Goal: Task Accomplishment & Management: Use online tool/utility

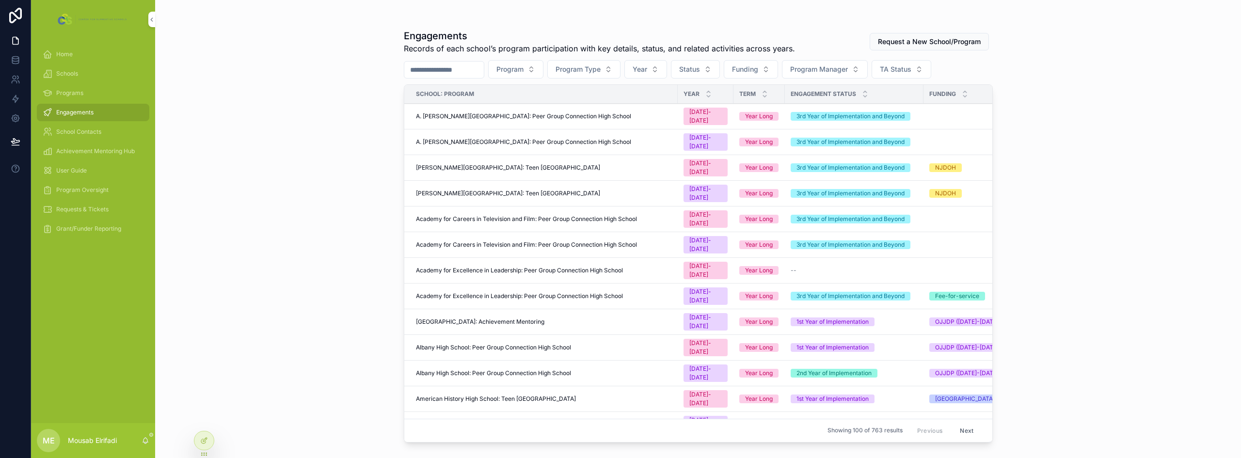
click at [471, 76] on input "scrollable content" at bounding box center [443, 70] width 79 height 14
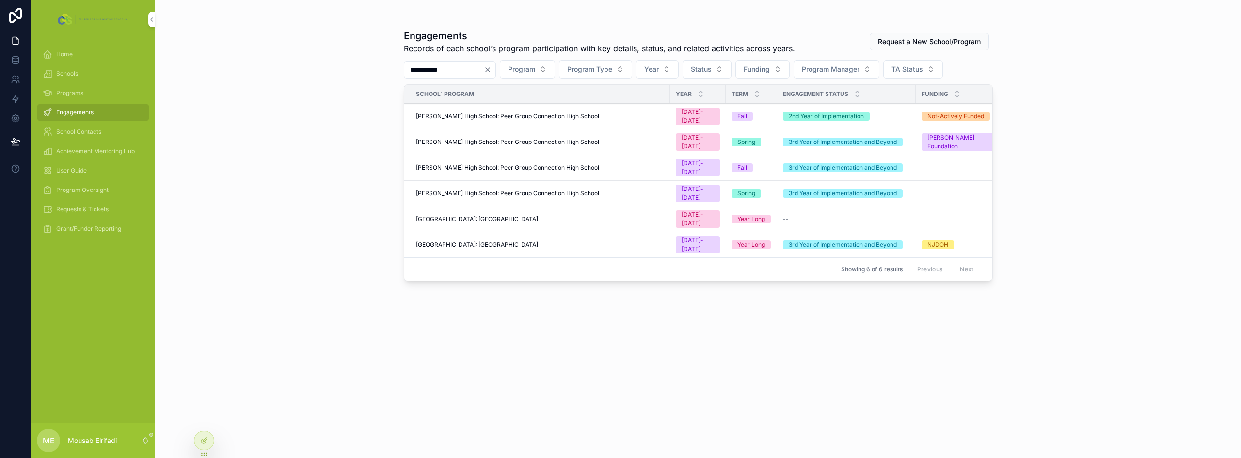
type input "**********"
click at [659, 67] on span "Year" at bounding box center [651, 69] width 15 height 10
click at [663, 126] on div "[DATE]-[DATE]" at bounding box center [683, 124] width 135 height 16
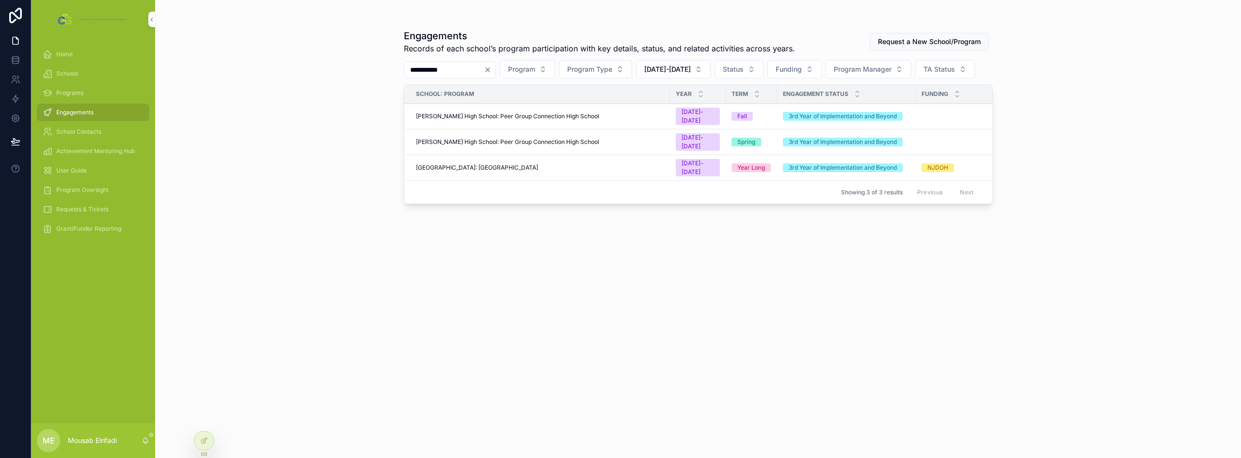
click at [501, 164] on span "Franklin High School: Teen Pep High School" at bounding box center [477, 168] width 122 height 8
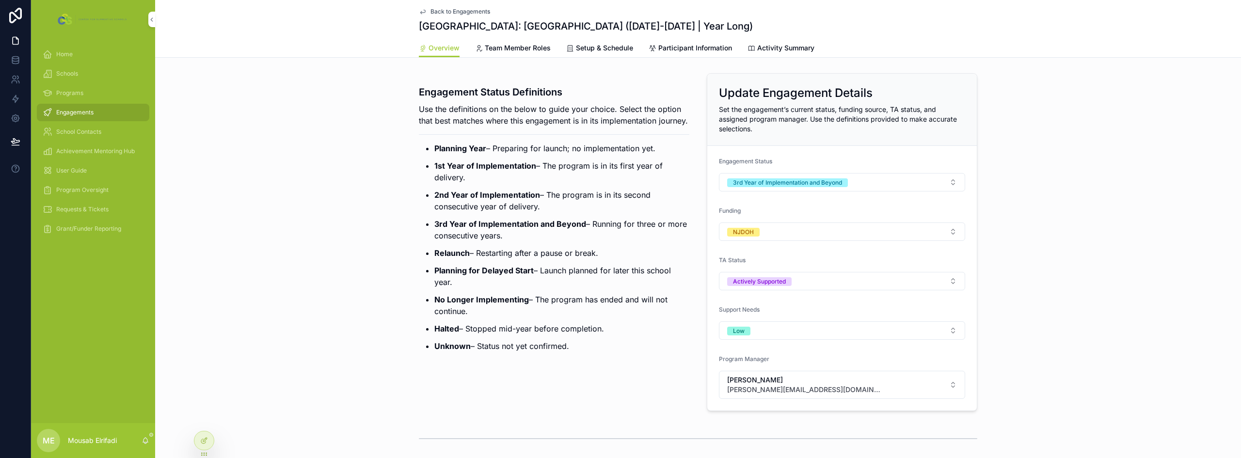
click at [681, 48] on span "Participant Information" at bounding box center [695, 48] width 74 height 10
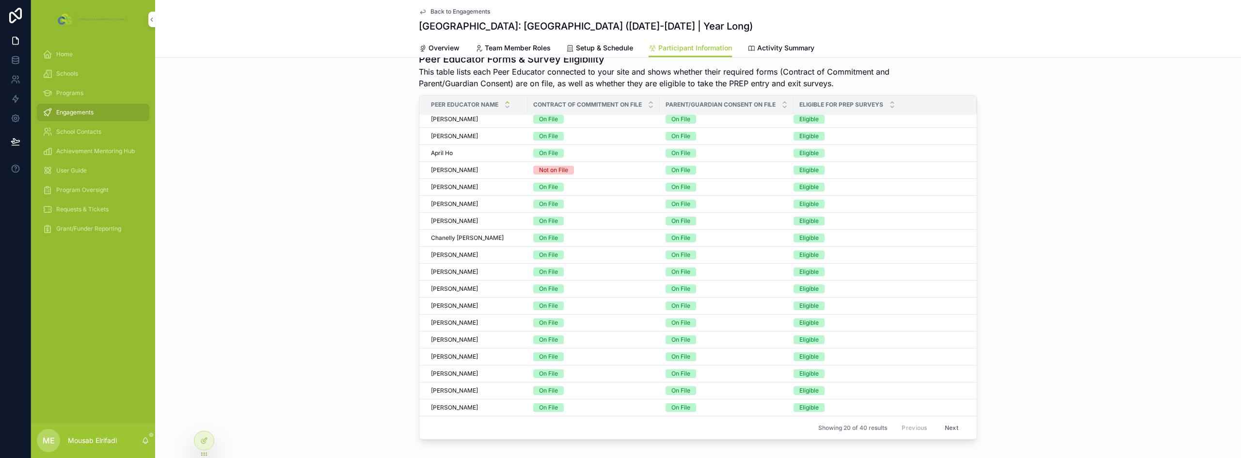
scroll to position [339, 0]
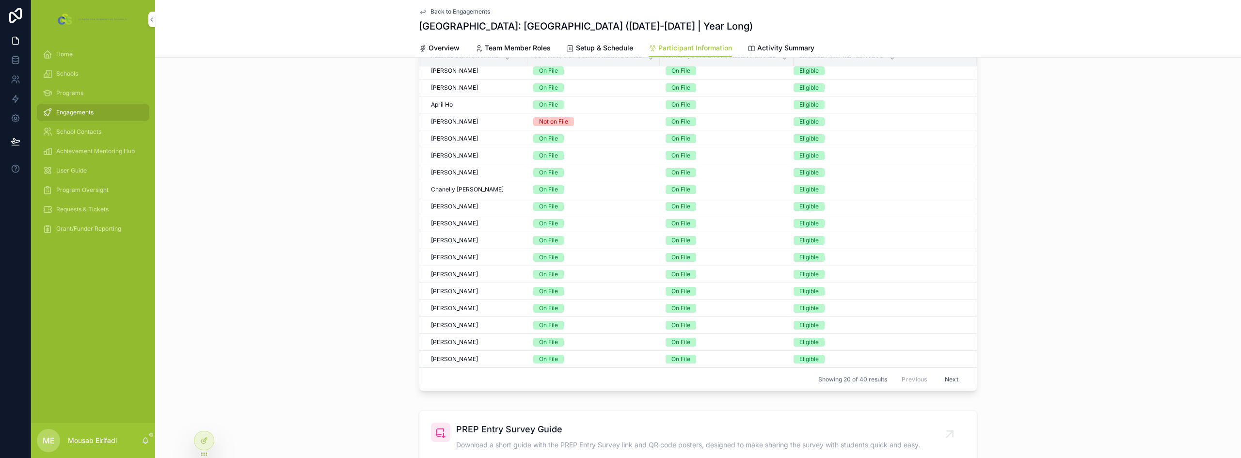
click at [946, 383] on button "Next" at bounding box center [951, 379] width 27 height 15
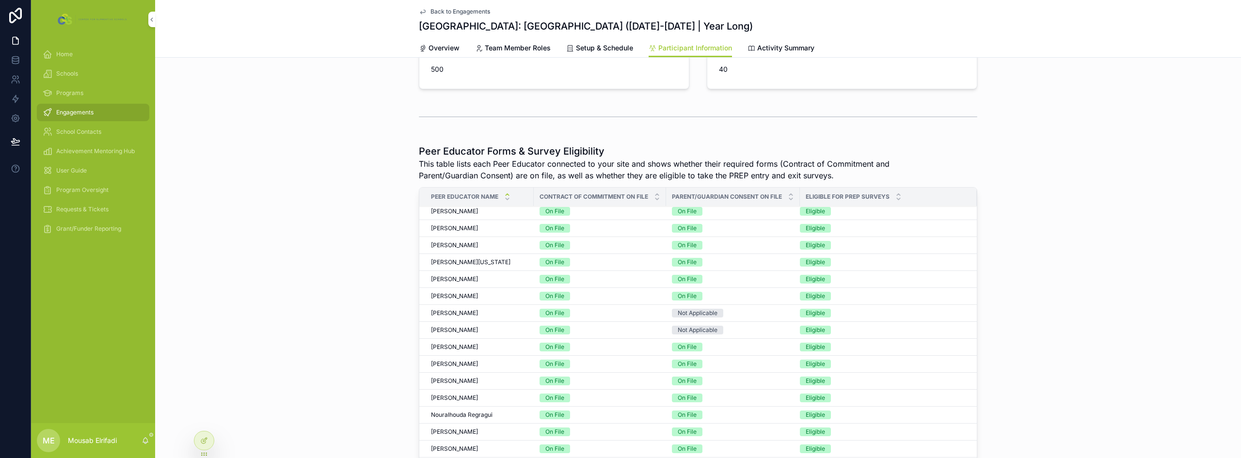
scroll to position [314, 0]
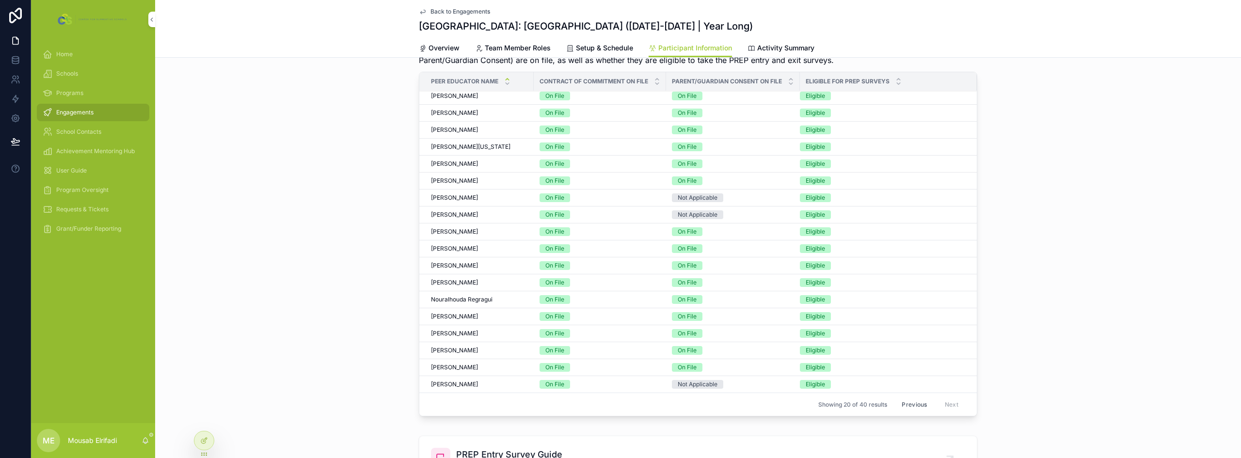
click at [895, 397] on button "Previous" at bounding box center [914, 404] width 39 height 15
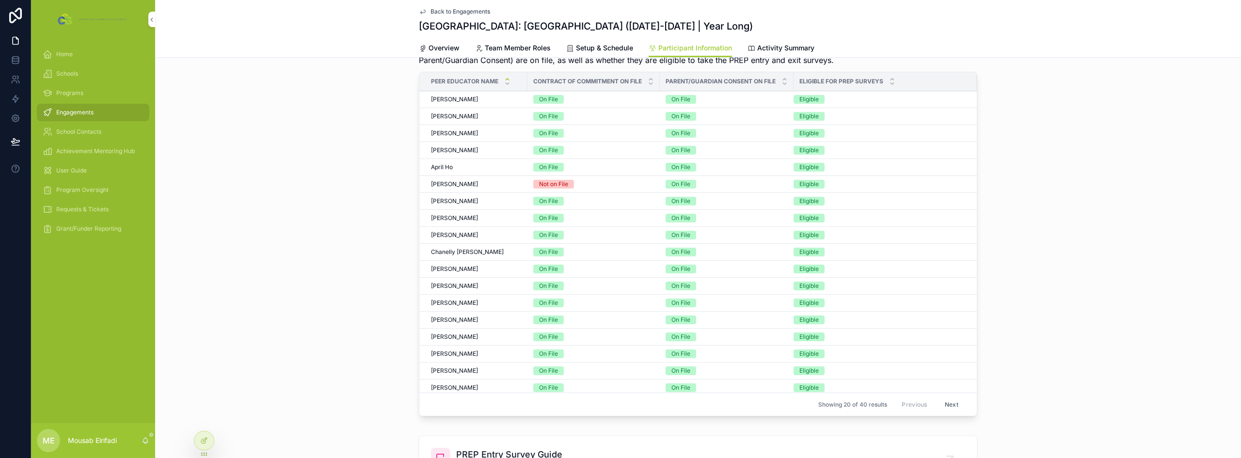
scroll to position [37, 0]
click at [942, 403] on button "Next" at bounding box center [951, 404] width 27 height 15
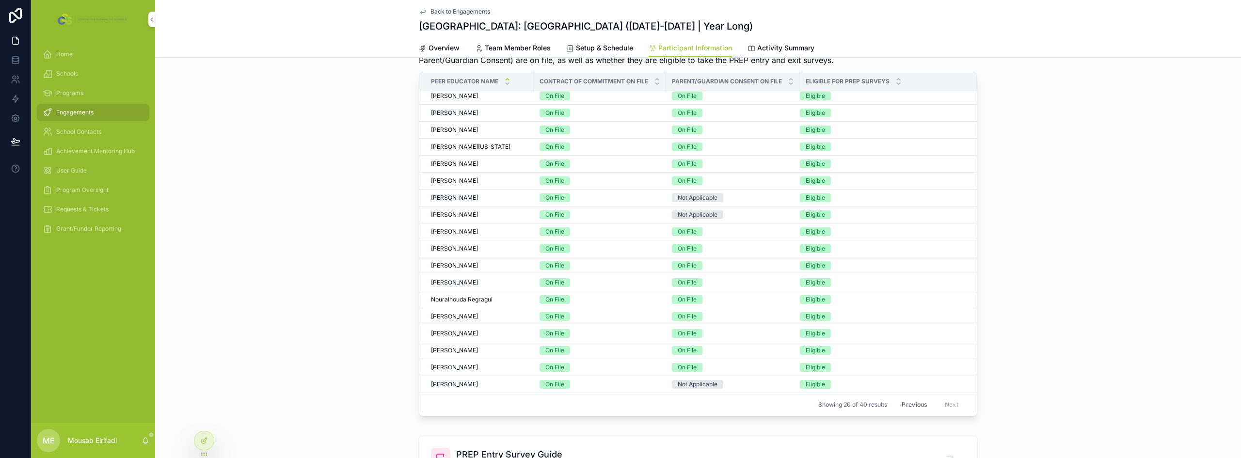
scroll to position [411, 0]
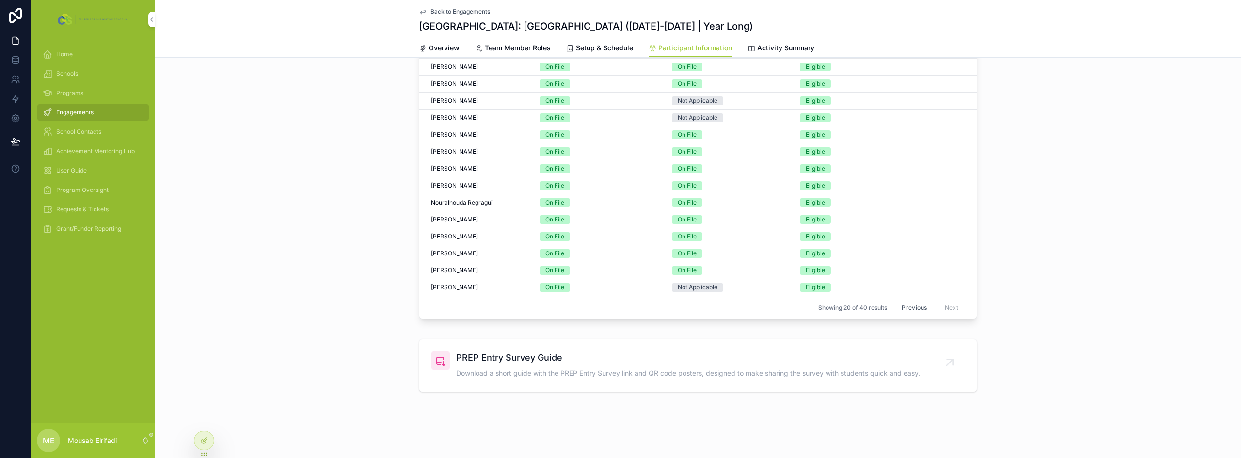
click at [586, 360] on span "PREP Entry Survey Guide" at bounding box center [688, 358] width 464 height 14
click at [205, 441] on icon at bounding box center [204, 441] width 8 height 8
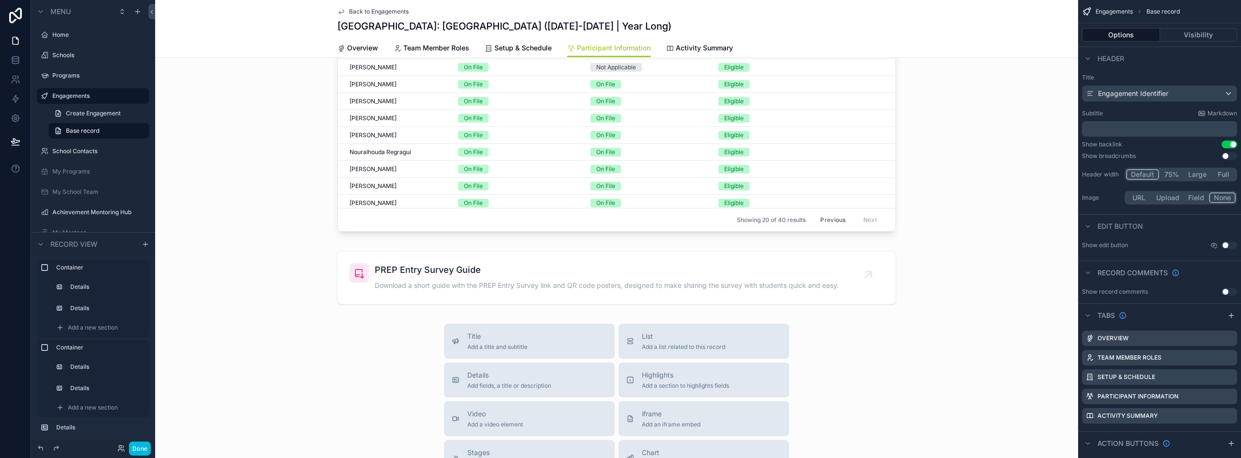
scroll to position [1090, 0]
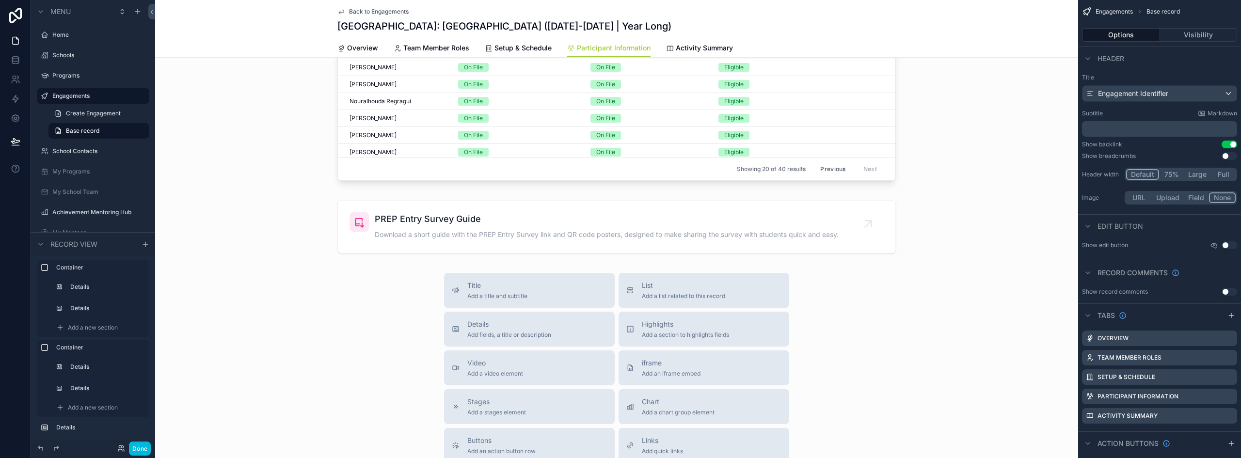
click at [447, 213] on div "scrollable content" at bounding box center [616, 226] width 923 height 61
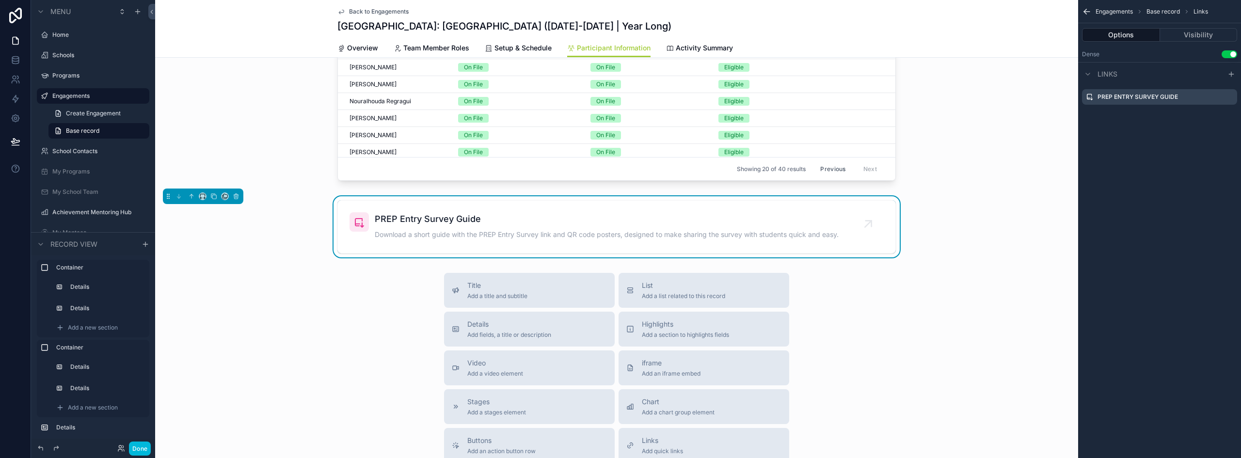
click at [1192, 35] on button "Visibility" at bounding box center [1199, 35] width 78 height 14
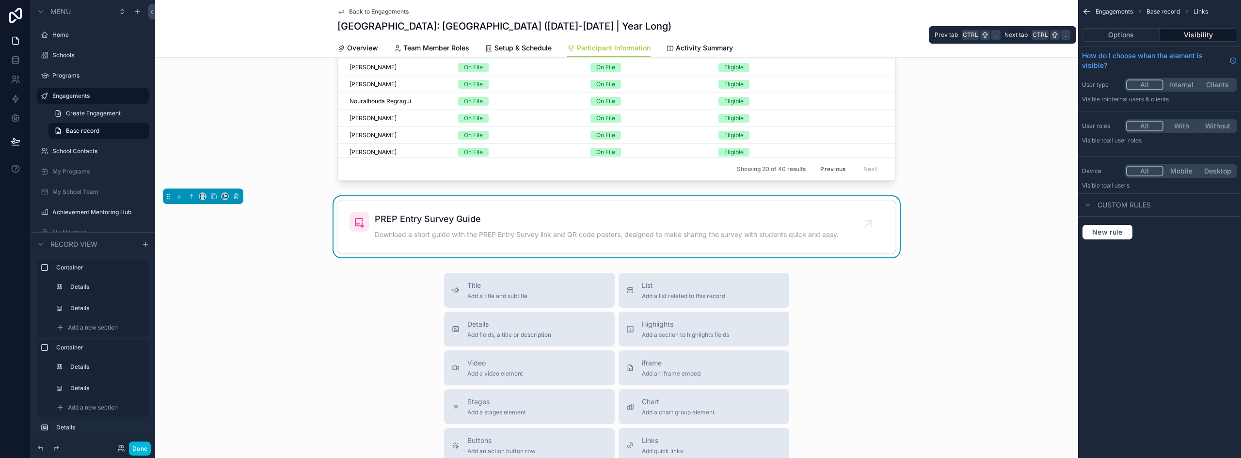
click at [1130, 34] on button "Options" at bounding box center [1121, 35] width 78 height 14
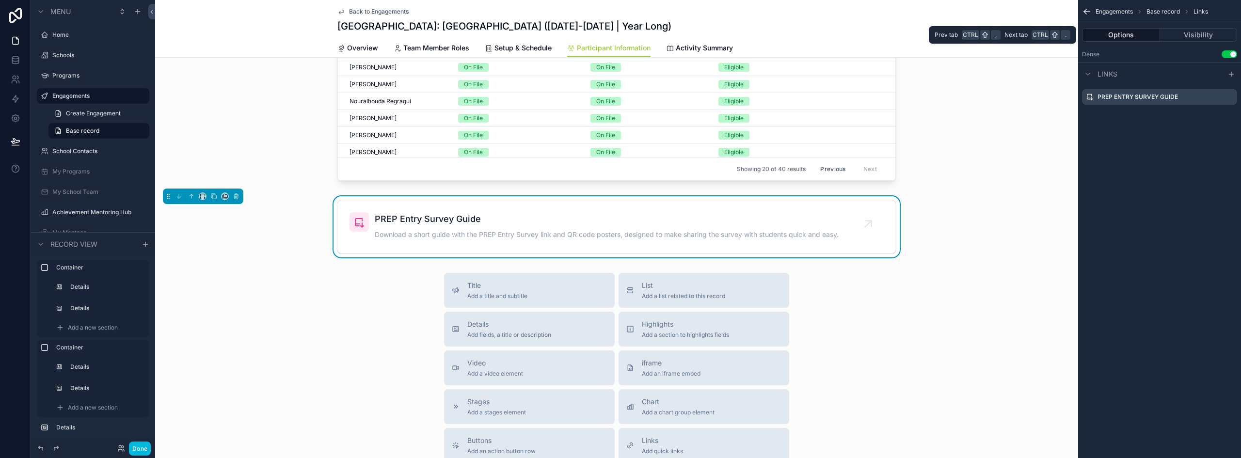
click at [1209, 37] on button "Visibility" at bounding box center [1199, 35] width 78 height 14
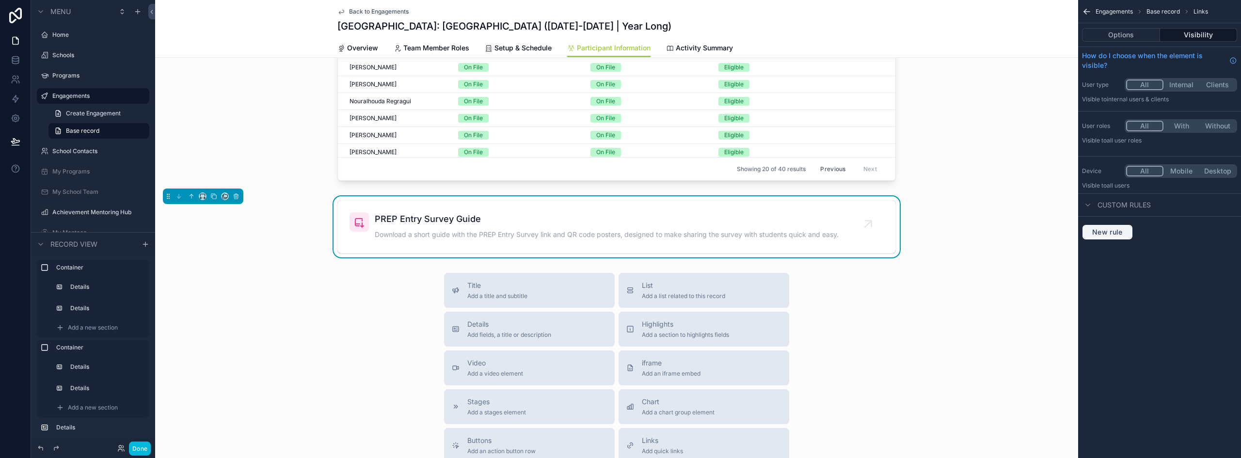
click at [1117, 229] on span "New rule" at bounding box center [1107, 232] width 38 height 9
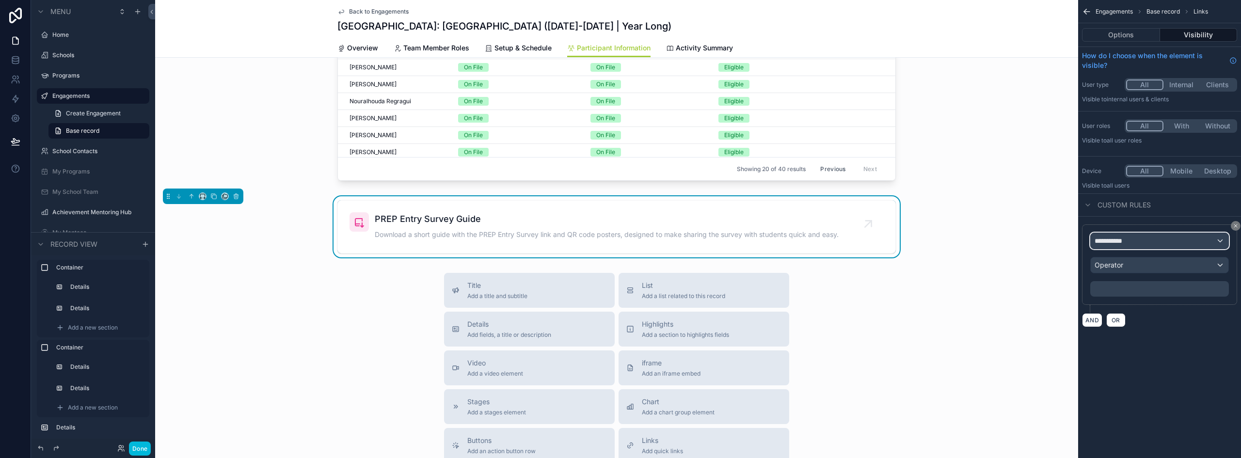
click at [1157, 242] on div "**********" at bounding box center [1160, 241] width 138 height 16
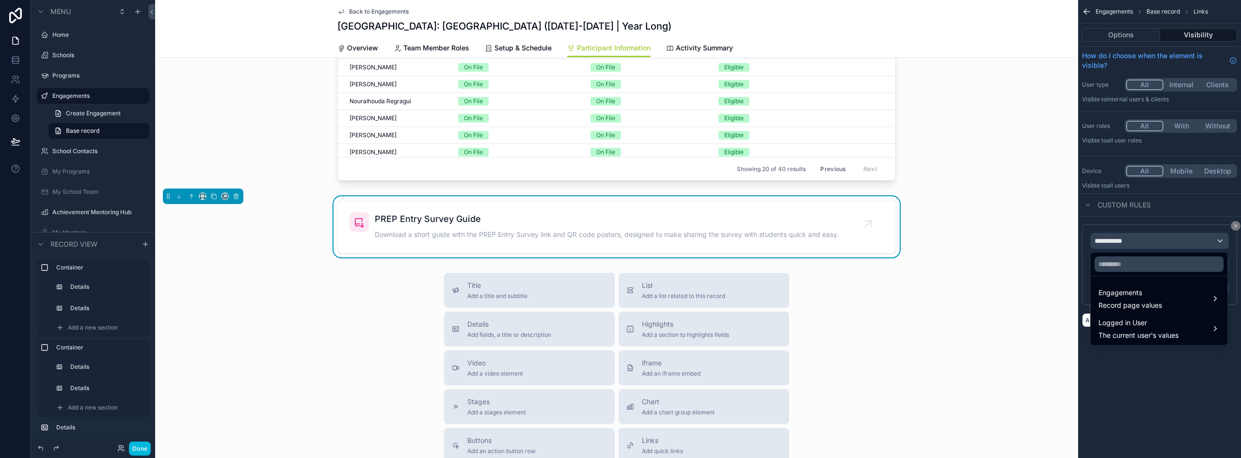
click at [1153, 296] on span "Engagements" at bounding box center [1129, 293] width 63 height 12
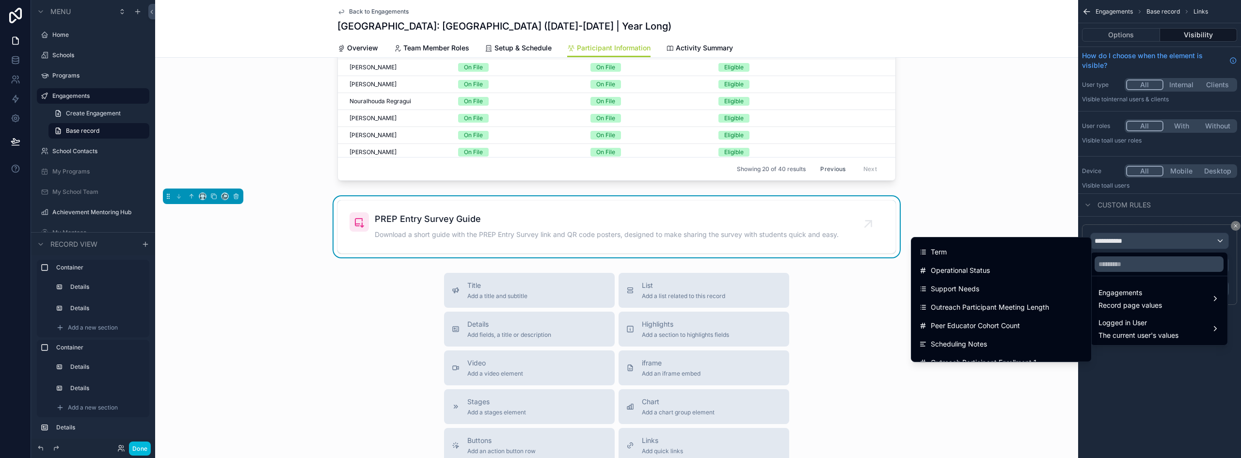
scroll to position [48, 0]
click at [1125, 265] on input "text" at bounding box center [1158, 264] width 129 height 16
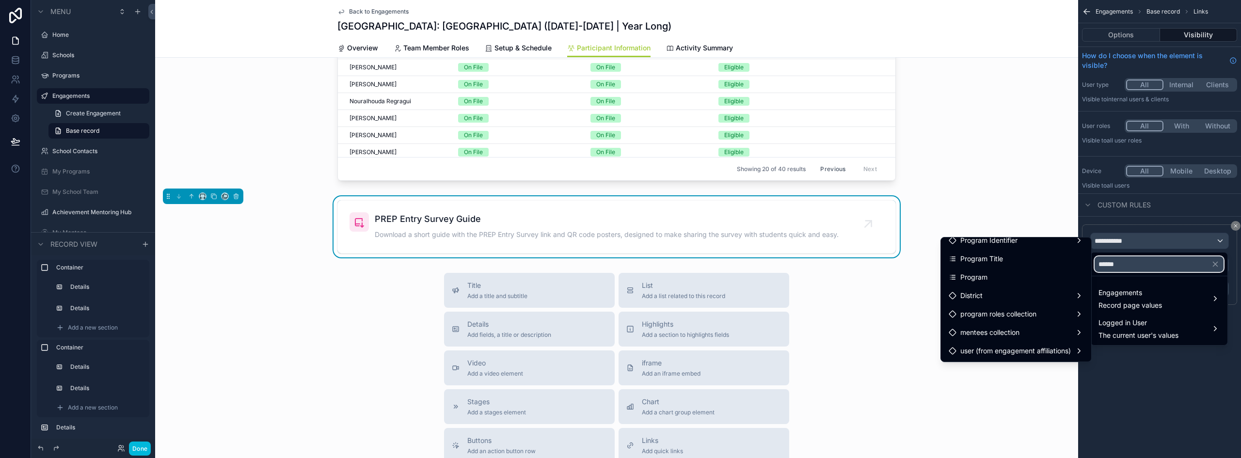
scroll to position [8, 0]
type input "******"
click at [966, 294] on span "Program" at bounding box center [973, 296] width 27 height 12
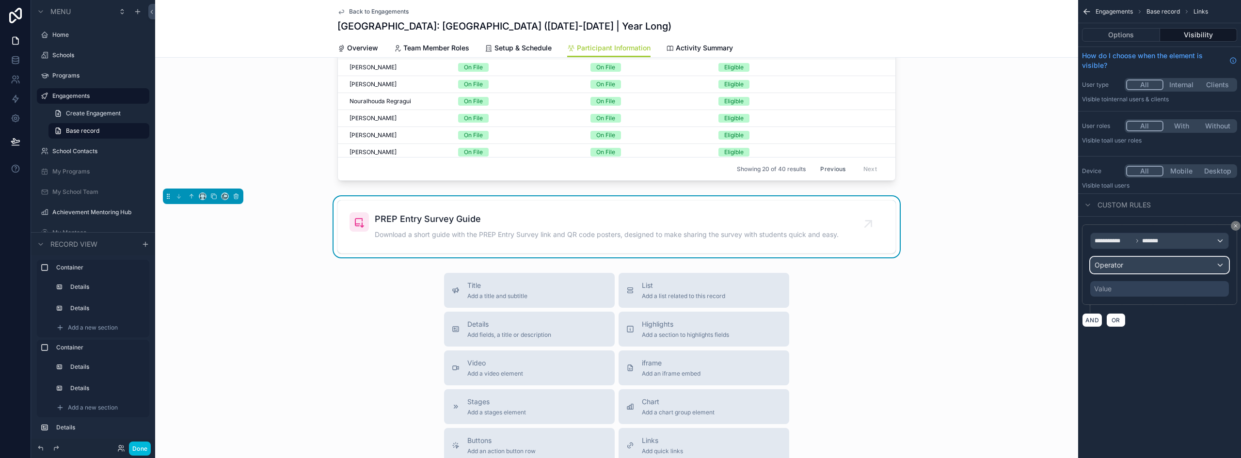
click at [1157, 268] on div "Operator" at bounding box center [1160, 265] width 138 height 16
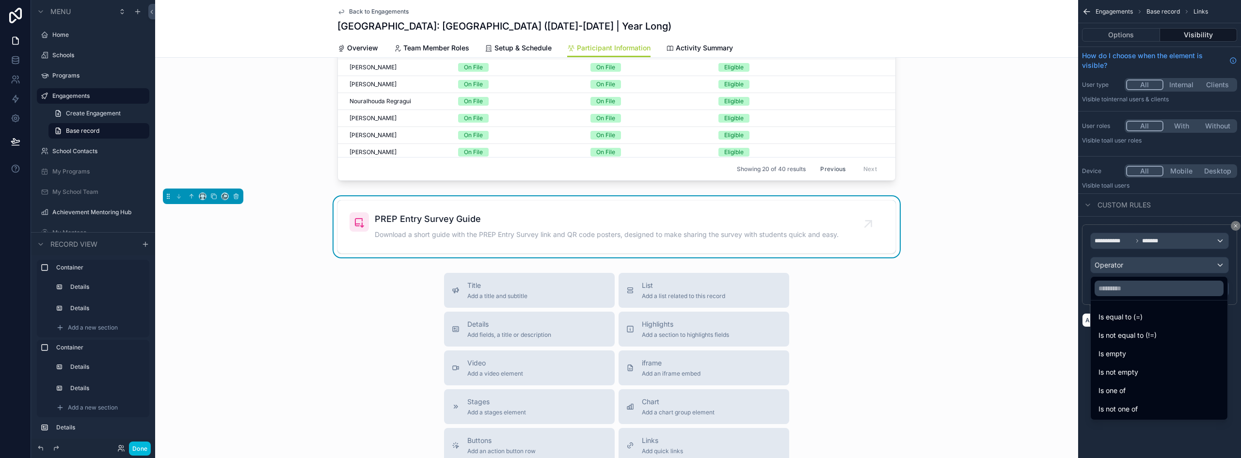
click at [1143, 391] on div "Is one of" at bounding box center [1158, 391] width 121 height 12
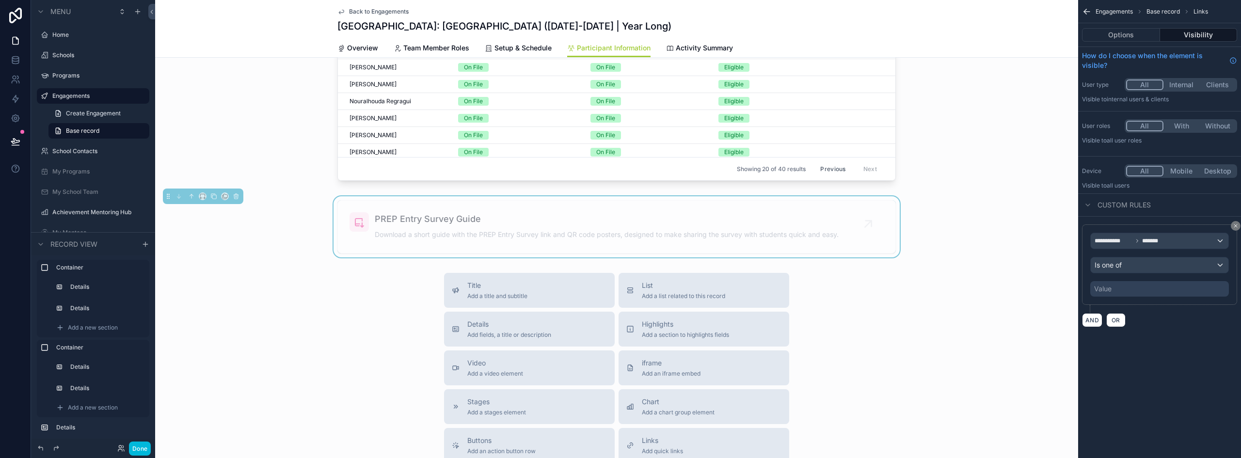
click at [1136, 286] on div "Value" at bounding box center [1159, 289] width 139 height 16
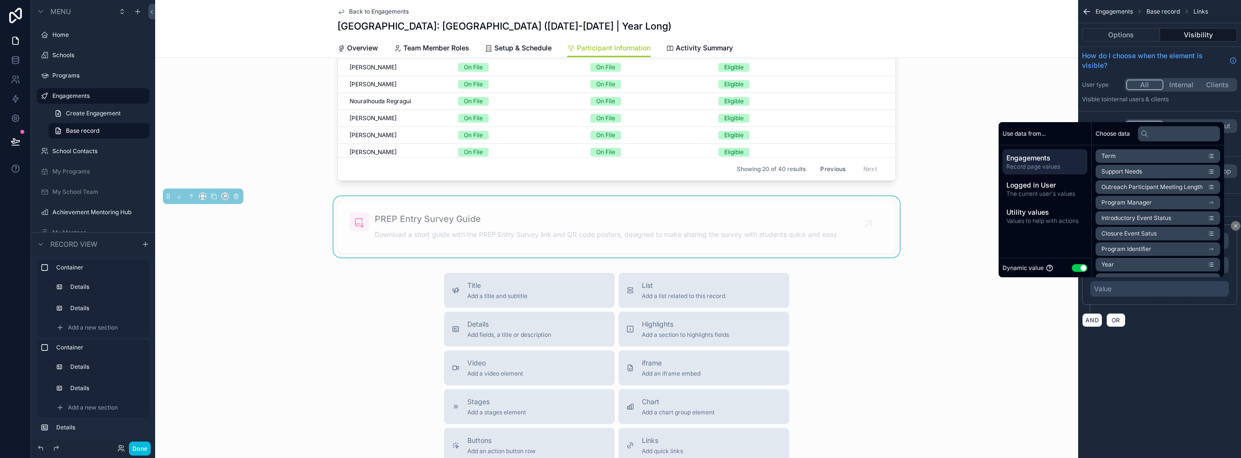
click at [1072, 270] on button "Use setting" at bounding box center [1080, 268] width 16 height 8
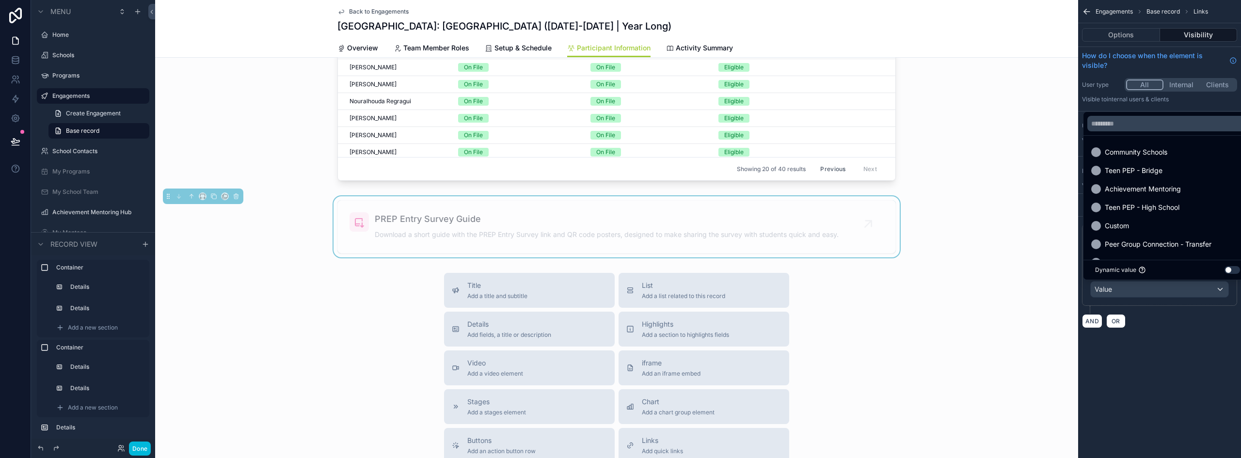
click at [1157, 170] on div "Teen PEP - Bridge" at bounding box center [1167, 171] width 153 height 12
click at [1187, 192] on div "Teen PEP - High School" at bounding box center [1167, 189] width 153 height 12
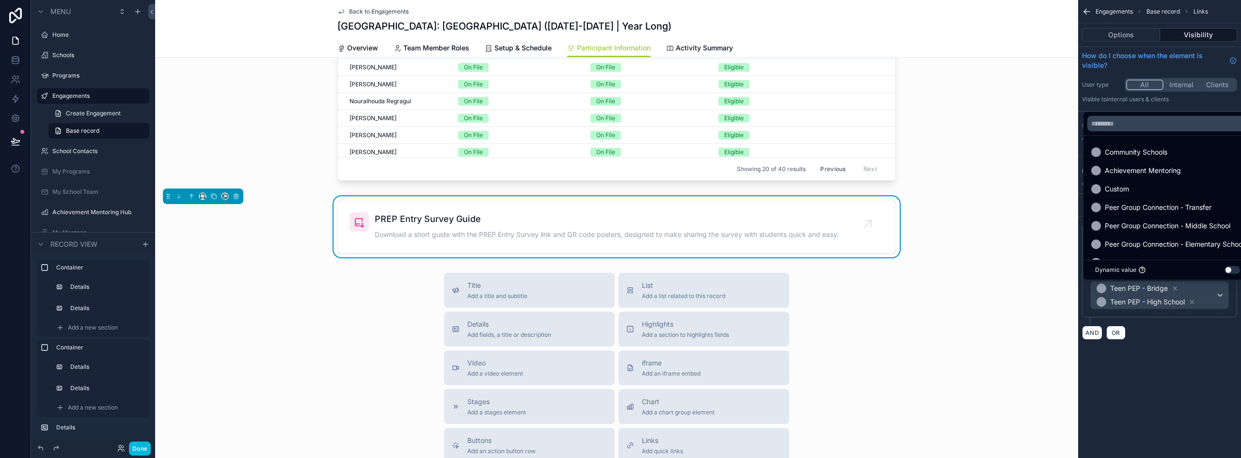
click at [1193, 362] on div "**********" at bounding box center [1159, 181] width 163 height 363
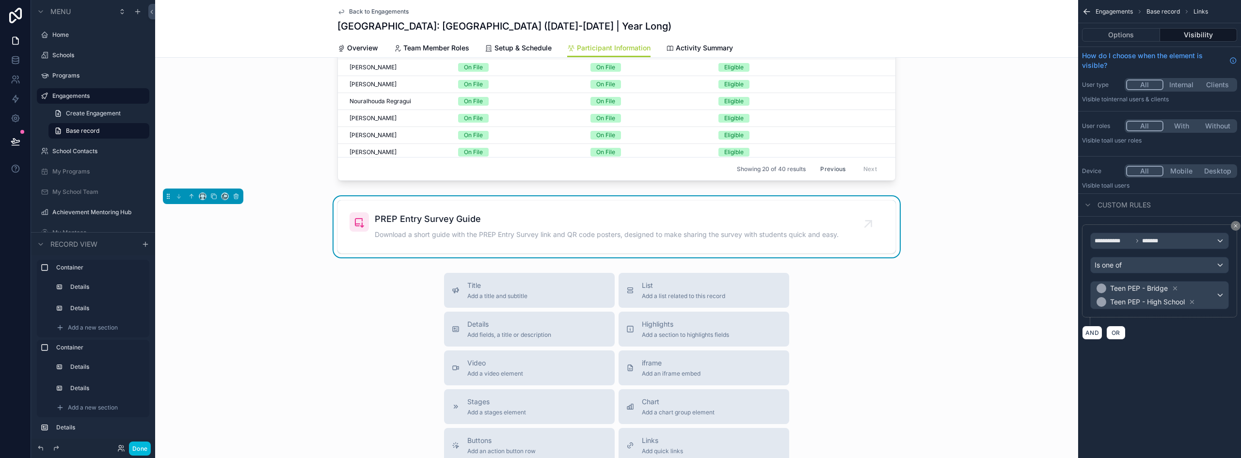
click at [1083, 9] on icon "scrollable content" at bounding box center [1087, 12] width 10 height 10
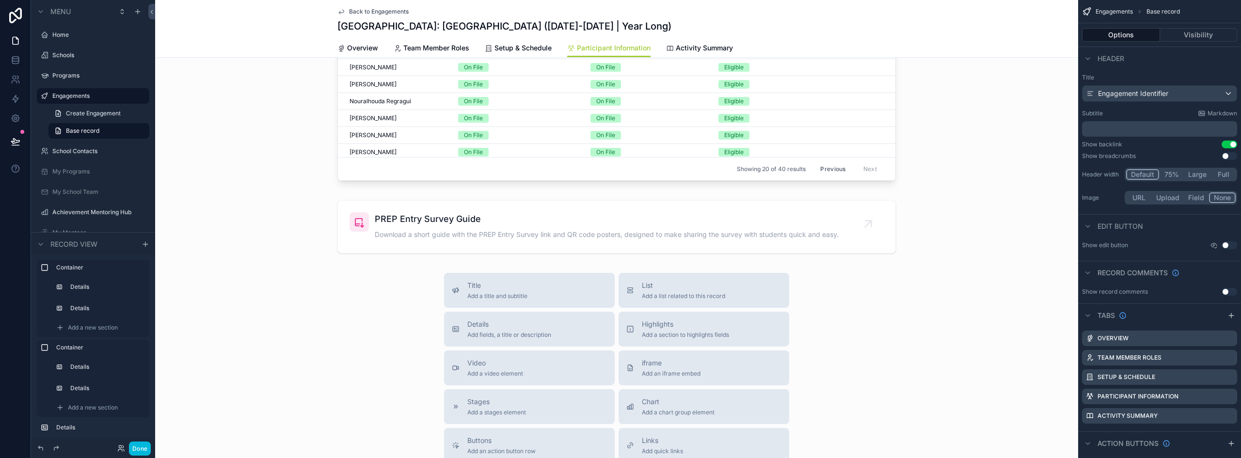
click at [738, 226] on div "scrollable content" at bounding box center [616, 226] width 923 height 61
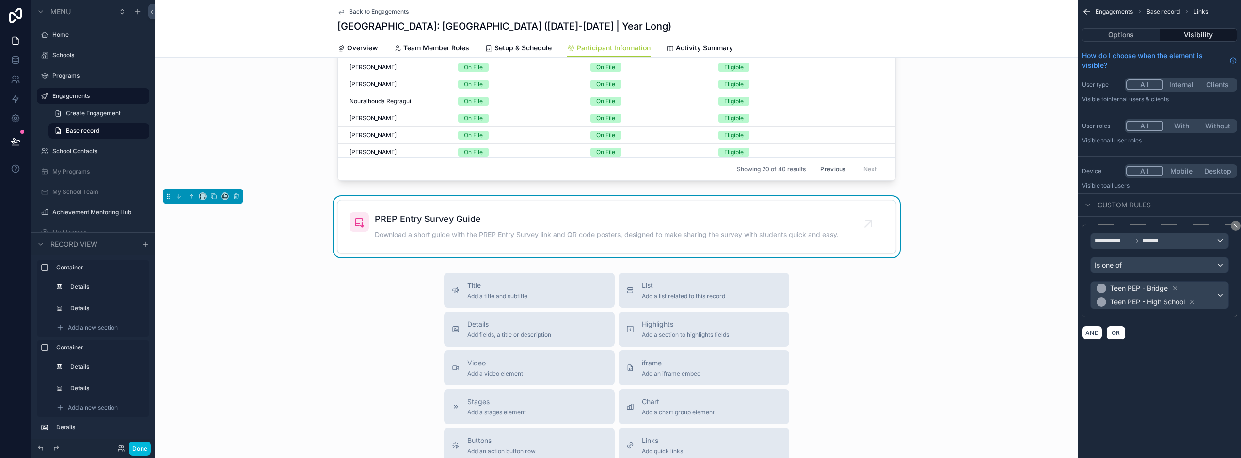
click at [1135, 28] on div "Options Visibility" at bounding box center [1159, 34] width 163 height 23
click at [1132, 37] on button "Options" at bounding box center [1121, 35] width 78 height 14
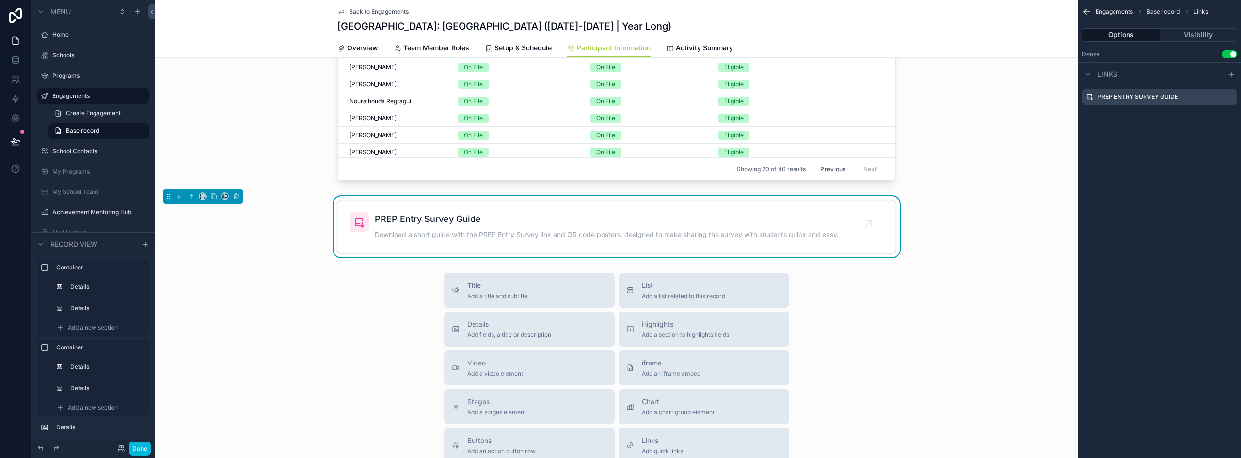
click at [0, 0] on icon "scrollable content" at bounding box center [0, 0] width 0 height 0
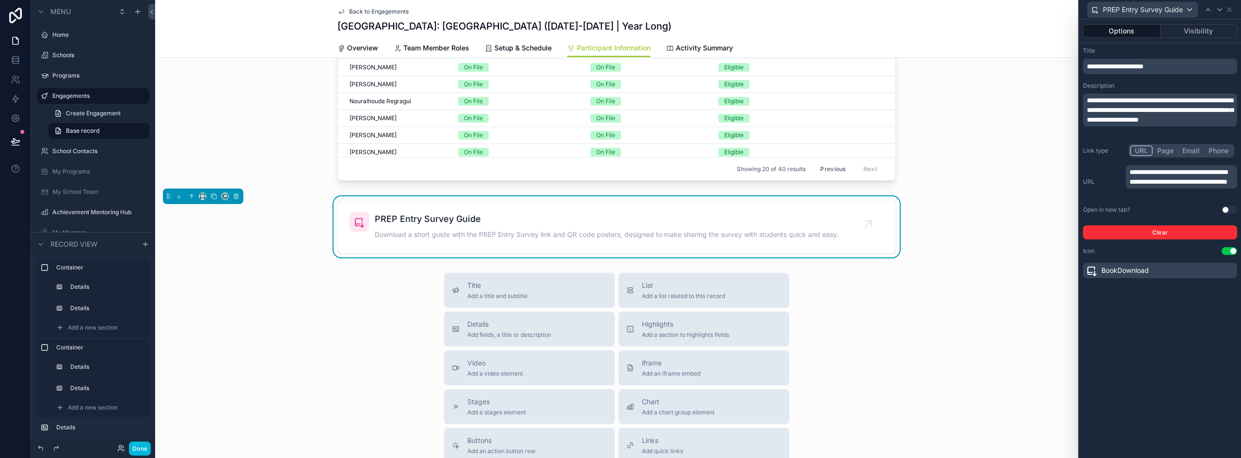
click at [1230, 209] on button "Use setting" at bounding box center [1229, 210] width 16 height 8
click at [143, 453] on button "Done" at bounding box center [140, 449] width 22 height 14
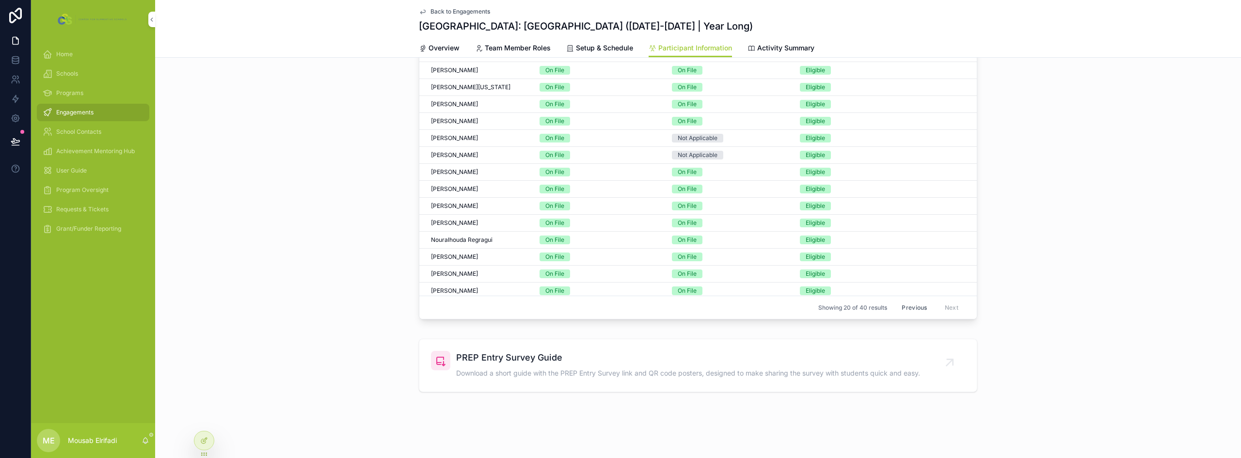
scroll to position [411, 0]
click at [343, 365] on div "PREP Entry Survey Guide Download a short guide with the PREP Entry Survey link …" at bounding box center [698, 365] width 1086 height 61
click at [517, 365] on div "PREP Entry Survey Guide Download a short guide with the PREP Entry Survey link …" at bounding box center [688, 365] width 464 height 29
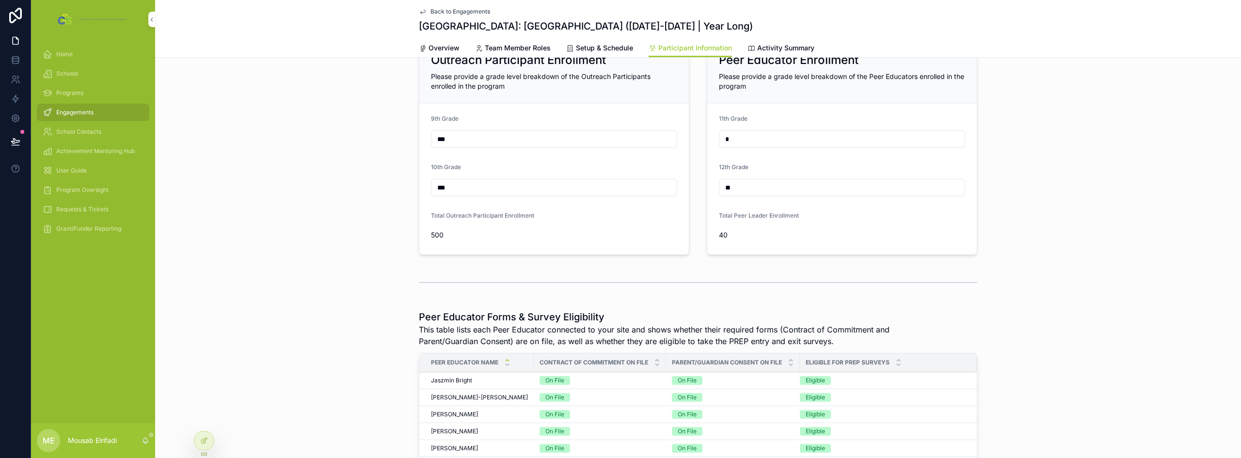
scroll to position [48, 0]
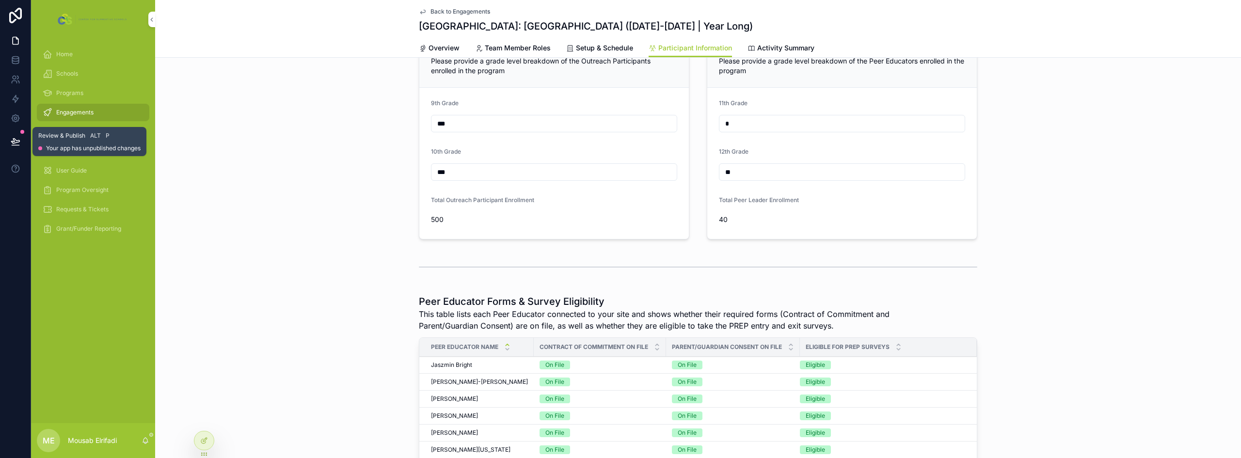
click at [10, 151] on button at bounding box center [15, 141] width 21 height 27
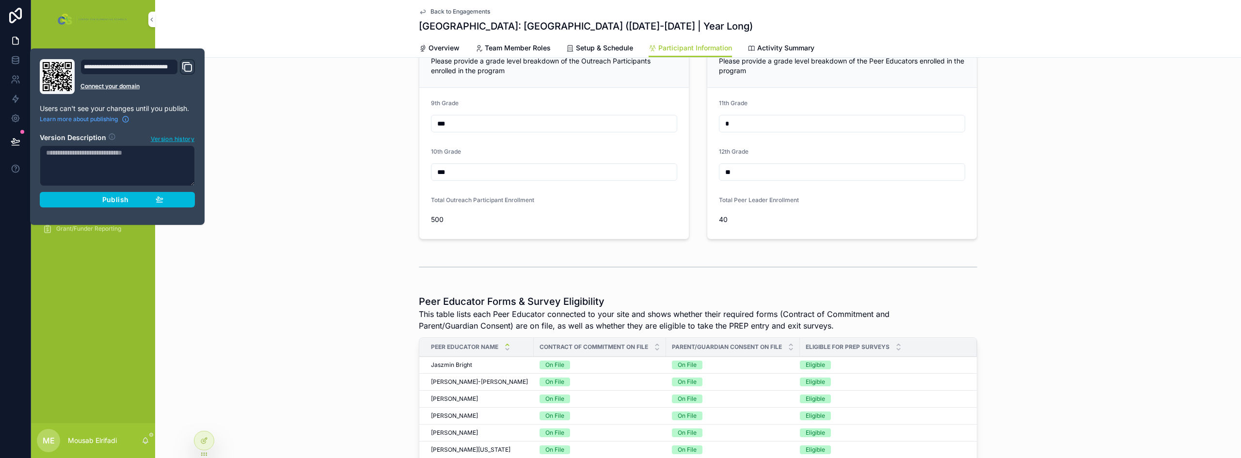
click at [125, 202] on span "Publish" at bounding box center [115, 199] width 26 height 9
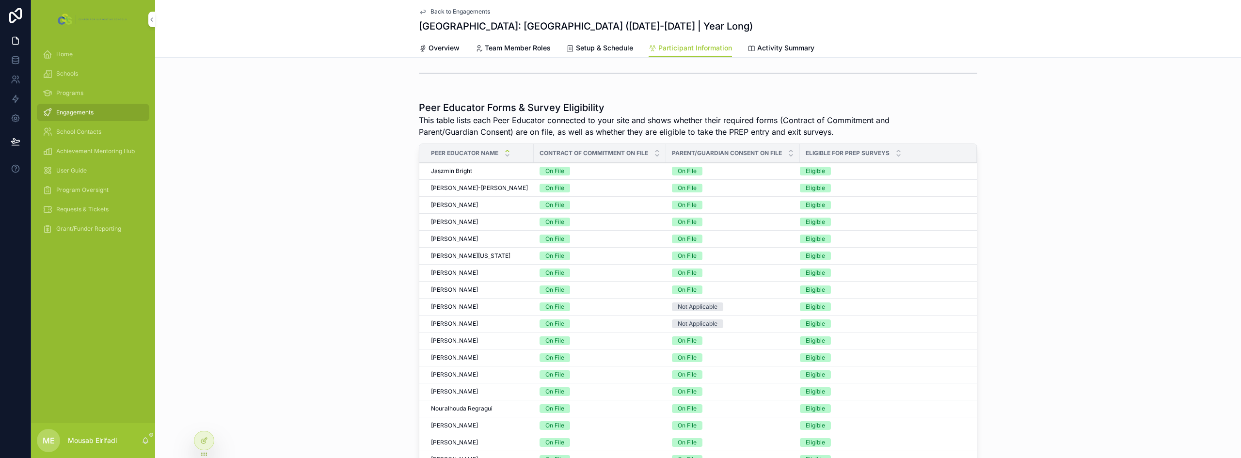
scroll to position [291, 0]
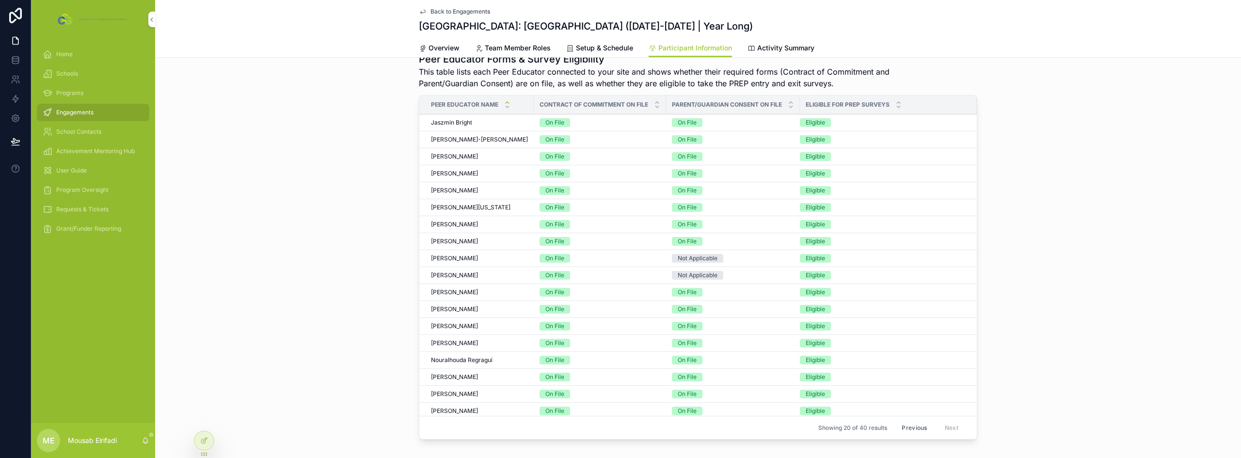
click at [478, 274] on span "Marcella Vien Magsino" at bounding box center [454, 275] width 47 height 8
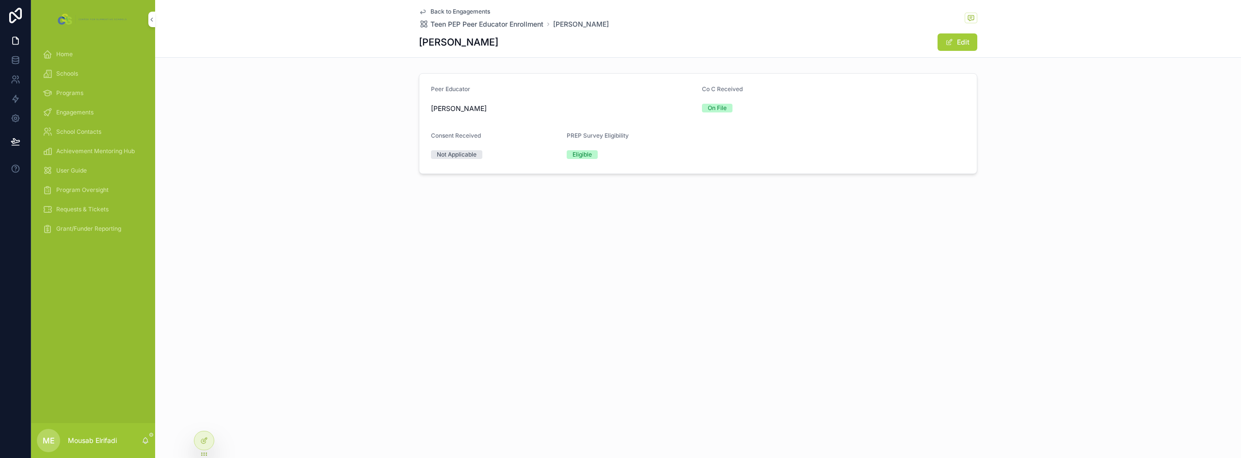
click at [206, 444] on icon at bounding box center [204, 441] width 8 height 8
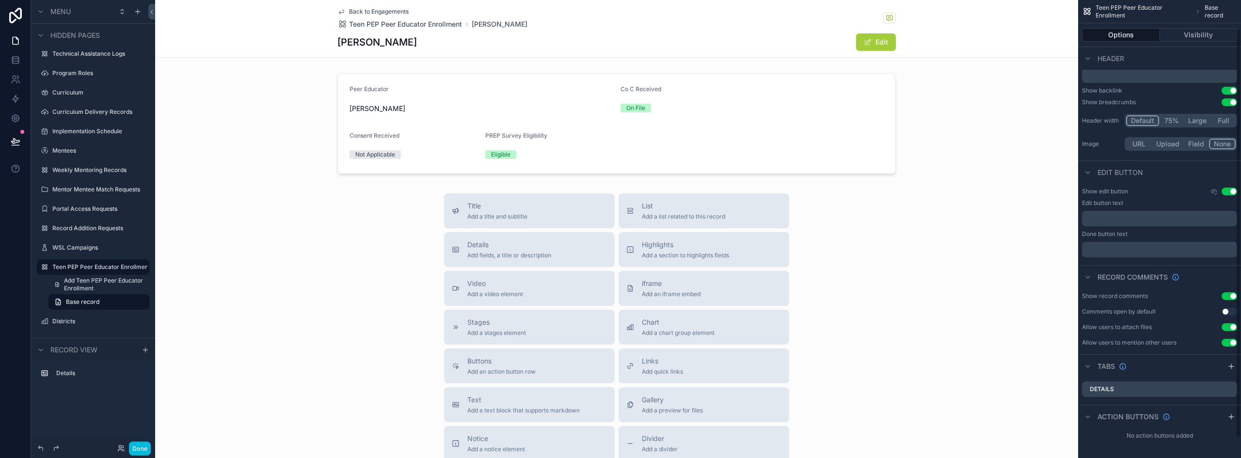
scroll to position [55, 0]
click at [1231, 418] on icon "scrollable content" at bounding box center [1231, 415] width 0 height 4
click at [0, 0] on icon "scrollable content" at bounding box center [0, 0] width 0 height 0
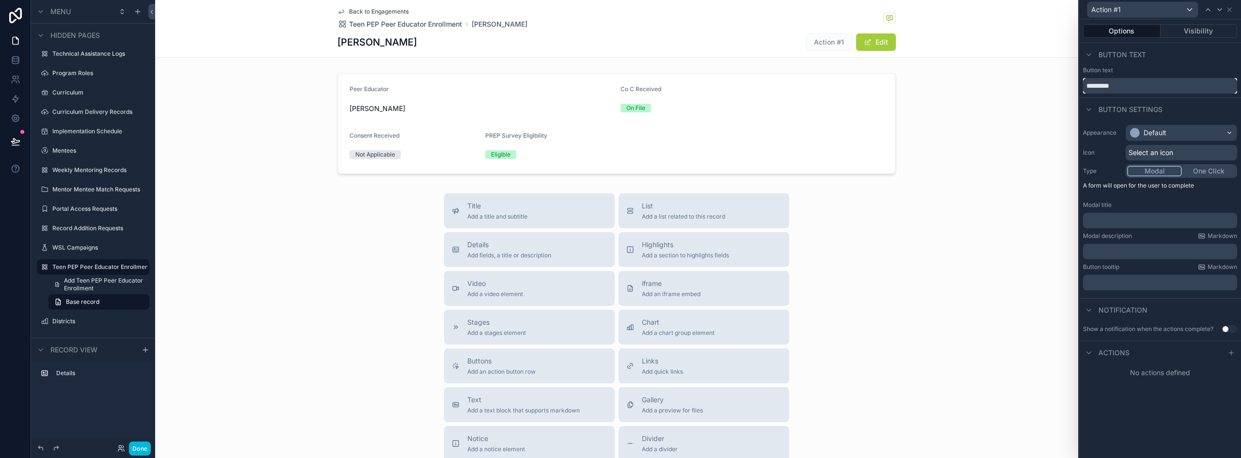
click at [1135, 88] on input "*********" at bounding box center [1160, 86] width 154 height 16
type input "******"
click at [1091, 349] on icon at bounding box center [1089, 353] width 8 height 8
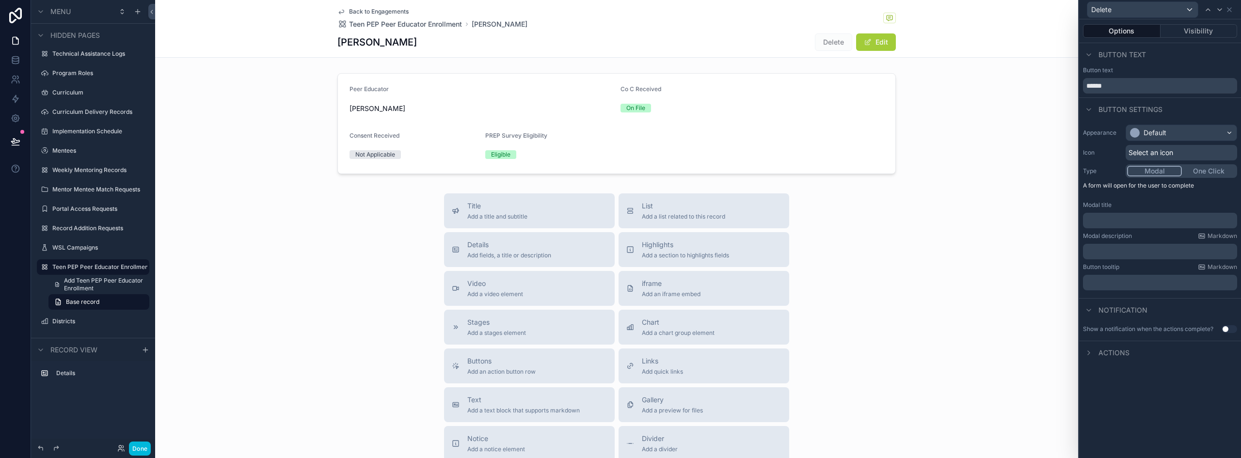
scroll to position [66, 0]
click at [1144, 352] on div "Actions" at bounding box center [1160, 352] width 162 height 23
click at [1107, 356] on span "Actions" at bounding box center [1113, 353] width 31 height 10
click at [1233, 352] on icon at bounding box center [1231, 353] width 8 height 8
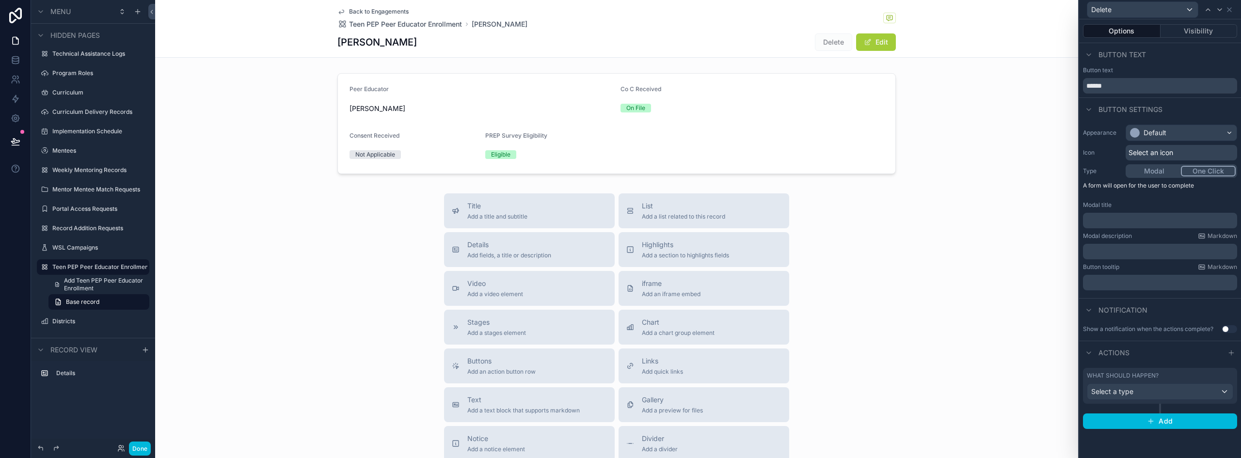
click at [1208, 171] on button "One Click" at bounding box center [1208, 171] width 55 height 11
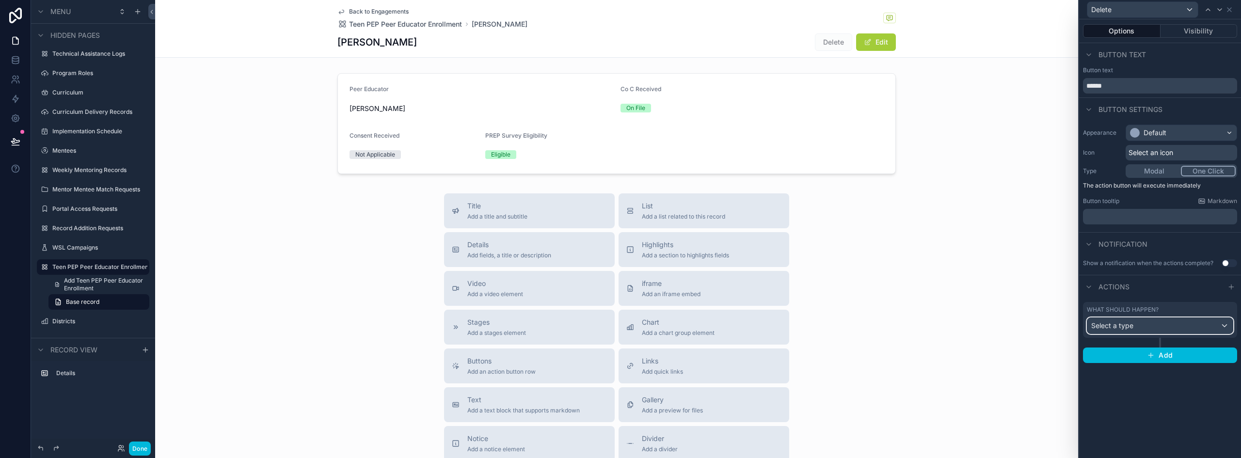
click at [1150, 321] on div "Select a type" at bounding box center [1159, 326] width 145 height 16
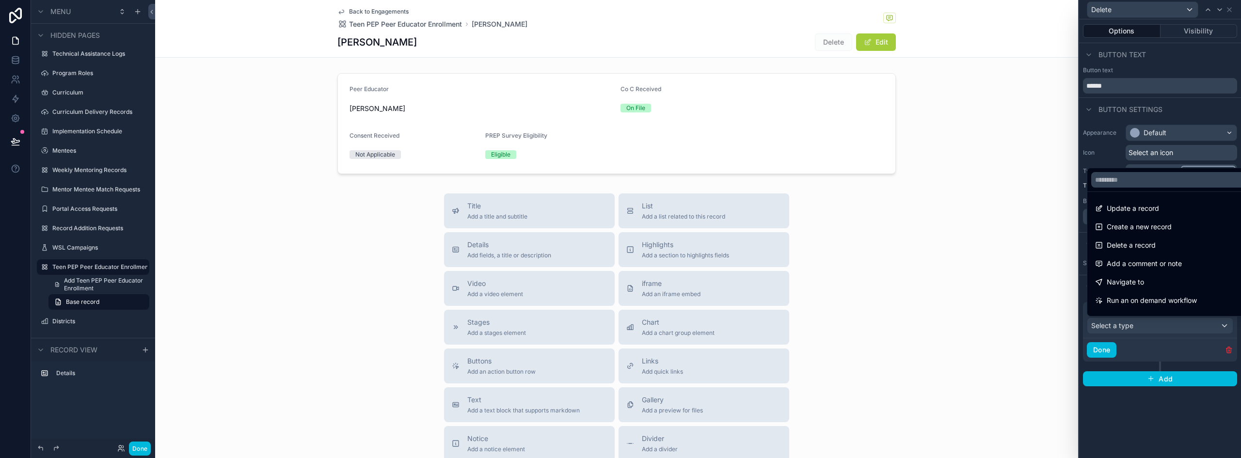
click at [1196, 248] on div "Delete a record" at bounding box center [1171, 245] width 152 height 12
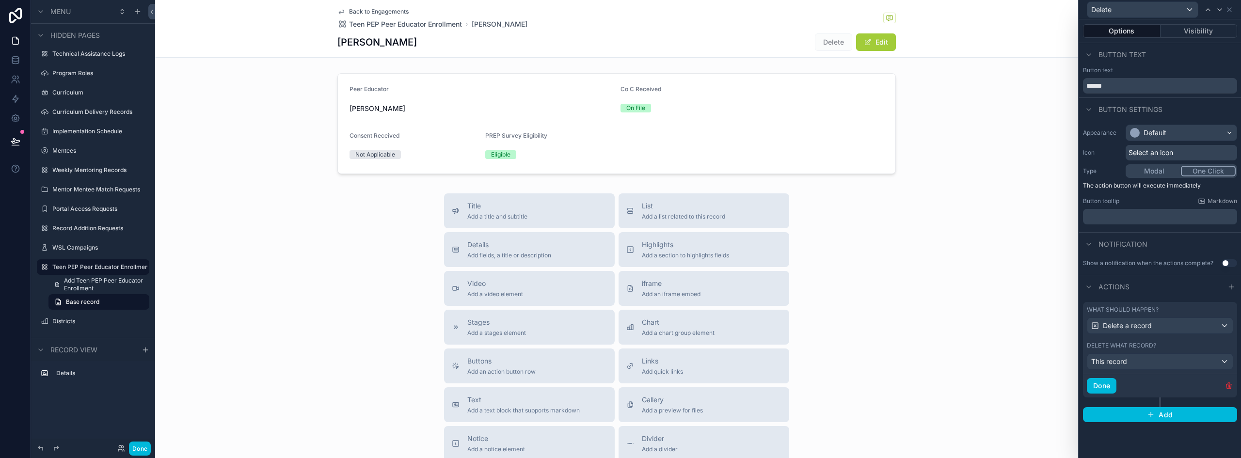
click at [1115, 384] on button "Done" at bounding box center [1102, 386] width 30 height 16
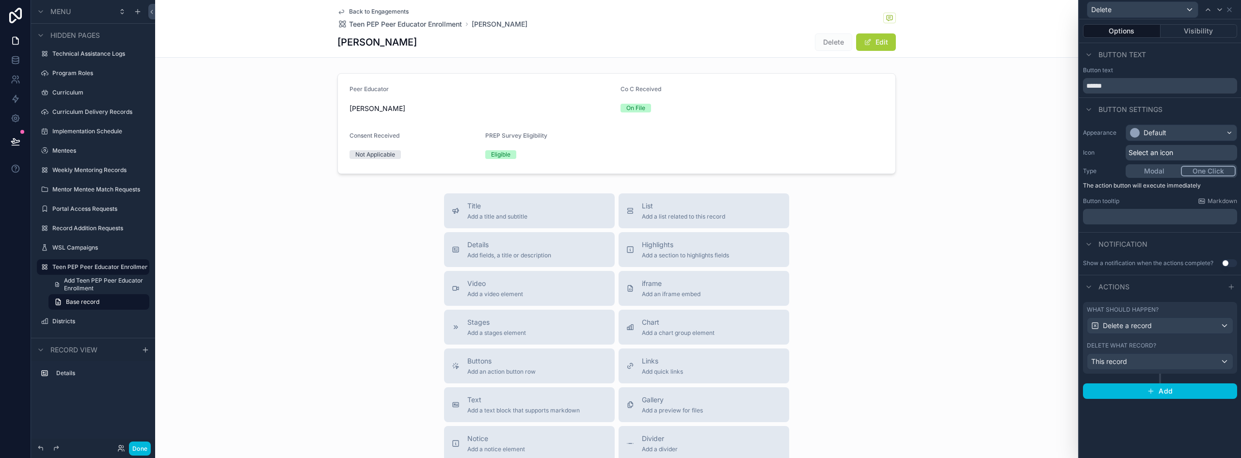
scroll to position [0, 0]
click at [1230, 10] on icon at bounding box center [1229, 10] width 8 height 8
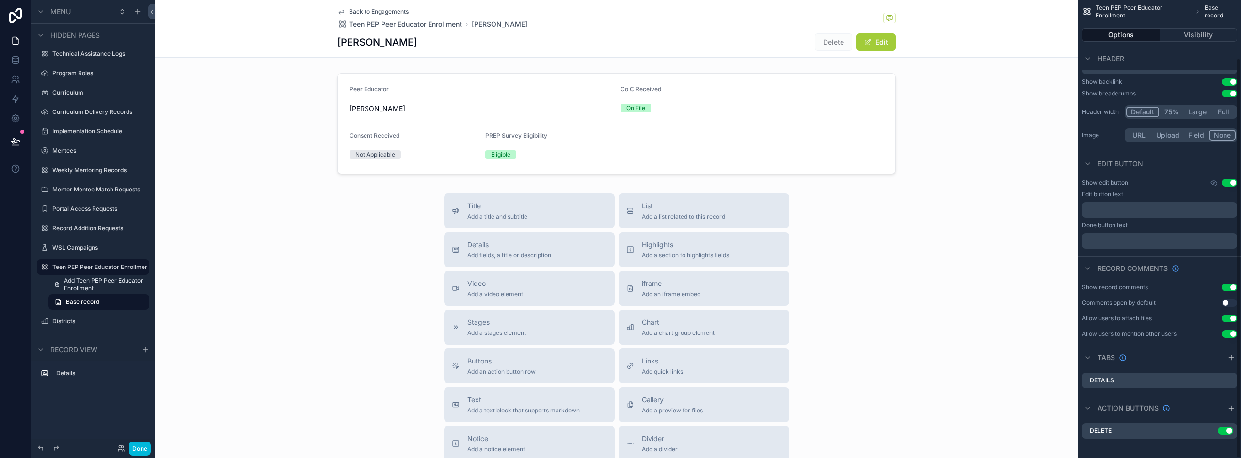
scroll to position [66, 0]
click at [0, 0] on icon "scrollable content" at bounding box center [0, 0] width 0 height 0
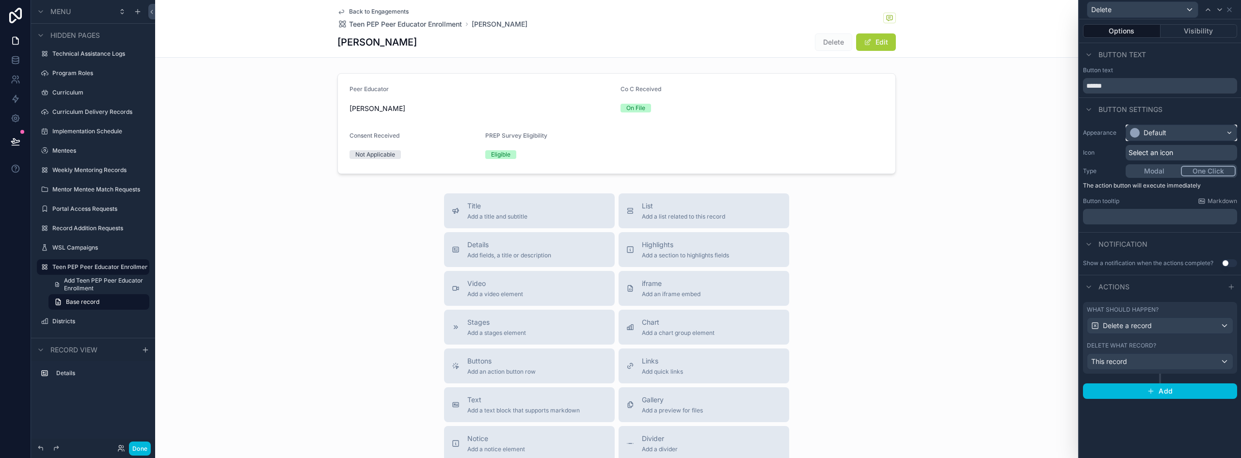
click at [1148, 127] on div "Default" at bounding box center [1181, 133] width 111 height 16
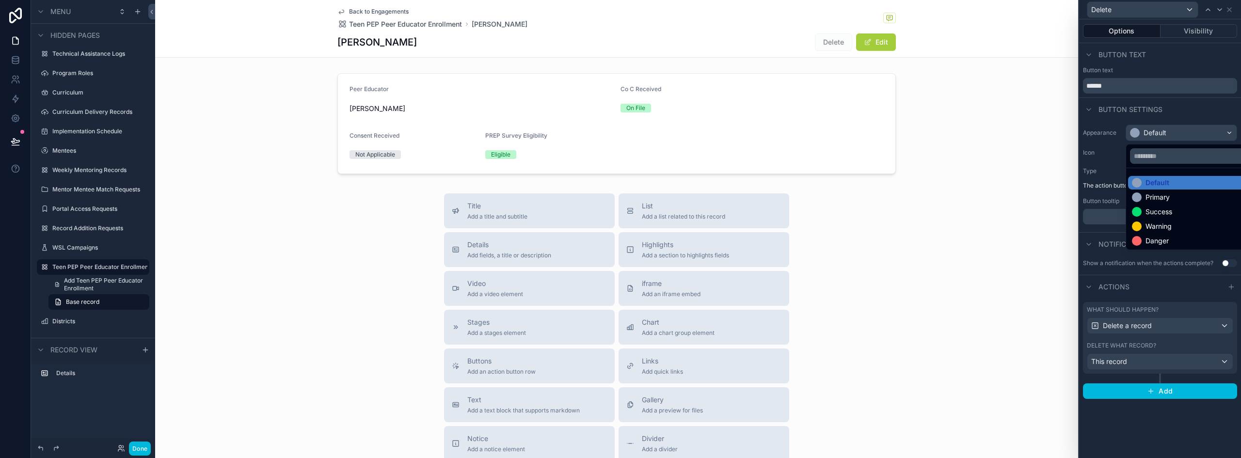
click at [1156, 238] on div "Danger" at bounding box center [1156, 241] width 23 height 10
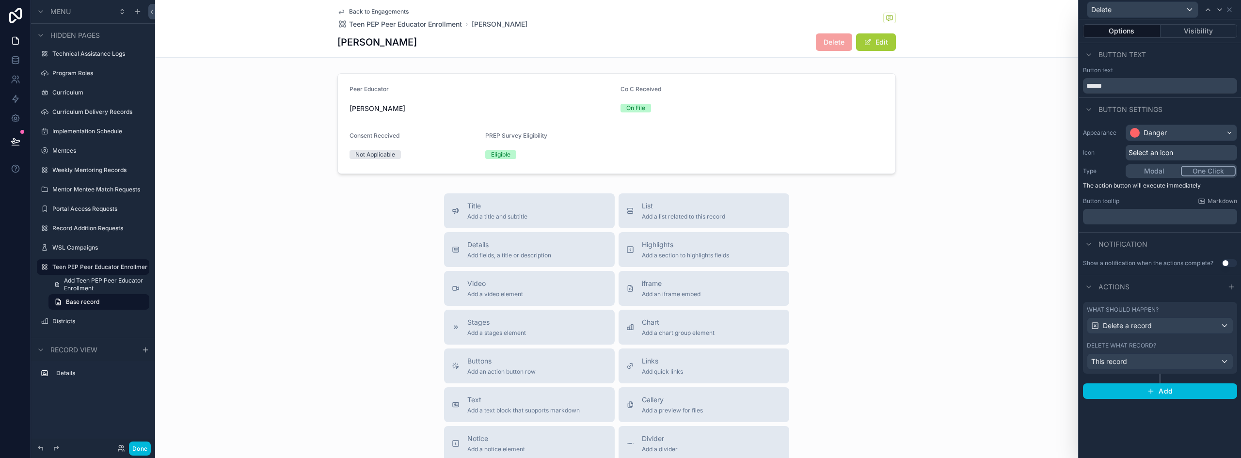
click at [133, 454] on button "Done" at bounding box center [140, 449] width 22 height 14
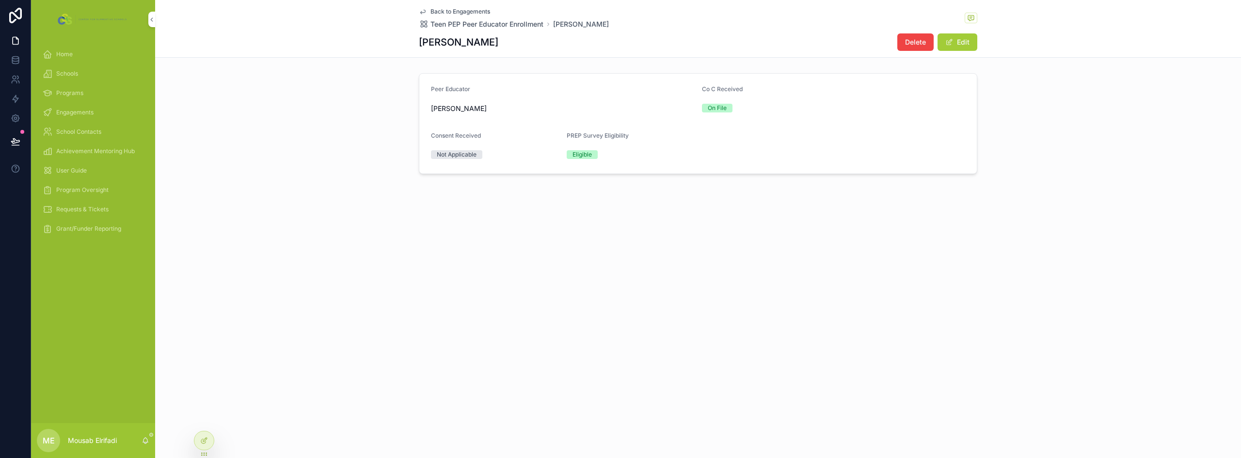
click at [923, 36] on button "Delete" at bounding box center [915, 41] width 36 height 17
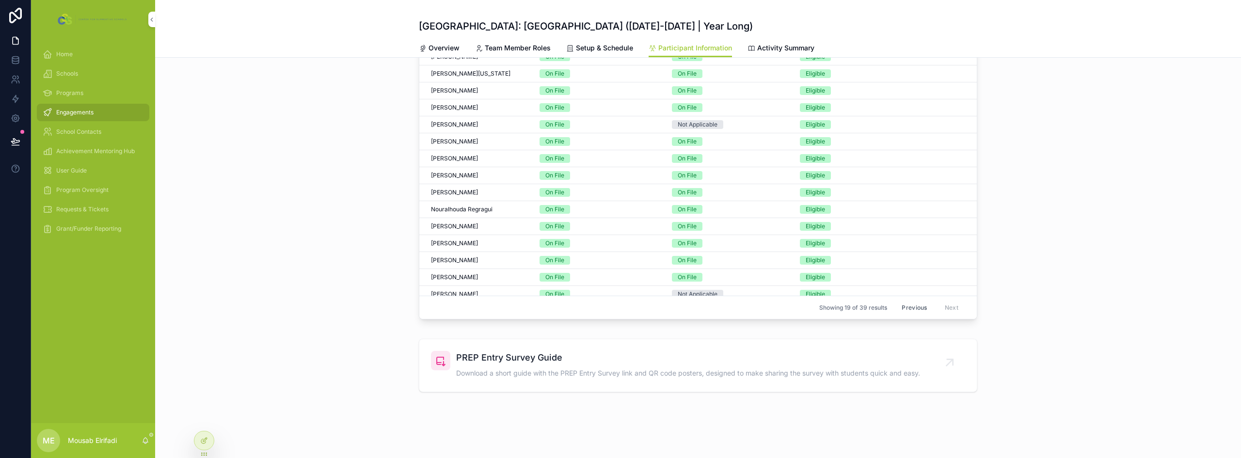
scroll to position [20, 0]
click at [478, 288] on div "Victoria Villa Victoria Villa" at bounding box center [479, 288] width 97 height 8
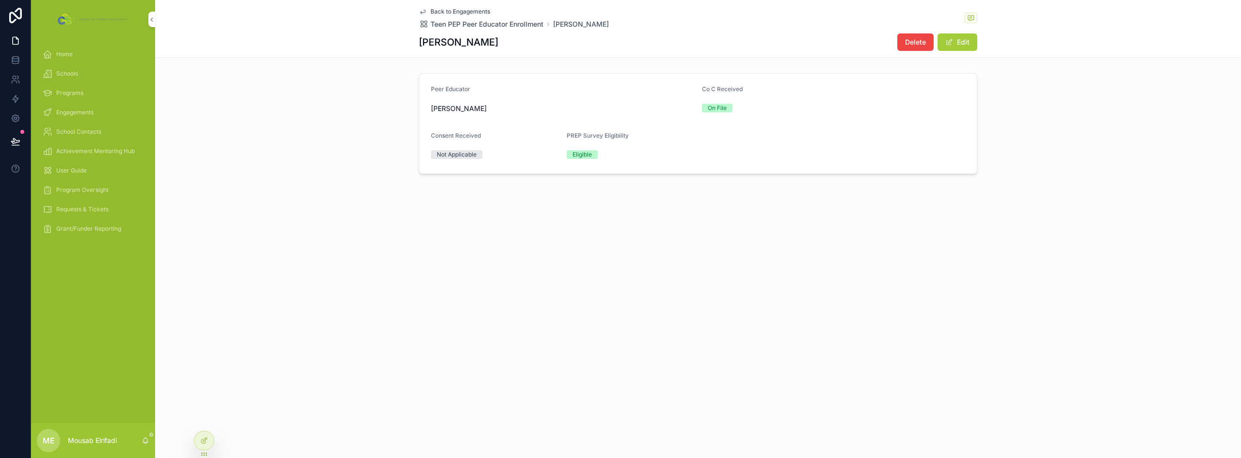
click at [974, 43] on button "Edit" at bounding box center [957, 41] width 40 height 17
click at [504, 170] on button "Not Applicable" at bounding box center [495, 170] width 128 height 18
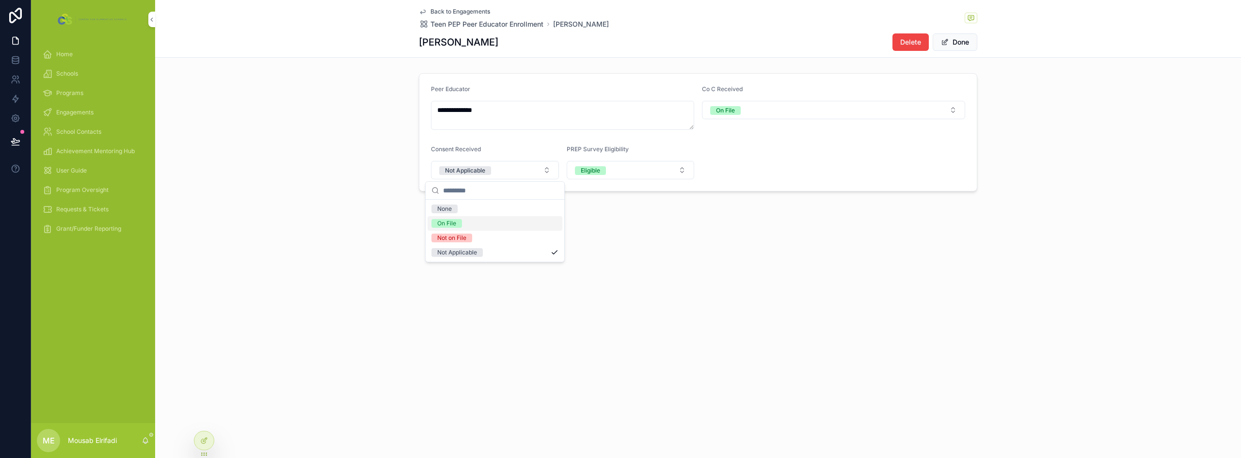
click at [466, 226] on div "On File" at bounding box center [495, 223] width 135 height 15
click at [358, 200] on div "**********" at bounding box center [698, 128] width 1086 height 257
click at [954, 44] on button "Done" at bounding box center [955, 41] width 45 height 17
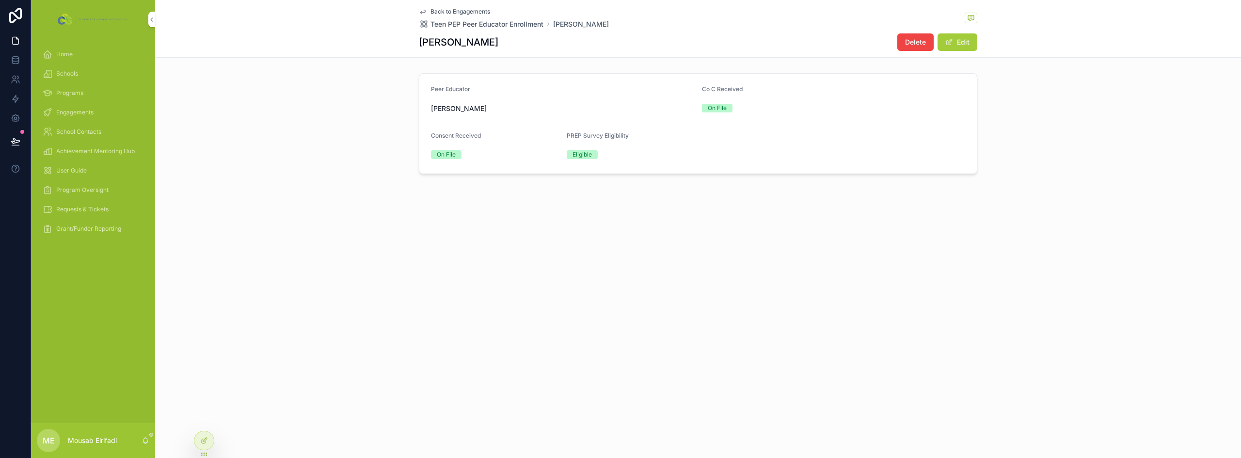
click at [330, 159] on div "Peer Educator Victoria Villa Co C Received On File Consent Received On File PRE…" at bounding box center [698, 123] width 1086 height 109
click at [16, 143] on icon at bounding box center [15, 141] width 8 height 5
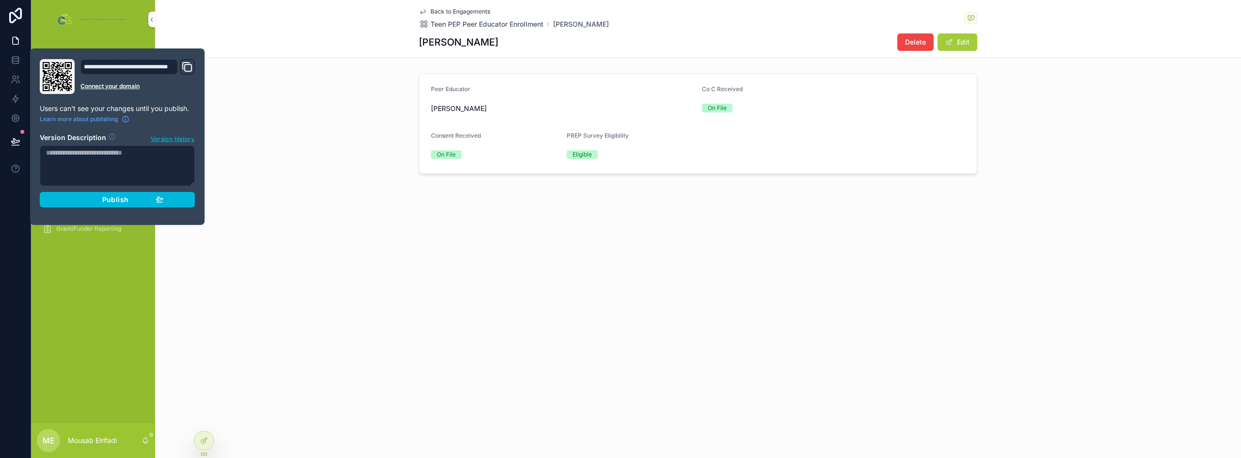
click at [92, 200] on div "Publish" at bounding box center [117, 199] width 92 height 9
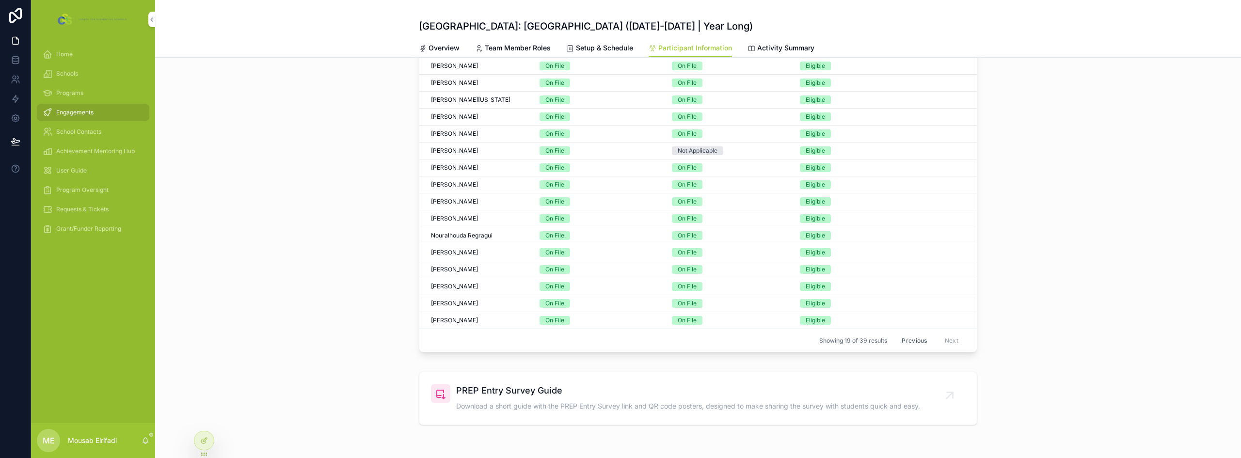
scroll to position [363, 0]
click at [477, 166] on div "Marcella Magsino Marcella Magsino" at bounding box center [479, 166] width 97 height 8
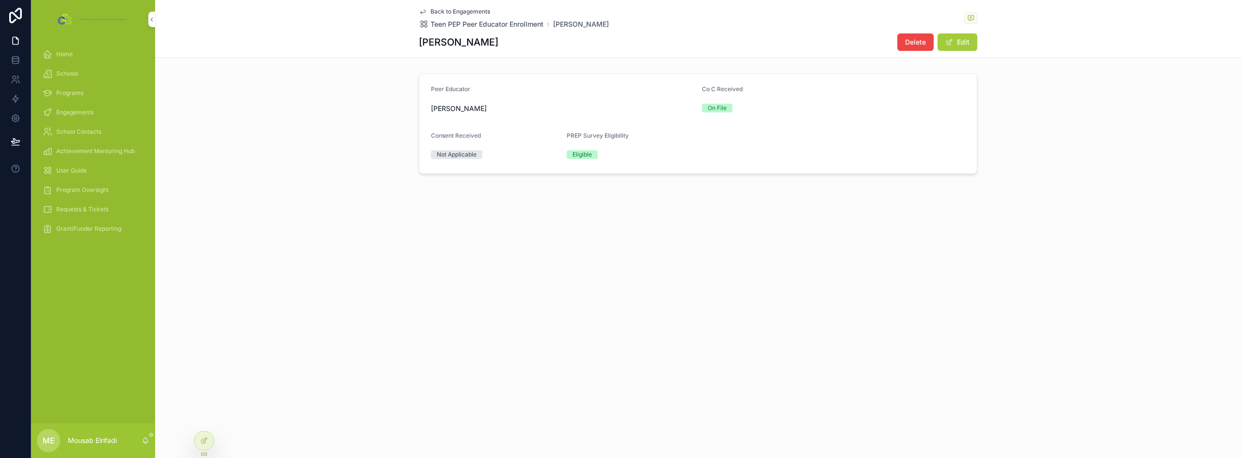
click at [964, 41] on button "Edit" at bounding box center [957, 41] width 40 height 17
click at [497, 168] on button "Not Applicable" at bounding box center [495, 170] width 128 height 18
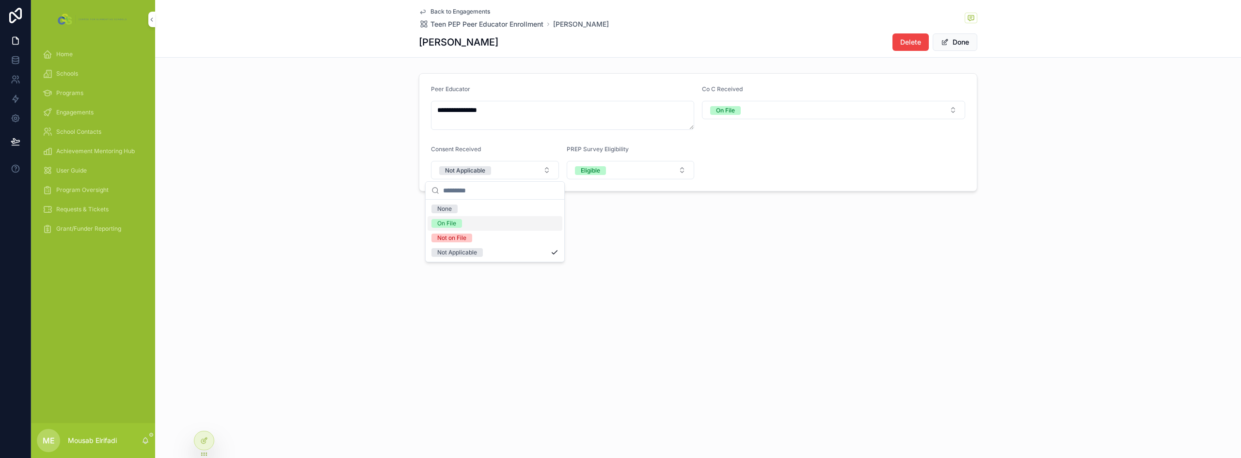
click at [477, 225] on div "On File" at bounding box center [495, 223] width 135 height 15
click at [357, 185] on div "**********" at bounding box center [698, 132] width 1086 height 126
click at [949, 41] on button "Done" at bounding box center [955, 41] width 45 height 17
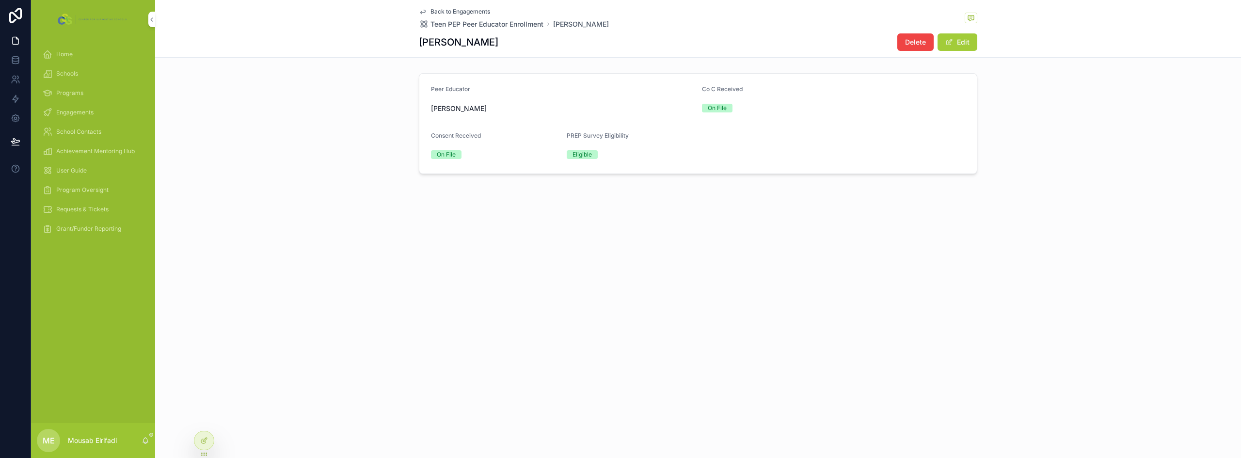
click at [256, 151] on div "Peer Educator Marcella Magsino Co C Received On File Consent Received On File P…" at bounding box center [698, 123] width 1086 height 109
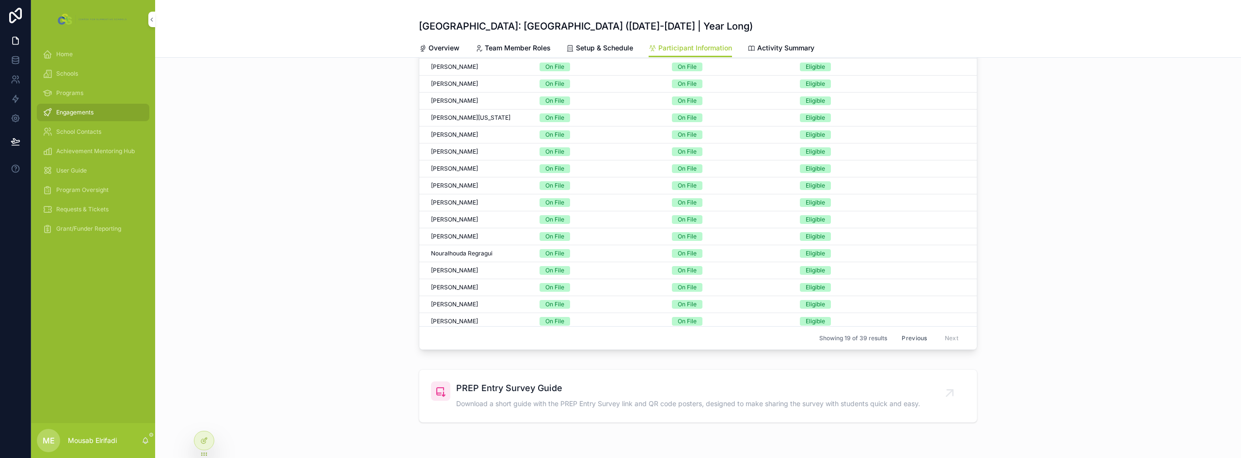
scroll to position [411, 0]
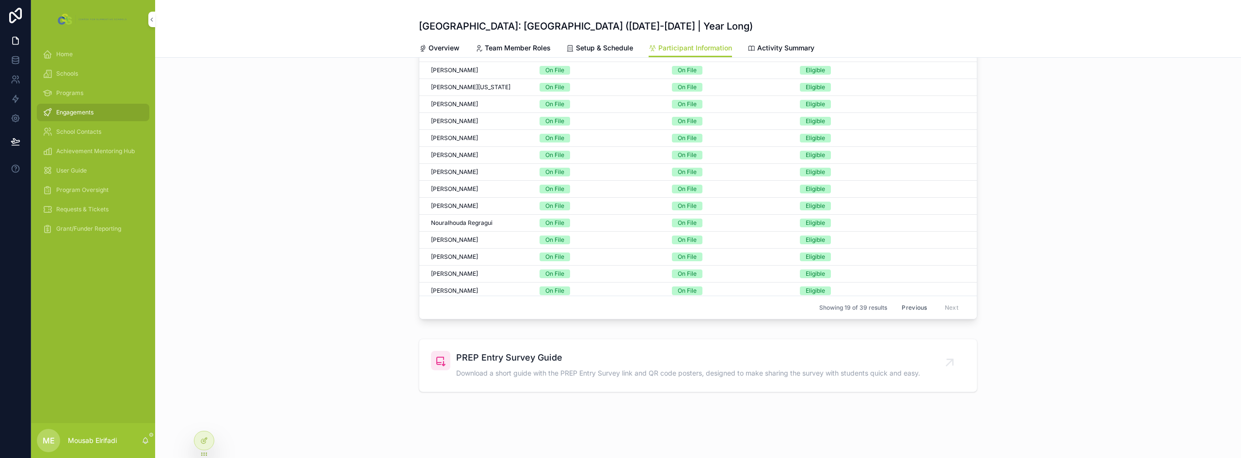
click at [941, 309] on div "Previous Next" at bounding box center [930, 307] width 70 height 15
click at [906, 307] on button "Previous" at bounding box center [914, 307] width 39 height 15
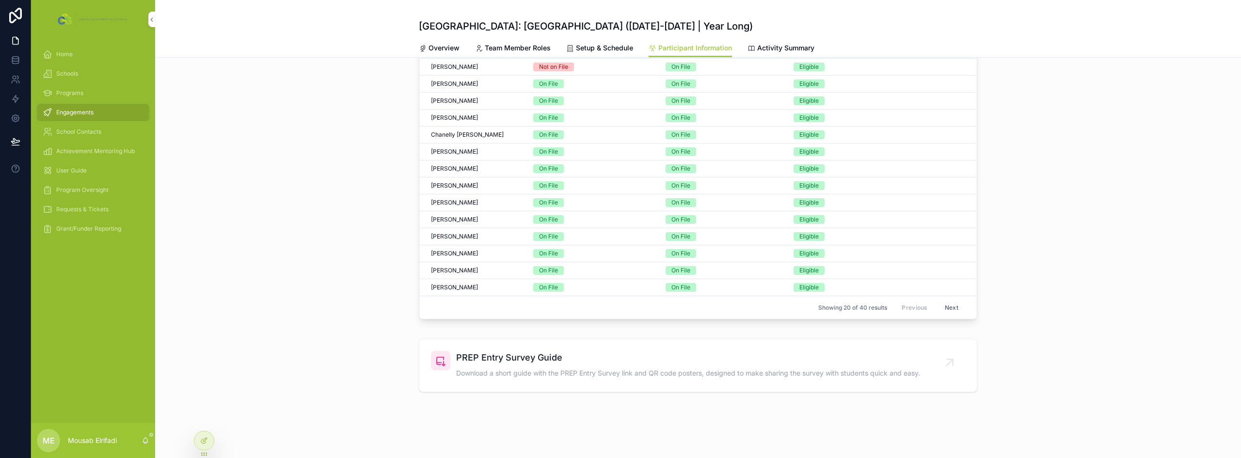
click at [938, 308] on button "Next" at bounding box center [951, 307] width 27 height 15
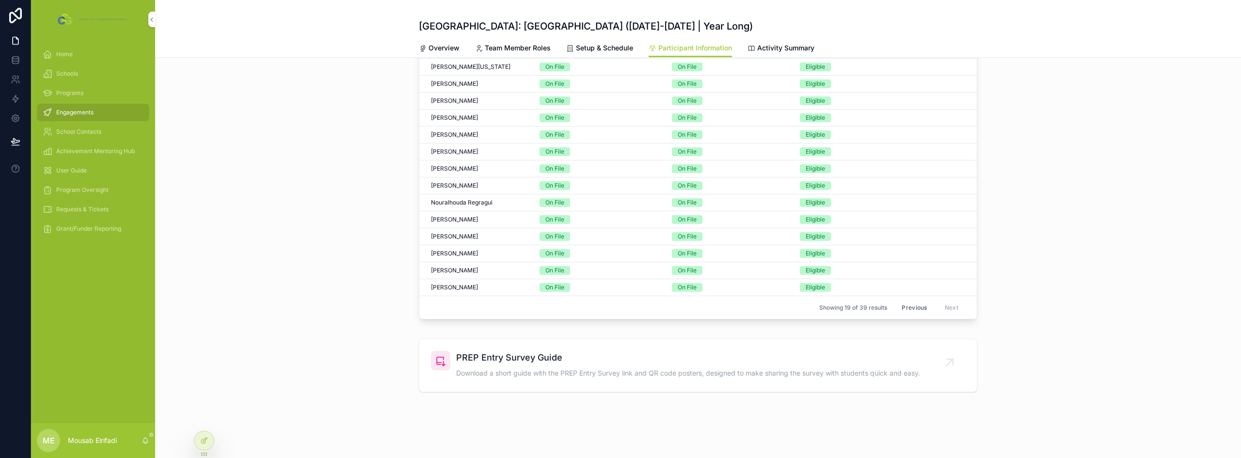
click at [110, 110] on div "Engagements" at bounding box center [93, 113] width 101 height 16
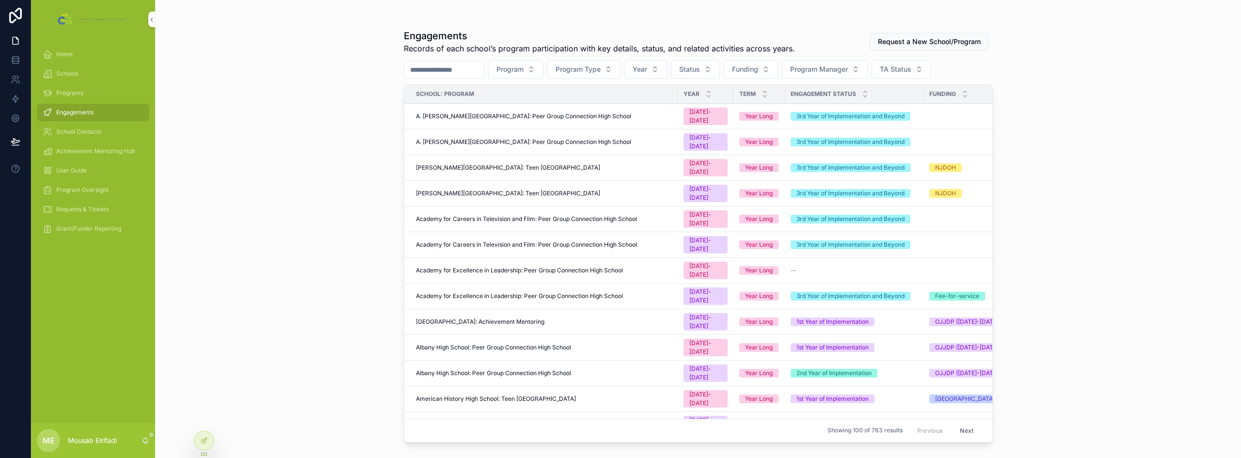
click at [453, 66] on input "scrollable content" at bounding box center [443, 70] width 79 height 14
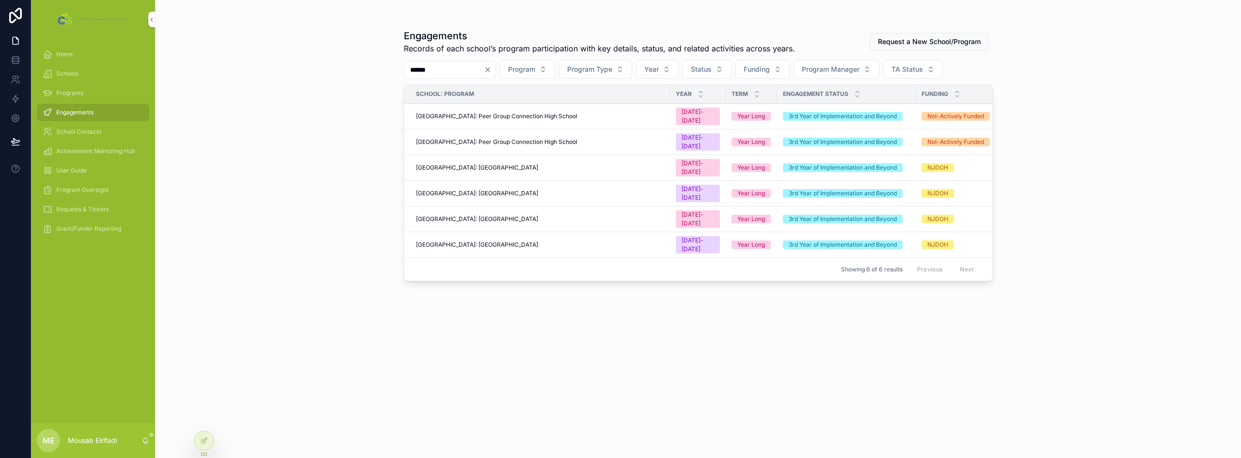
type input "******"
click at [533, 241] on span "Hightstown High School: Teen Pep High School" at bounding box center [477, 245] width 122 height 8
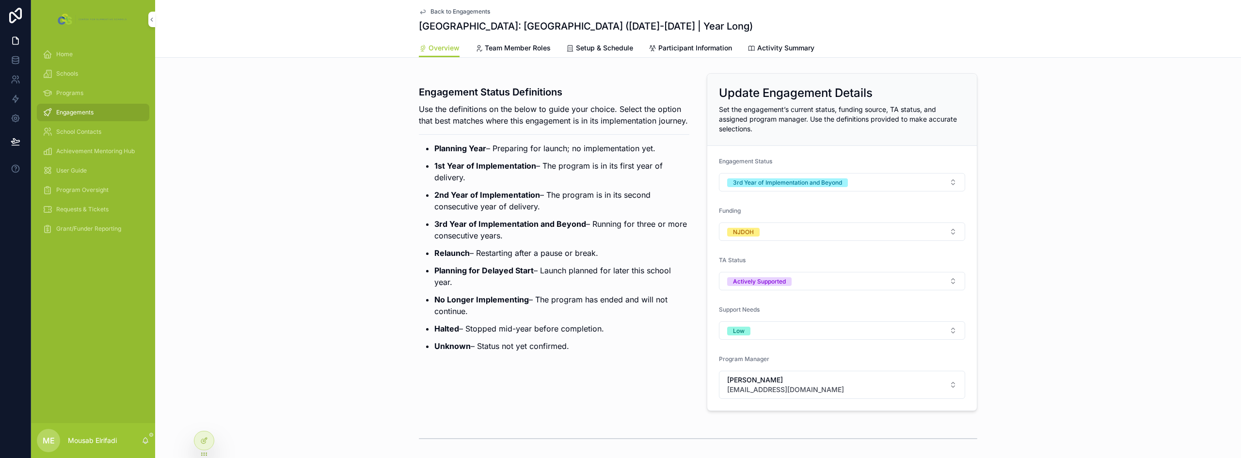
click at [611, 51] on span "Setup & Schedule" at bounding box center [604, 48] width 57 height 10
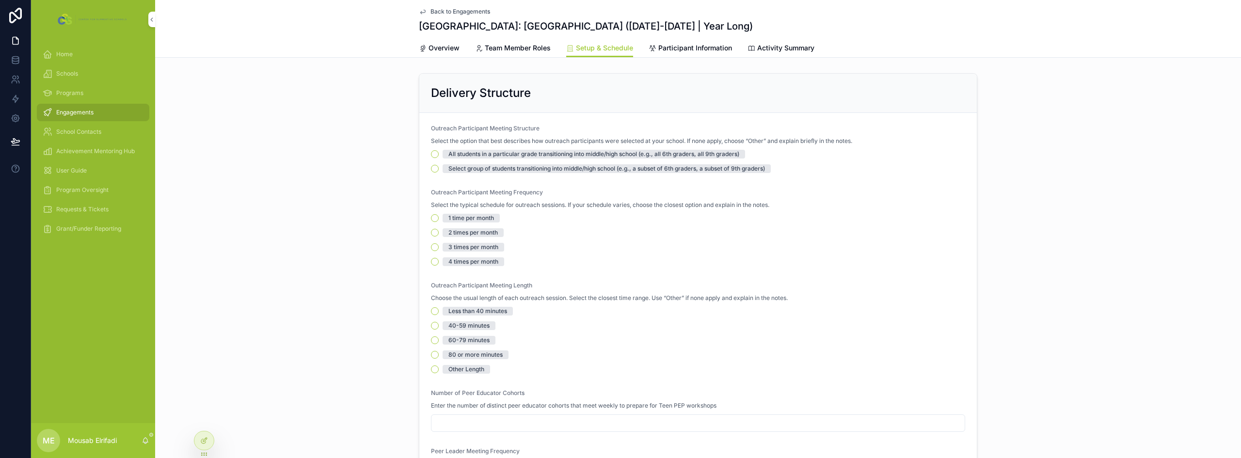
click at [675, 42] on link "Participant Information" at bounding box center [690, 48] width 83 height 19
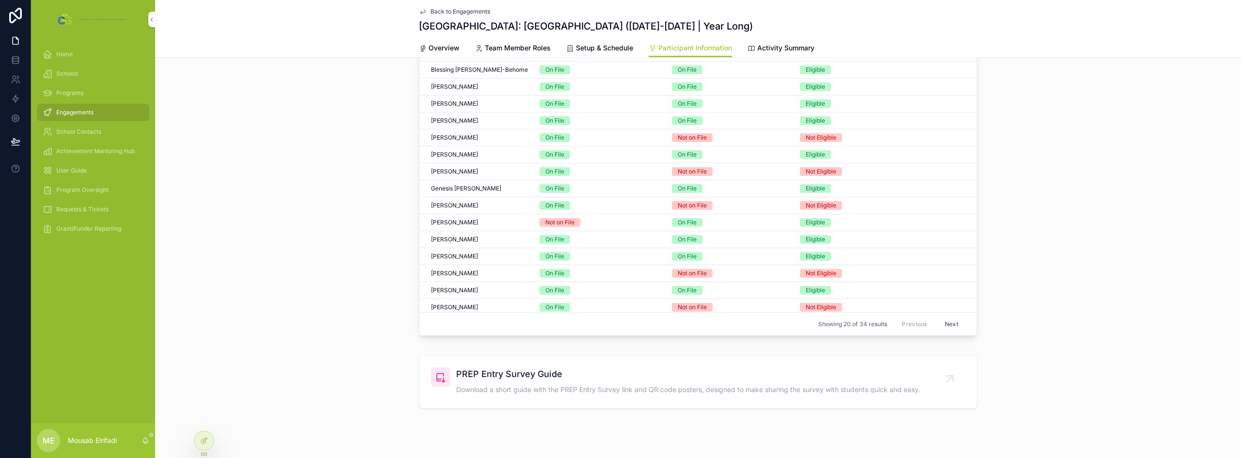
scroll to position [411, 0]
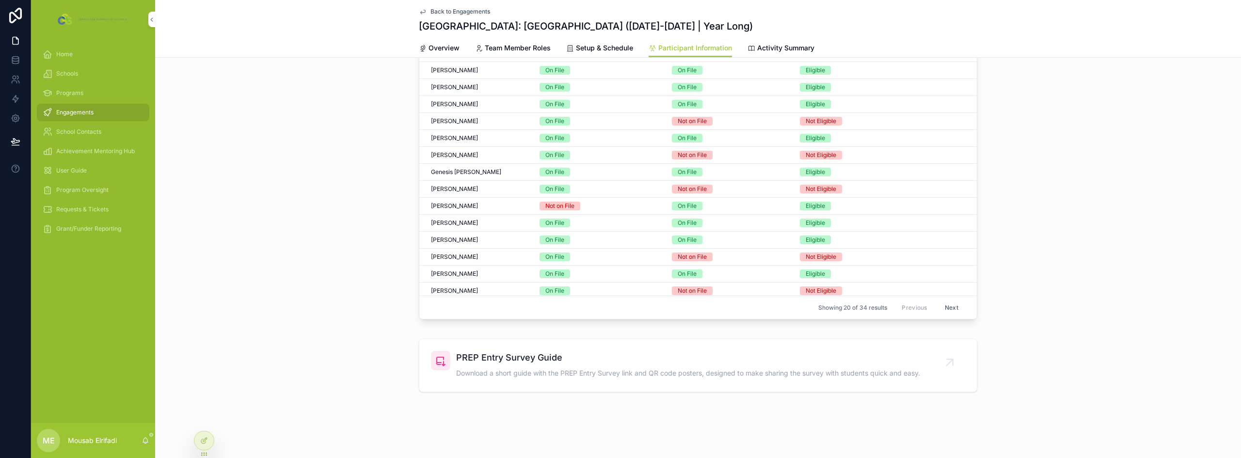
click at [938, 306] on button "Next" at bounding box center [951, 307] width 27 height 15
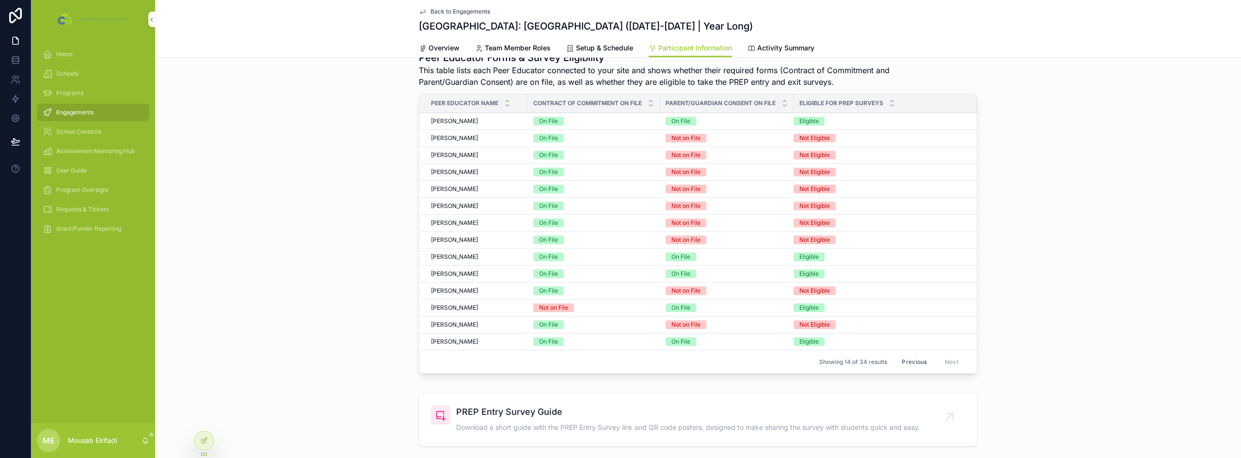
scroll to position [298, 0]
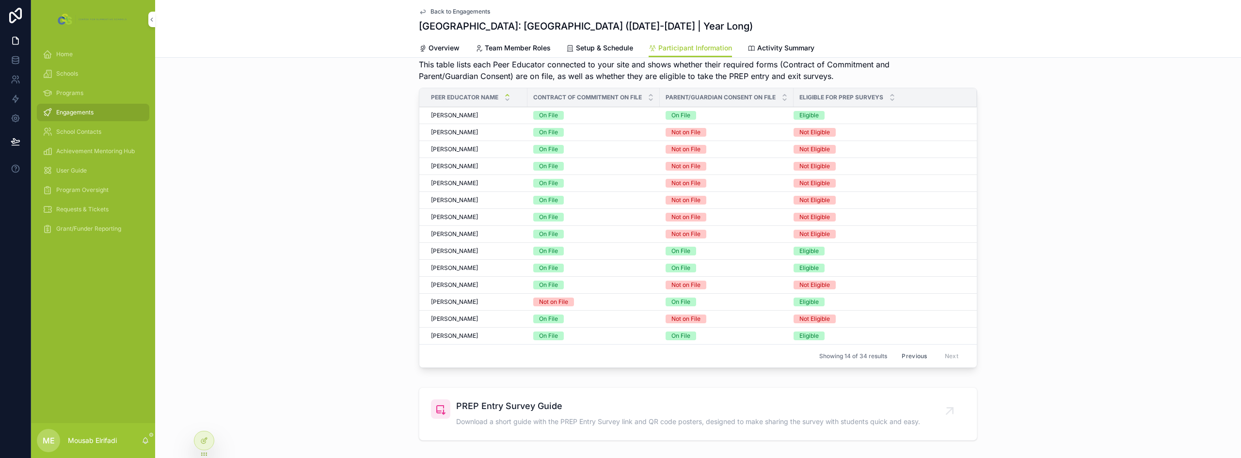
click at [900, 355] on button "Previous" at bounding box center [914, 355] width 39 height 15
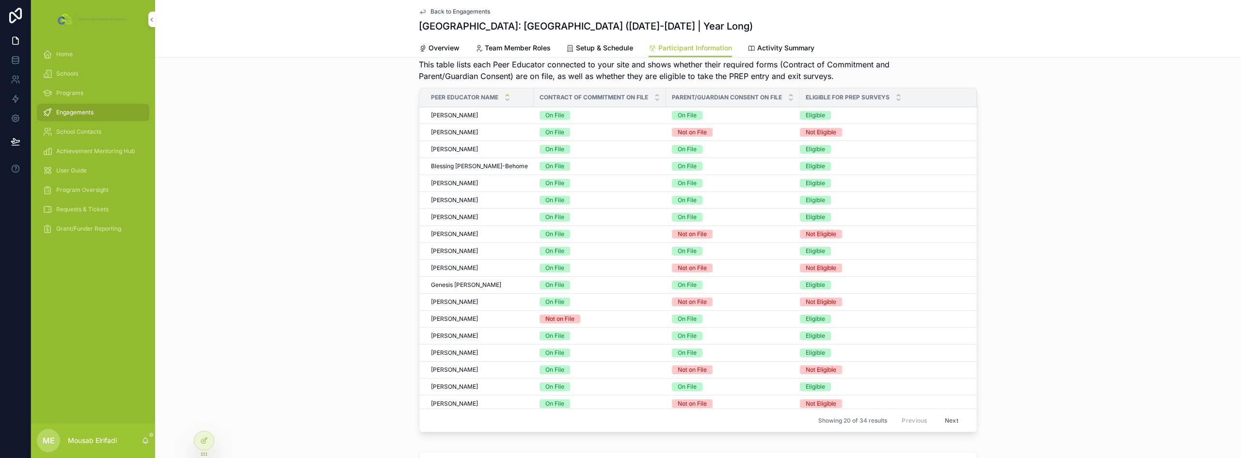
scroll to position [37, 0]
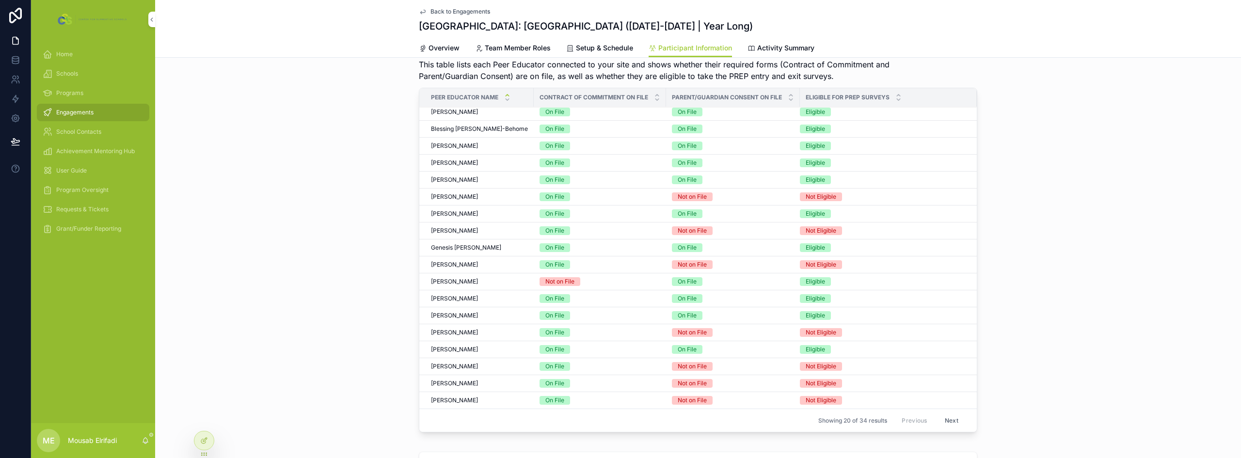
click at [473, 314] on div "Julia Bochnak Julia Bochnak" at bounding box center [479, 316] width 97 height 8
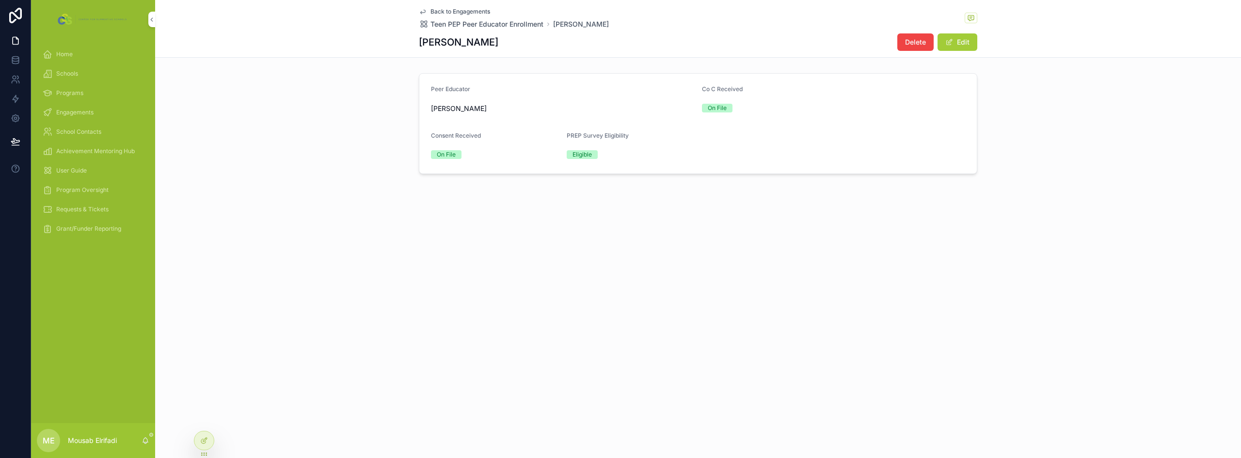
click at [970, 40] on button "Edit" at bounding box center [957, 41] width 40 height 17
click at [969, 40] on button "Done" at bounding box center [955, 41] width 45 height 17
click at [199, 440] on div at bounding box center [203, 440] width 19 height 18
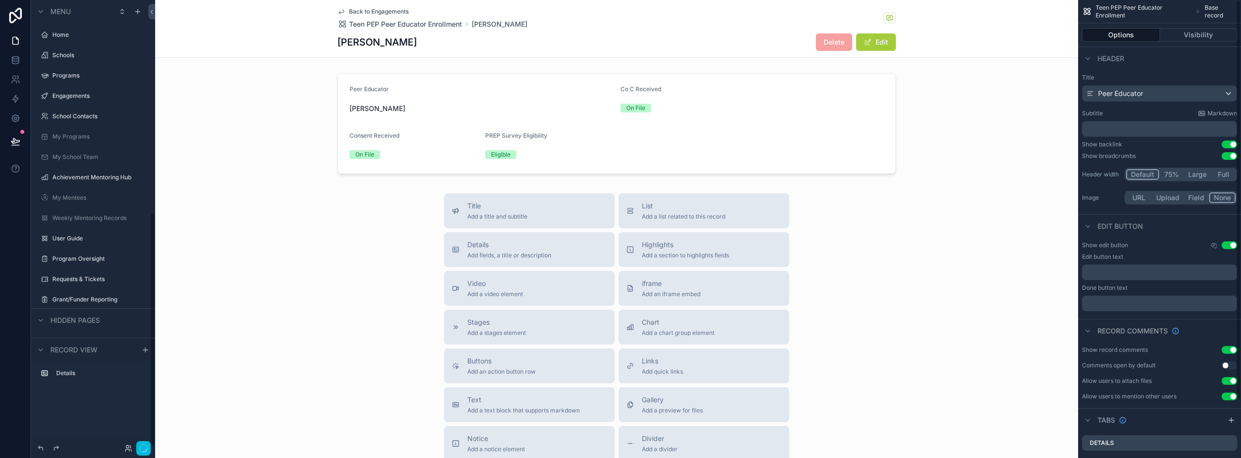
scroll to position [405, 0]
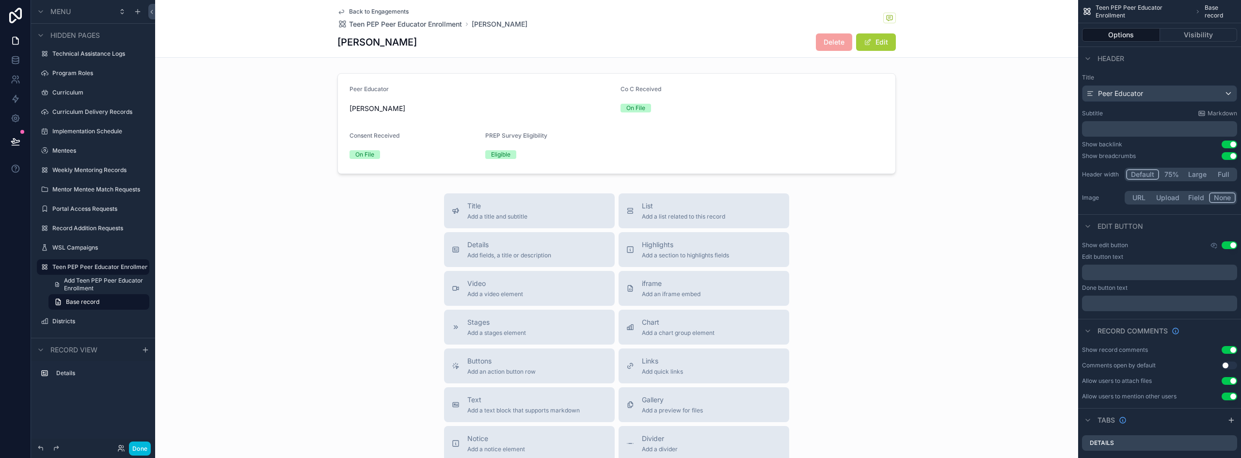
click at [756, 112] on div "scrollable content" at bounding box center [616, 123] width 923 height 109
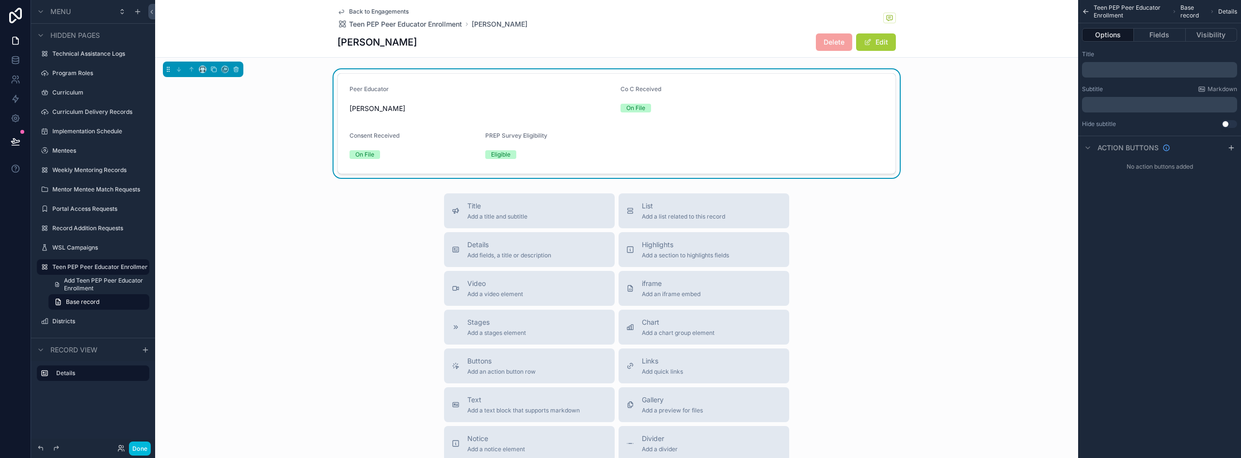
click at [1166, 38] on button "Fields" at bounding box center [1159, 35] width 51 height 14
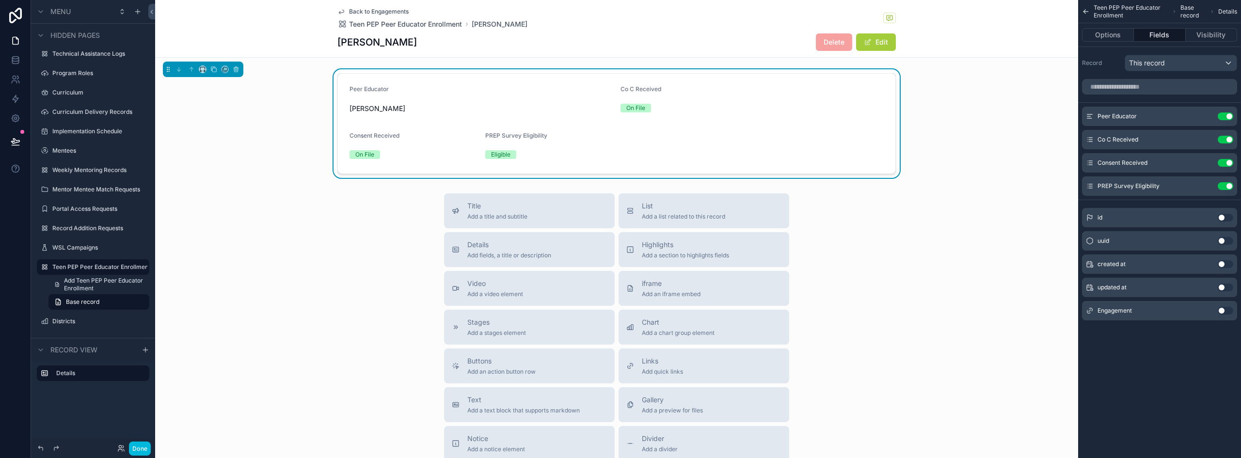
click at [1226, 310] on button "Use setting" at bounding box center [1226, 311] width 16 height 8
click at [141, 451] on button "Done" at bounding box center [140, 449] width 22 height 14
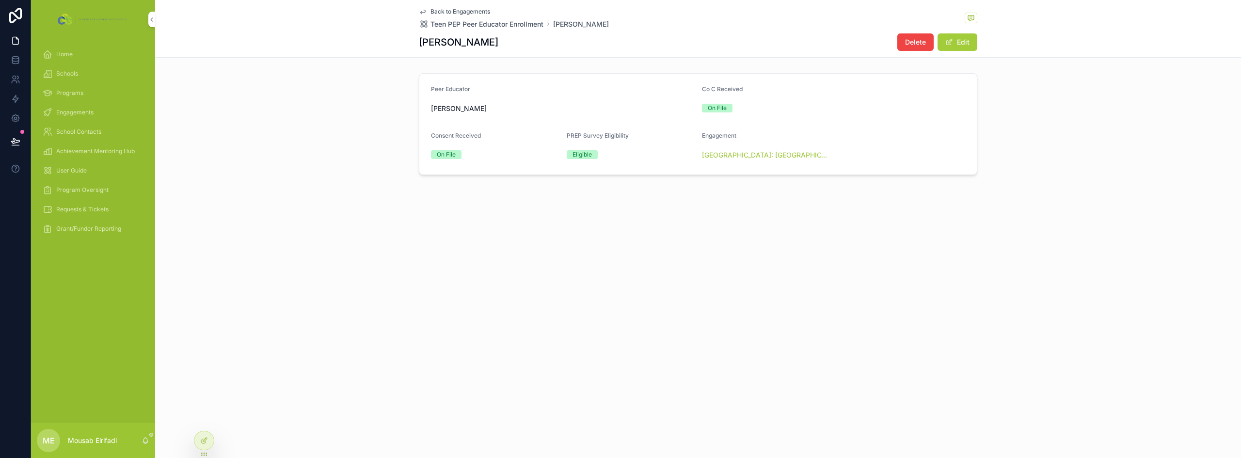
click at [966, 41] on button "Edit" at bounding box center [957, 41] width 40 height 17
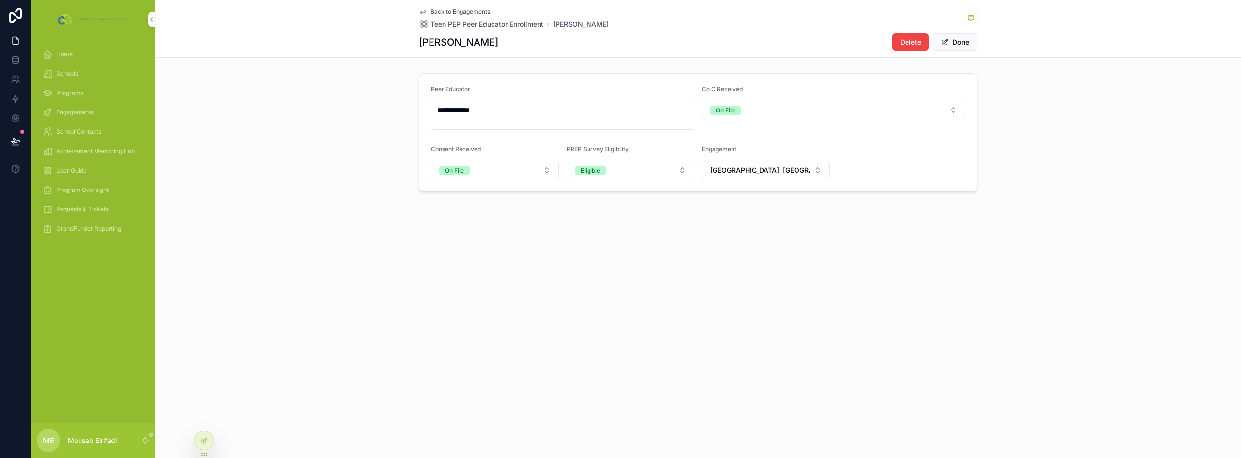
click at [789, 170] on span "[GEOGRAPHIC_DATA]: [GEOGRAPHIC_DATA] ([DATE]-[DATE] | Year Long)" at bounding box center [760, 170] width 100 height 10
type input "**********"
click at [779, 212] on span "[GEOGRAPHIC_DATA]: Teen Pep Bridge ([Object Object])" at bounding box center [759, 214] width 115 height 19
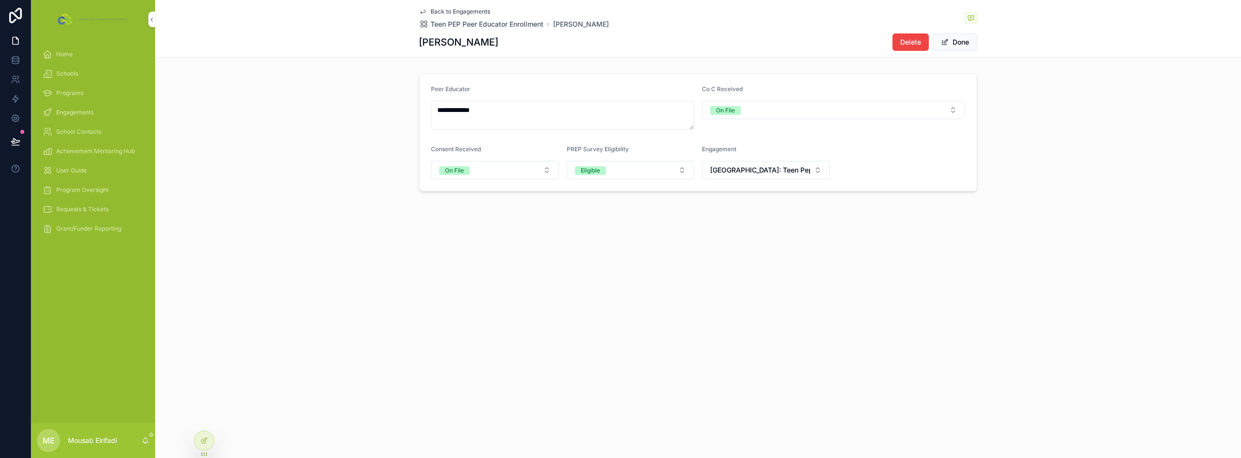
click at [958, 44] on button "Done" at bounding box center [955, 41] width 45 height 17
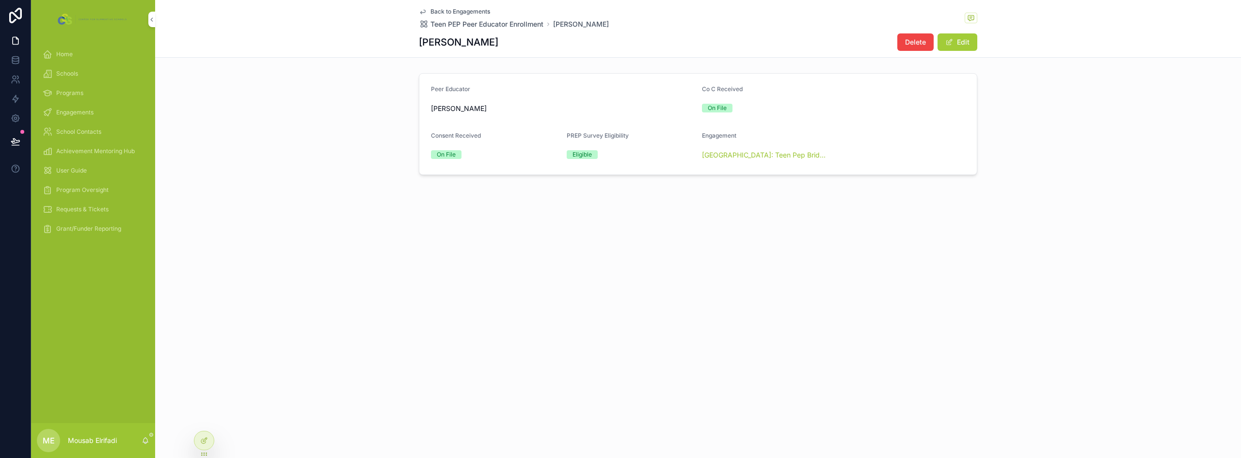
click at [823, 237] on div "Back to Engagements Teen PEP Peer Educator Enrollment Julia Bochnak Julia Bochn…" at bounding box center [698, 120] width 1086 height 241
click at [414, 291] on div "Back to Engagements Teen PEP Peer Educator Enrollment Julia Bochnak Julia Bochn…" at bounding box center [698, 229] width 1086 height 458
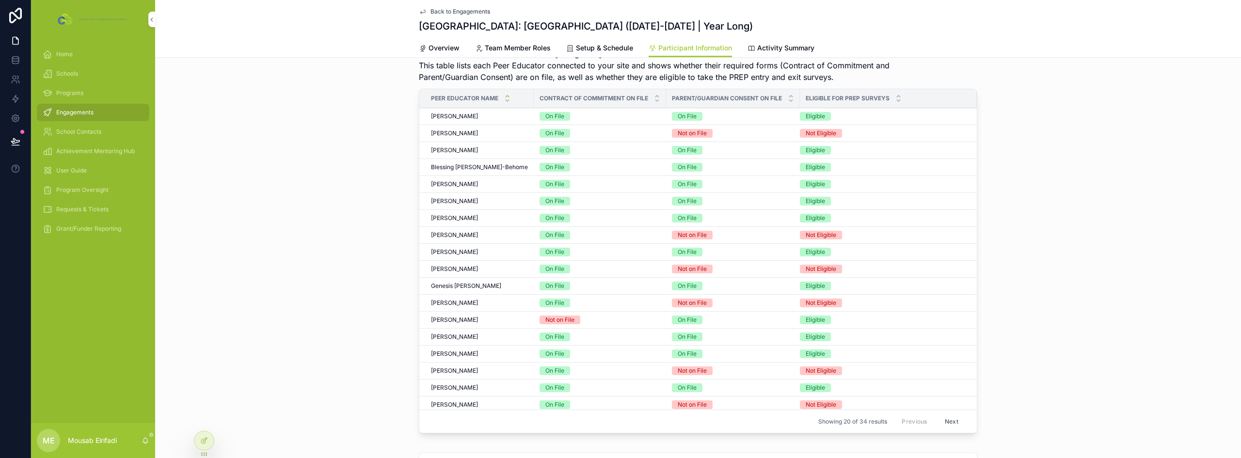
scroll to position [411, 0]
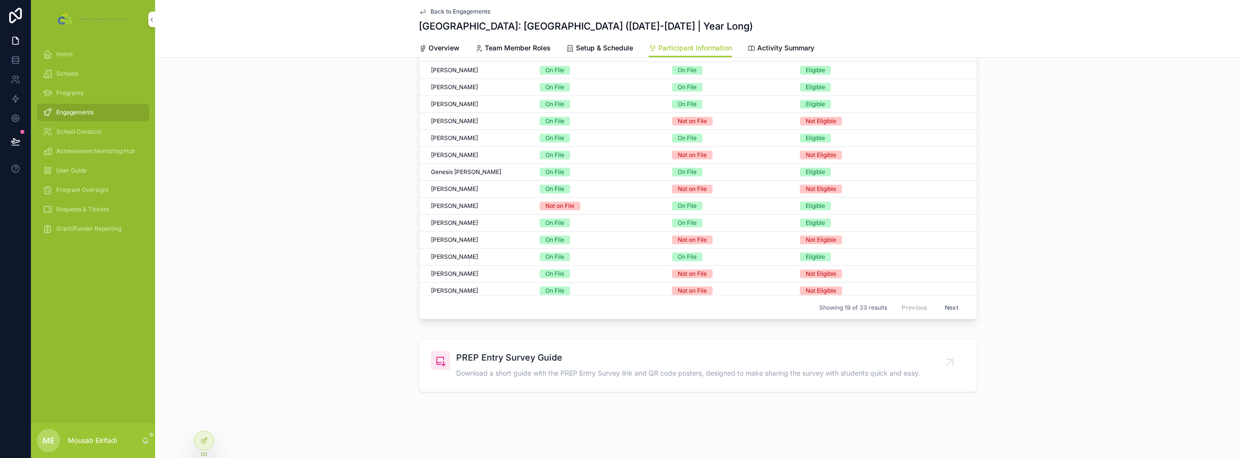
click at [938, 309] on button "Next" at bounding box center [951, 307] width 27 height 15
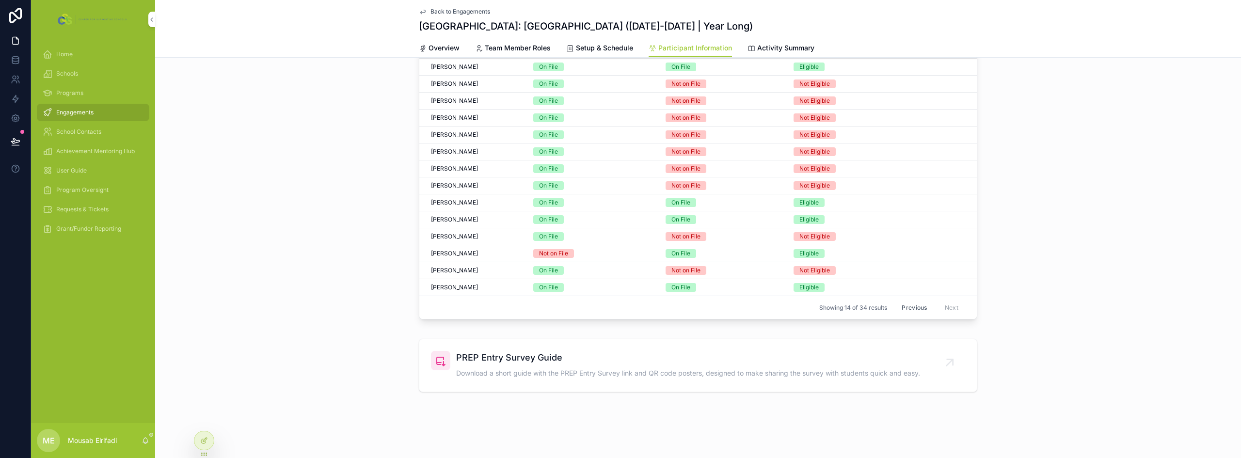
scroll to position [347, 0]
click at [460, 287] on span "[PERSON_NAME]" at bounding box center [454, 288] width 47 height 8
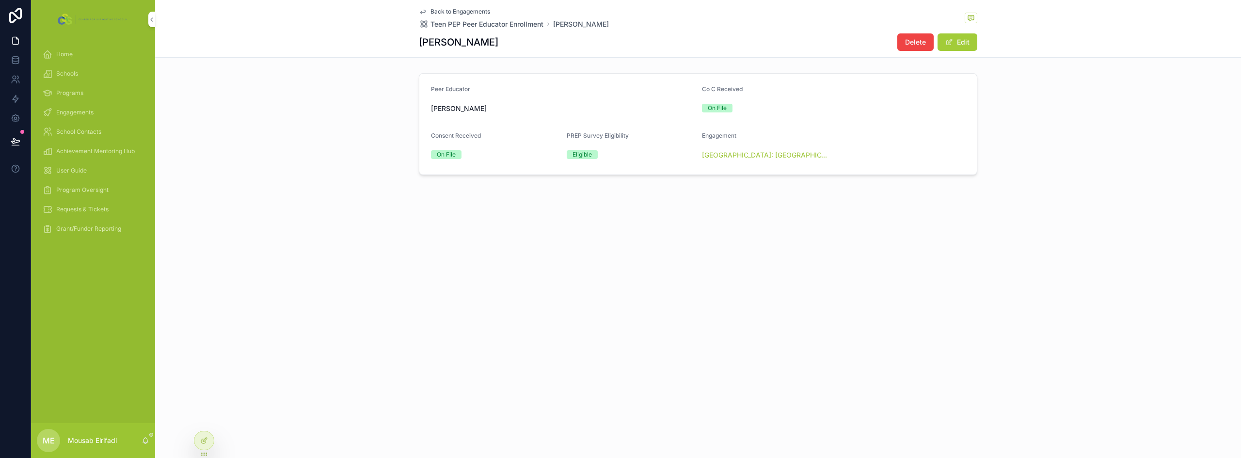
click at [952, 33] on button "Edit" at bounding box center [957, 41] width 40 height 17
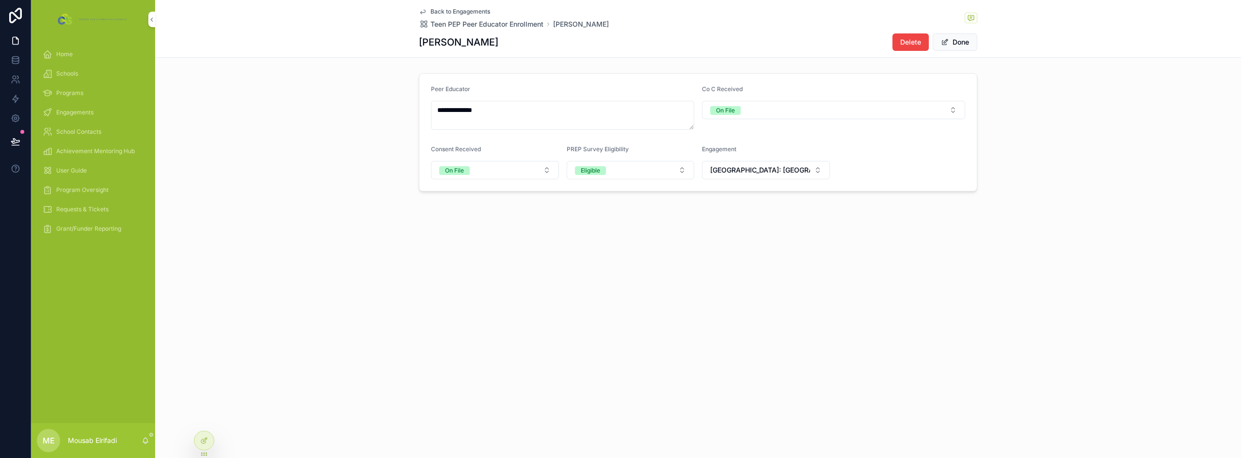
click at [792, 169] on span "[GEOGRAPHIC_DATA]: [GEOGRAPHIC_DATA] ([DATE]-[DATE] | Year Long)" at bounding box center [760, 170] width 100 height 10
type input "*"
click at [787, 189] on input "**********" at bounding box center [771, 190] width 115 height 17
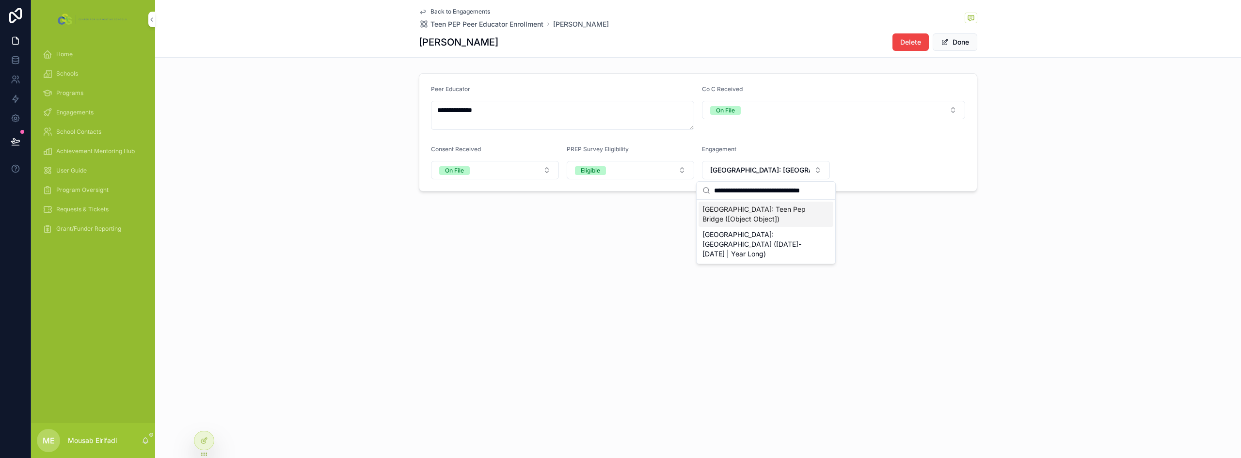
click at [787, 189] on input "**********" at bounding box center [771, 190] width 115 height 17
type input "**********"
click at [797, 209] on span "[GEOGRAPHIC_DATA]: Teen Pep Bridge ([Object Object])" at bounding box center [759, 214] width 115 height 19
click at [964, 45] on button "Done" at bounding box center [955, 41] width 45 height 17
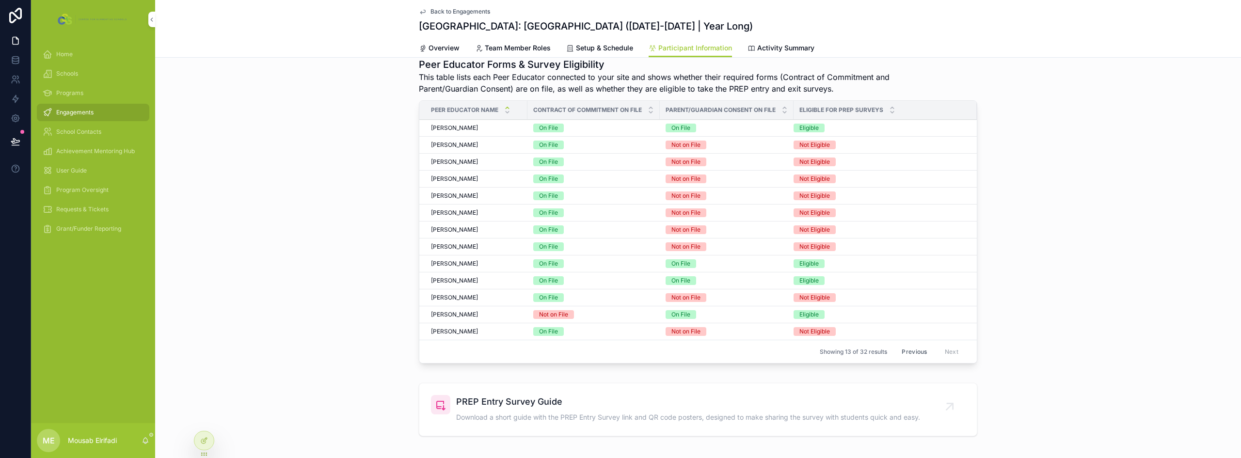
scroll to position [291, 0]
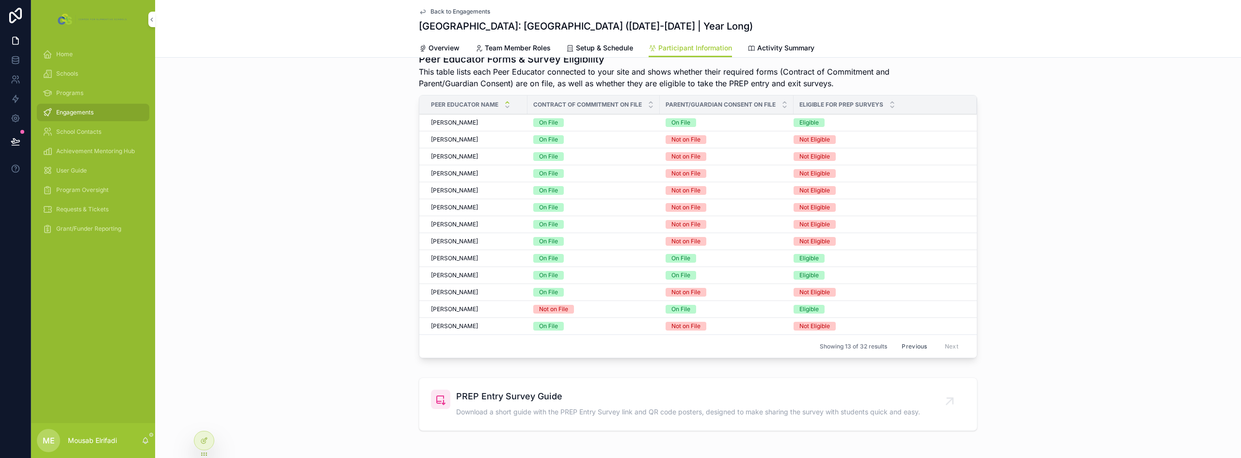
click at [911, 345] on button "Previous" at bounding box center [914, 346] width 39 height 15
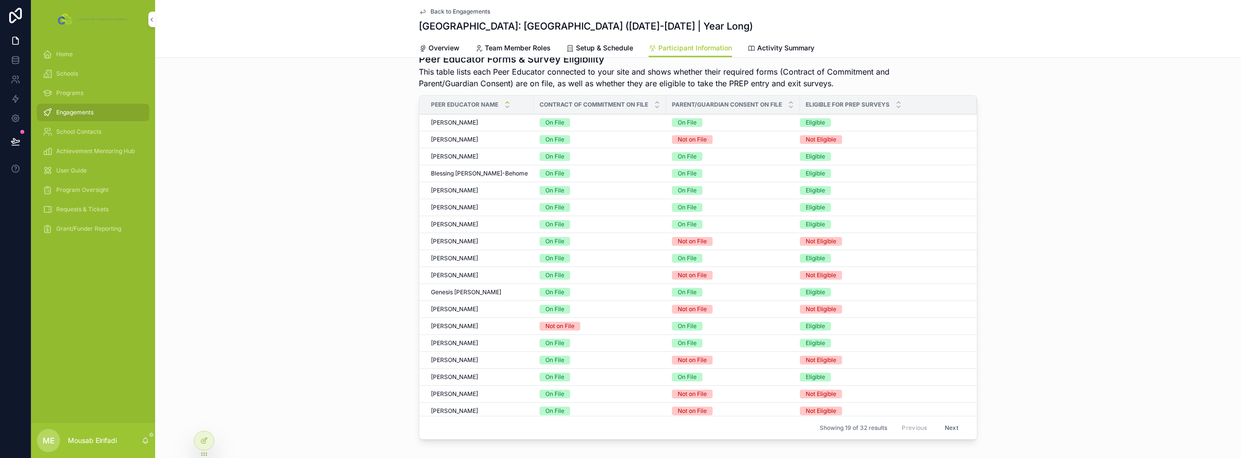
click at [460, 225] on span "[PERSON_NAME]" at bounding box center [454, 225] width 47 height 8
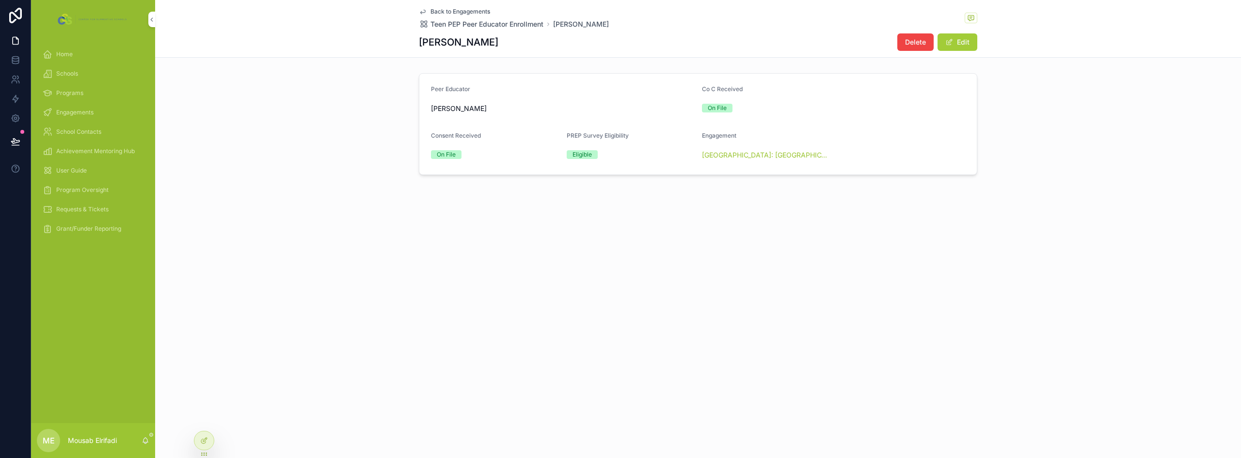
click at [970, 43] on button "Edit" at bounding box center [957, 41] width 40 height 17
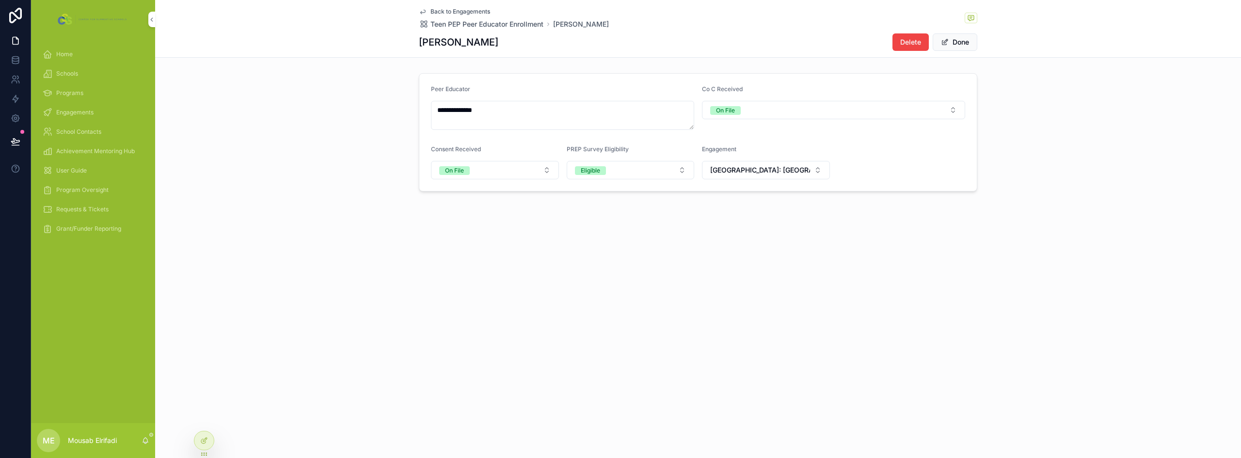
click at [808, 170] on span "[GEOGRAPHIC_DATA]: [GEOGRAPHIC_DATA] ([DATE]-[DATE] | Year Long)" at bounding box center [760, 170] width 100 height 10
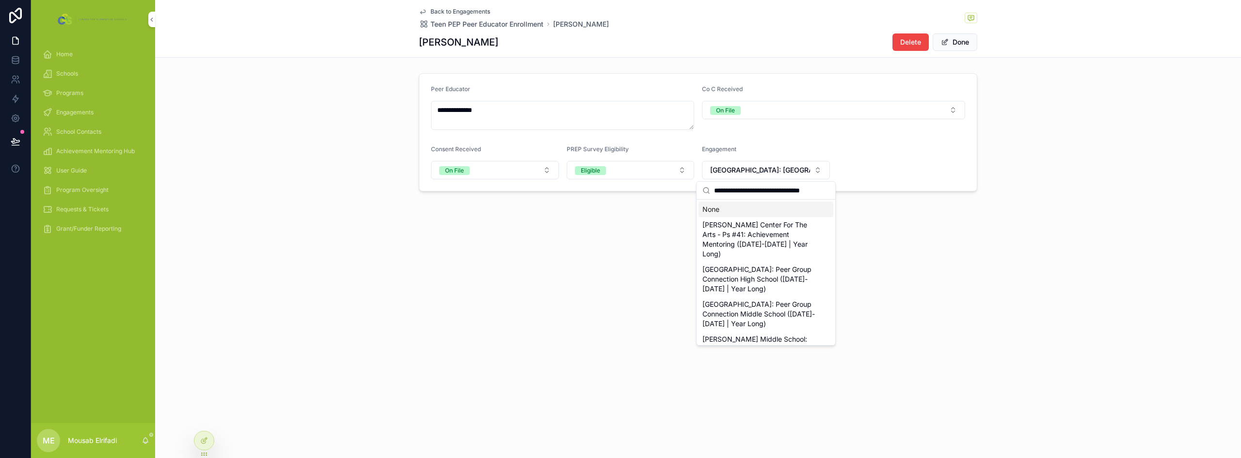
scroll to position [0, 4]
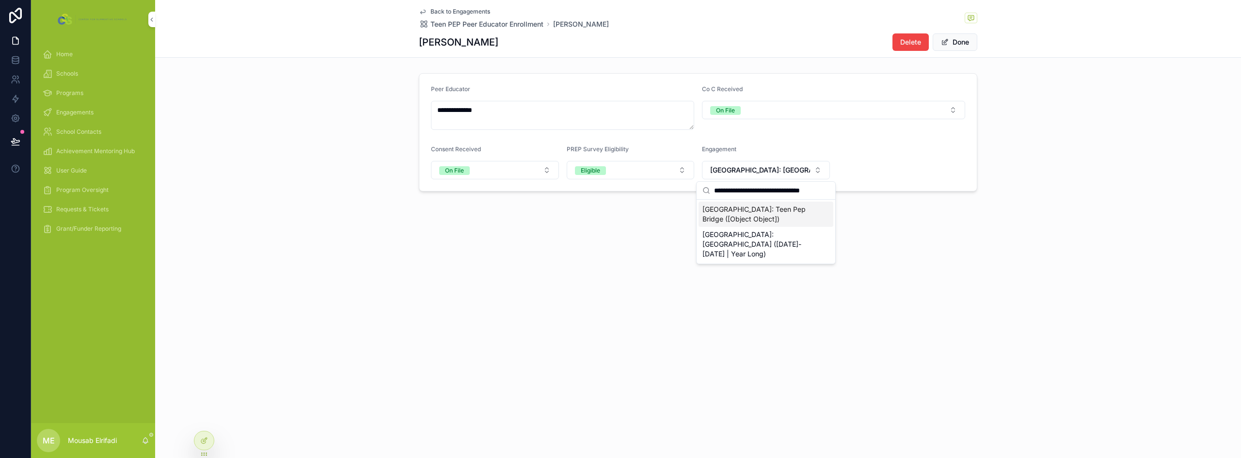
type input "**********"
click at [798, 214] on span "[GEOGRAPHIC_DATA]: Teen Pep Bridge ([Object Object])" at bounding box center [759, 214] width 115 height 19
click at [964, 45] on button "Done" at bounding box center [955, 41] width 45 height 17
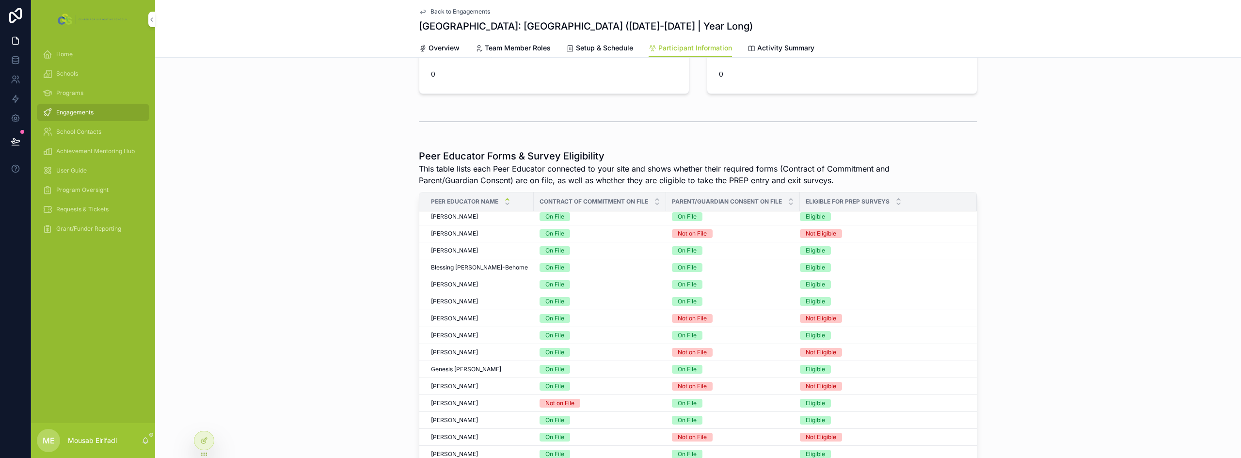
scroll to position [3, 0]
click at [472, 367] on div "Genesis Crespo Genesis Crespo" at bounding box center [479, 369] width 97 height 8
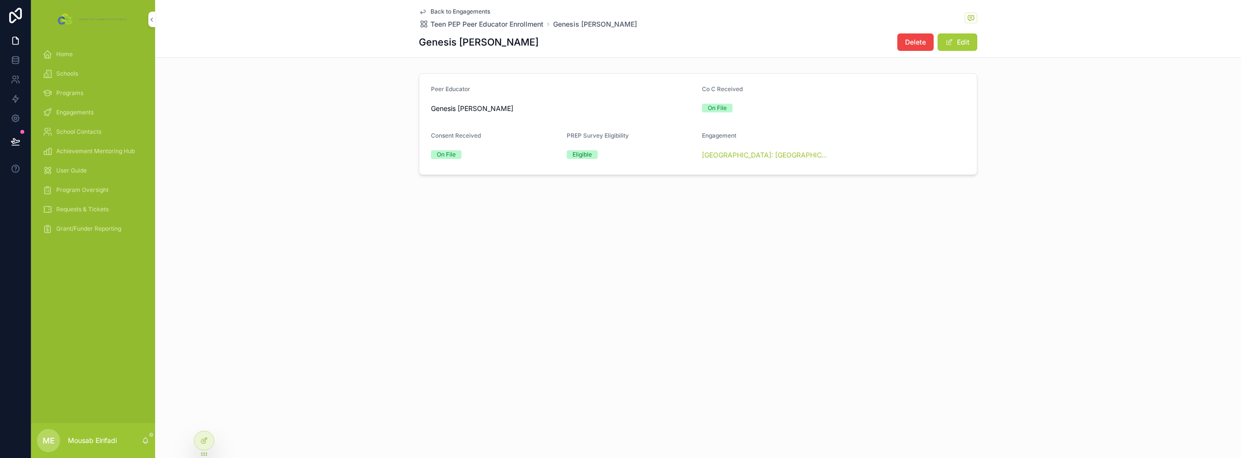
click at [970, 42] on button "Edit" at bounding box center [957, 41] width 40 height 17
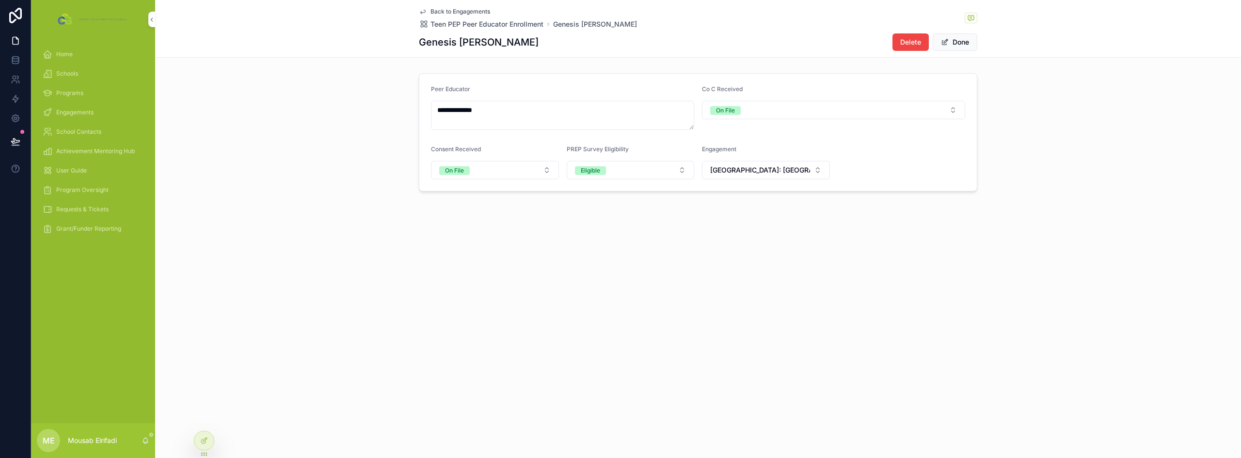
click at [769, 176] on button "[GEOGRAPHIC_DATA]: [GEOGRAPHIC_DATA] ([DATE]-[DATE] | Year Long)" at bounding box center [766, 170] width 128 height 18
type input "**********"
click at [951, 47] on button "Done" at bounding box center [955, 41] width 45 height 17
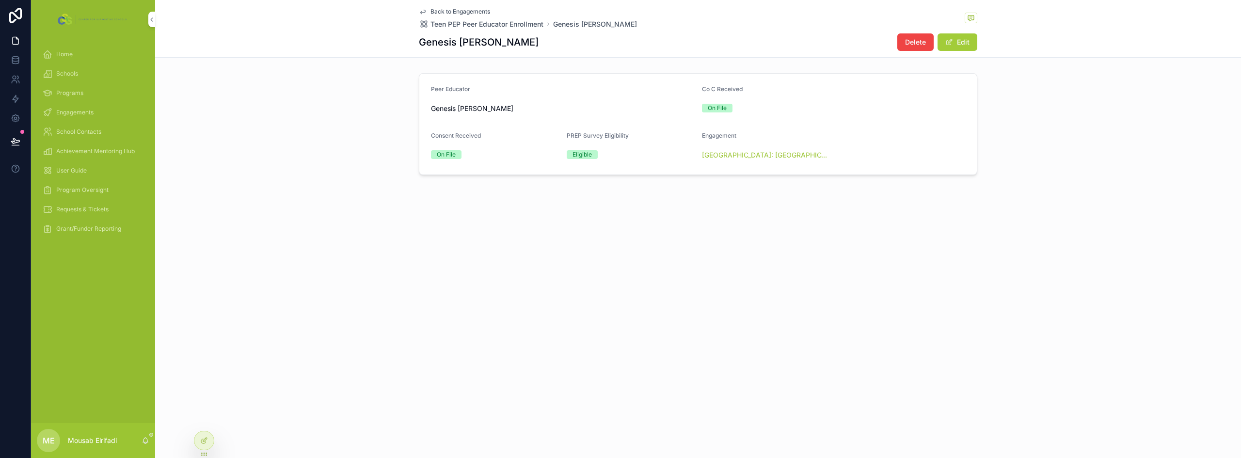
click at [953, 39] on button "Edit" at bounding box center [957, 41] width 40 height 17
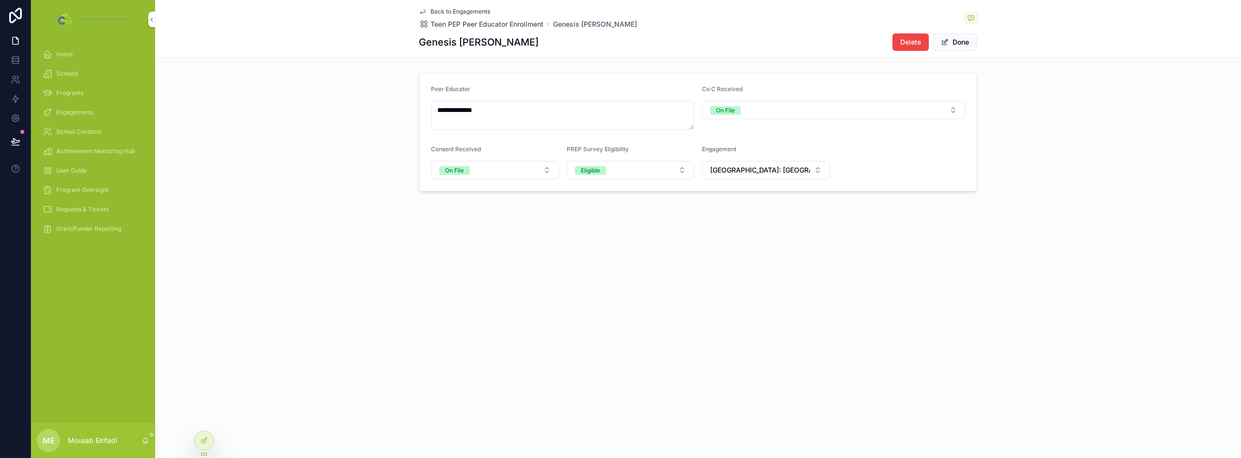
click at [788, 177] on button "[GEOGRAPHIC_DATA]: [GEOGRAPHIC_DATA] ([DATE]-[DATE] | Year Long)" at bounding box center [766, 170] width 128 height 18
type input "**********"
click at [803, 216] on span "[GEOGRAPHIC_DATA]: Teen Pep Bridge ([Object Object])" at bounding box center [759, 214] width 115 height 19
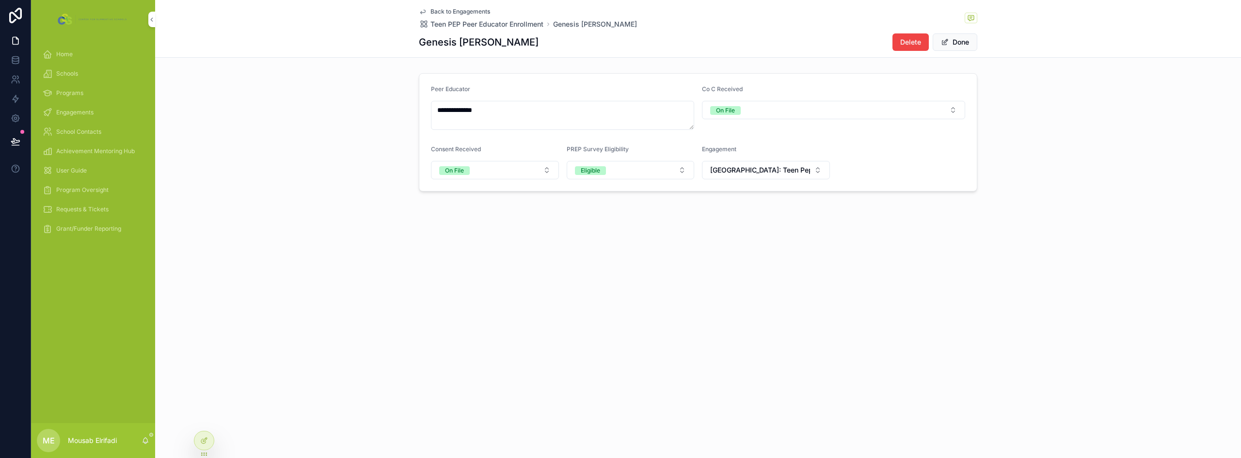
click at [959, 49] on button "Done" at bounding box center [955, 41] width 45 height 17
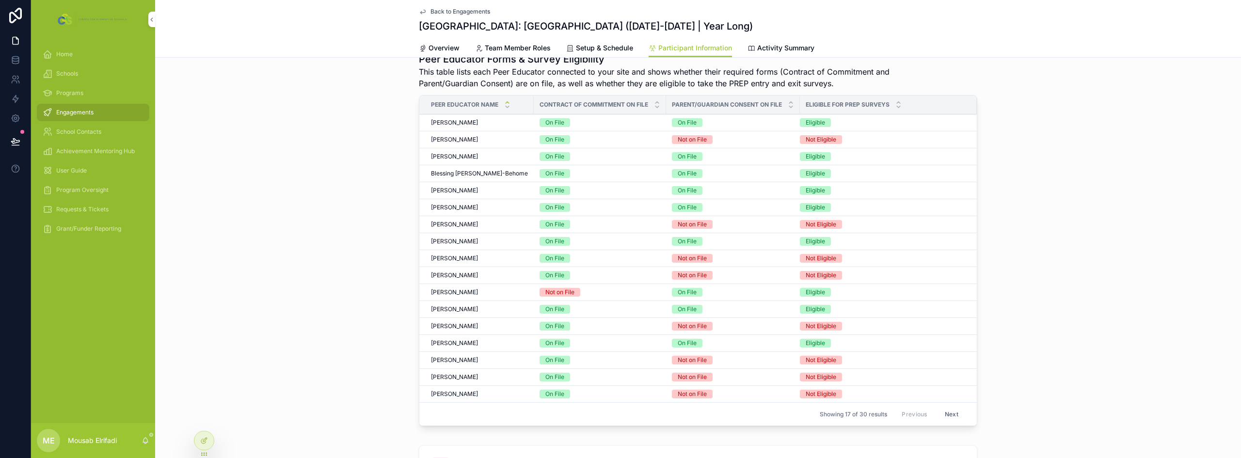
scroll to position [339, 0]
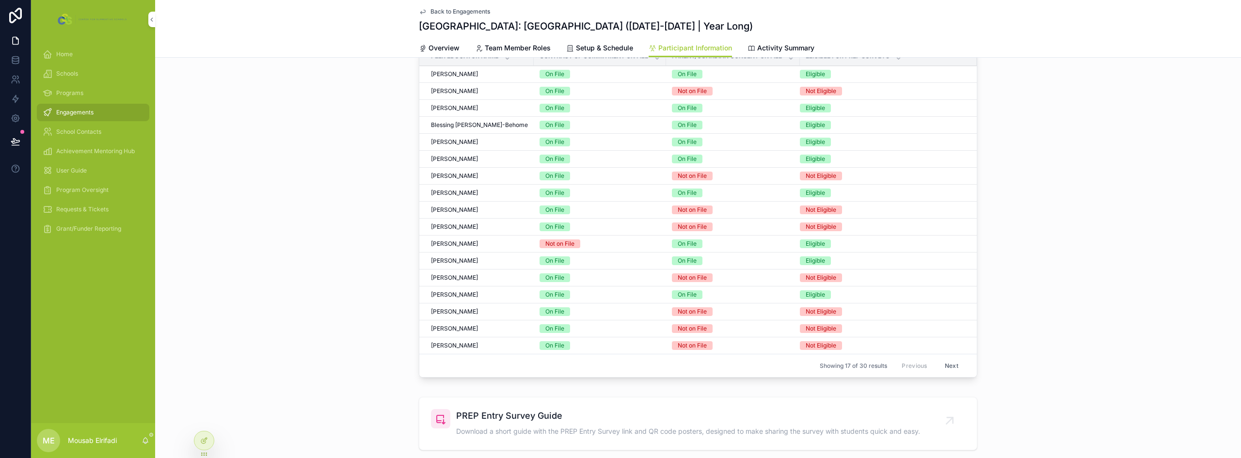
click at [947, 363] on button "Next" at bounding box center [951, 365] width 27 height 15
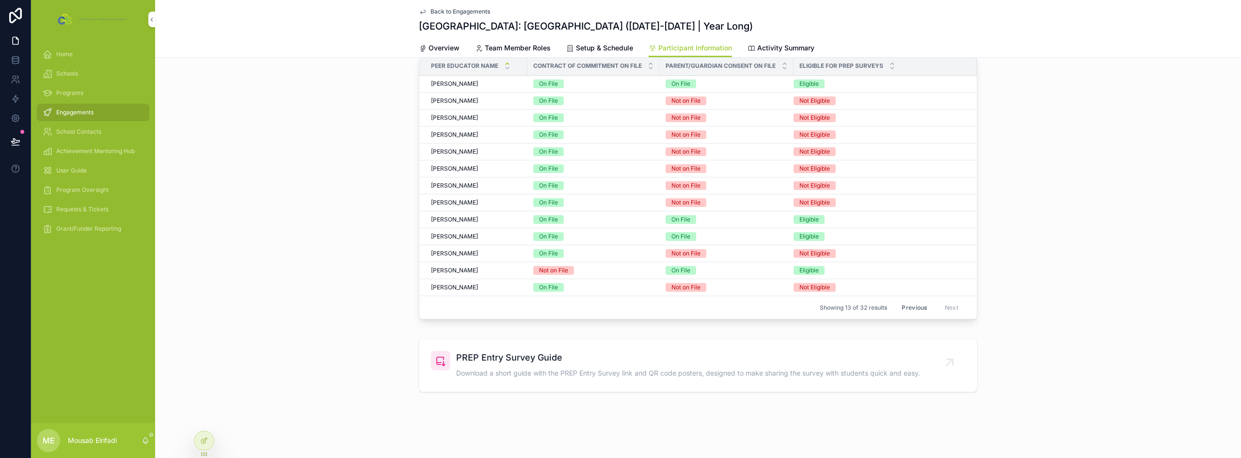
scroll to position [330, 0]
click at [486, 251] on div "Tysen De Leon Tysen De Leon" at bounding box center [476, 254] width 91 height 8
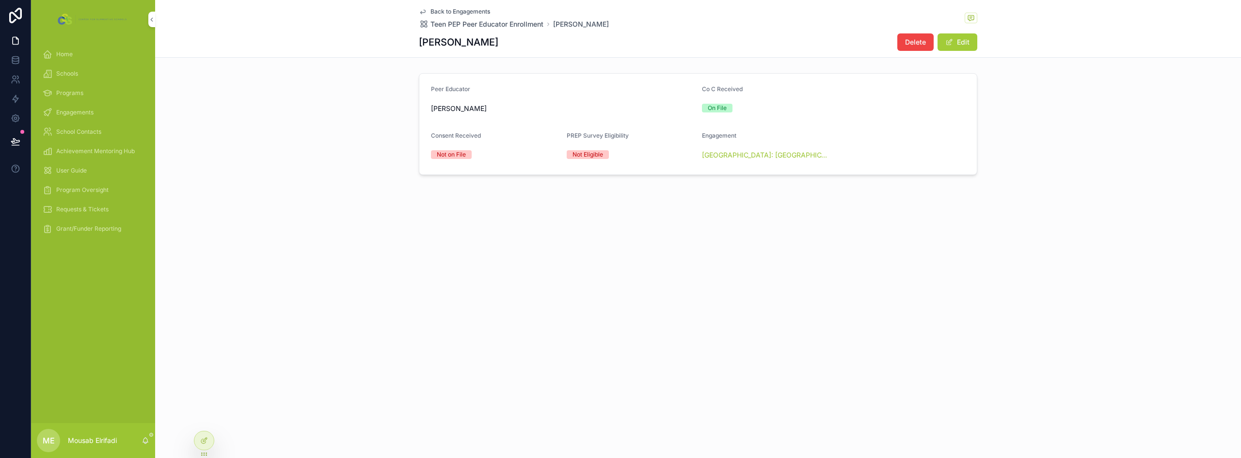
click at [965, 39] on button "Edit" at bounding box center [957, 41] width 40 height 17
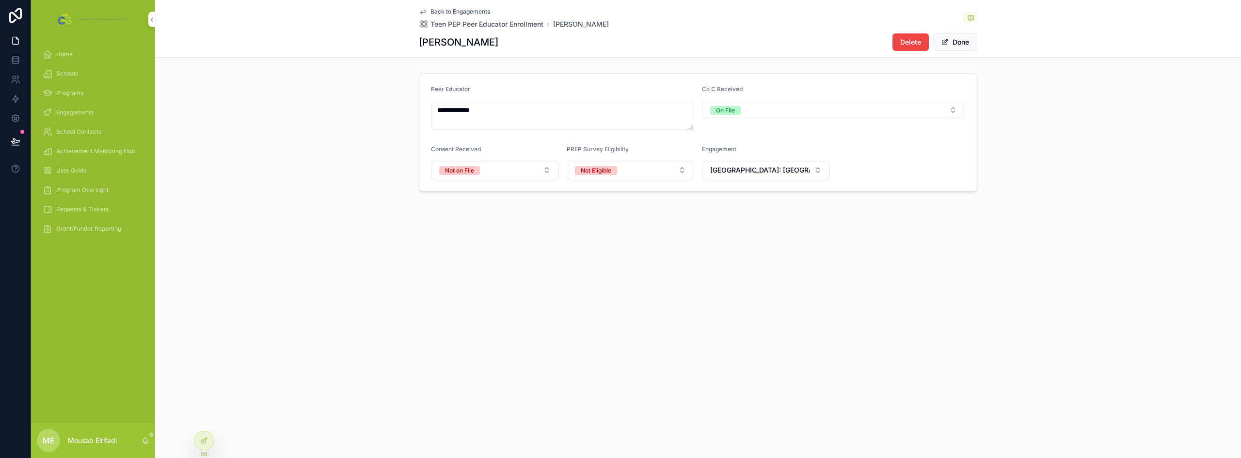
click at [774, 174] on span "[GEOGRAPHIC_DATA]: [GEOGRAPHIC_DATA] ([DATE]-[DATE] | Year Long)" at bounding box center [760, 170] width 100 height 10
type input "**********"
click at [624, 251] on div "**********" at bounding box center [698, 128] width 1086 height 257
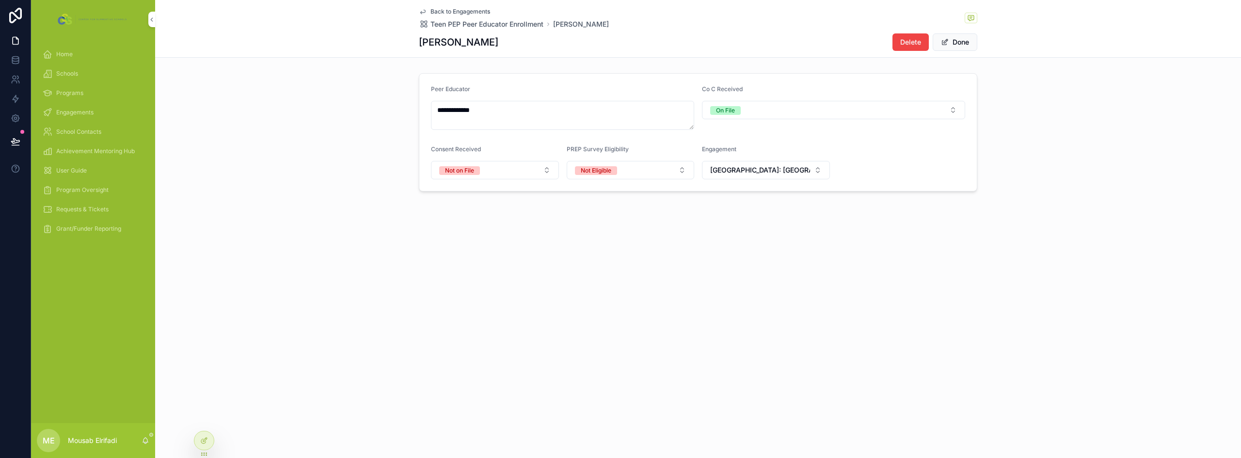
click at [523, 173] on button "Not on File" at bounding box center [495, 170] width 128 height 18
drag, startPoint x: 494, startPoint y: 226, endPoint x: 464, endPoint y: 185, distance: 50.3
click at [471, 190] on div "None On File Not on File Not Applicable" at bounding box center [495, 222] width 139 height 80
click at [362, 146] on div "**********" at bounding box center [698, 132] width 1086 height 126
click at [955, 47] on button "Done" at bounding box center [955, 41] width 45 height 17
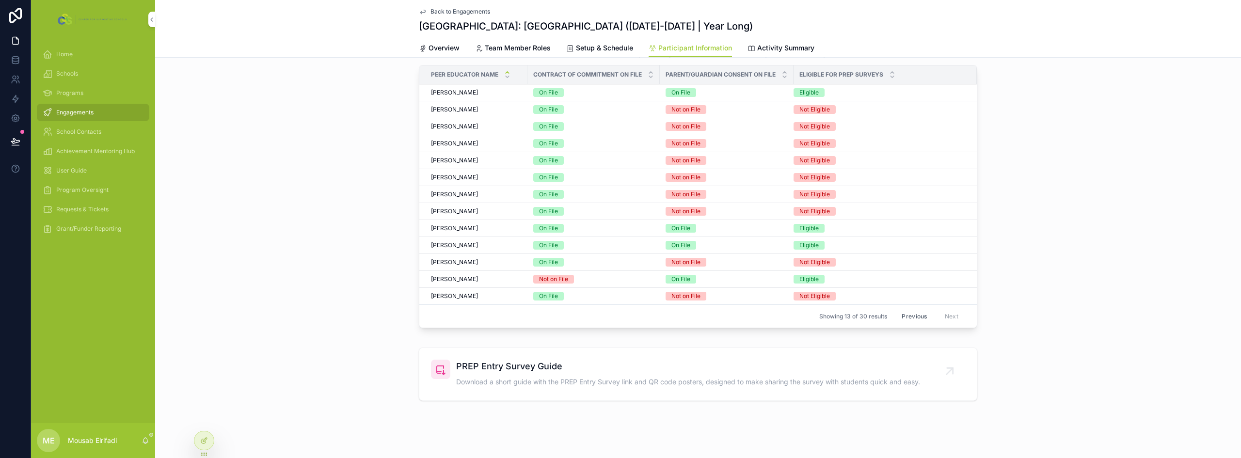
scroll to position [330, 0]
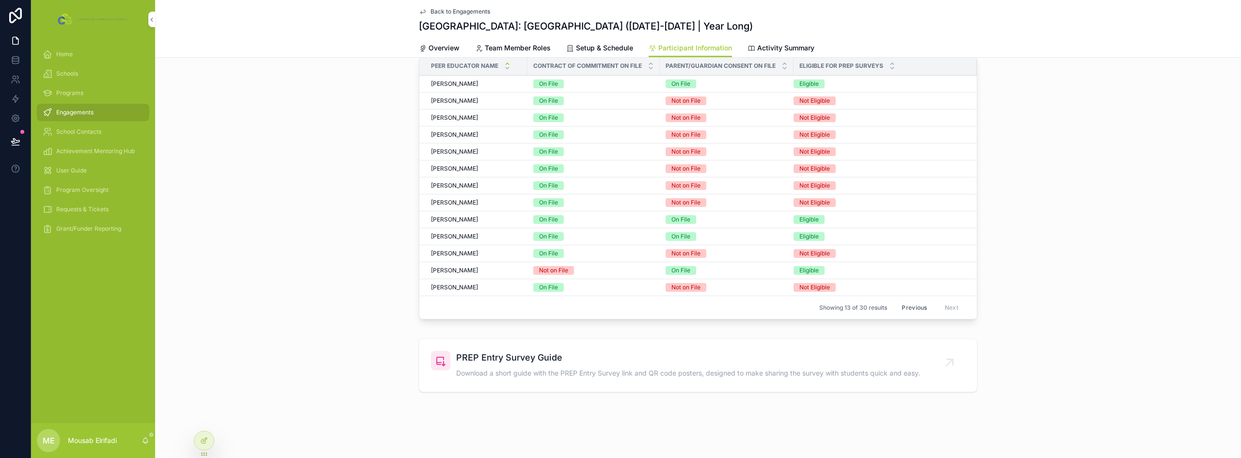
click at [912, 305] on button "Previous" at bounding box center [914, 307] width 39 height 15
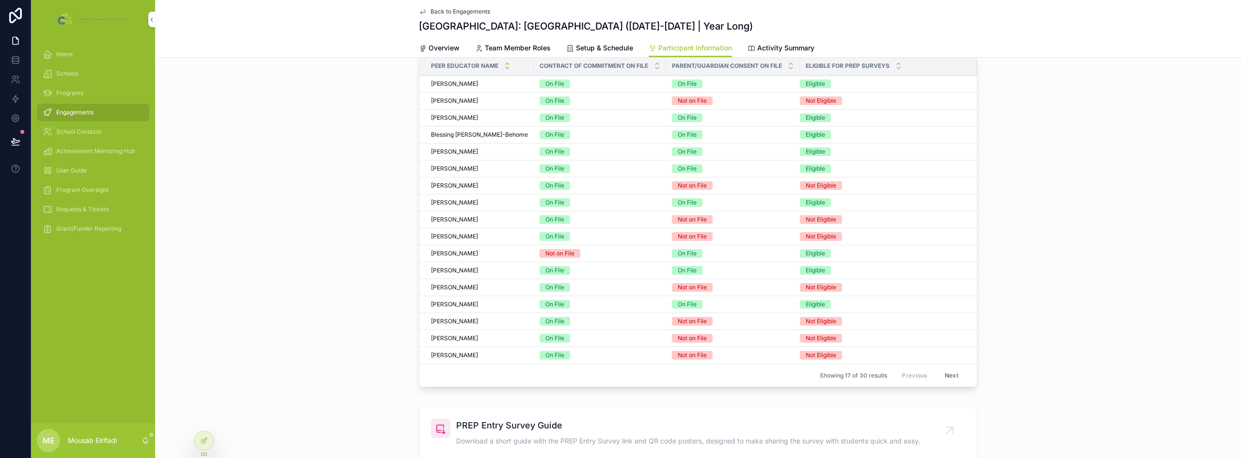
scroll to position [281, 0]
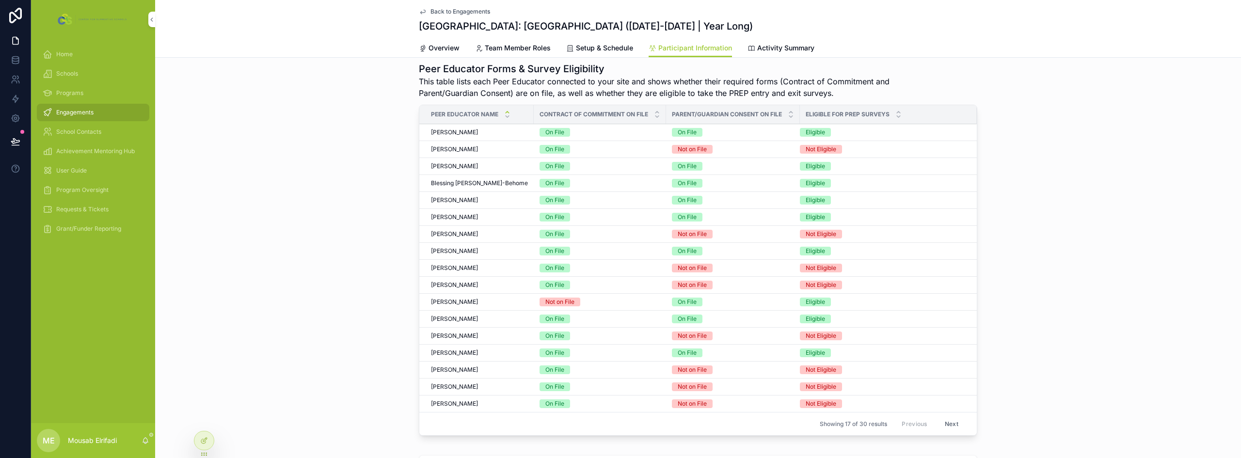
click at [467, 285] on div "Grace Klim Grace Klim" at bounding box center [479, 285] width 97 height 8
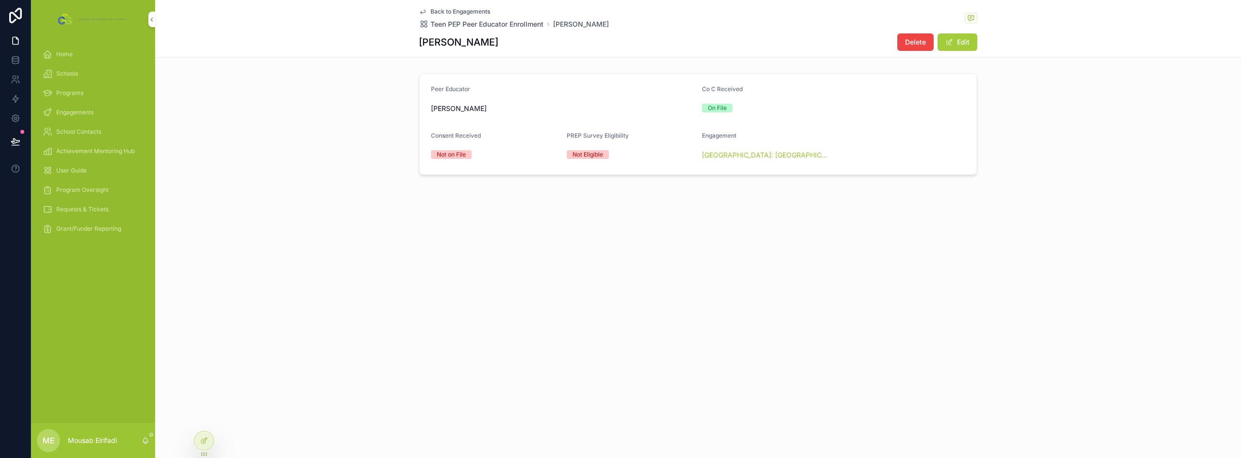
click at [954, 45] on button "Edit" at bounding box center [957, 41] width 40 height 17
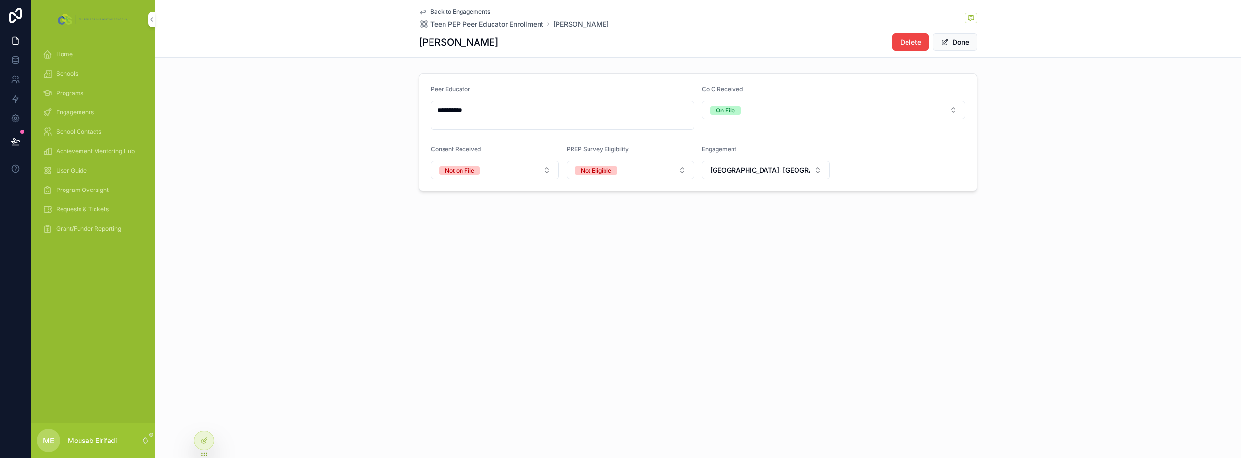
click at [507, 178] on button "Not on File" at bounding box center [495, 170] width 128 height 18
click at [478, 226] on div "On File" at bounding box center [495, 223] width 135 height 15
click at [644, 173] on button "Not Eligible" at bounding box center [631, 170] width 128 height 18
click at [606, 228] on div "Eligible" at bounding box center [630, 223] width 135 height 15
click at [786, 168] on span "[GEOGRAPHIC_DATA]: [GEOGRAPHIC_DATA] ([DATE]-[DATE] | Year Long)" at bounding box center [760, 170] width 100 height 10
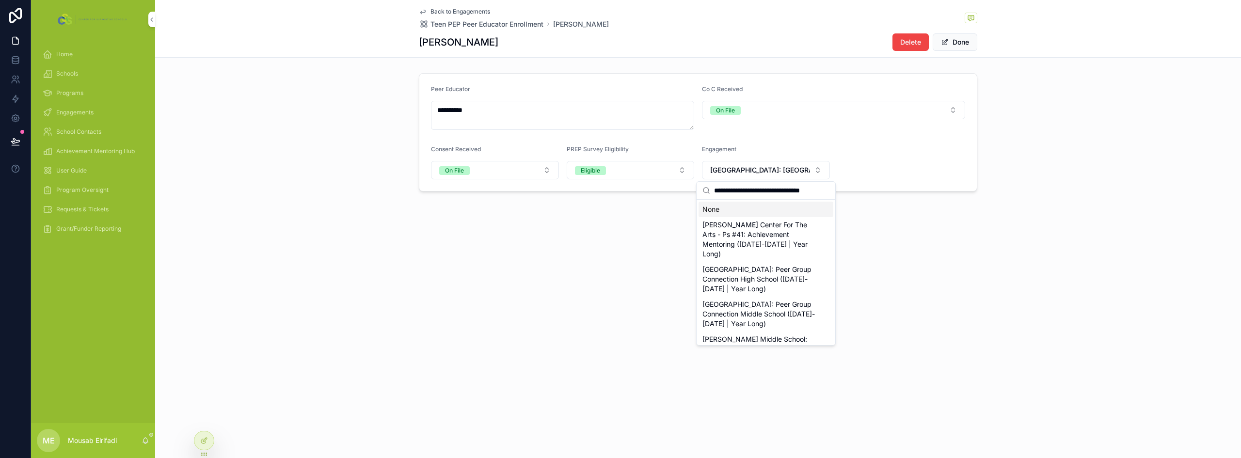
scroll to position [0, 4]
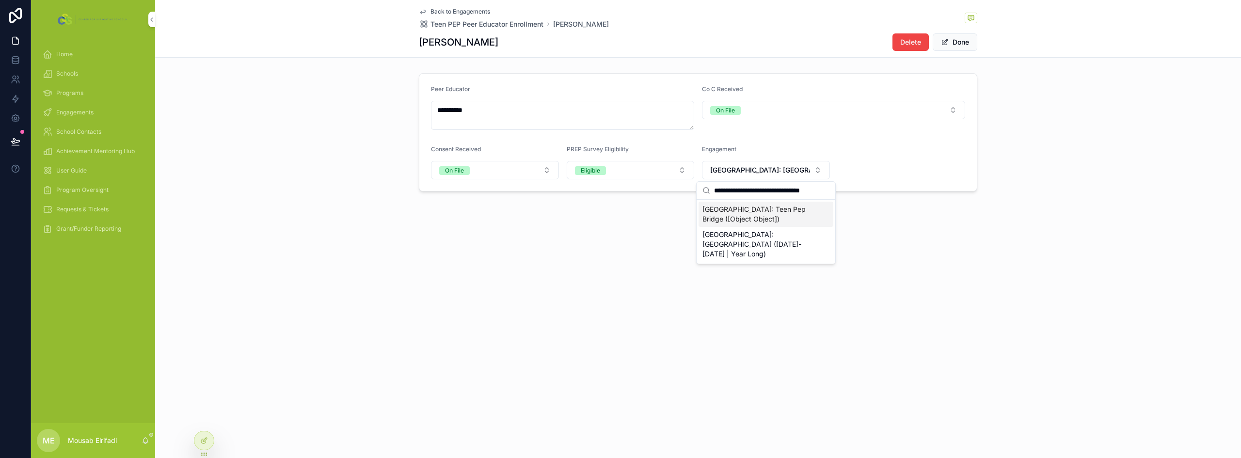
type input "**********"
click at [794, 220] on span "[GEOGRAPHIC_DATA]: Teen Pep Bridge ([Object Object])" at bounding box center [759, 214] width 115 height 19
click at [961, 46] on button "Done" at bounding box center [955, 41] width 45 height 17
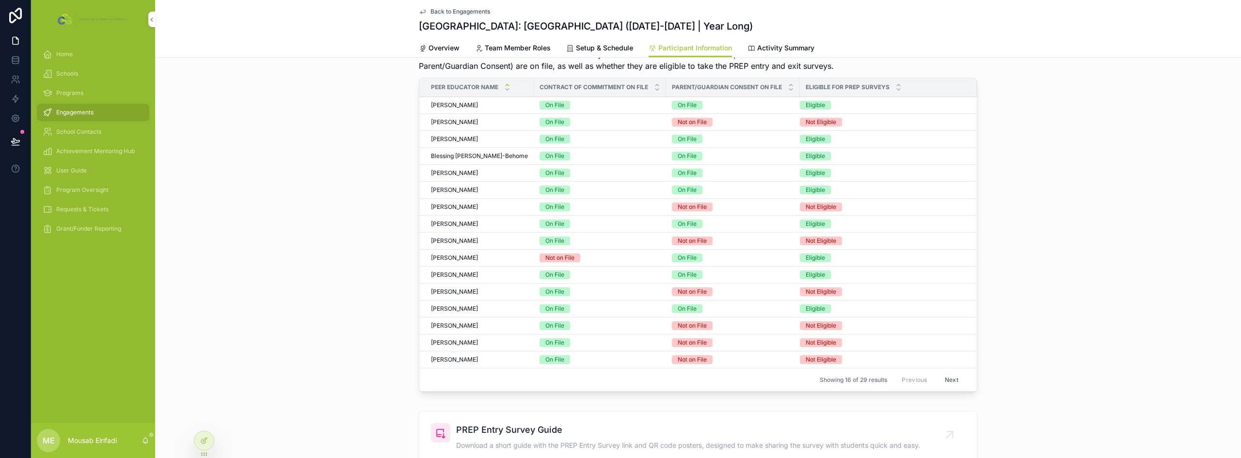
scroll to position [291, 0]
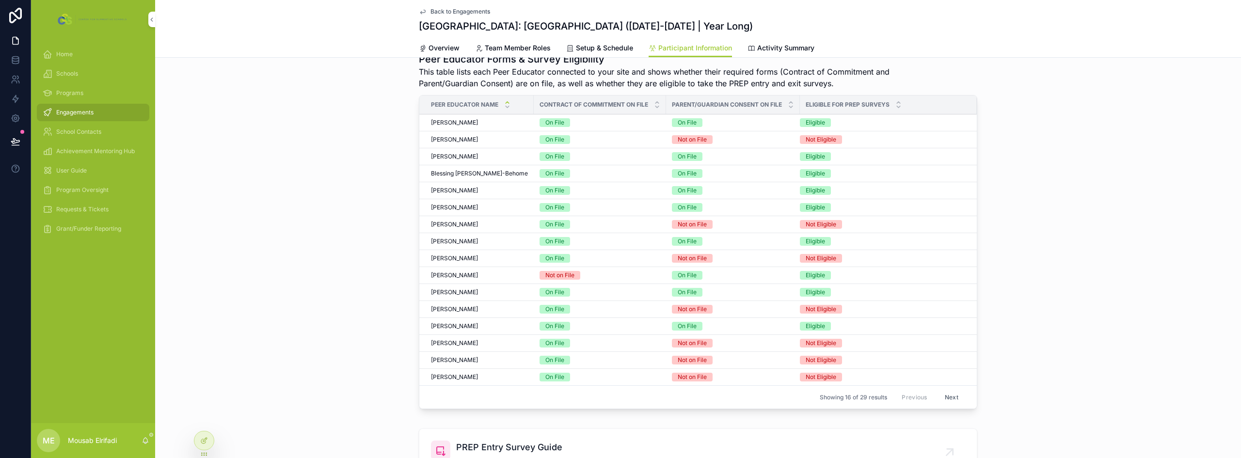
click at [465, 272] on div "Gracie Klim Gracie Klim" at bounding box center [479, 275] width 97 height 8
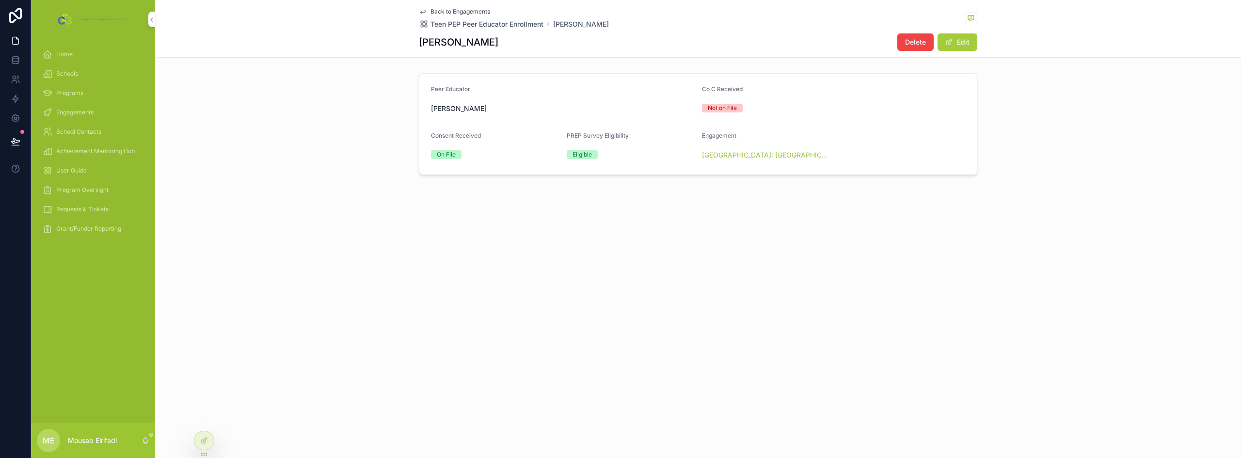
click at [918, 46] on span "Delete" at bounding box center [915, 42] width 21 height 10
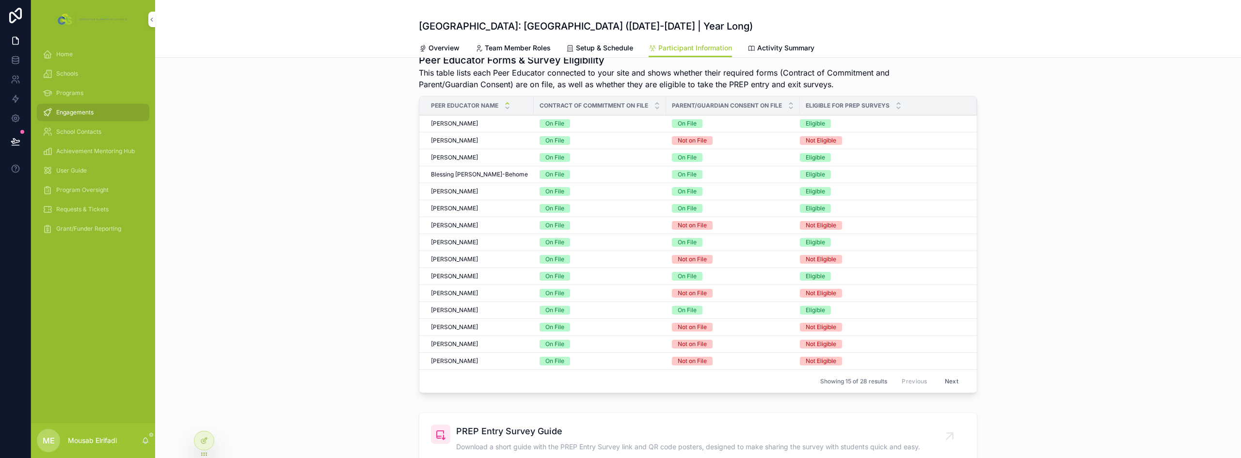
scroll to position [291, 0]
click at [939, 380] on button "Next" at bounding box center [951, 380] width 27 height 15
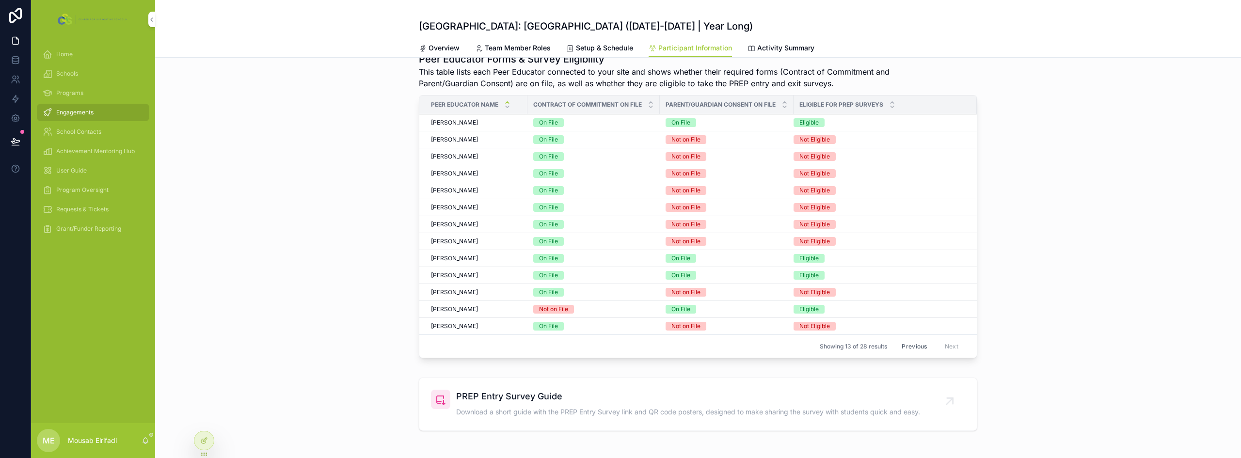
click at [466, 294] on span "[PERSON_NAME]" at bounding box center [454, 292] width 47 height 8
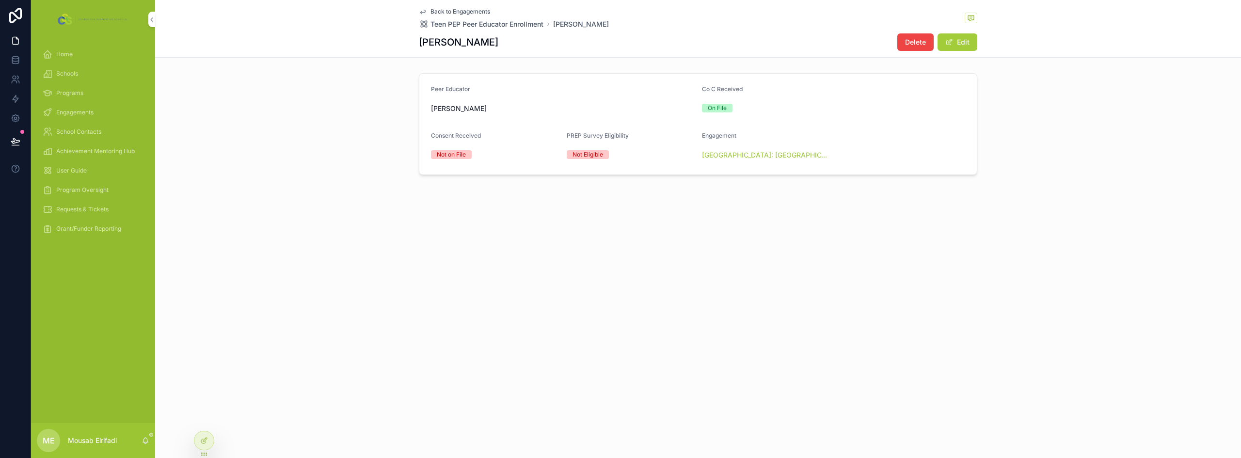
click at [955, 44] on button "Edit" at bounding box center [957, 41] width 40 height 17
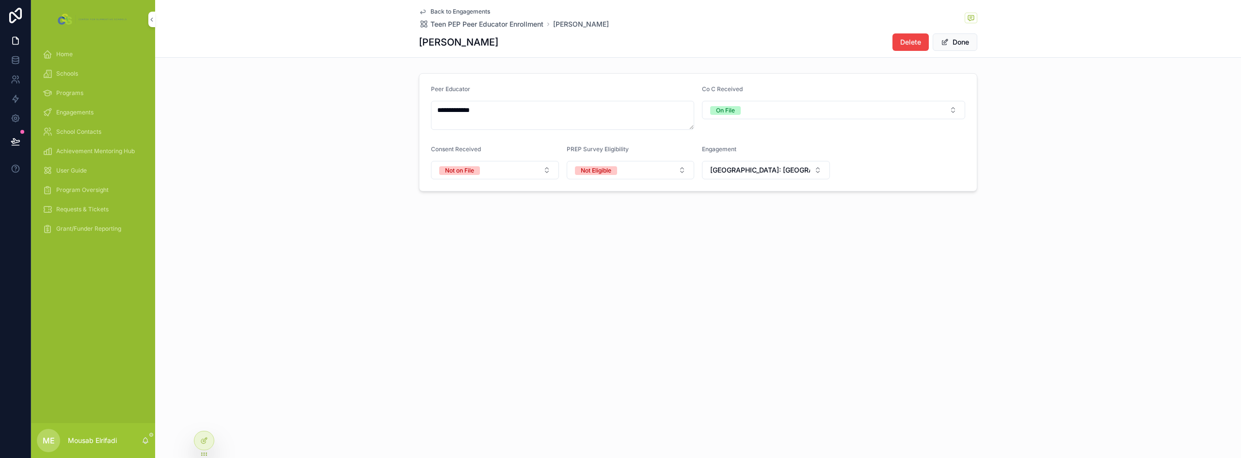
click at [498, 176] on button "Not on File" at bounding box center [495, 170] width 128 height 18
click at [474, 225] on div "On File" at bounding box center [495, 223] width 135 height 15
click at [621, 168] on button "Not Eligible" at bounding box center [631, 170] width 128 height 18
click at [598, 222] on span "Eligible" at bounding box center [582, 223] width 31 height 9
click at [774, 173] on span "[GEOGRAPHIC_DATA]: [GEOGRAPHIC_DATA] ([DATE]-[DATE] | Year Long)" at bounding box center [760, 170] width 100 height 10
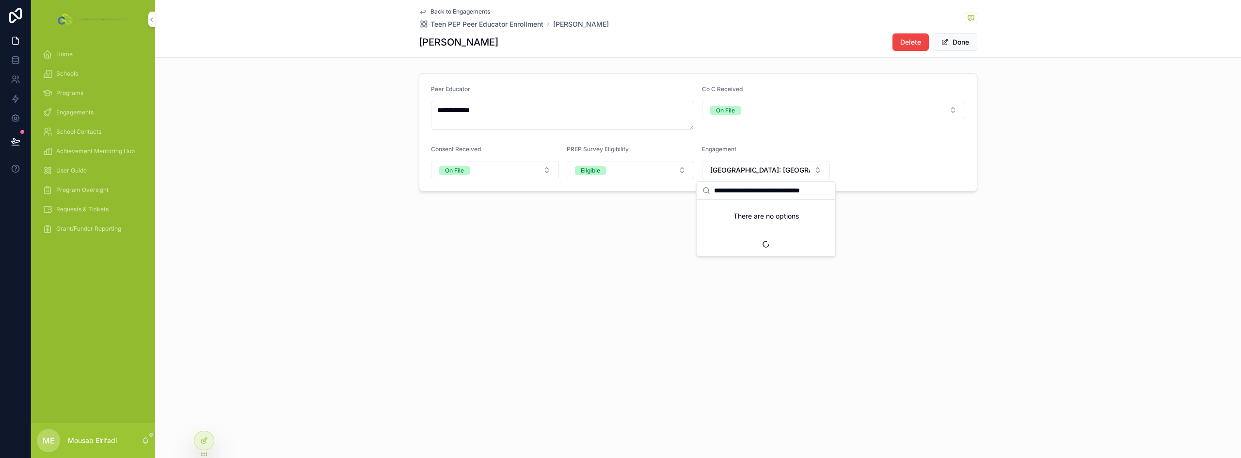
scroll to position [0, 4]
type input "**********"
click at [768, 211] on span "[GEOGRAPHIC_DATA]: Teen Pep Bridge ([Object Object])" at bounding box center [759, 214] width 115 height 19
click at [954, 46] on button "Done" at bounding box center [955, 41] width 45 height 17
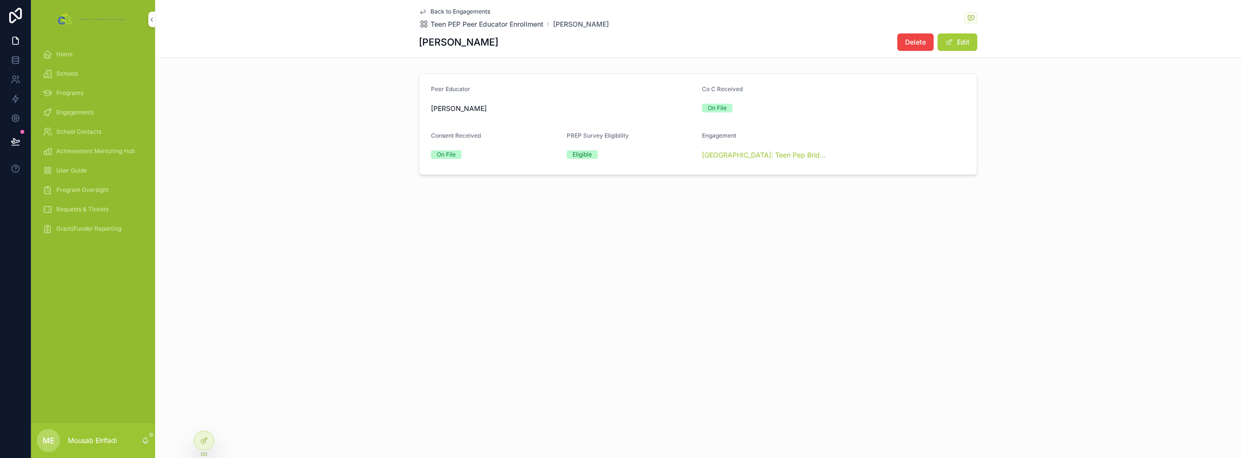
click at [1070, 160] on div "Peer Educator Tysen De Leon Co C Received On File Consent Received On File PREP…" at bounding box center [698, 124] width 1086 height 110
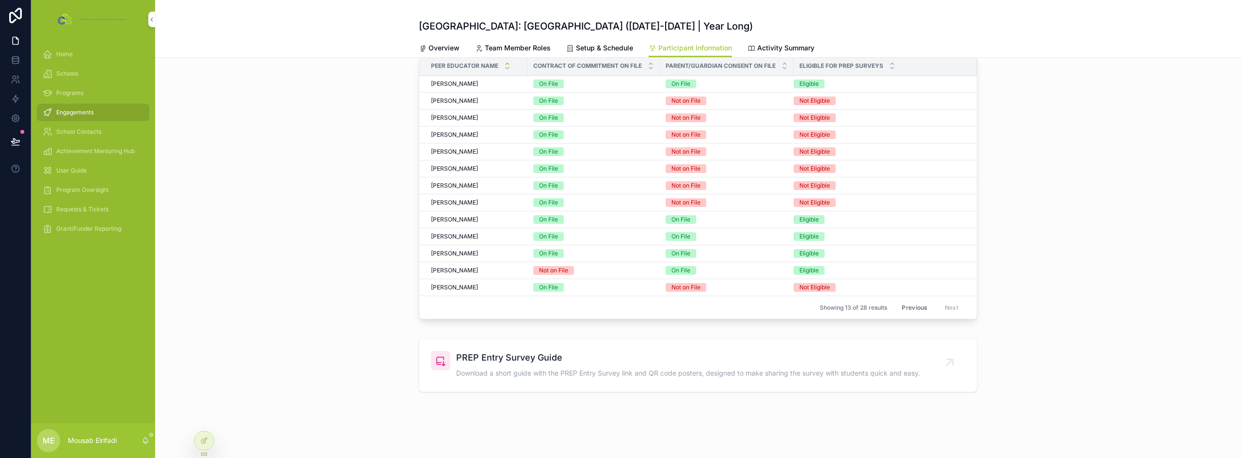
scroll to position [313, 0]
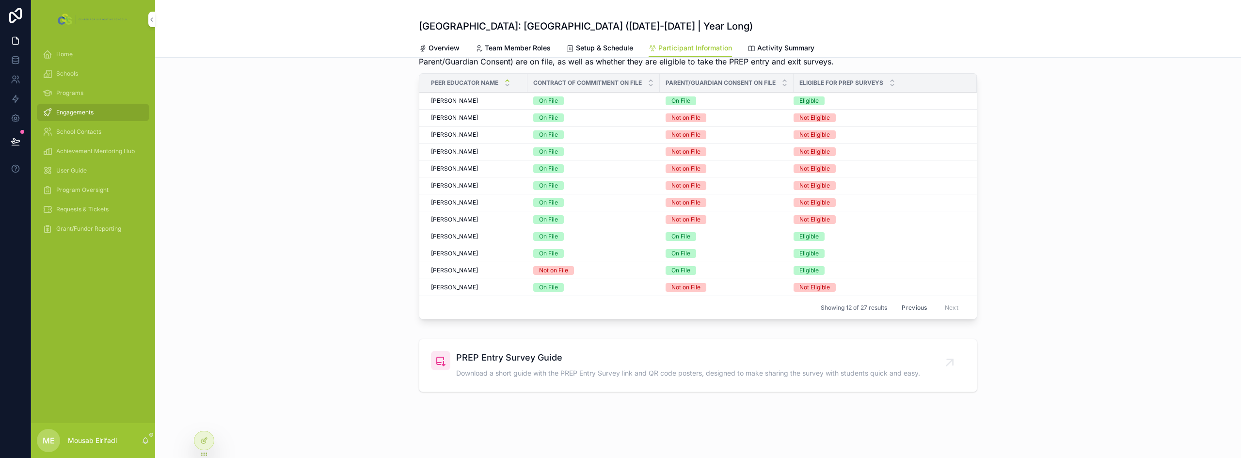
click at [500, 270] on div "Tysen Deleon Tysen Deleon" at bounding box center [476, 271] width 91 height 8
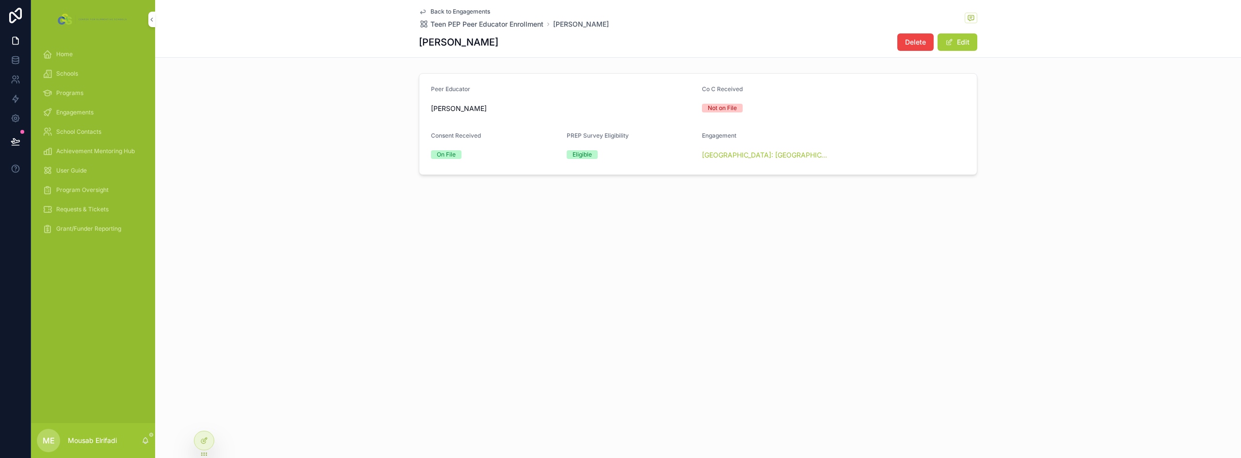
click at [917, 43] on span "Delete" at bounding box center [915, 42] width 21 height 10
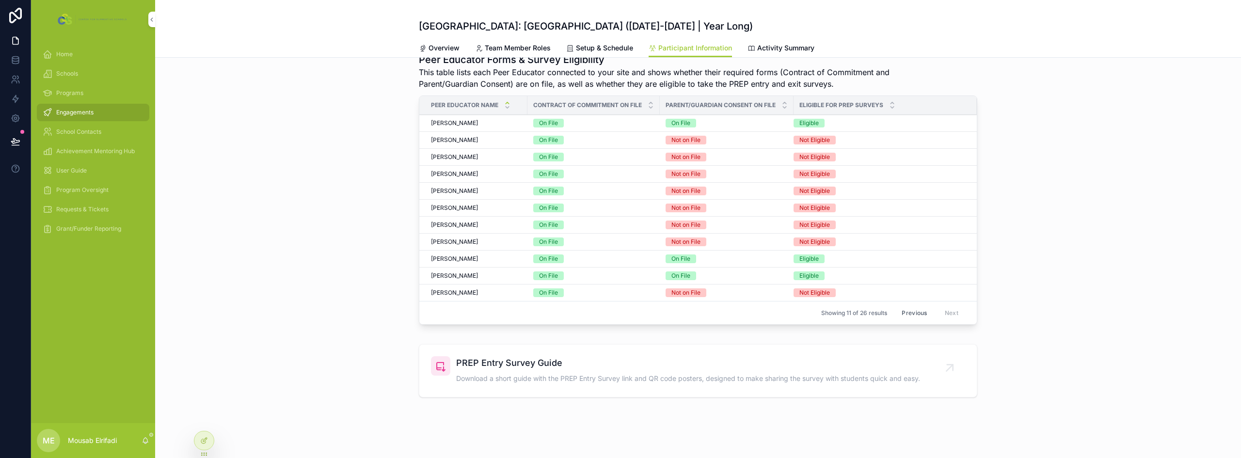
scroll to position [291, 0]
click at [911, 315] on button "Previous" at bounding box center [914, 312] width 39 height 15
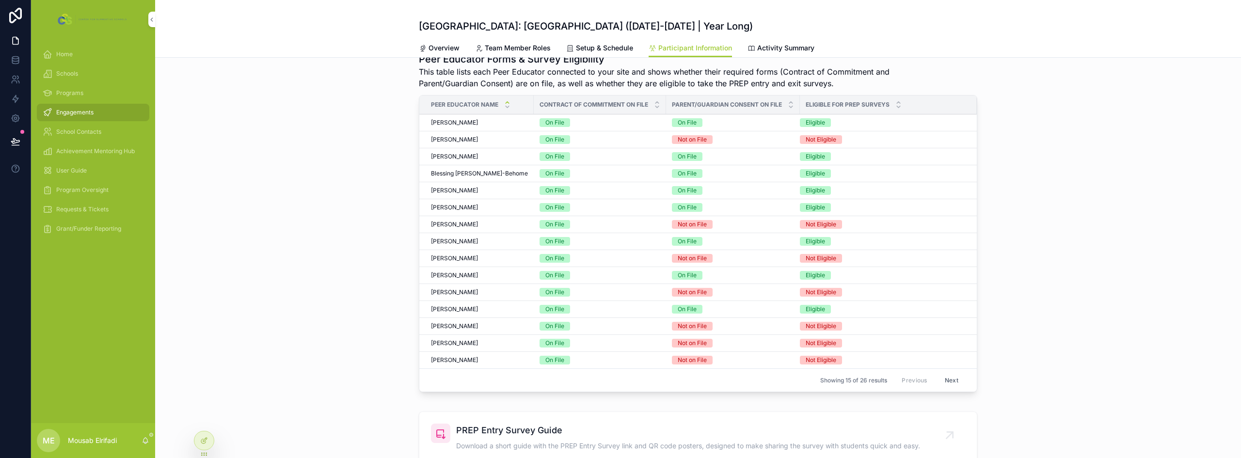
click at [458, 277] on span "[PERSON_NAME]" at bounding box center [454, 275] width 47 height 8
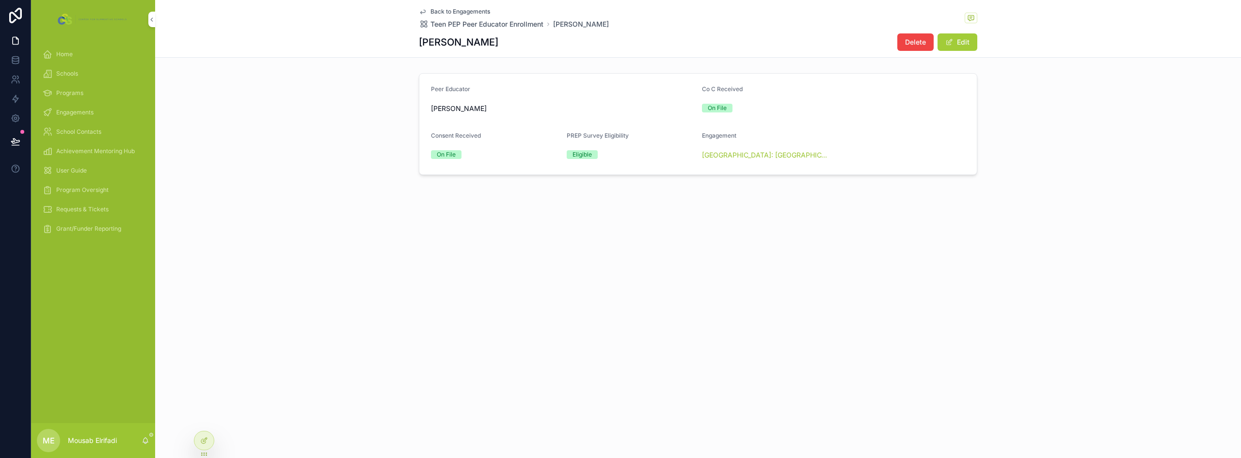
click at [956, 45] on button "Edit" at bounding box center [957, 41] width 40 height 17
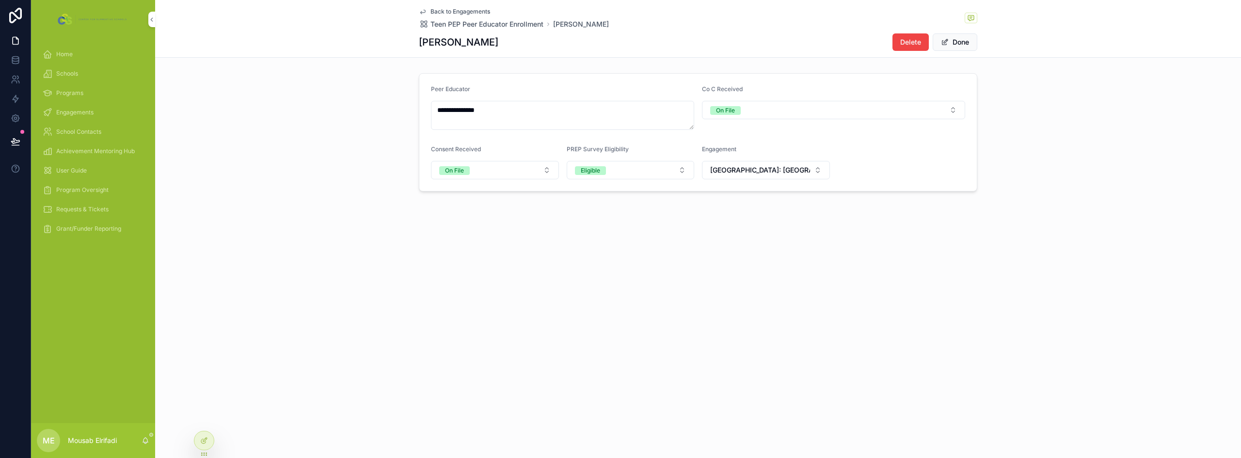
click at [746, 164] on button "[GEOGRAPHIC_DATA]: [GEOGRAPHIC_DATA] ([DATE]-[DATE] | Year Long)" at bounding box center [766, 170] width 128 height 18
type input "**********"
click at [765, 221] on span "[GEOGRAPHIC_DATA]: Teen Pep Bridge ([Object Object])" at bounding box center [759, 214] width 115 height 19
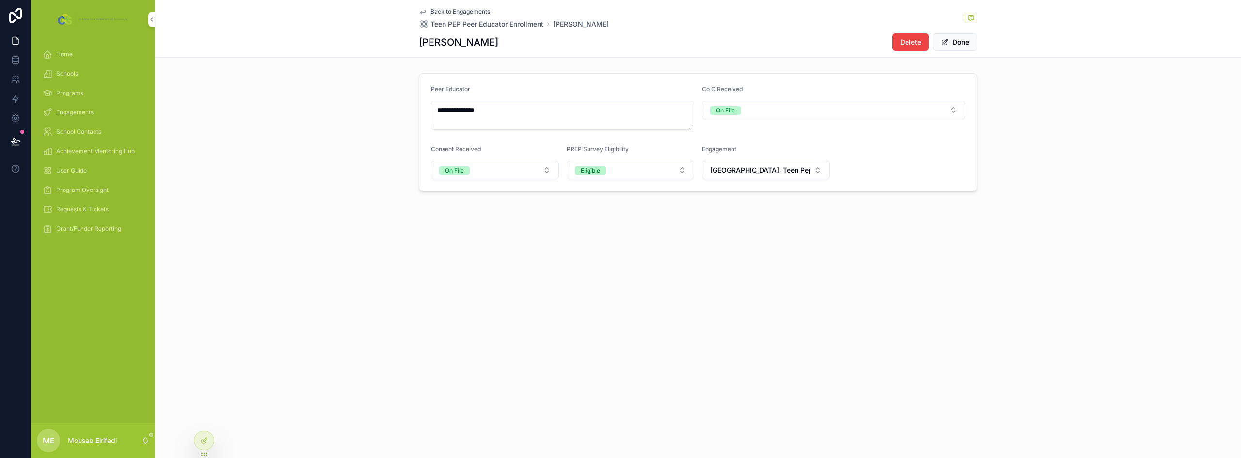
click at [840, 275] on div "**********" at bounding box center [698, 229] width 1086 height 458
click at [961, 45] on button "Done" at bounding box center [955, 41] width 45 height 17
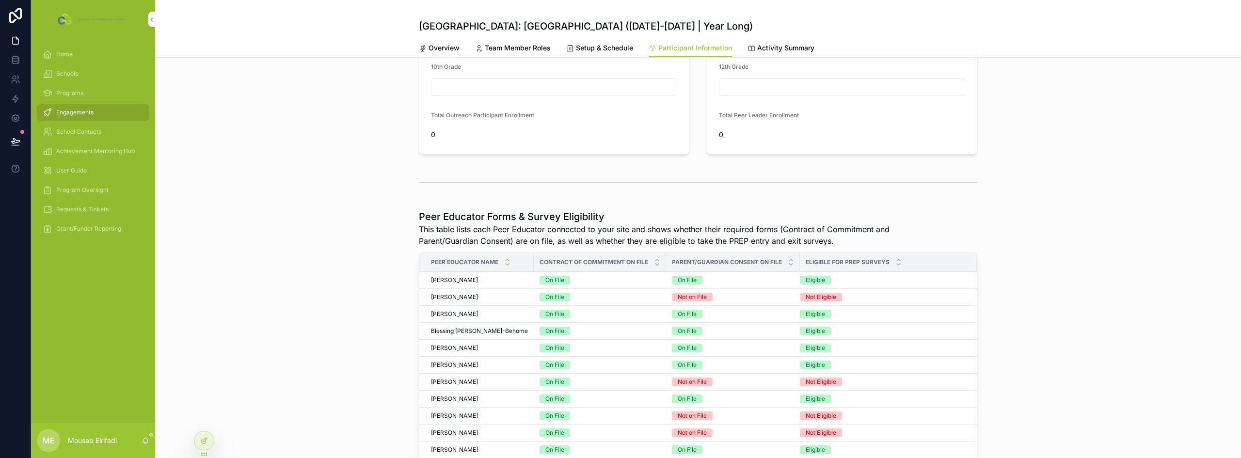
scroll to position [145, 0]
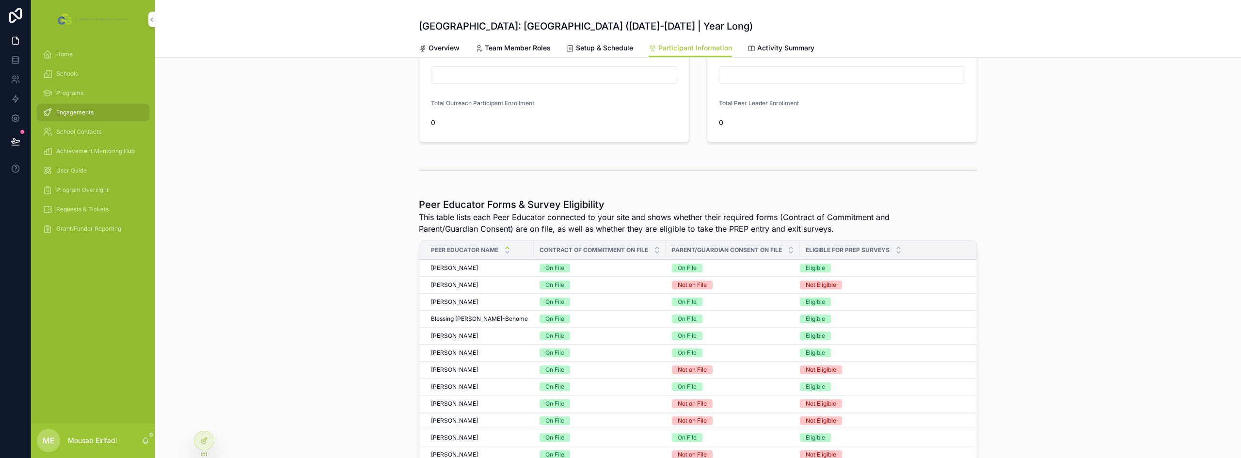
click at [472, 354] on div "Charleigh Lyons Charleigh Lyons" at bounding box center [479, 353] width 97 height 8
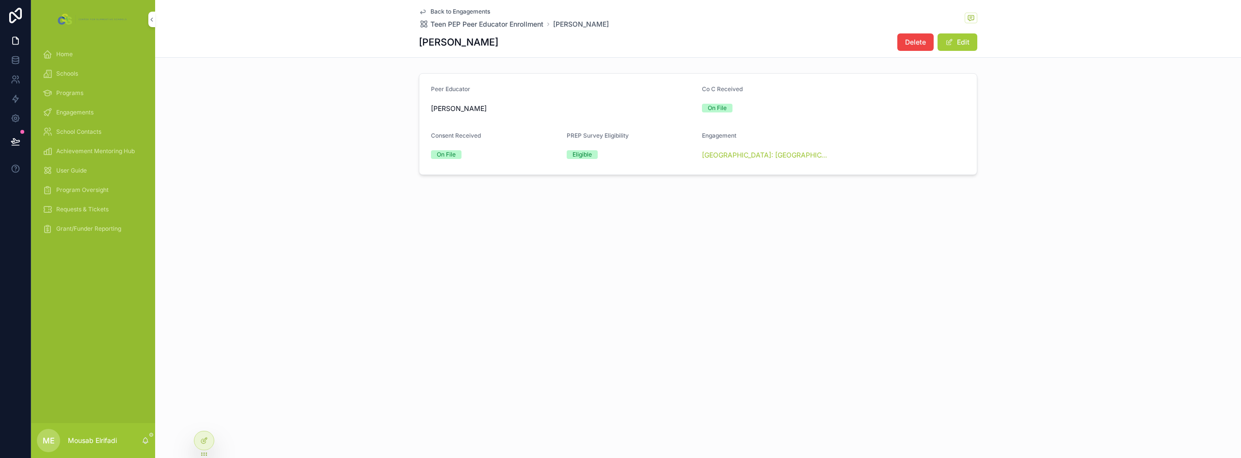
click at [973, 34] on button "Edit" at bounding box center [957, 41] width 40 height 17
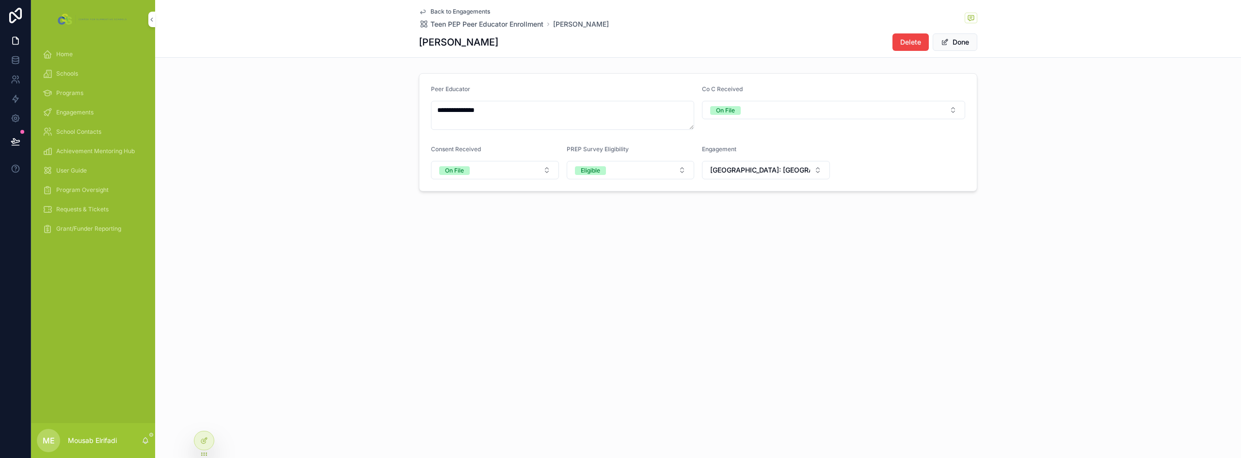
click at [773, 170] on span "[GEOGRAPHIC_DATA]: [GEOGRAPHIC_DATA] ([DATE]-[DATE] | Year Long)" at bounding box center [760, 170] width 100 height 10
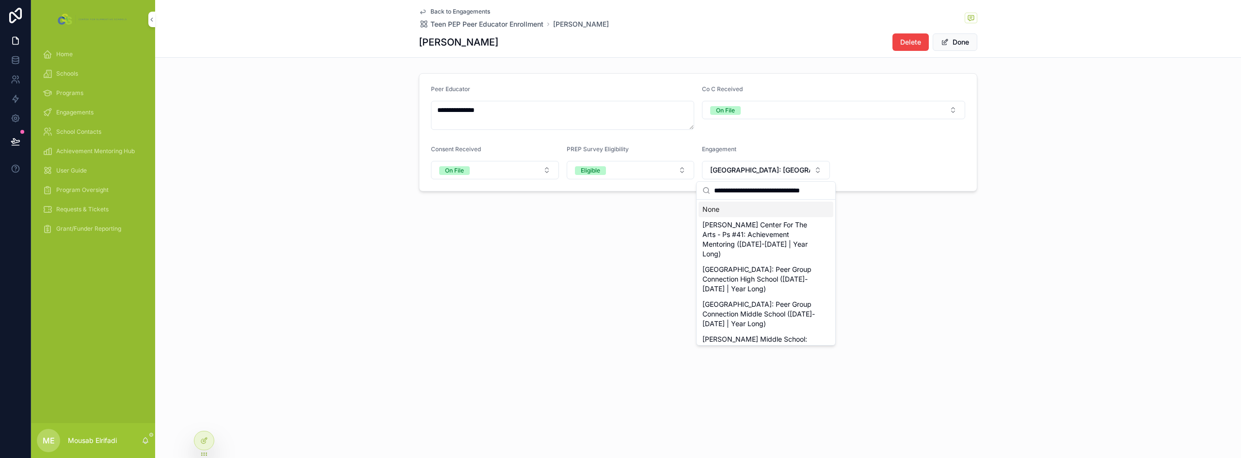
scroll to position [0, 4]
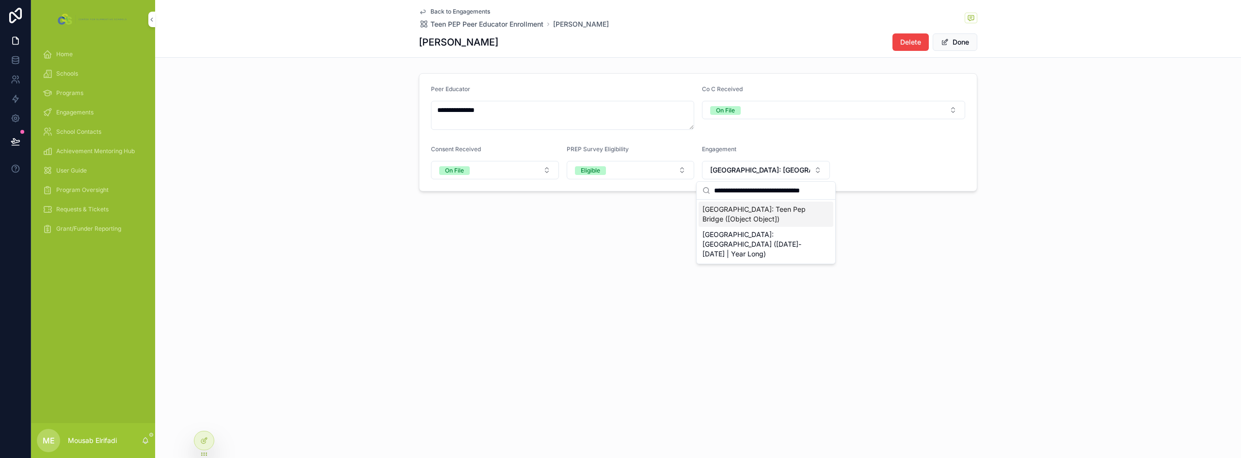
type input "**********"
click at [772, 216] on span "[GEOGRAPHIC_DATA]: Teen Pep Bridge ([Object Object])" at bounding box center [759, 214] width 115 height 19
click at [961, 48] on button "Done" at bounding box center [955, 41] width 45 height 17
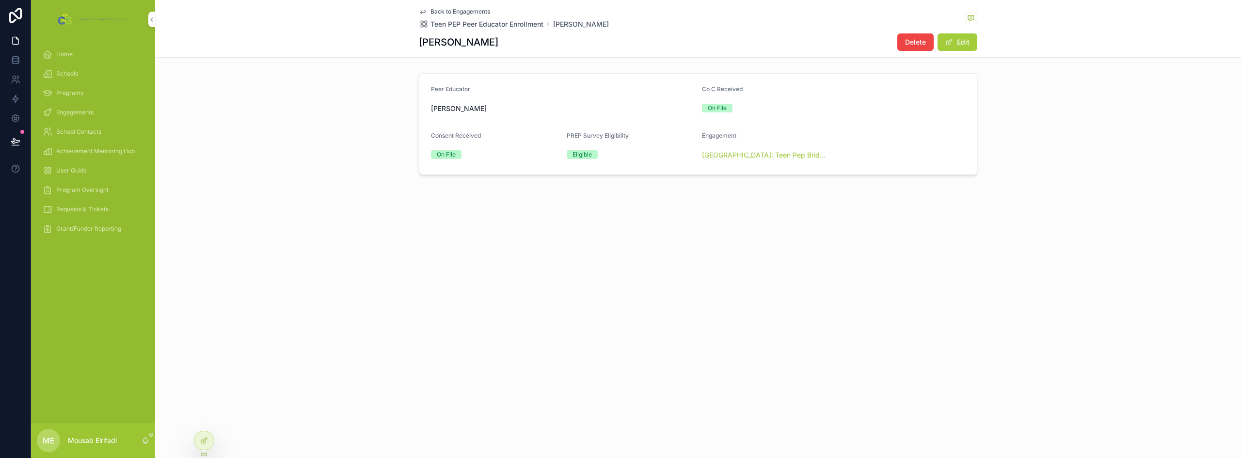
click at [908, 286] on div "Back to Engagements Teen PEP Peer Educator Enrollment Charleigh Lyons Charleigh…" at bounding box center [698, 229] width 1086 height 458
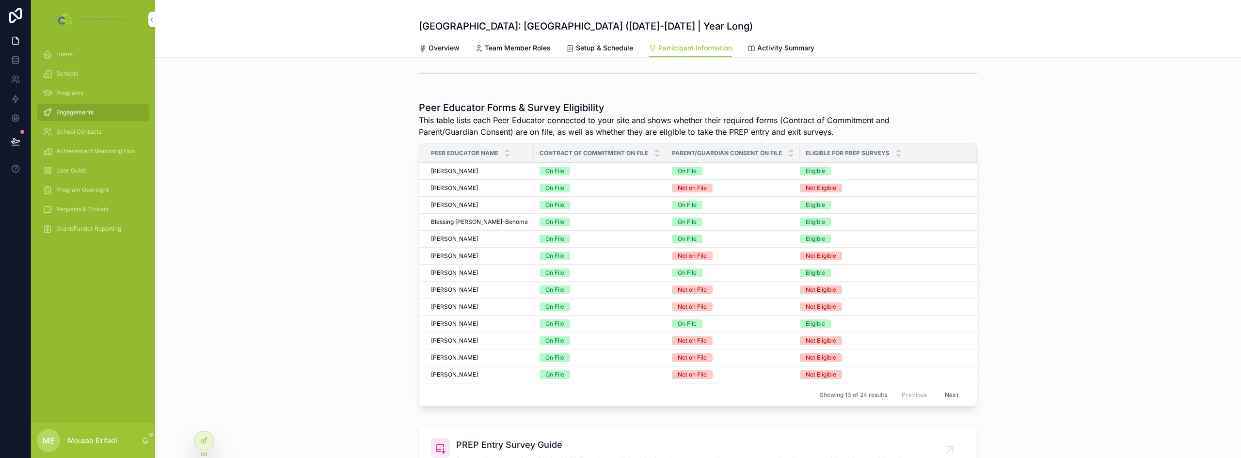
scroll to position [291, 0]
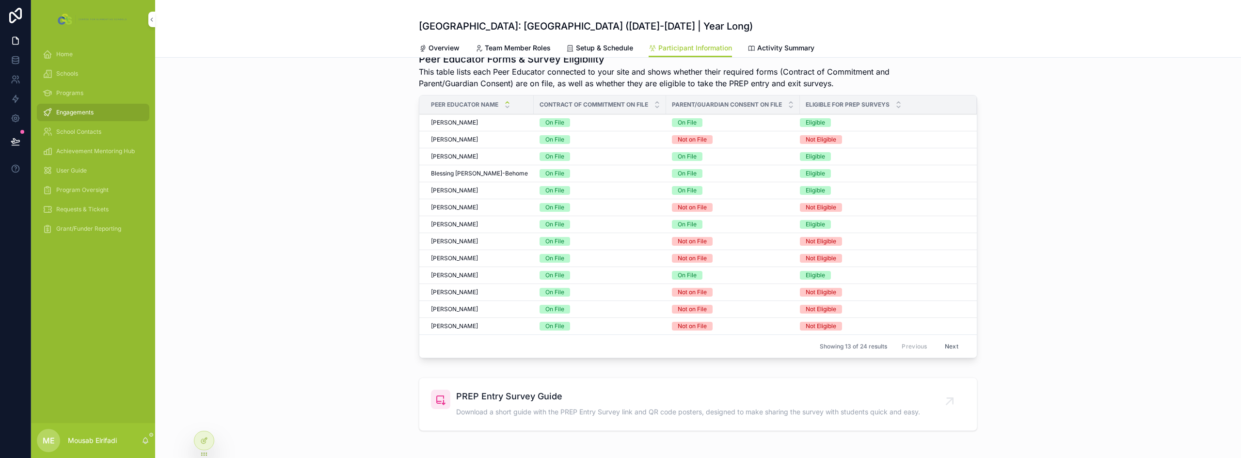
click at [474, 223] on span "[PERSON_NAME]" at bounding box center [454, 225] width 47 height 8
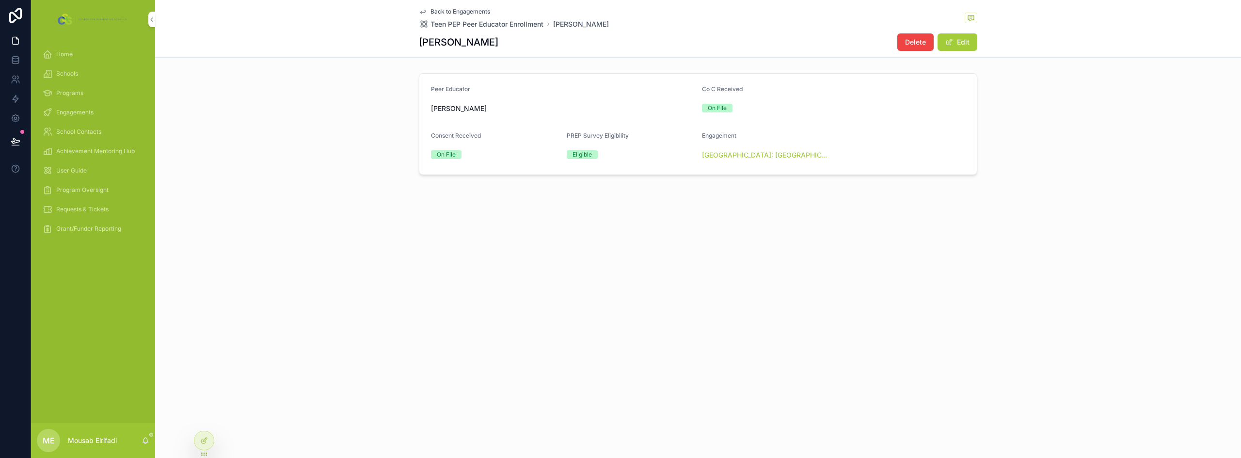
click at [972, 44] on button "Edit" at bounding box center [957, 41] width 40 height 17
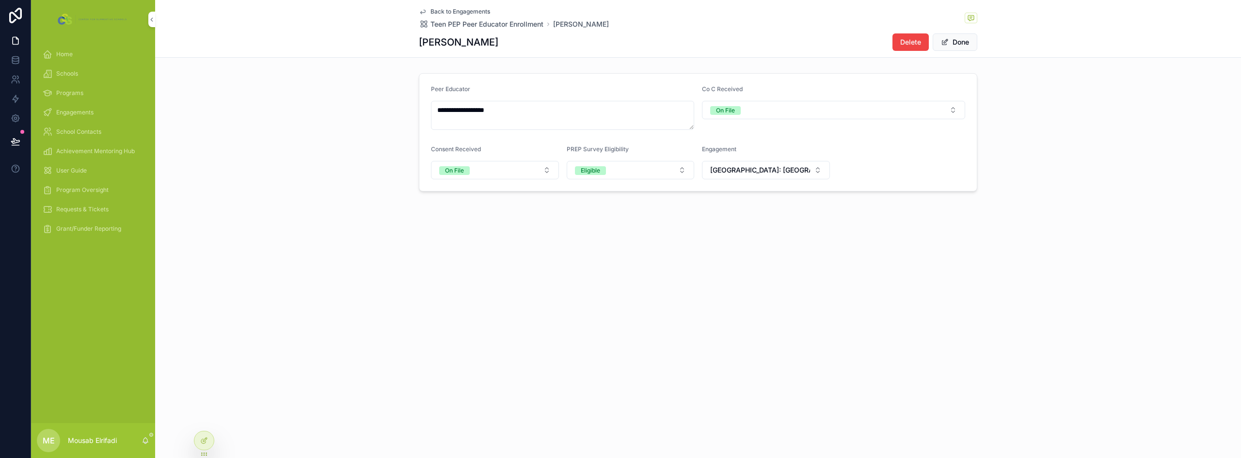
click at [786, 172] on span "[GEOGRAPHIC_DATA]: [GEOGRAPHIC_DATA] ([DATE]-[DATE] | Year Long)" at bounding box center [760, 170] width 100 height 10
type input "**********"
click at [779, 215] on span "[GEOGRAPHIC_DATA]: Teen Pep Bridge ([Object Object])" at bounding box center [759, 214] width 115 height 19
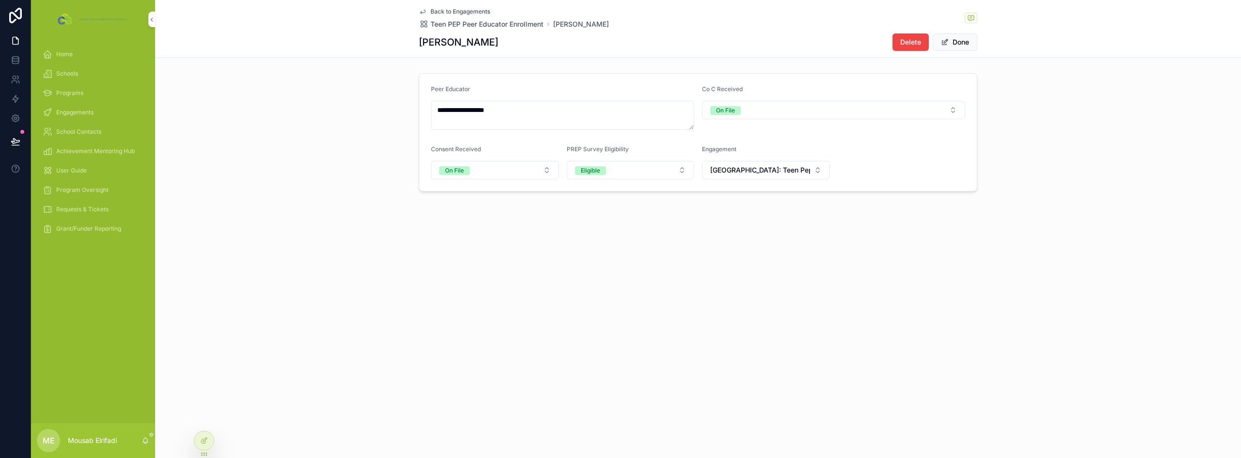
click at [965, 49] on button "Done" at bounding box center [955, 41] width 45 height 17
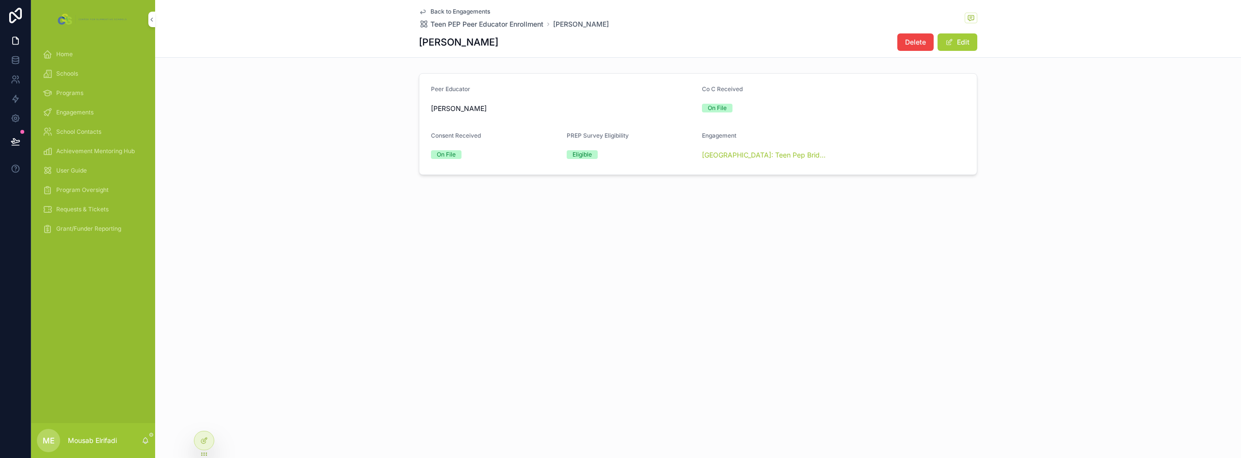
click at [878, 255] on div "Back to Engagements Teen PEP Peer Educator Enrollment Elizabeth Maldonado Eliza…" at bounding box center [698, 229] width 1086 height 458
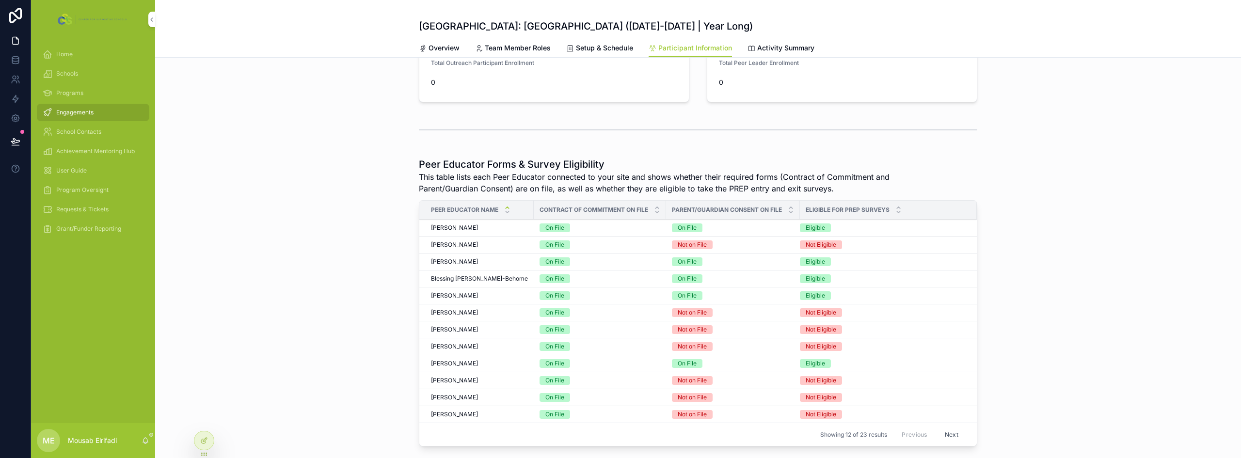
scroll to position [194, 0]
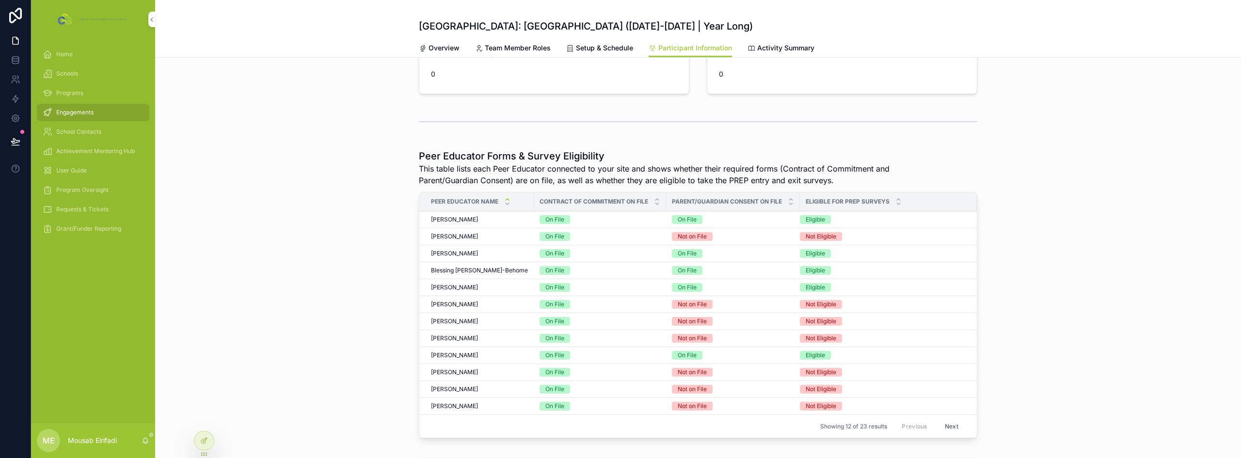
click at [483, 267] on span "Blessing [PERSON_NAME]-Behome" at bounding box center [479, 271] width 97 height 8
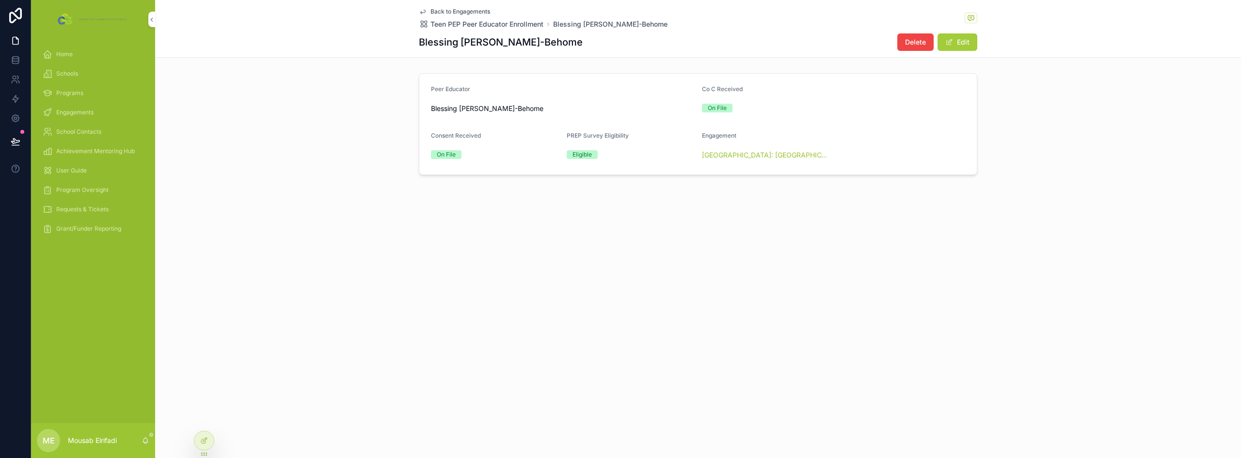
click at [966, 39] on button "Edit" at bounding box center [957, 41] width 40 height 17
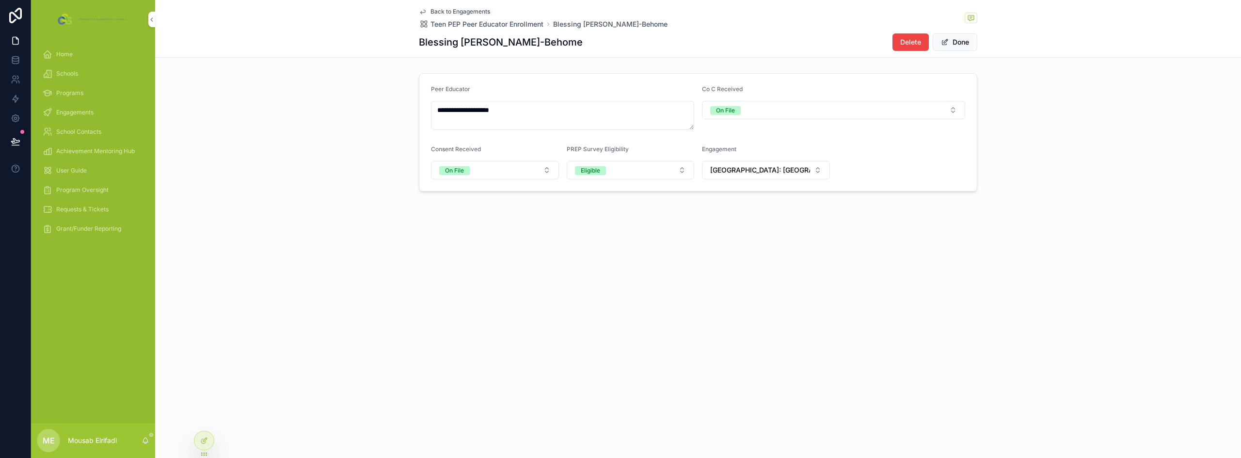
click at [792, 172] on span "[GEOGRAPHIC_DATA]: [GEOGRAPHIC_DATA] ([DATE]-[DATE] | Year Long)" at bounding box center [760, 170] width 100 height 10
type input "**********"
click at [780, 214] on span "[GEOGRAPHIC_DATA]: Teen Pep Bridge ([Object Object])" at bounding box center [759, 214] width 115 height 19
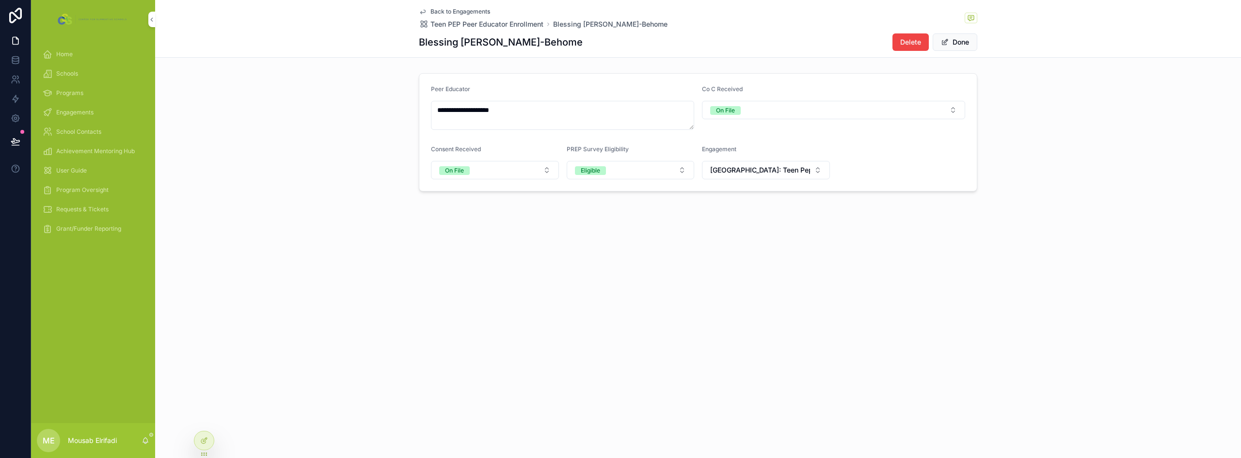
click at [972, 43] on button "Done" at bounding box center [955, 41] width 45 height 17
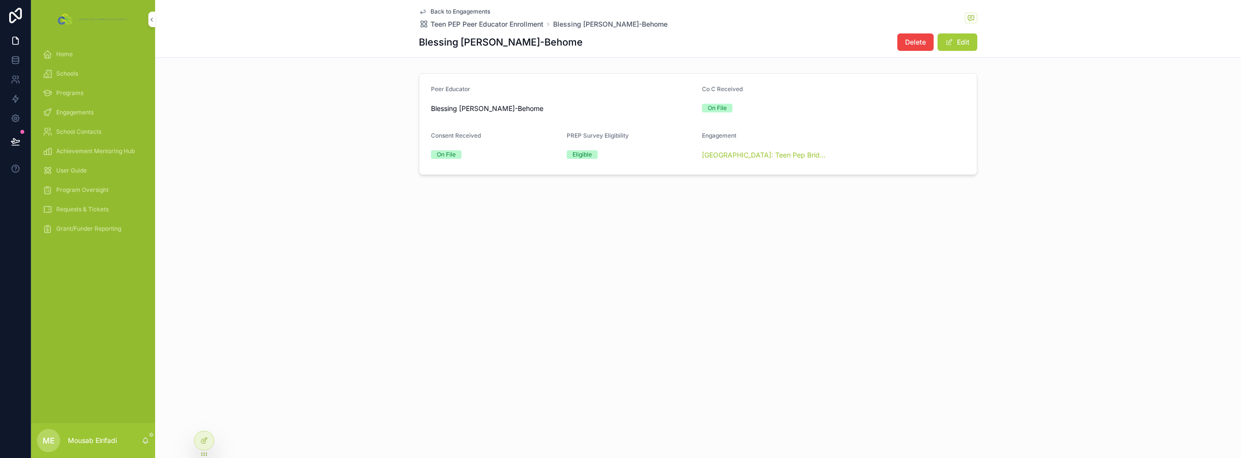
click at [906, 269] on div "Back to Engagements Teen PEP Peer Educator Enrollment Blessing Ofori-Behome Ble…" at bounding box center [698, 229] width 1086 height 458
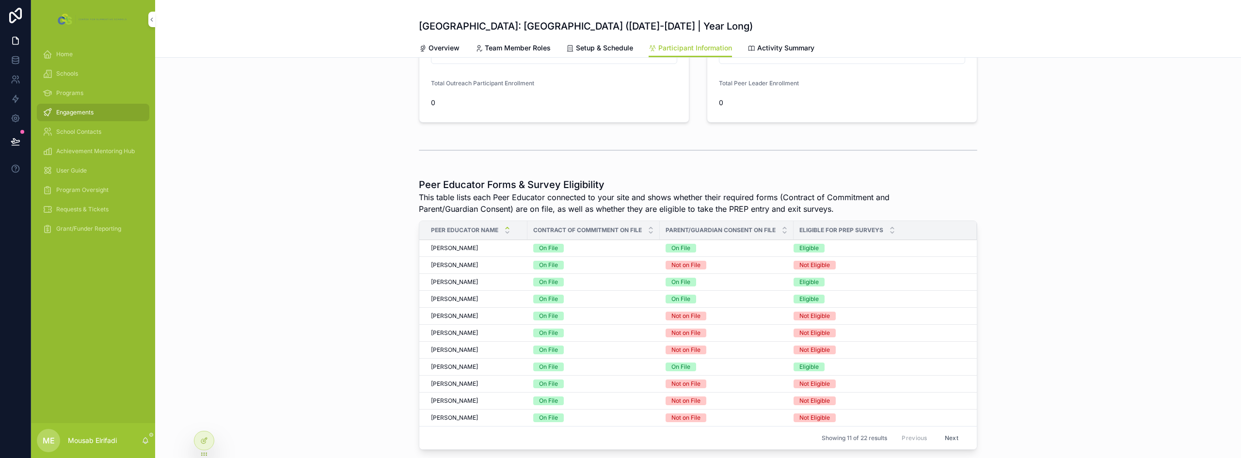
scroll to position [194, 0]
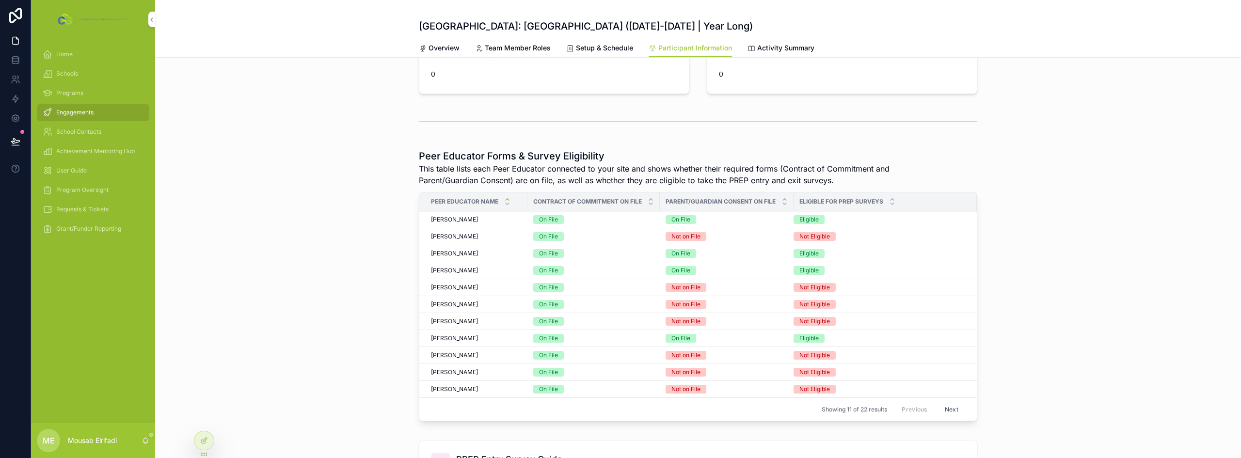
click at [456, 254] on span "[PERSON_NAME]" at bounding box center [454, 254] width 47 height 8
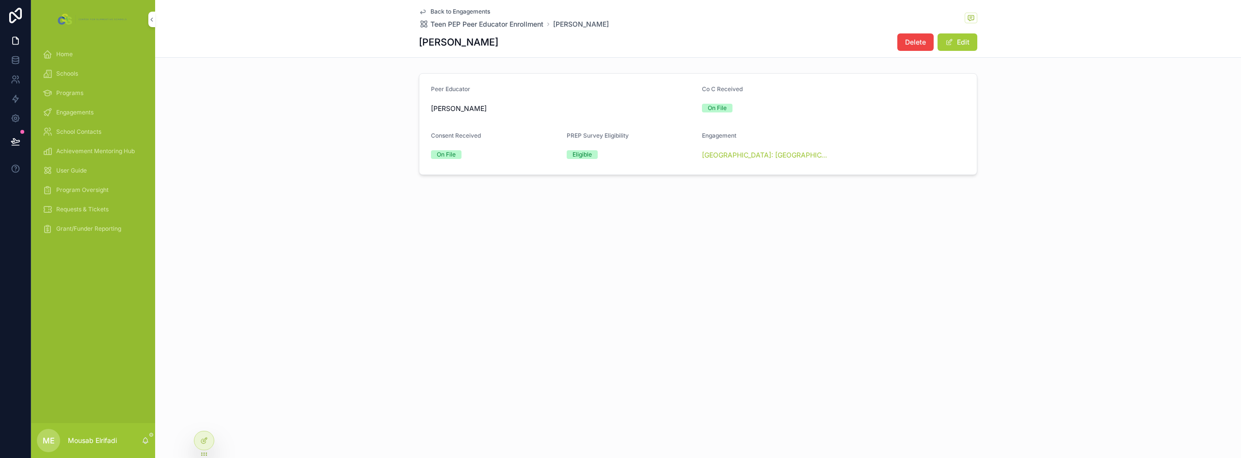
click at [971, 44] on button "Edit" at bounding box center [957, 41] width 40 height 17
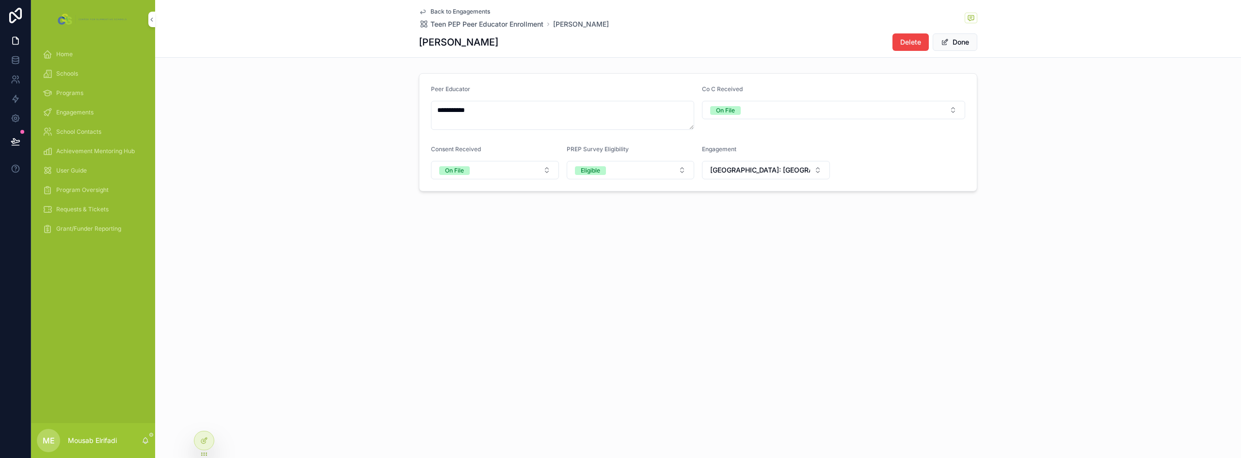
click at [756, 162] on button "[GEOGRAPHIC_DATA]: [GEOGRAPHIC_DATA] ([DATE]-[DATE] | Year Long)" at bounding box center [766, 170] width 128 height 18
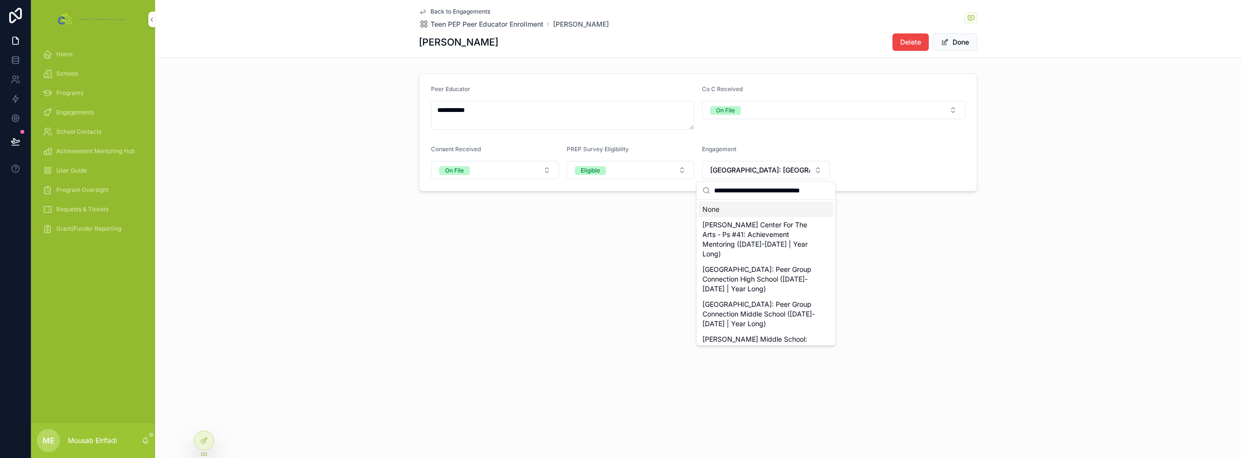
scroll to position [0, 4]
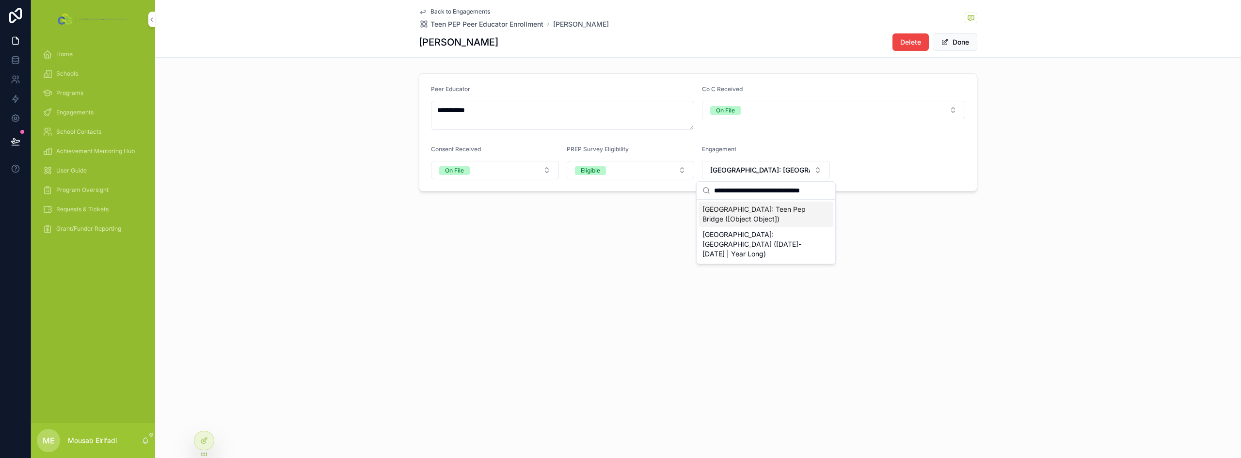
type input "**********"
click at [788, 216] on span "[GEOGRAPHIC_DATA]: Teen Pep Bridge ([Object Object])" at bounding box center [759, 214] width 115 height 19
click at [962, 43] on button "Done" at bounding box center [955, 41] width 45 height 17
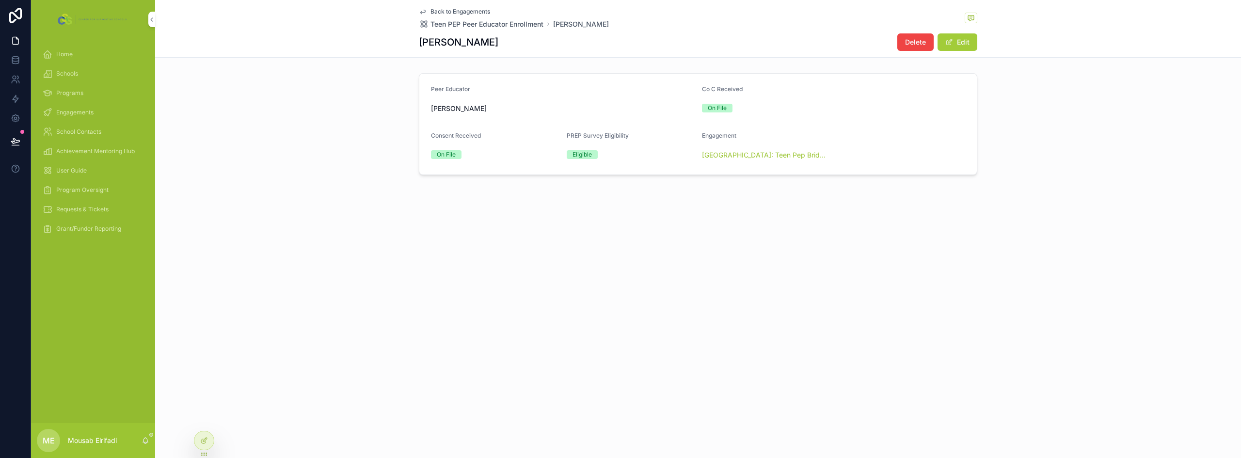
click at [941, 305] on div "Back to Engagements Teen PEP Peer Educator Enrollment Bella Oliva Bella Oliva D…" at bounding box center [698, 229] width 1086 height 458
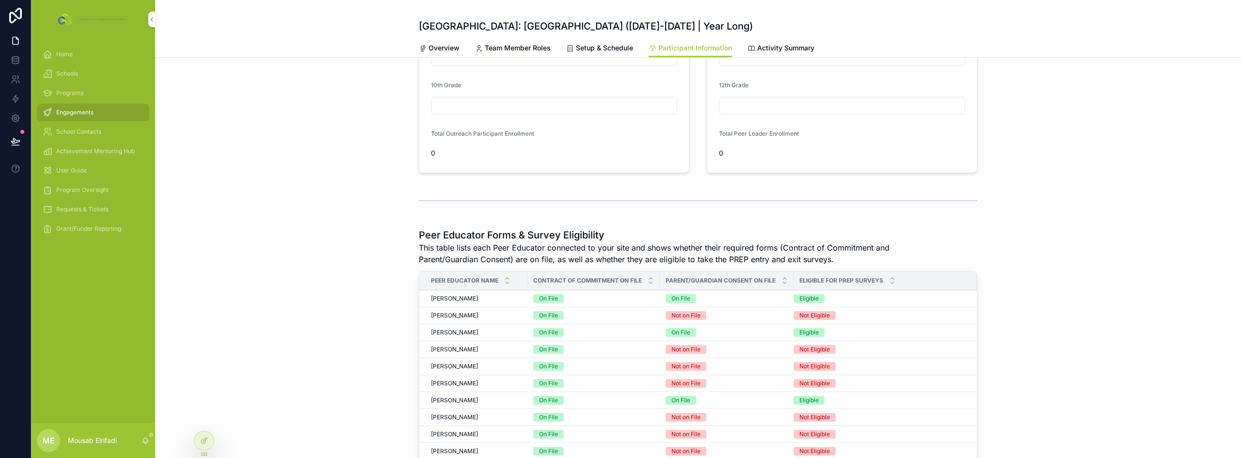
scroll to position [145, 0]
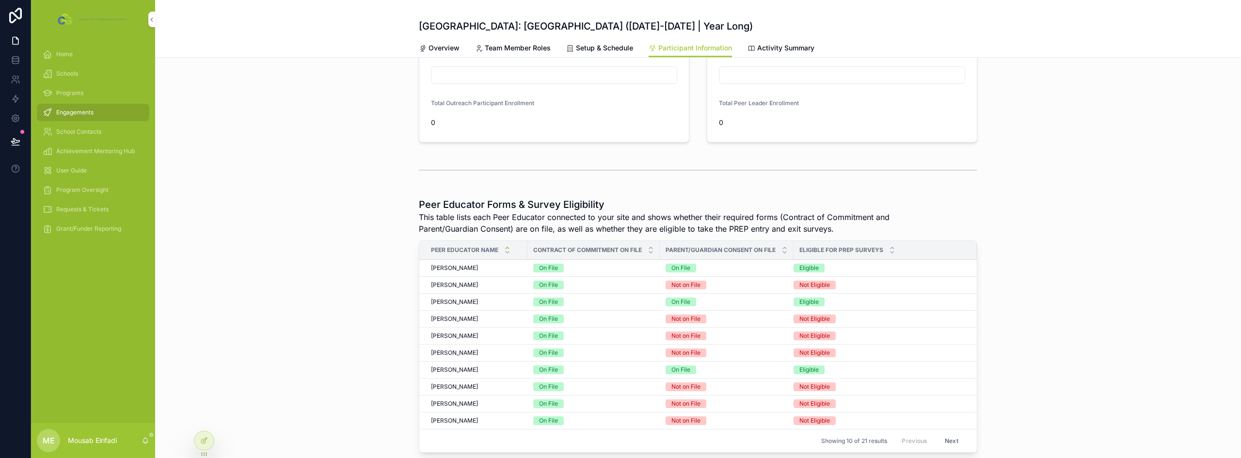
click at [463, 296] on td "Caitlyn Pacelli Caitlyn Pacelli" at bounding box center [473, 302] width 108 height 17
click at [464, 301] on span "[PERSON_NAME]" at bounding box center [454, 302] width 47 height 8
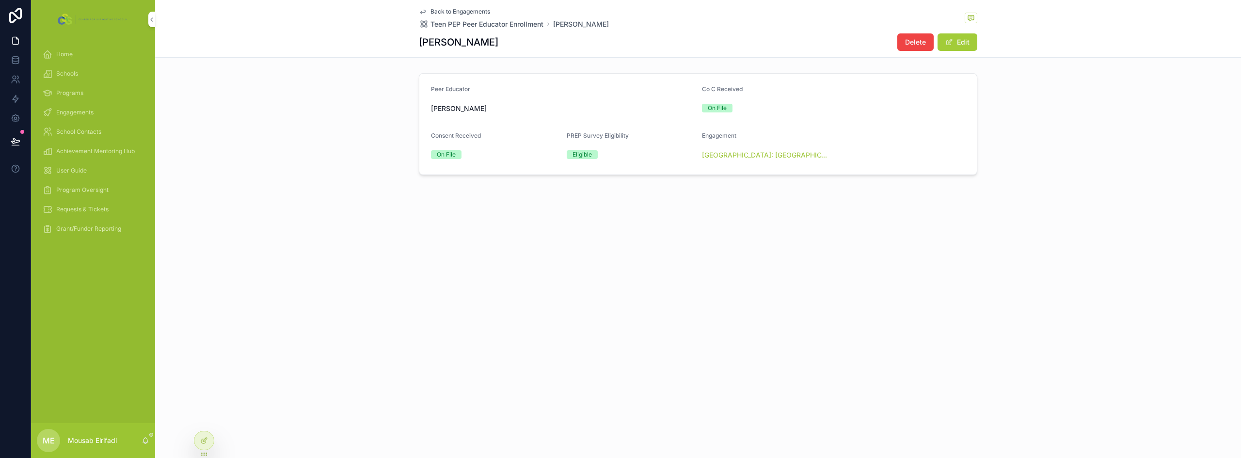
click at [960, 40] on button "Edit" at bounding box center [957, 41] width 40 height 17
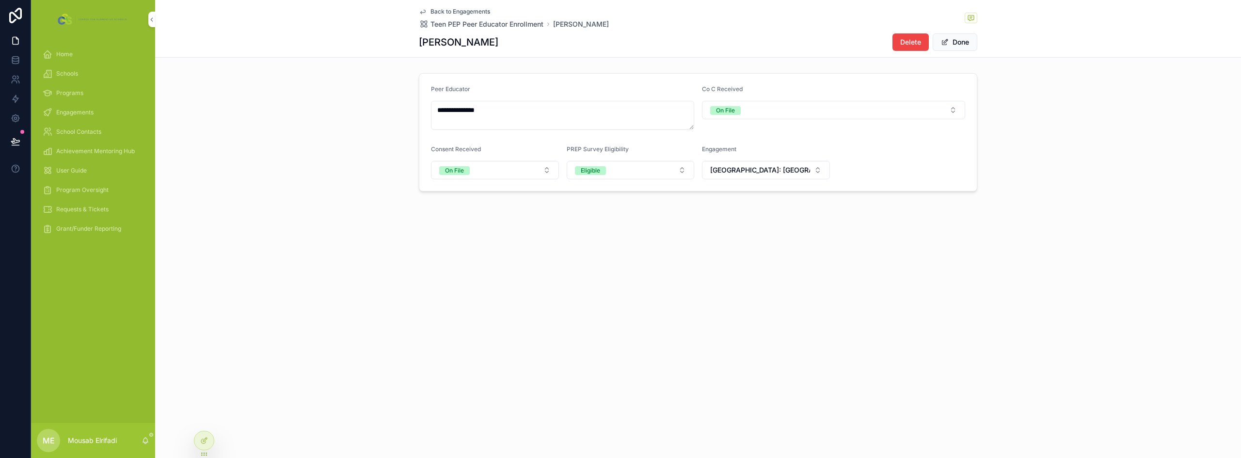
click at [780, 171] on span "[GEOGRAPHIC_DATA]: [GEOGRAPHIC_DATA] ([DATE]-[DATE] | Year Long)" at bounding box center [760, 170] width 100 height 10
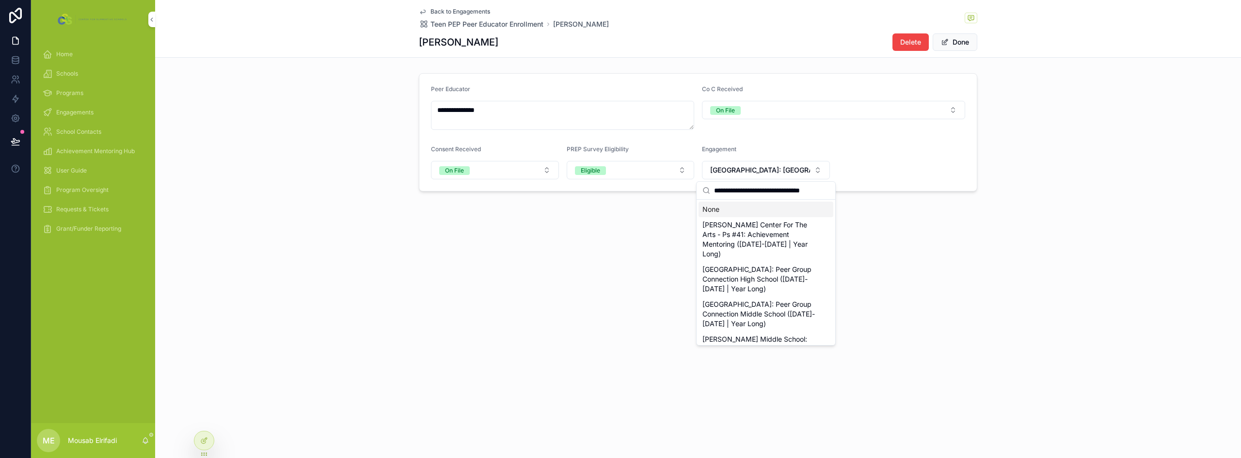
scroll to position [0, 4]
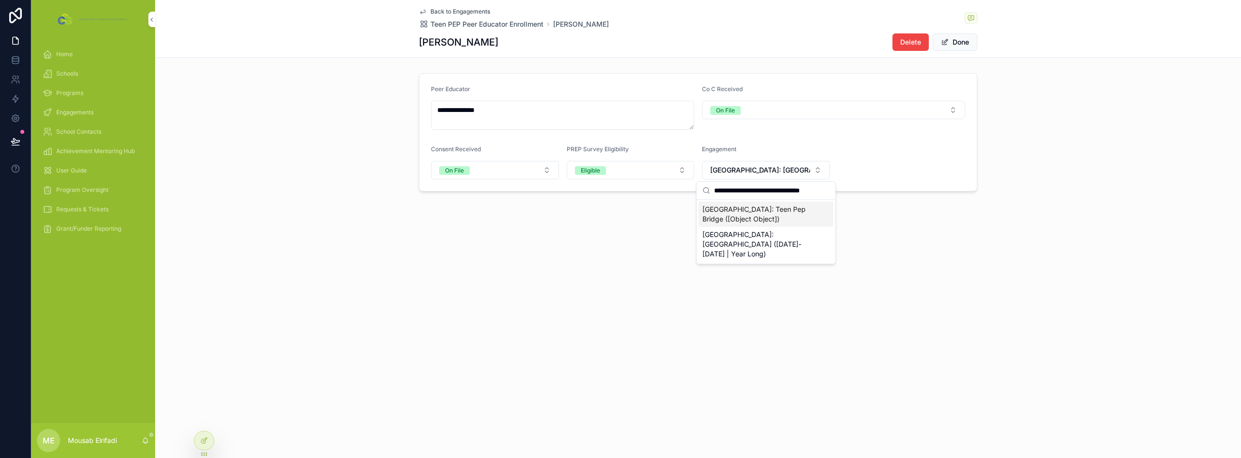
type input "**********"
click at [769, 218] on span "[GEOGRAPHIC_DATA]: Teen Pep Bridge ([Object Object])" at bounding box center [759, 214] width 115 height 19
click at [957, 43] on button "Done" at bounding box center [955, 41] width 45 height 17
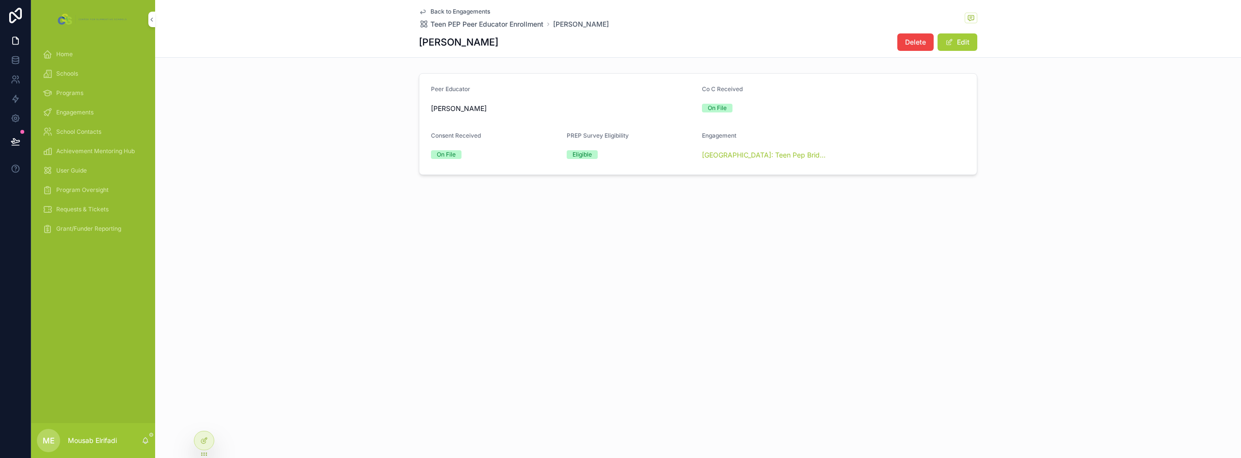
click at [774, 288] on div "Back to Engagements Teen PEP Peer Educator Enrollment Caitlyn Pacelli Caitlyn P…" at bounding box center [698, 229] width 1086 height 458
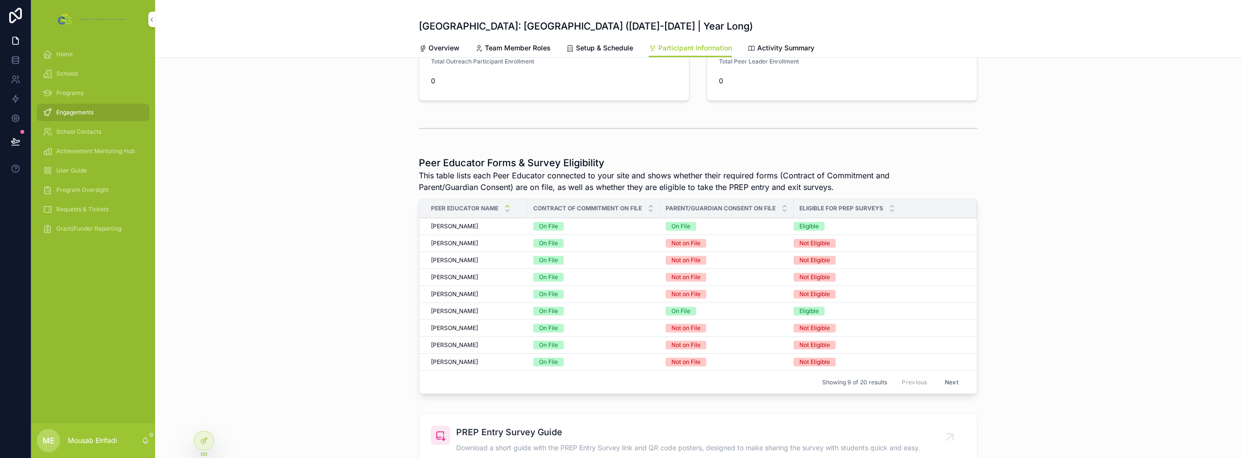
scroll to position [242, 0]
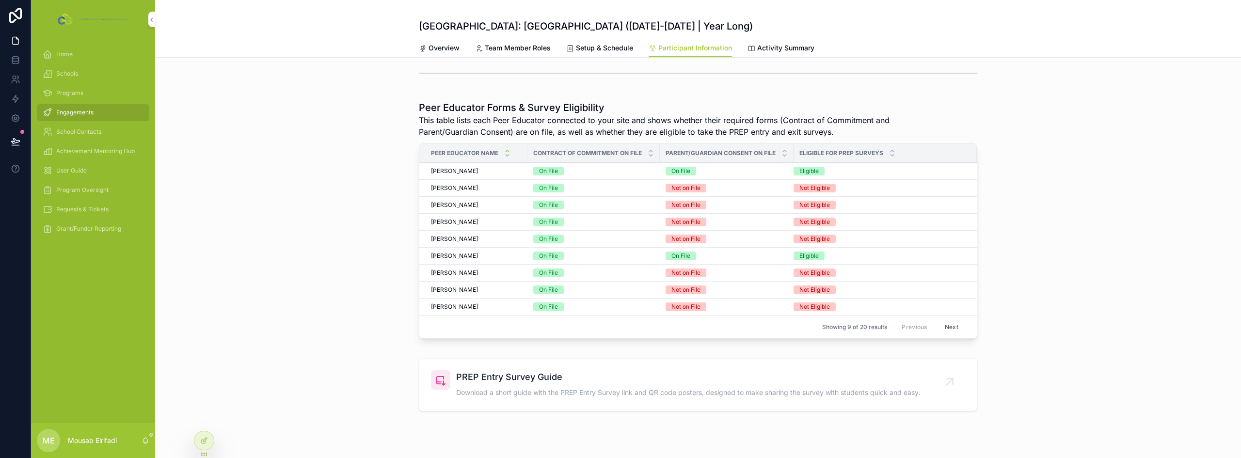
click at [953, 326] on button "Next" at bounding box center [951, 326] width 27 height 15
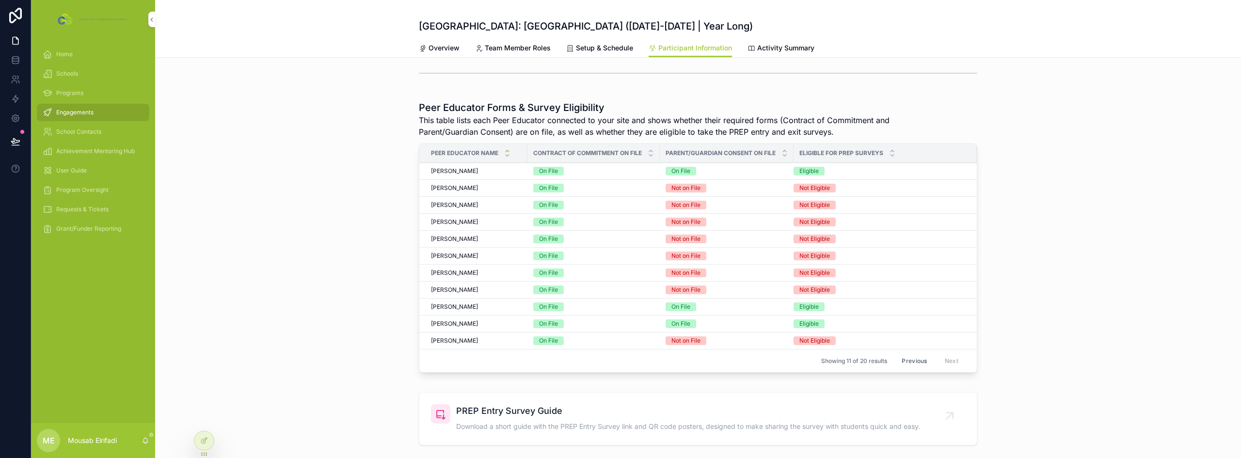
click at [905, 358] on button "Previous" at bounding box center [914, 360] width 39 height 15
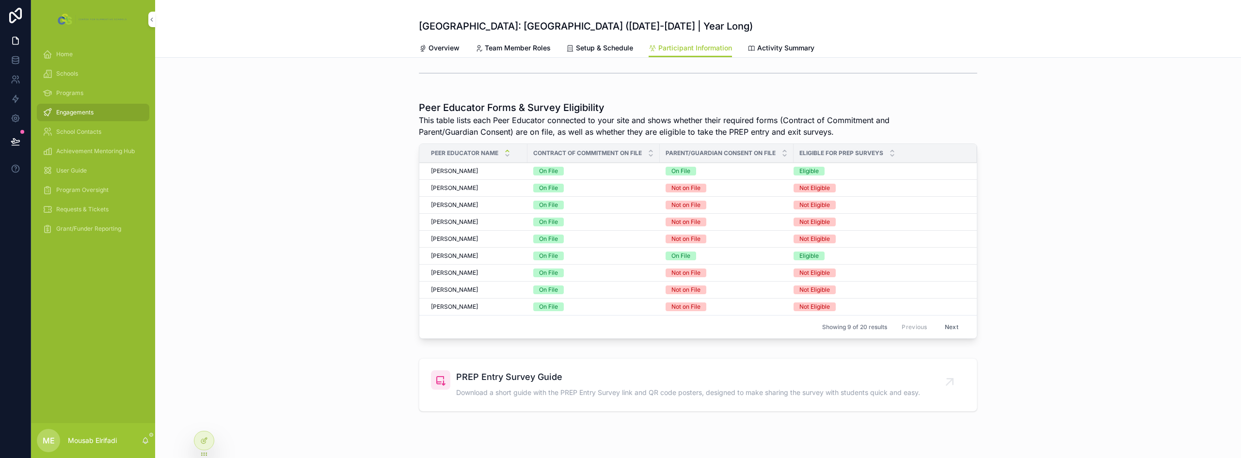
click at [460, 253] on span "[PERSON_NAME]" at bounding box center [454, 256] width 47 height 8
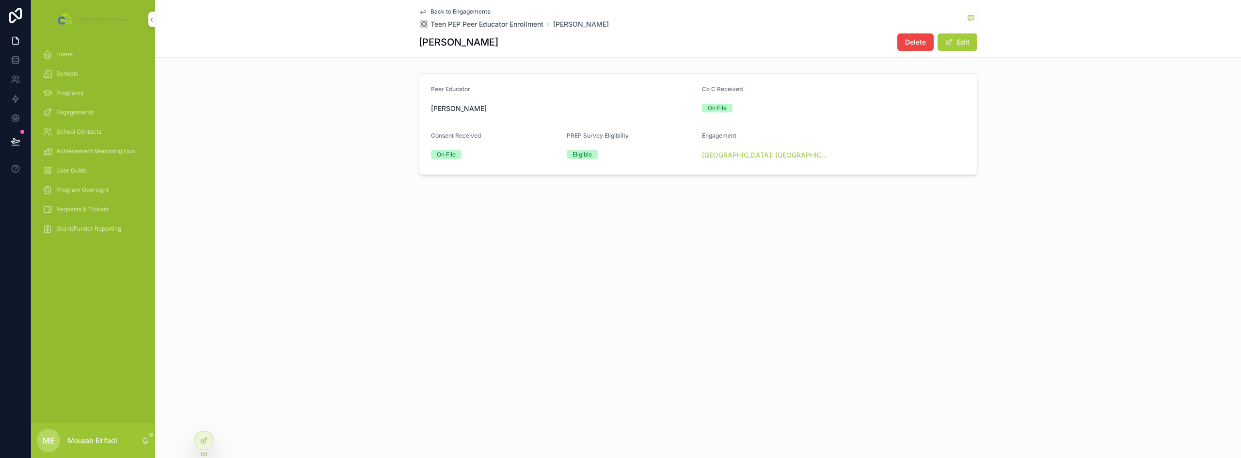
click at [957, 42] on button "Edit" at bounding box center [957, 41] width 40 height 17
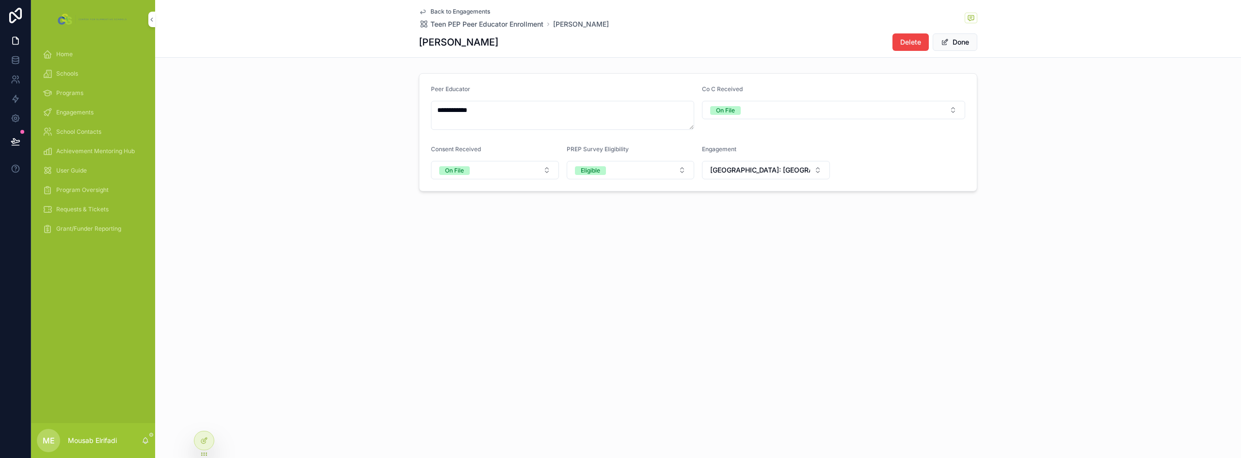
click at [803, 174] on span "[GEOGRAPHIC_DATA]: [GEOGRAPHIC_DATA] ([DATE]-[DATE] | Year Long)" at bounding box center [760, 170] width 100 height 10
type input "**********"
click at [764, 215] on span "[GEOGRAPHIC_DATA]: Teen Pep Bridge ([Object Object])" at bounding box center [759, 214] width 115 height 19
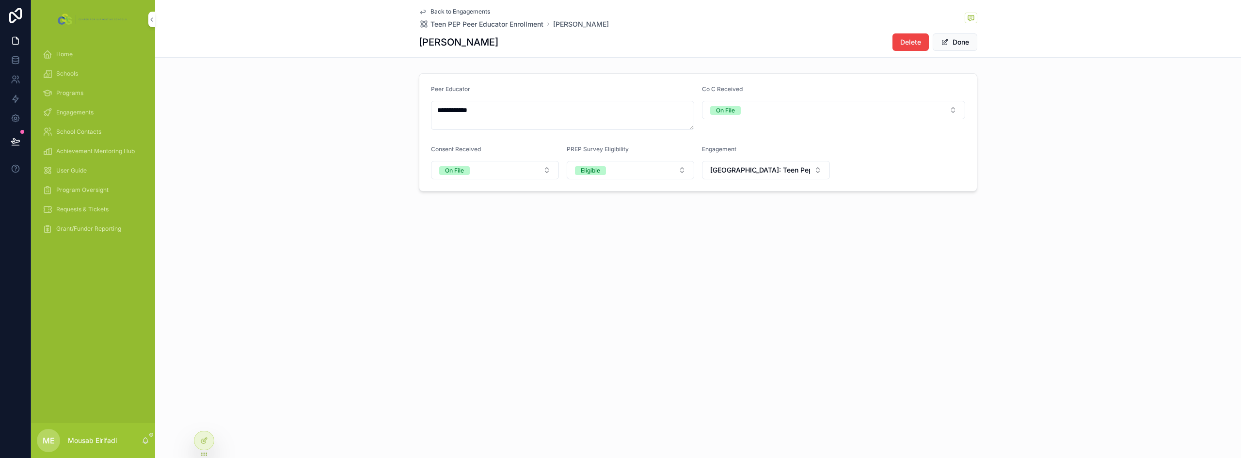
click at [959, 42] on button "Done" at bounding box center [955, 41] width 45 height 17
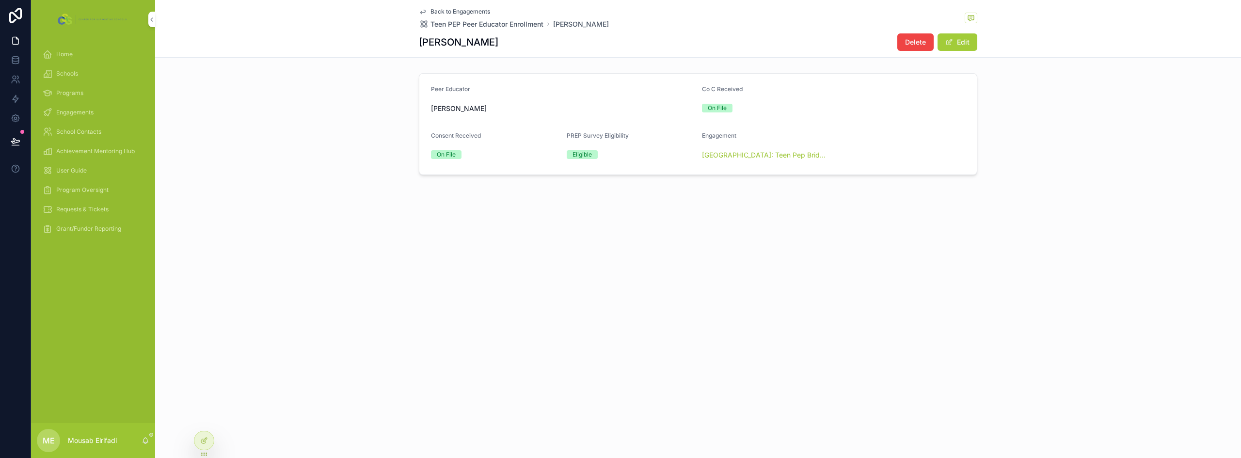
click at [927, 296] on div "Back to Engagements Teen PEP Peer Educator Enrollment Karlie Smith Karlie Smith…" at bounding box center [698, 229] width 1086 height 458
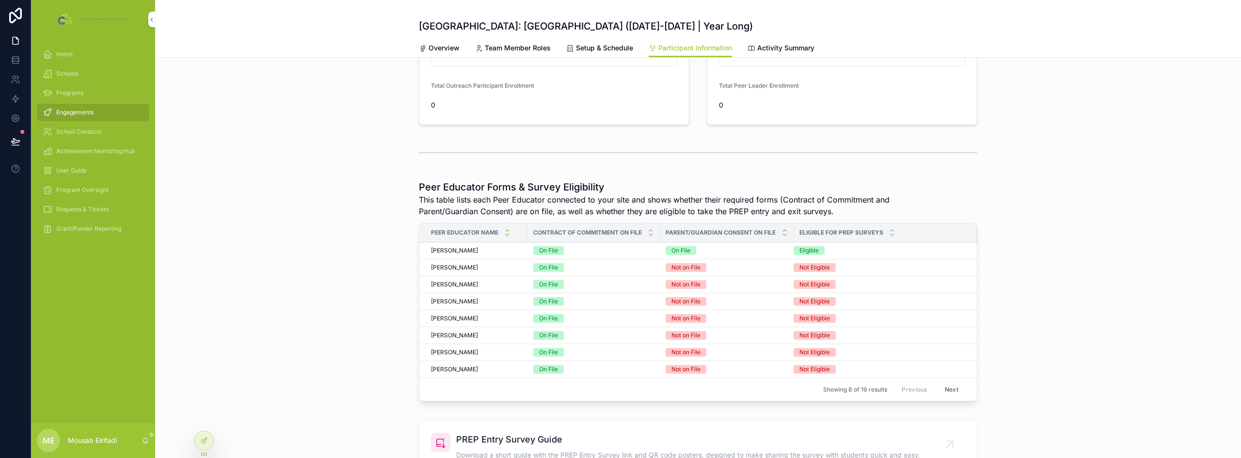
scroll to position [194, 0]
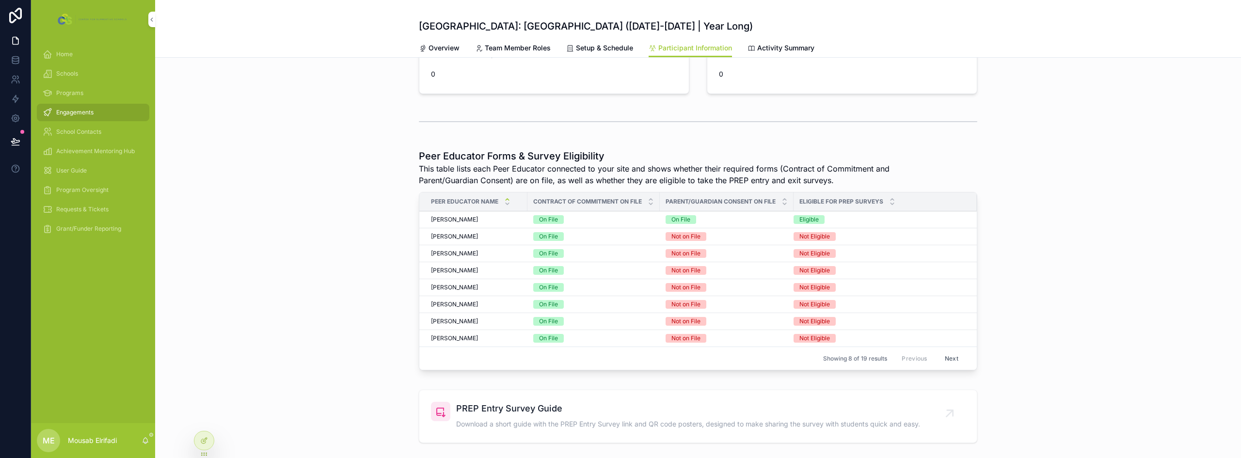
click at [949, 358] on button "Next" at bounding box center [951, 358] width 27 height 15
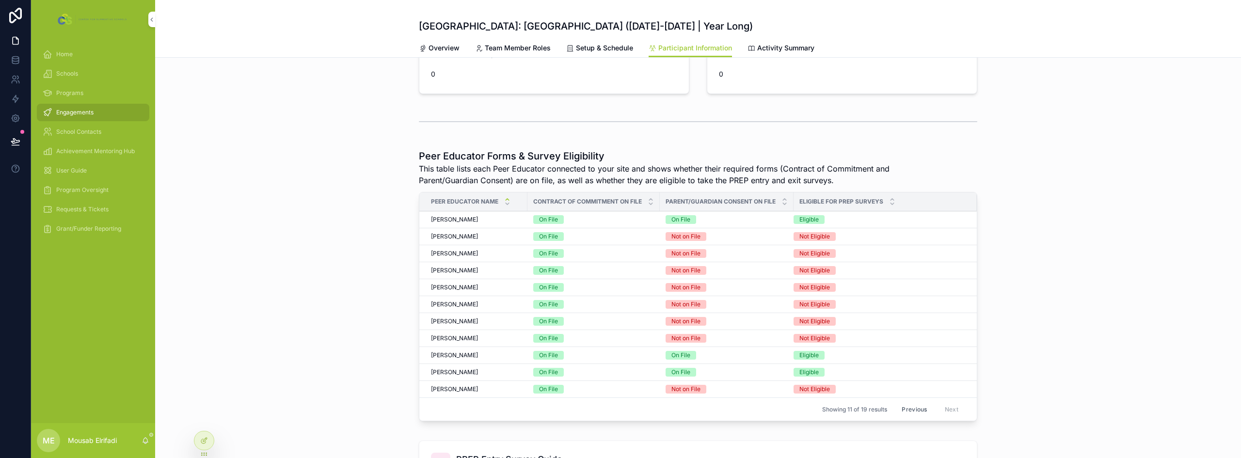
click at [462, 371] on span "[PERSON_NAME]" at bounding box center [454, 372] width 47 height 8
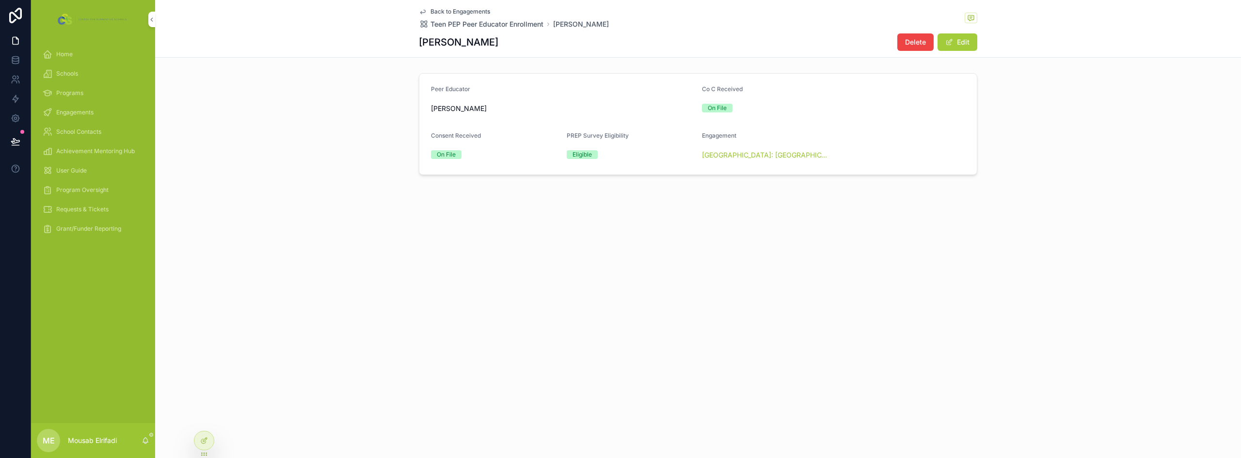
click at [970, 38] on button "Edit" at bounding box center [957, 41] width 40 height 17
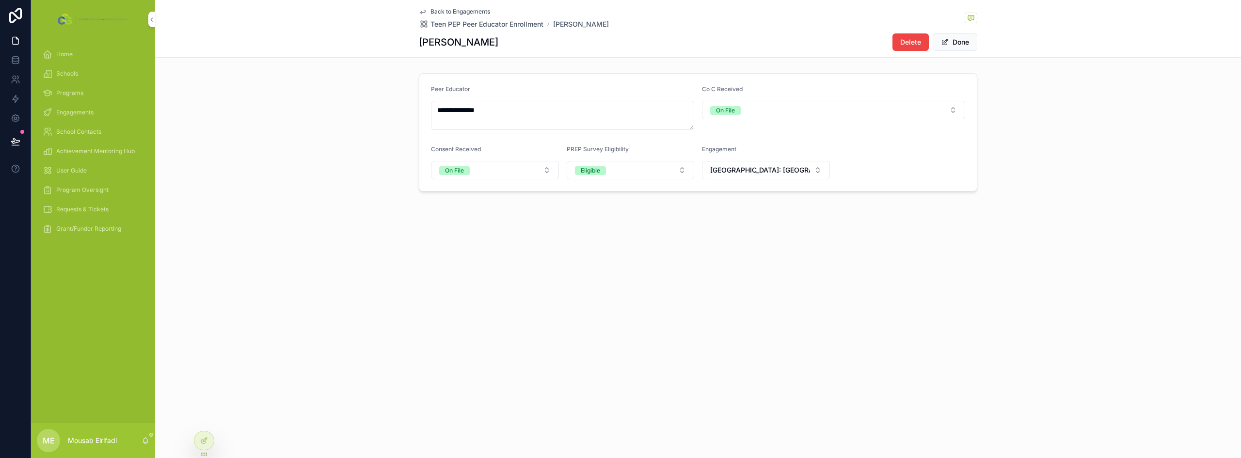
click at [757, 100] on div "Co C Received On File" at bounding box center [833, 107] width 263 height 45
click at [786, 164] on button "[GEOGRAPHIC_DATA]: [GEOGRAPHIC_DATA] ([DATE]-[DATE] | Year Long)" at bounding box center [766, 170] width 128 height 18
type input "**********"
click at [772, 215] on span "[GEOGRAPHIC_DATA]: Teen Pep Bridge ([Object Object])" at bounding box center [759, 214] width 115 height 19
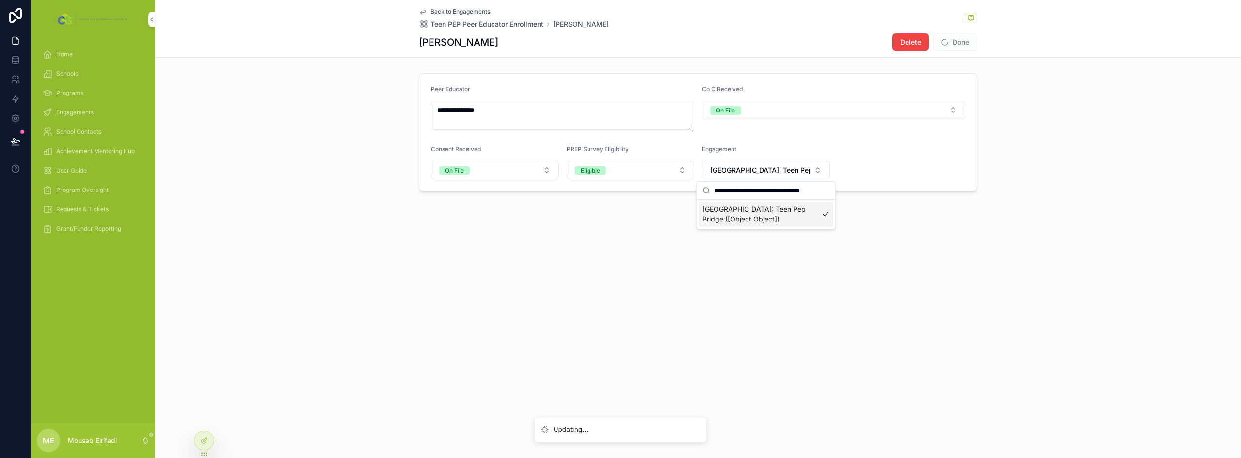
scroll to position [0, 0]
click at [965, 44] on button "Done" at bounding box center [955, 41] width 45 height 17
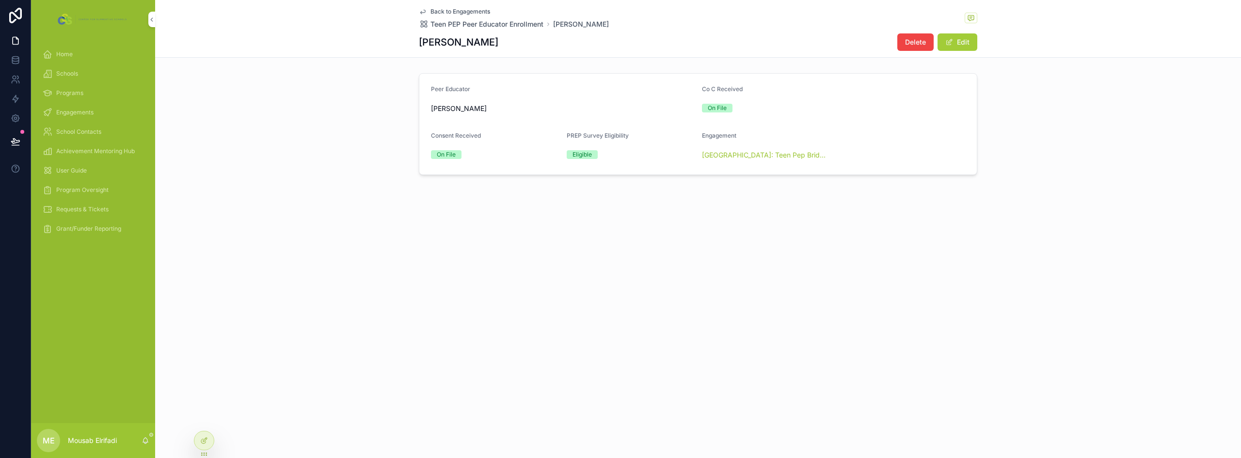
click at [887, 279] on div "Back to Engagements Teen PEP Peer Educator Enrollment Trevor Thompson Trevor Th…" at bounding box center [698, 229] width 1086 height 458
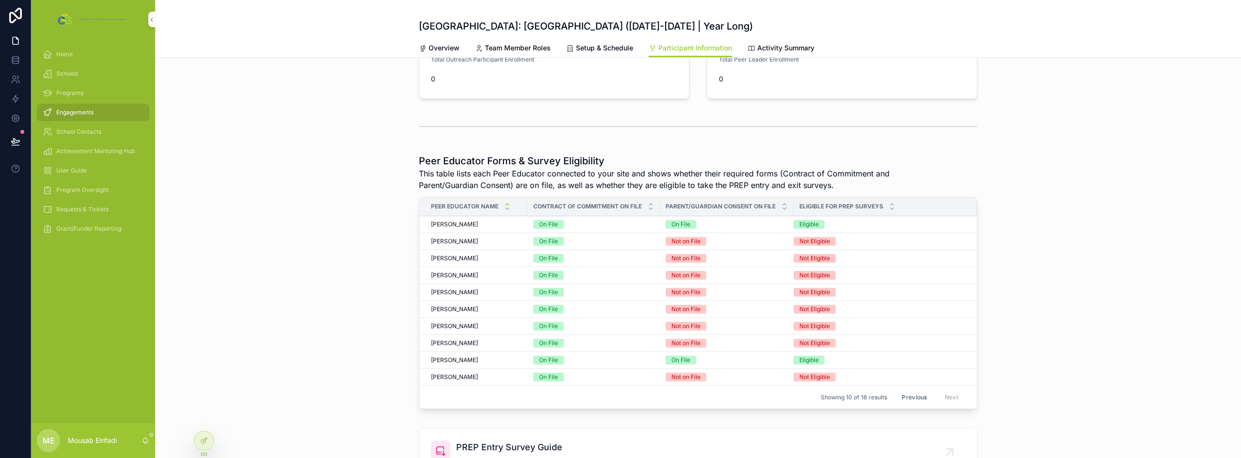
scroll to position [194, 0]
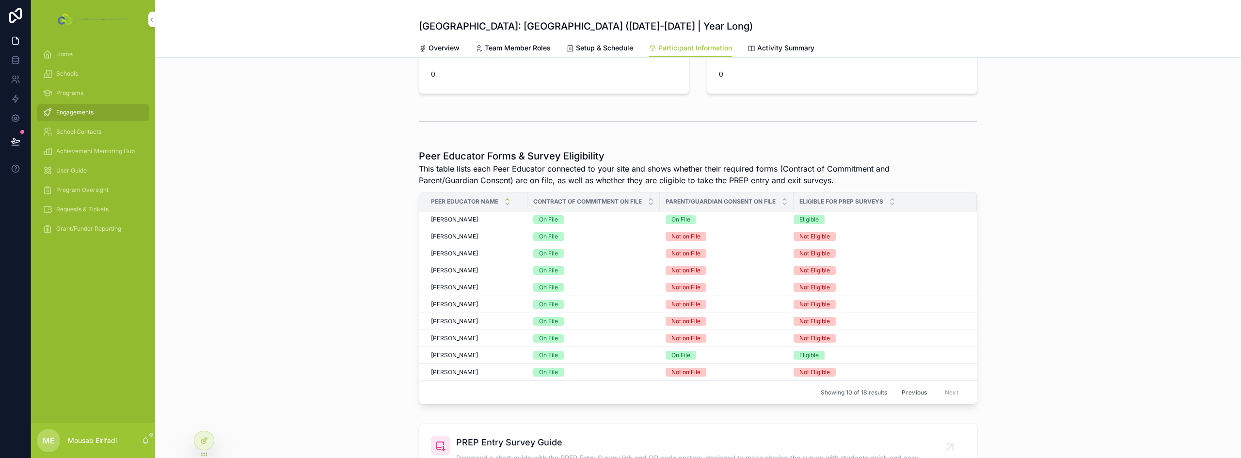
click at [909, 389] on button "Previous" at bounding box center [914, 392] width 39 height 15
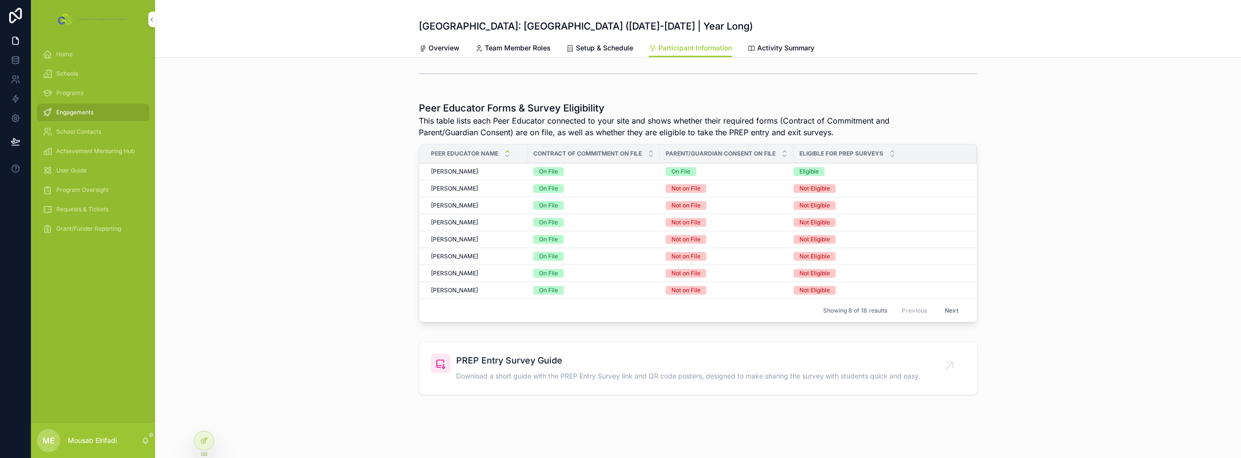
scroll to position [245, 0]
click at [948, 309] on button "Next" at bounding box center [951, 307] width 27 height 15
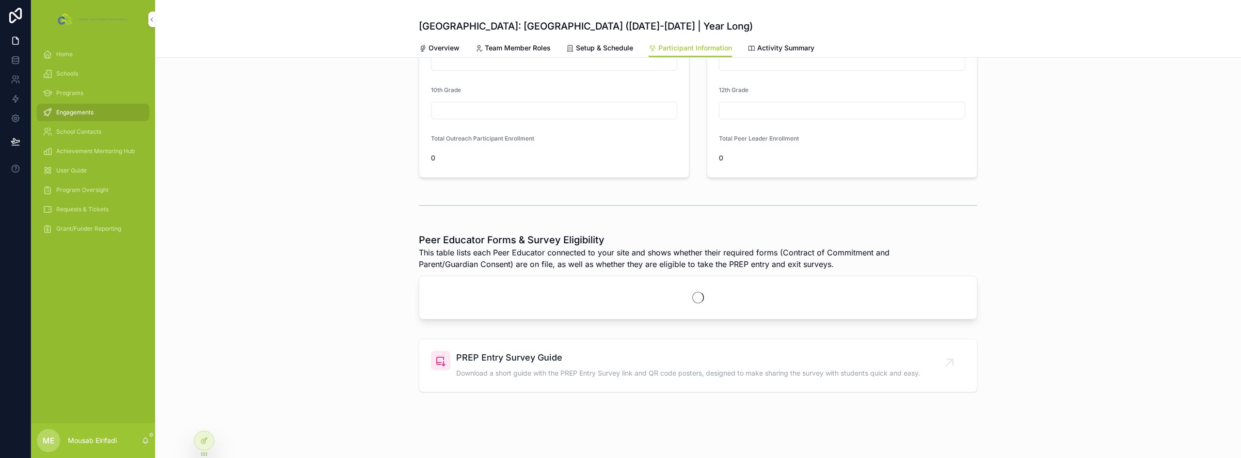
scroll to position [245, 0]
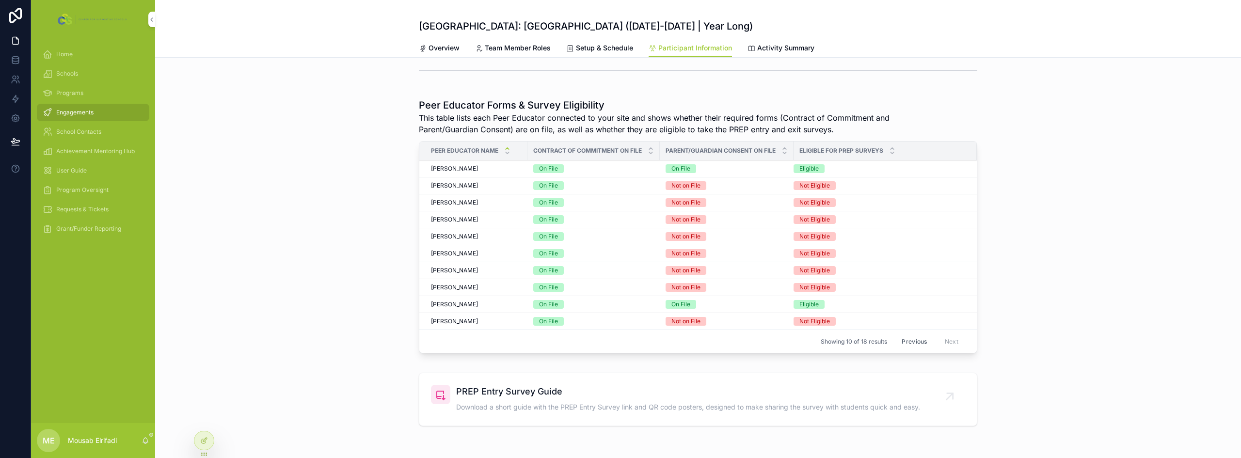
click at [464, 170] on span "[PERSON_NAME]" at bounding box center [454, 169] width 47 height 8
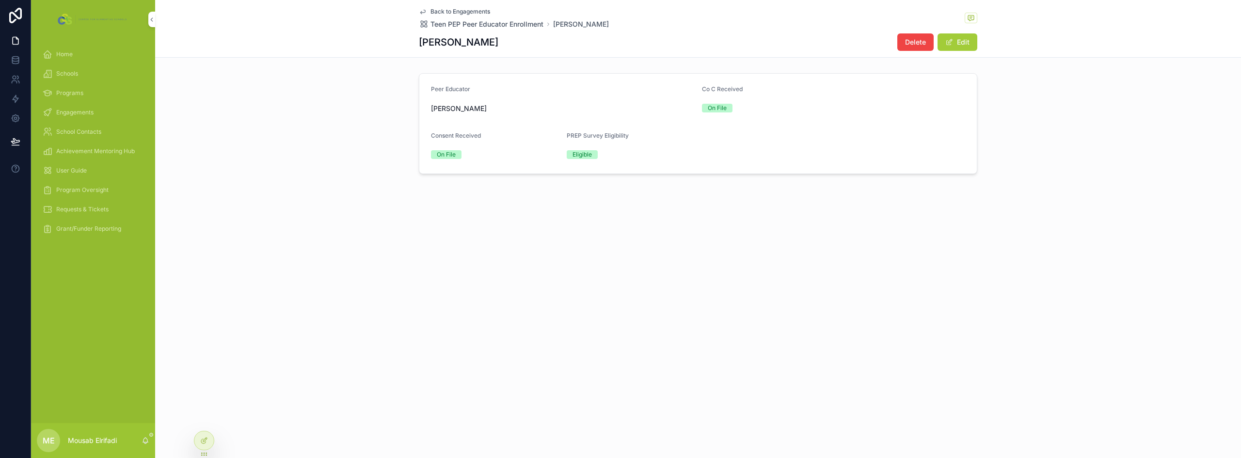
click at [952, 41] on span "scrollable content" at bounding box center [949, 42] width 8 height 8
click at [958, 40] on button "Done" at bounding box center [955, 41] width 45 height 17
click at [958, 41] on button "Edit" at bounding box center [957, 41] width 40 height 17
click at [204, 439] on icon at bounding box center [204, 441] width 8 height 8
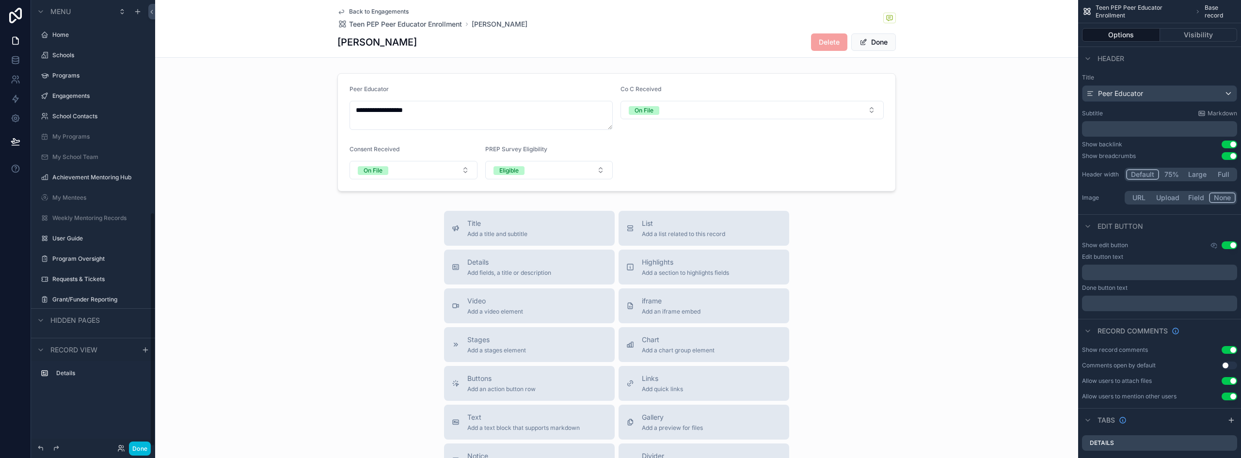
scroll to position [405, 0]
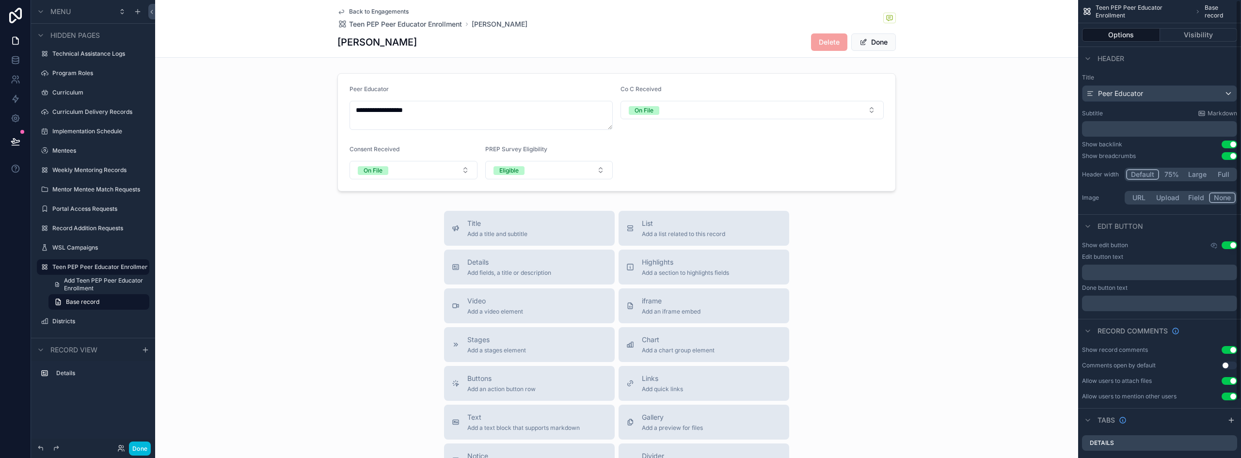
click at [769, 121] on div "scrollable content" at bounding box center [616, 132] width 923 height 126
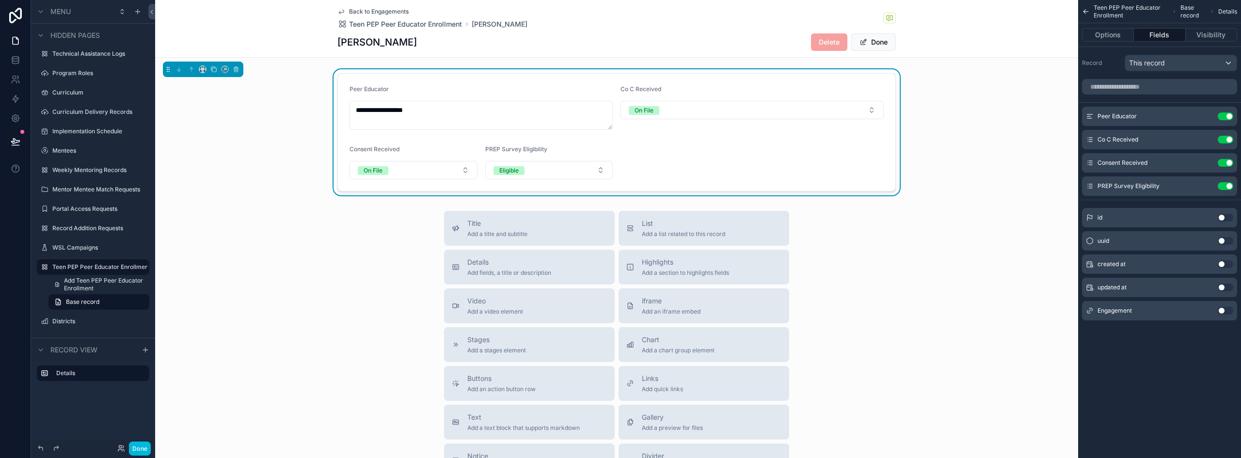
click at [1224, 310] on button "Use setting" at bounding box center [1226, 311] width 16 height 8
click at [139, 447] on button "Done" at bounding box center [140, 449] width 22 height 14
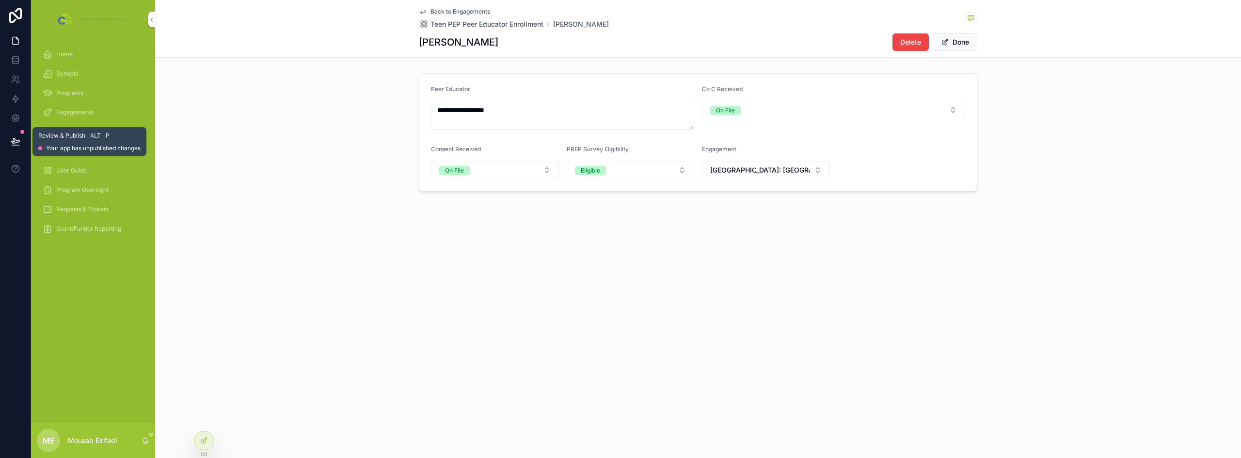
click at [9, 142] on button at bounding box center [15, 141] width 21 height 27
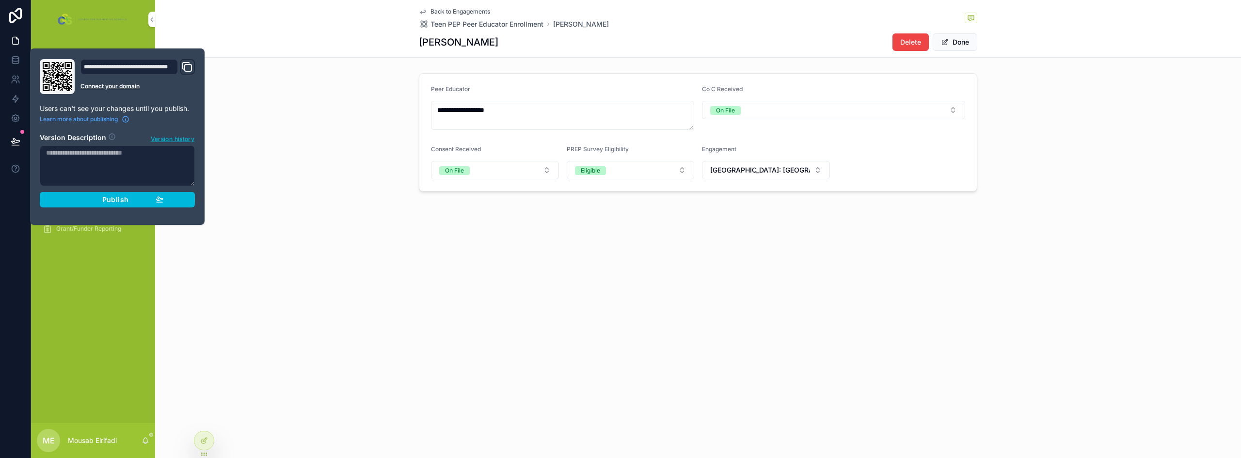
click at [79, 203] on div "Publish" at bounding box center [117, 199] width 92 height 9
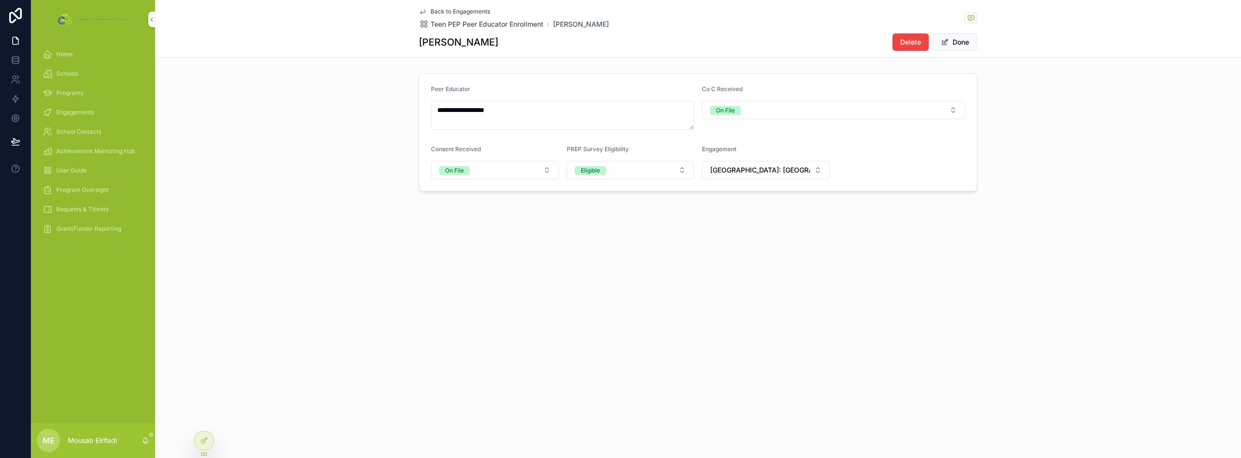
click at [737, 172] on span "[GEOGRAPHIC_DATA]: [GEOGRAPHIC_DATA] ([DATE]-[DATE] | Year Long)" at bounding box center [760, 170] width 100 height 10
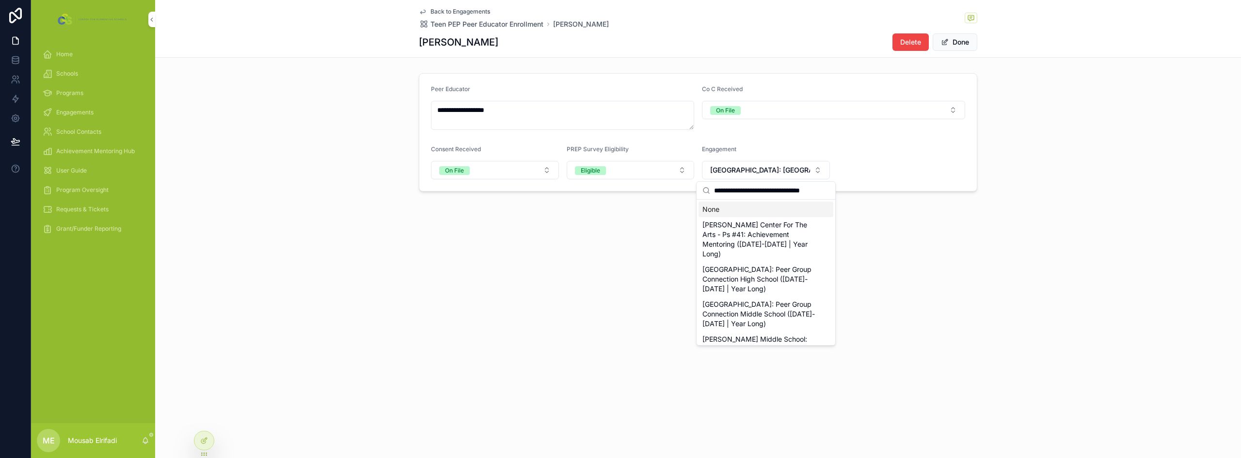
scroll to position [0, 4]
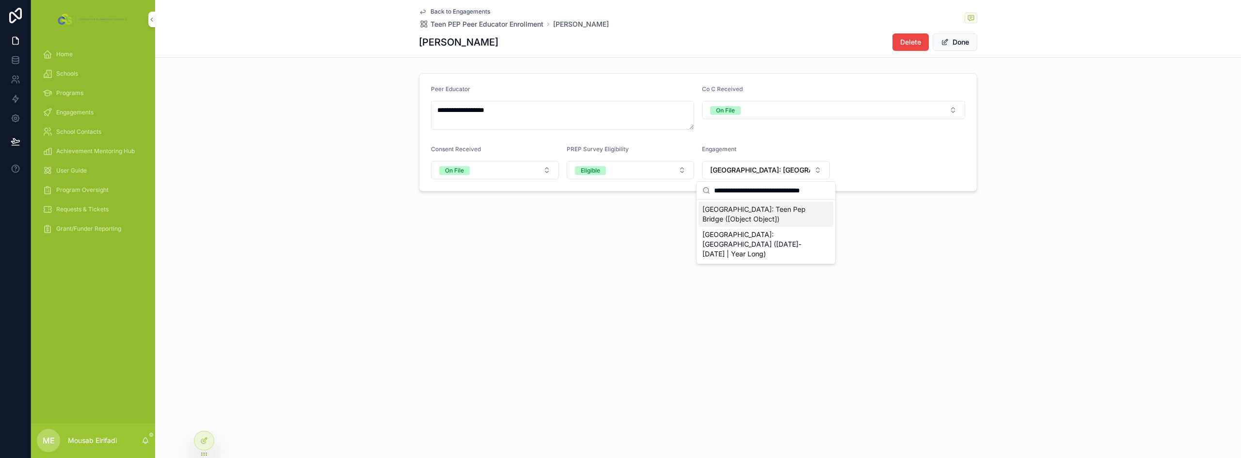
type input "**********"
click at [781, 212] on span "[GEOGRAPHIC_DATA]: Teen Pep Bridge ([Object Object])" at bounding box center [759, 214] width 115 height 19
click at [958, 45] on button "Done" at bounding box center [955, 41] width 45 height 17
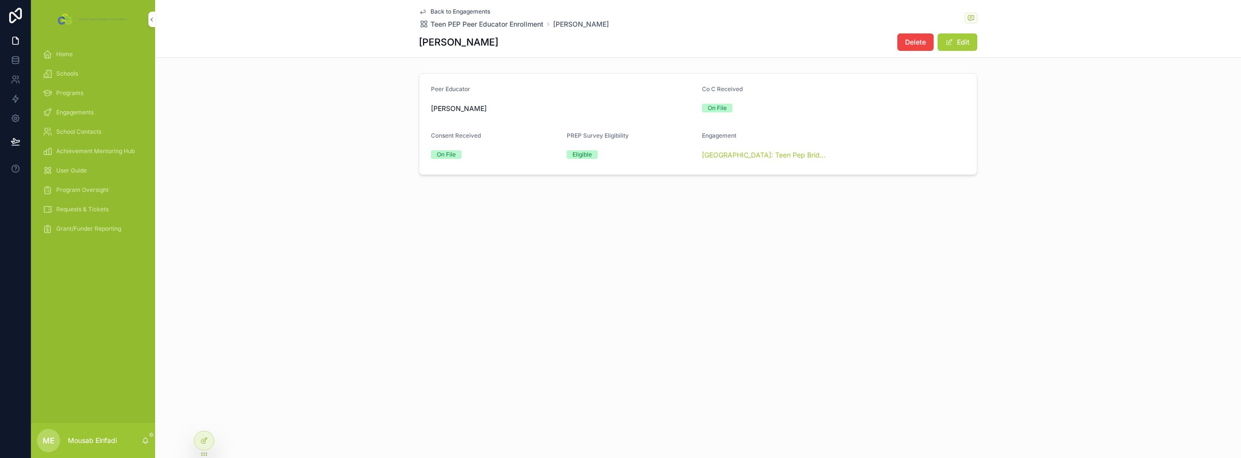
click at [876, 220] on div "Back to Engagements Teen PEP Peer Educator Enrollment [PERSON_NAME] [PERSON_NAM…" at bounding box center [698, 120] width 1086 height 241
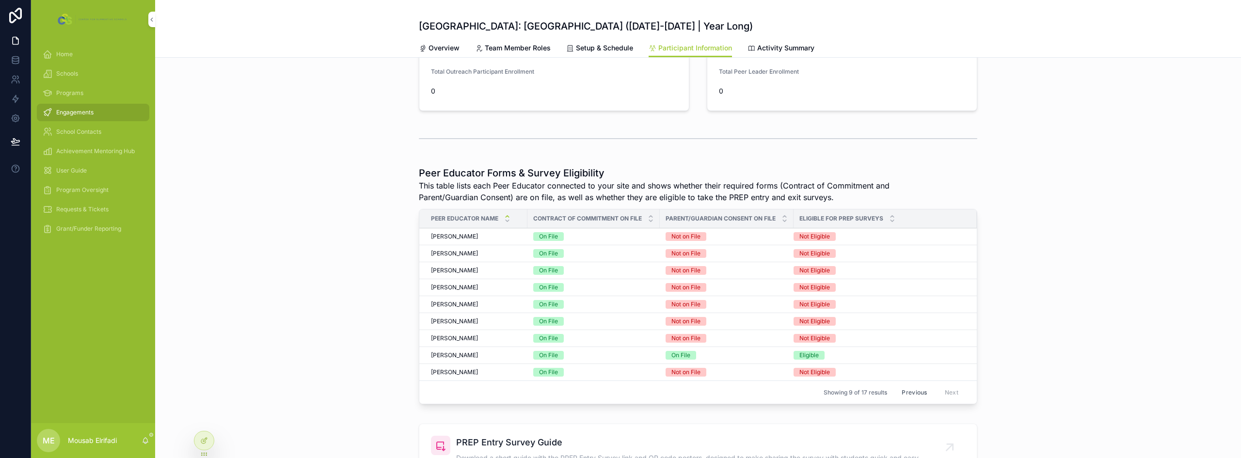
scroll to position [194, 0]
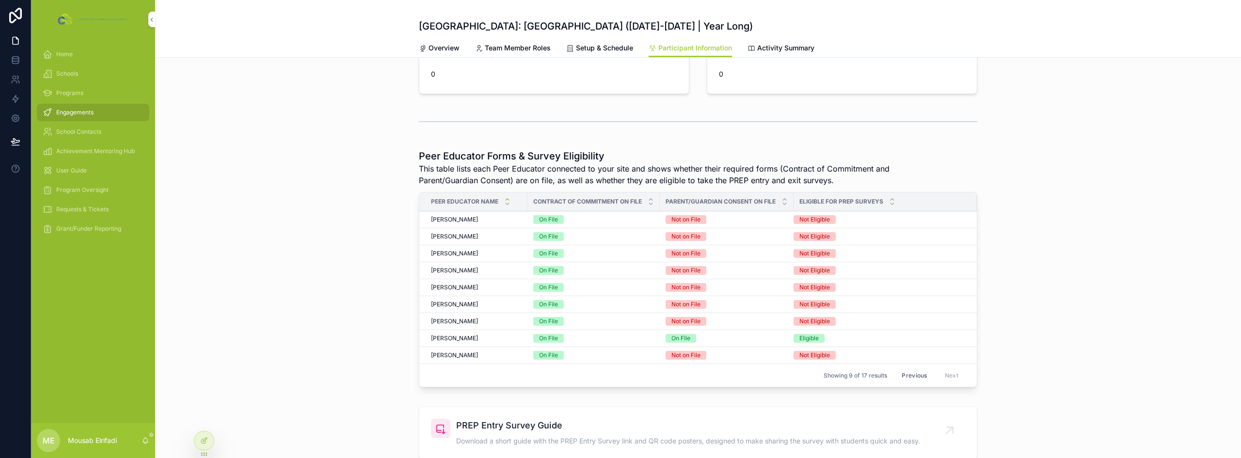
click at [453, 352] on span "[PERSON_NAME]" at bounding box center [454, 355] width 47 height 8
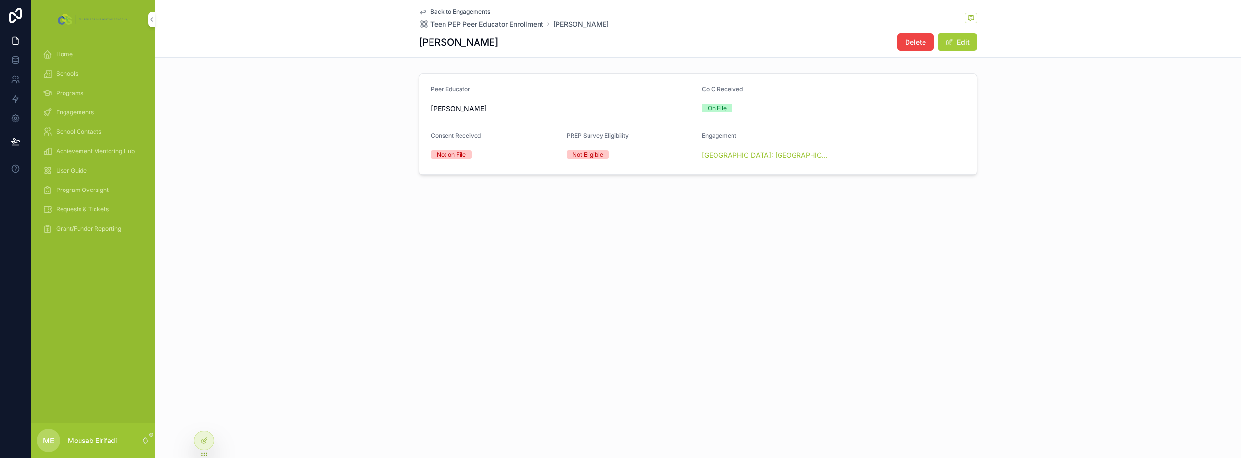
click at [958, 44] on button "Edit" at bounding box center [957, 41] width 40 height 17
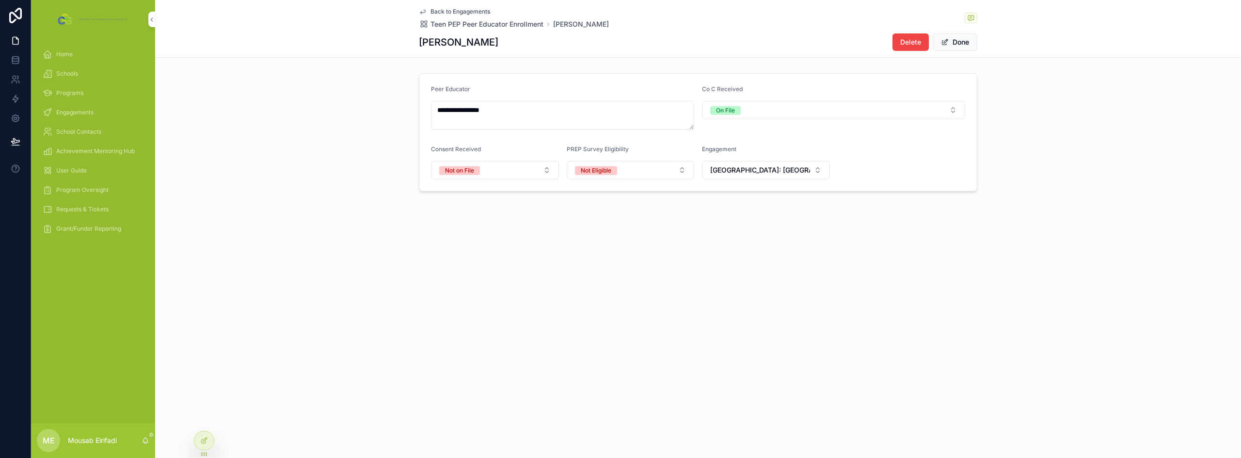
click at [762, 166] on span "[GEOGRAPHIC_DATA]: [GEOGRAPHIC_DATA] ([DATE]-[DATE] | Year Long)" at bounding box center [760, 170] width 100 height 10
type input "**********"
click at [755, 213] on span "[GEOGRAPHIC_DATA]: Teen Pep Bridge ([Object Object])" at bounding box center [759, 214] width 115 height 19
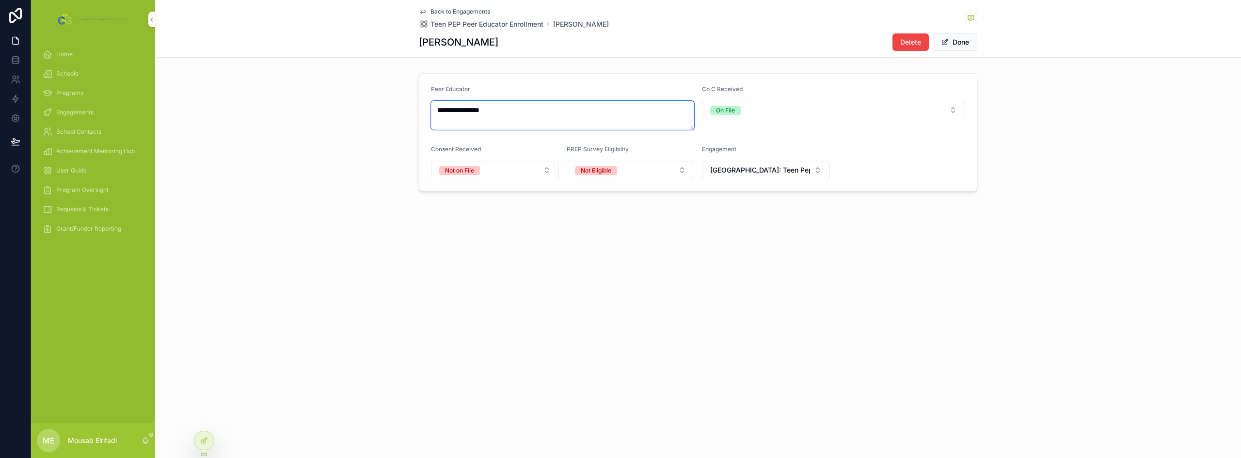
click at [468, 124] on textarea "**********" at bounding box center [562, 115] width 263 height 29
click at [960, 45] on button "Done" at bounding box center [955, 41] width 45 height 17
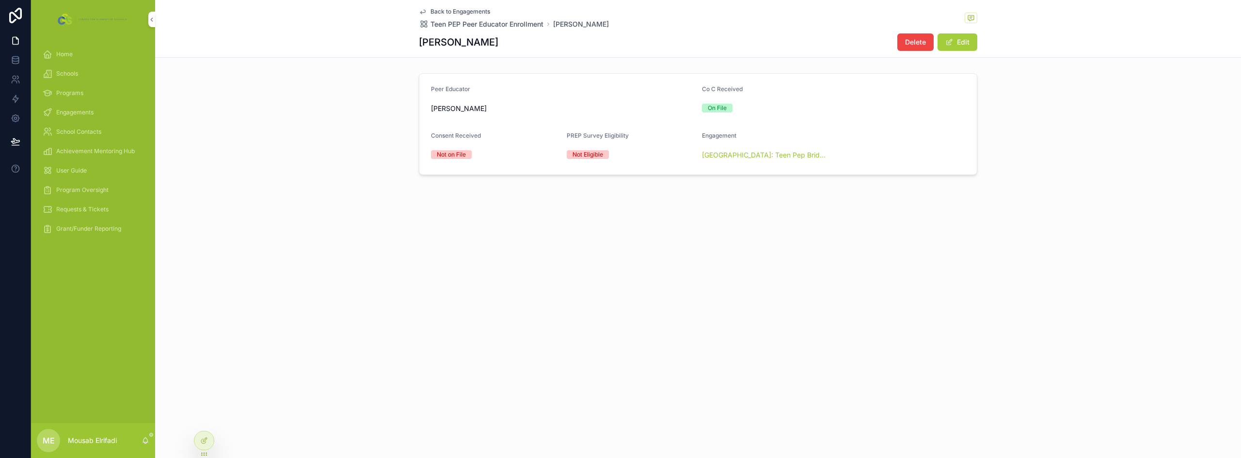
click at [842, 294] on div "Back to Engagements Teen PEP Peer Educator Enrollment [PERSON_NAME] [PERSON_NAM…" at bounding box center [698, 229] width 1086 height 458
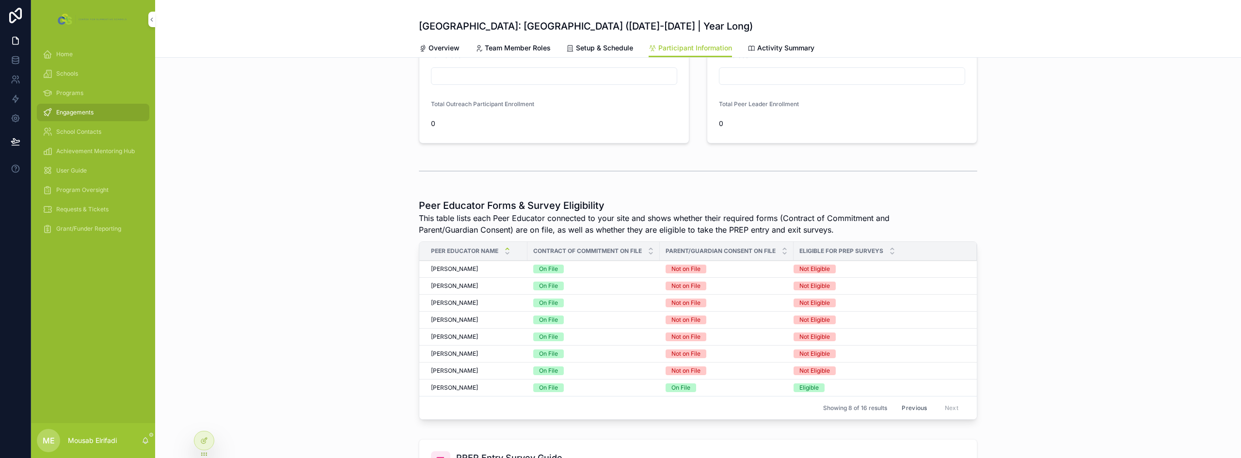
scroll to position [145, 0]
click at [205, 440] on icon at bounding box center [204, 441] width 8 height 8
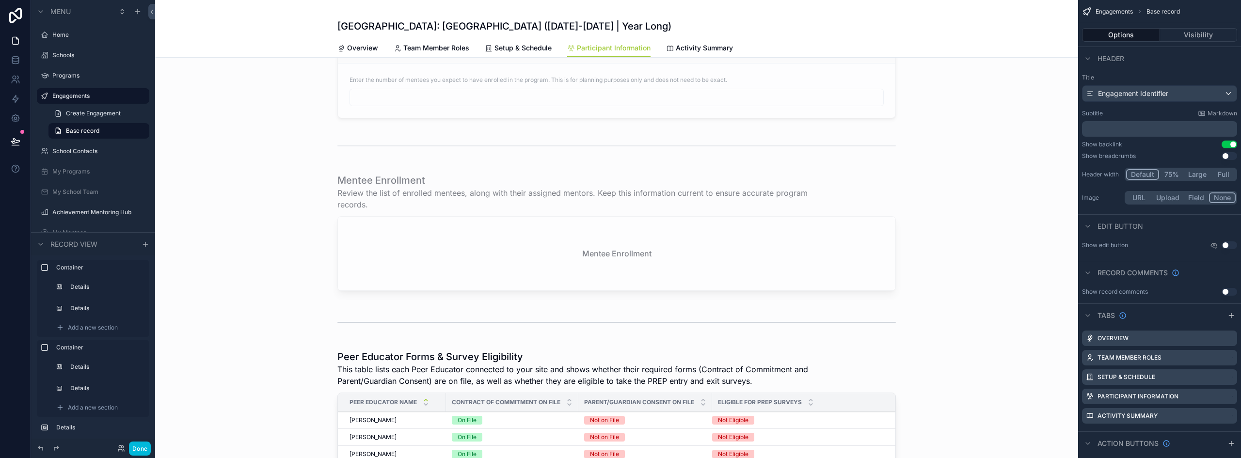
scroll to position [727, 0]
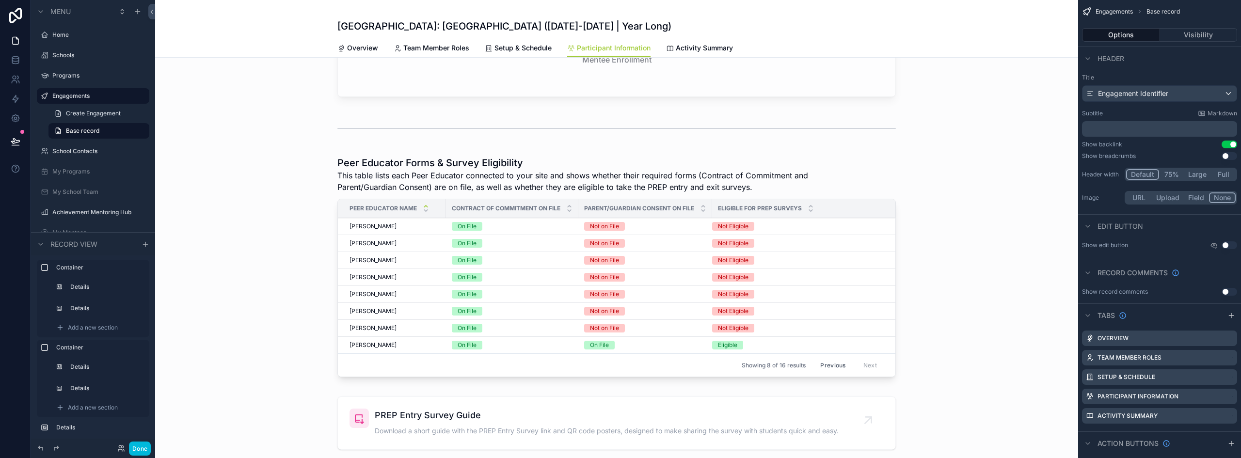
click at [792, 182] on div "scrollable content" at bounding box center [616, 268] width 923 height 233
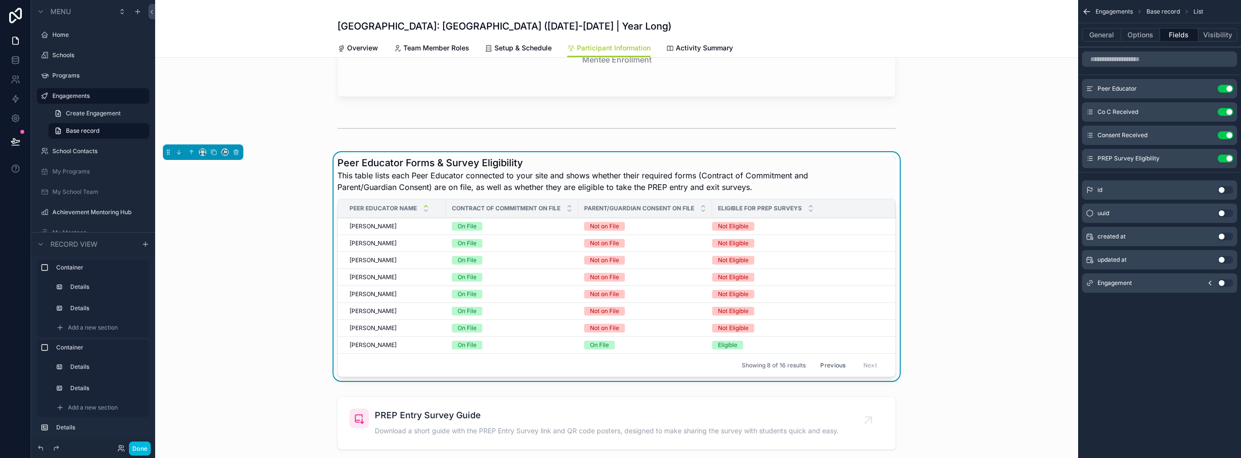
click at [1109, 38] on button "General" at bounding box center [1101, 35] width 39 height 14
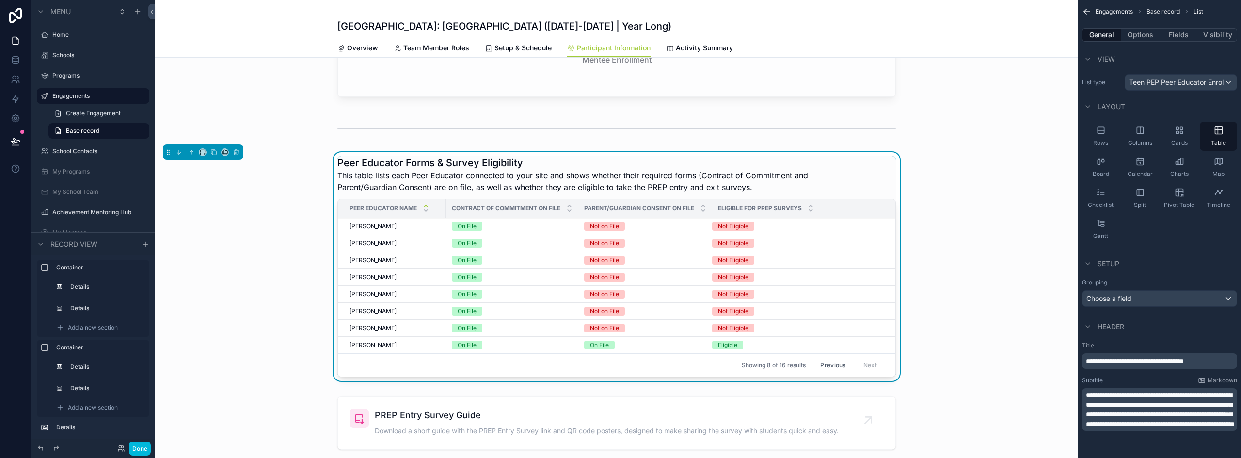
click at [1137, 34] on button "Options" at bounding box center [1140, 35] width 39 height 14
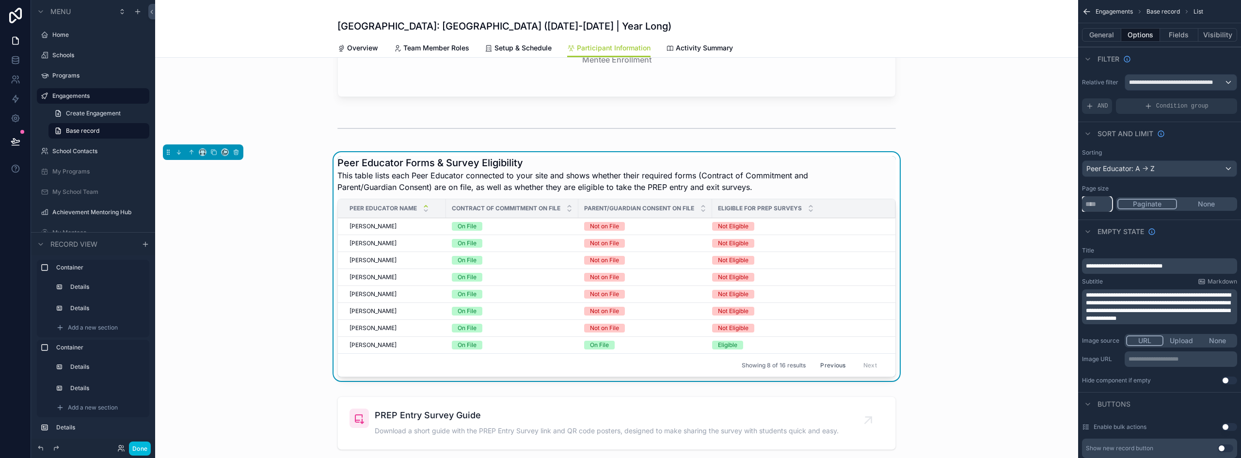
click at [1094, 205] on input "**" at bounding box center [1097, 204] width 30 height 16
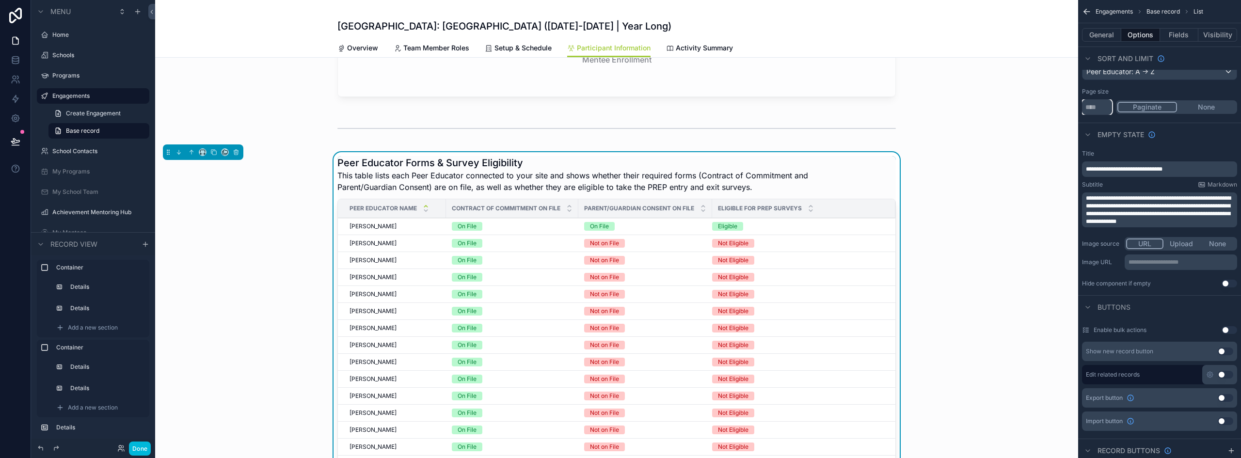
type input "**"
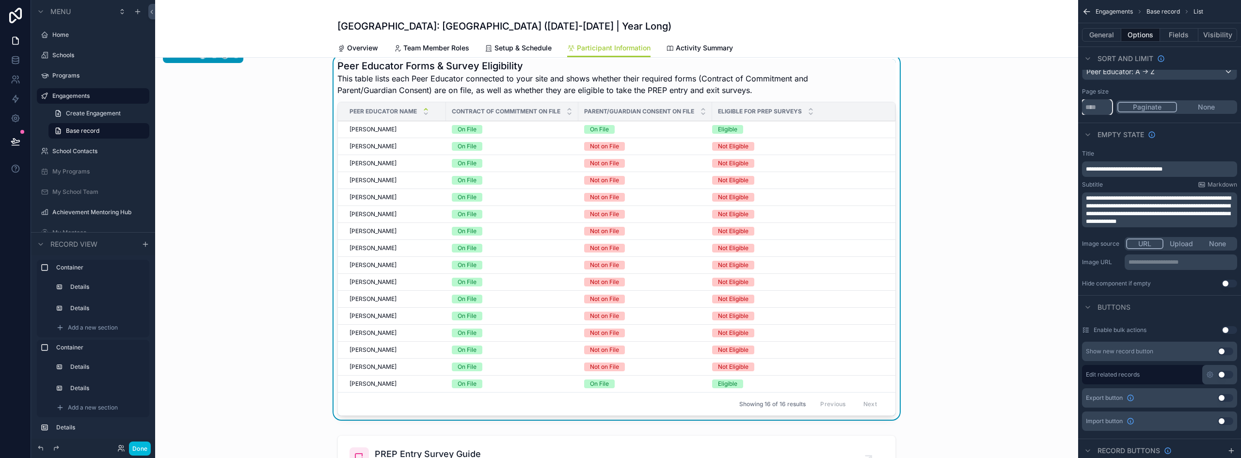
scroll to position [776, 0]
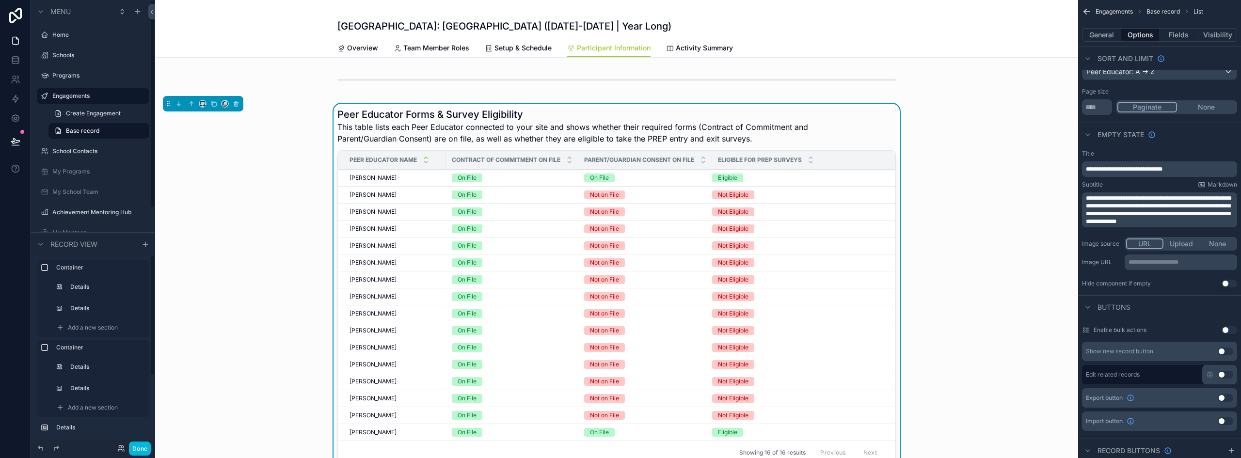
drag, startPoint x: 143, startPoint y: 445, endPoint x: 151, endPoint y: 443, distance: 7.8
click at [143, 445] on button "Done" at bounding box center [140, 449] width 22 height 14
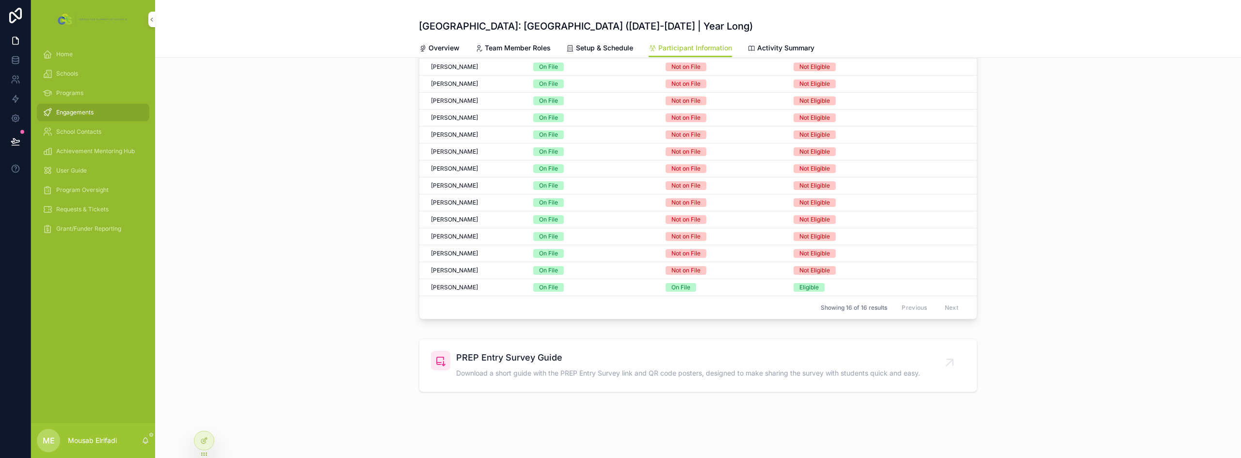
scroll to position [380, 0]
click at [402, 272] on div "Peer Educator Forms & Survey Eligibility This table lists each Peer Educator co…" at bounding box center [698, 143] width 1086 height 368
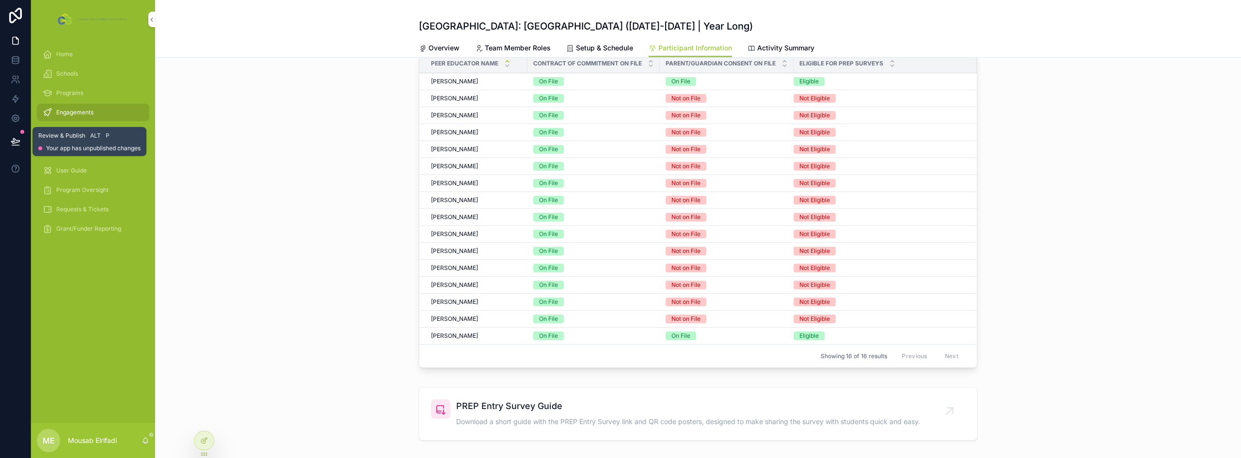
click at [12, 144] on icon at bounding box center [16, 142] width 10 height 10
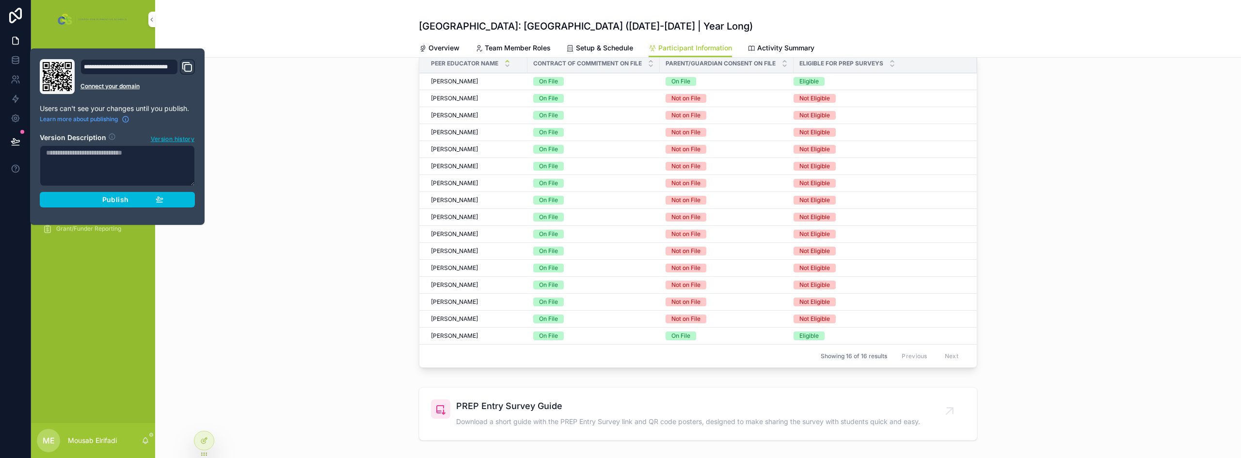
click at [90, 204] on button "Publish" at bounding box center [117, 200] width 155 height 16
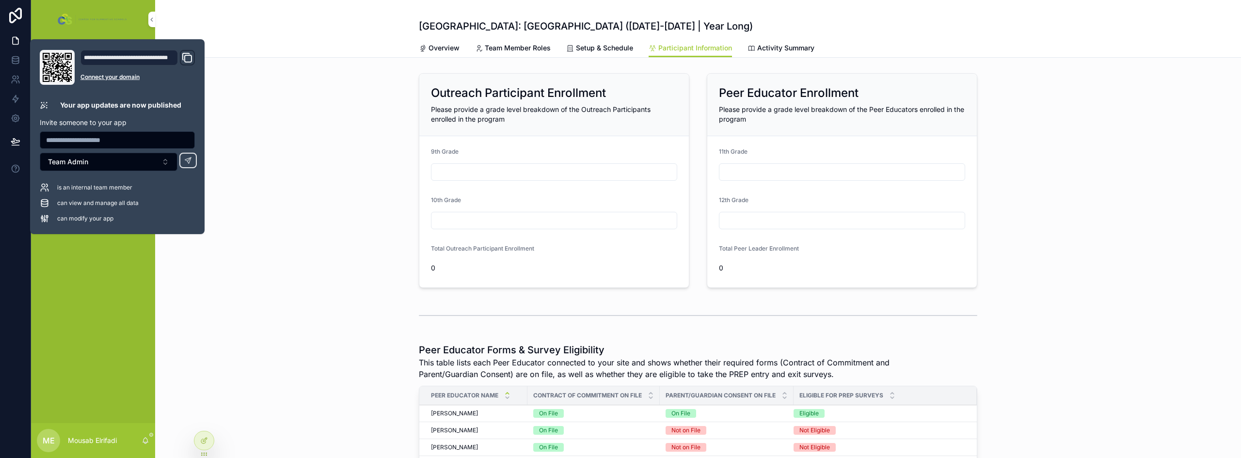
click at [385, 162] on div "Outreach Participant Enrollment Please provide a grade level breakdown of the O…" at bounding box center [698, 180] width 1086 height 222
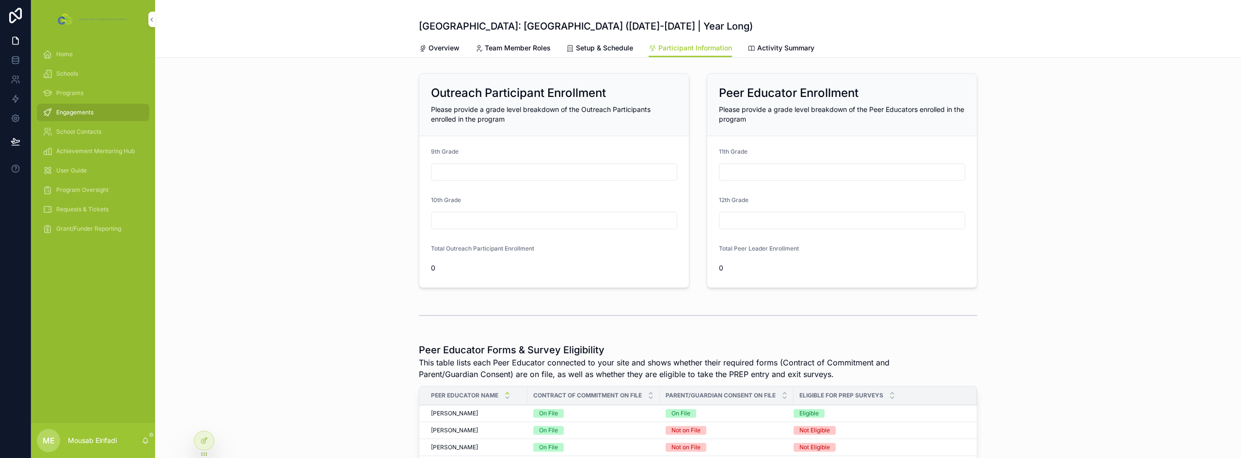
click at [95, 114] on div "Engagements" at bounding box center [93, 113] width 101 height 16
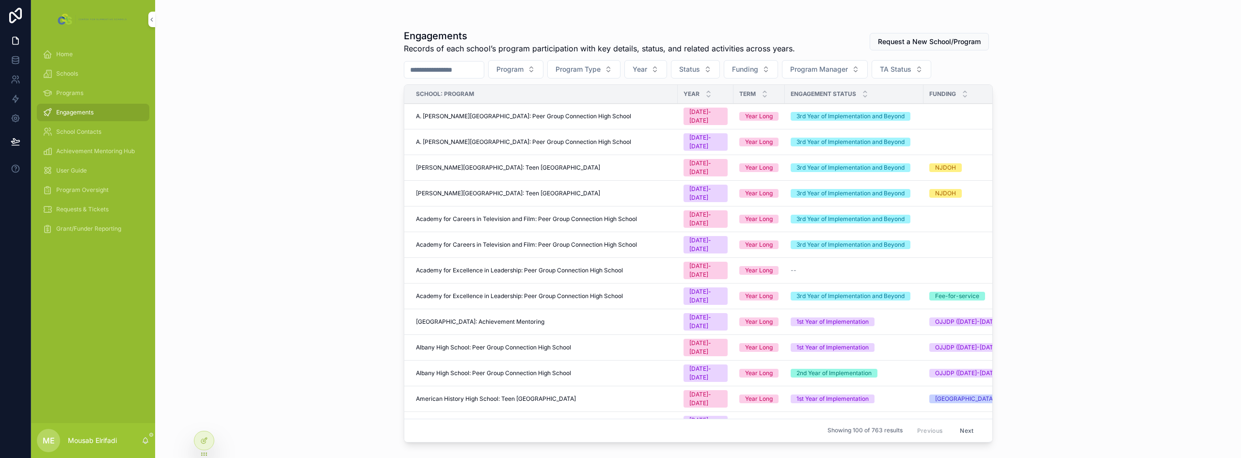
click at [461, 70] on input "scrollable content" at bounding box center [443, 70] width 79 height 14
paste input "**********"
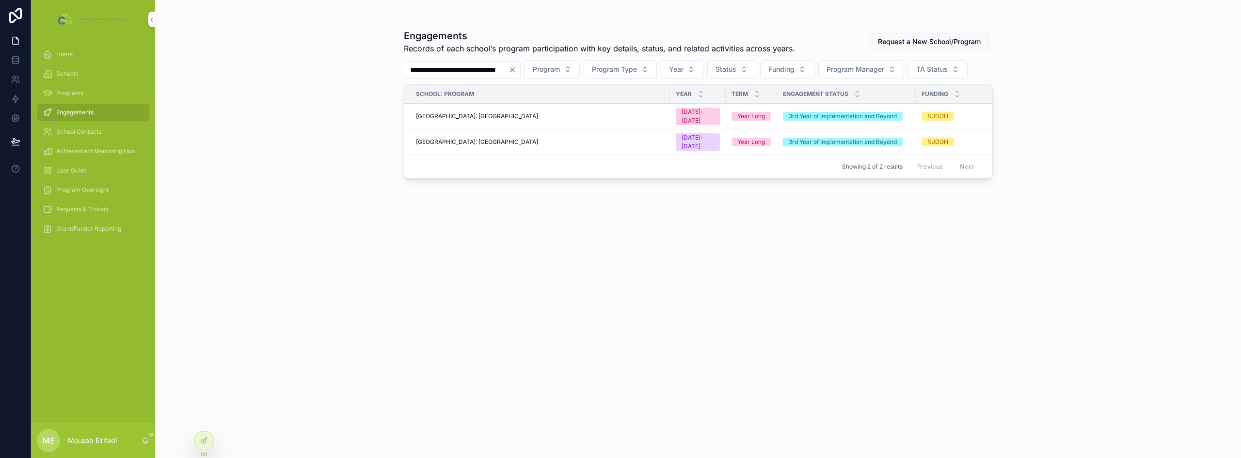
type input "**********"
click at [557, 134] on td "[GEOGRAPHIC_DATA]: [GEOGRAPHIC_DATA]" at bounding box center [537, 142] width 266 height 26
click at [557, 138] on div "[GEOGRAPHIC_DATA]: [GEOGRAPHIC_DATA]" at bounding box center [540, 142] width 248 height 8
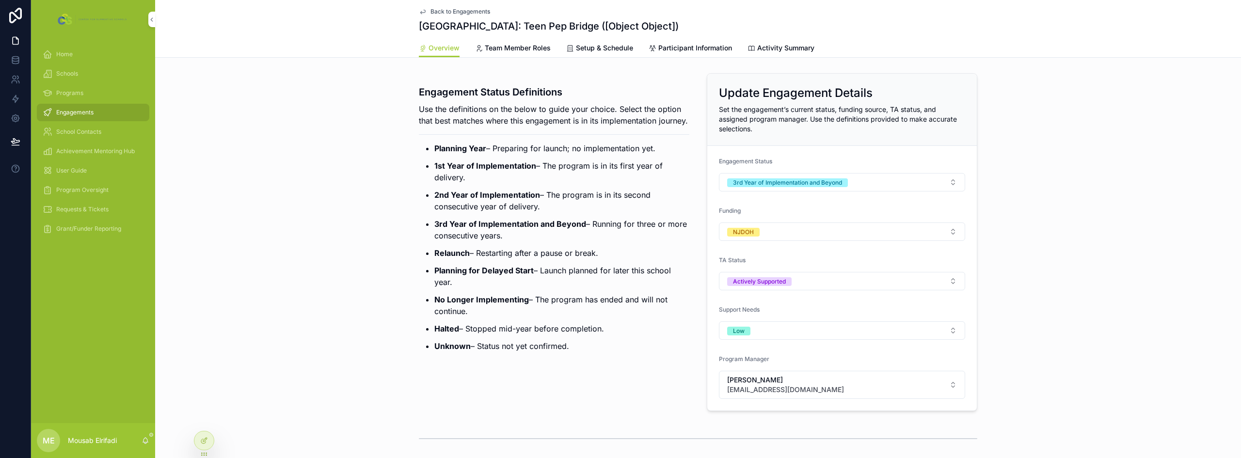
click at [661, 51] on span "Participant Information" at bounding box center [695, 48] width 74 height 10
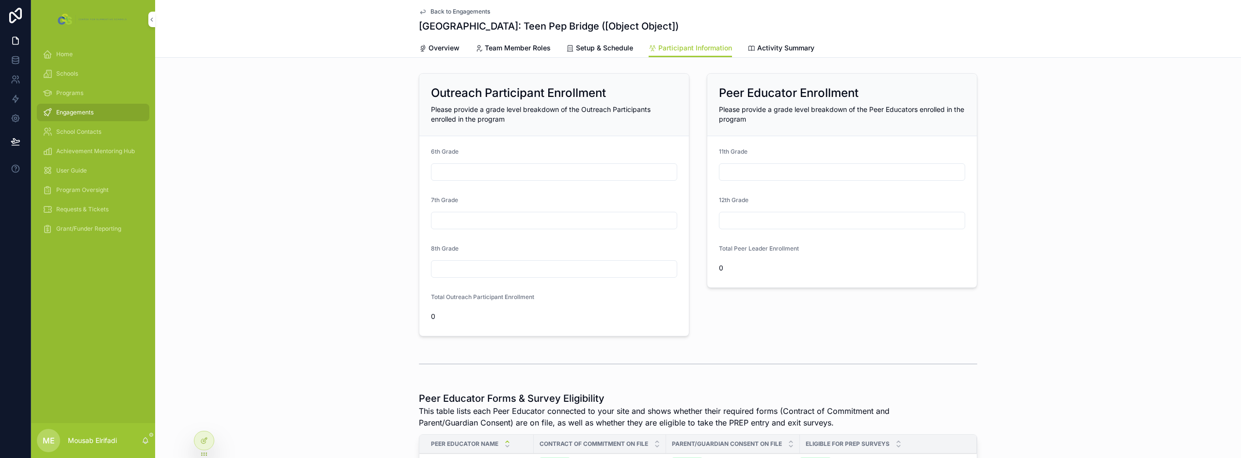
click at [257, 88] on div "Outreach Participant Enrollment Please provide a grade level breakdown of the O…" at bounding box center [698, 204] width 1086 height 271
click at [630, 24] on h1 "[GEOGRAPHIC_DATA]: Teen Pep Bridge ([Object Object])" at bounding box center [549, 26] width 260 height 14
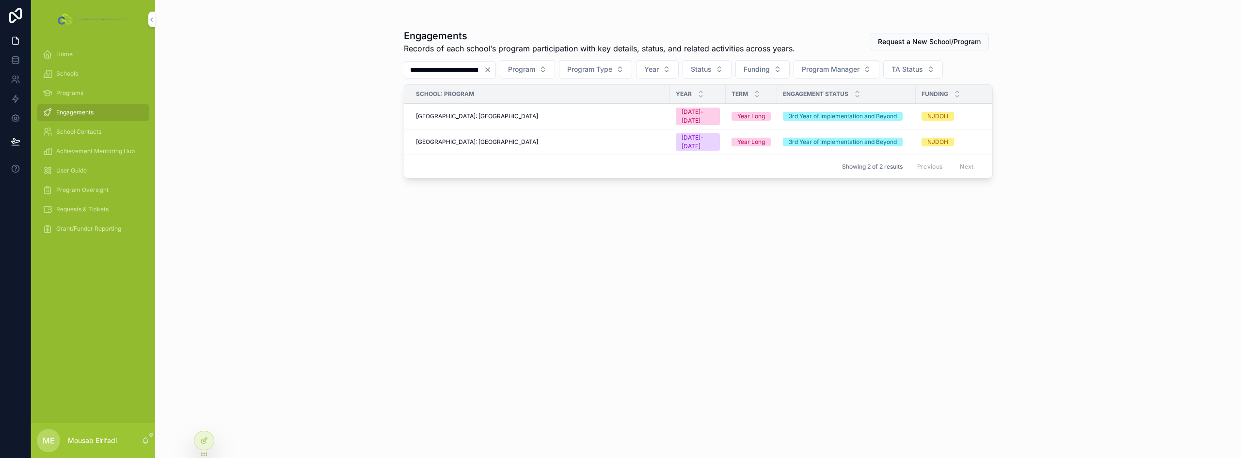
click at [79, 108] on div "Engagements" at bounding box center [93, 113] width 101 height 16
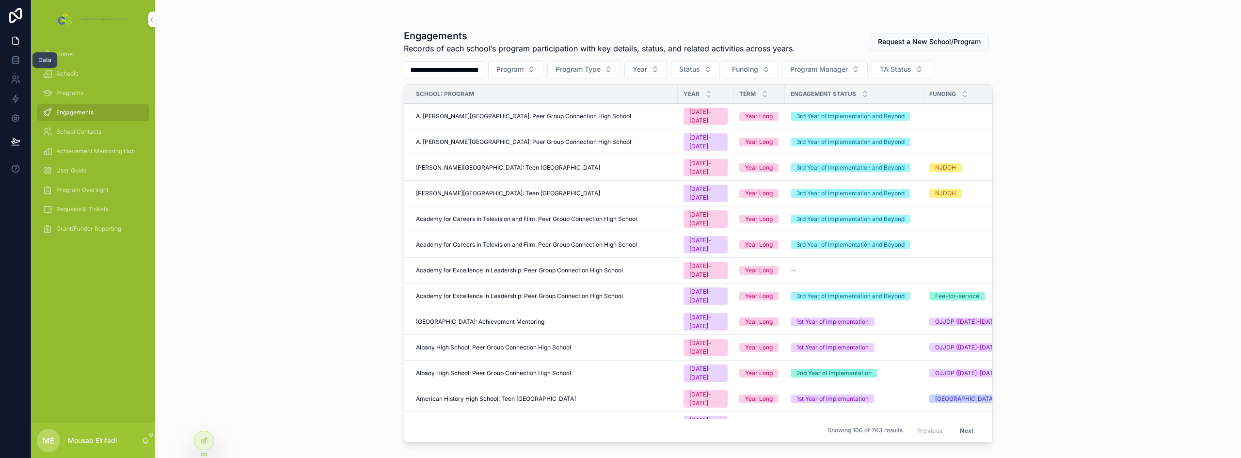
click at [21, 59] on link at bounding box center [15, 59] width 31 height 19
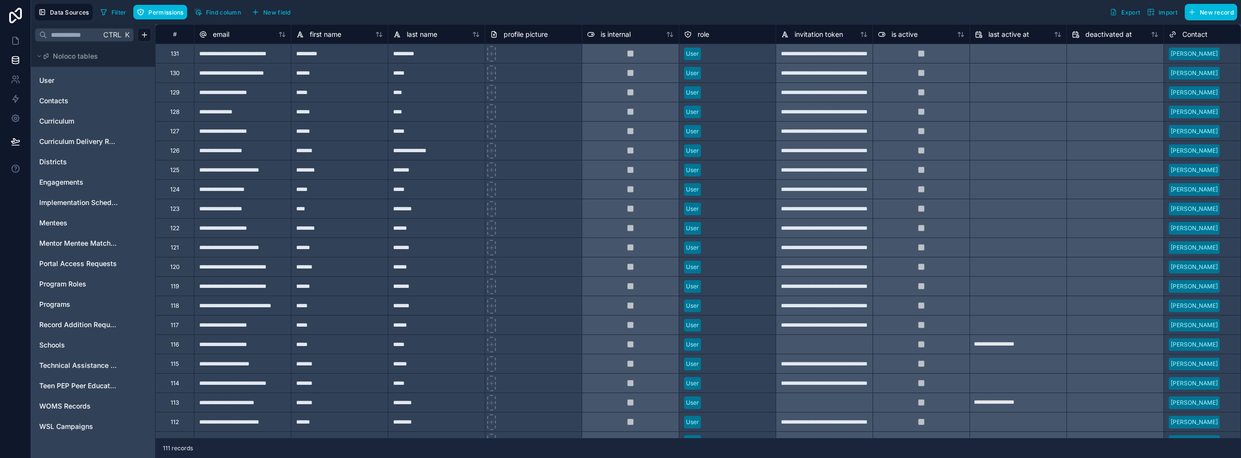
click at [65, 306] on span "Programs" at bounding box center [54, 305] width 31 height 10
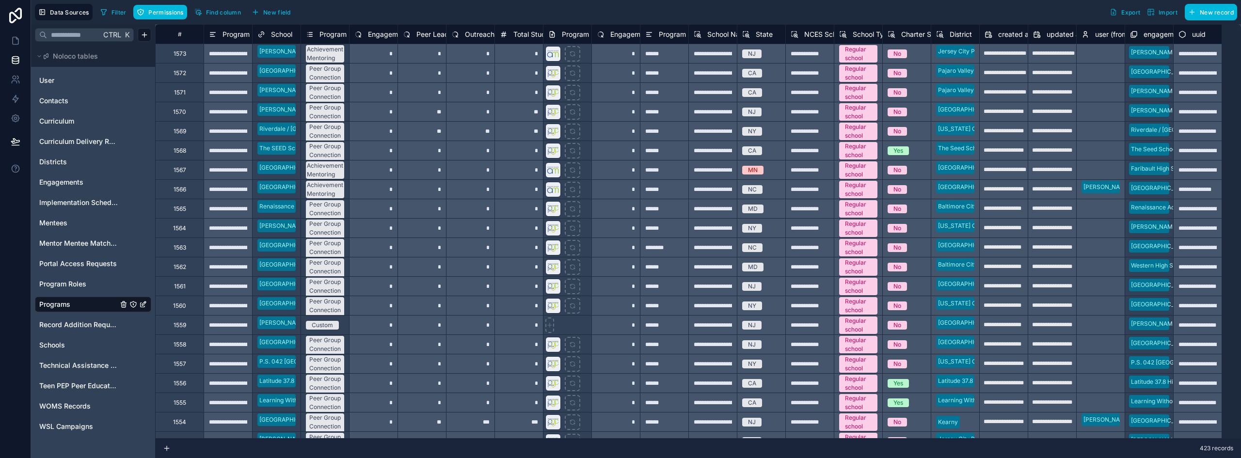
drag, startPoint x: 72, startPoint y: 185, endPoint x: 217, endPoint y: 198, distance: 146.0
click at [72, 185] on span "Engagements" at bounding box center [61, 182] width 44 height 10
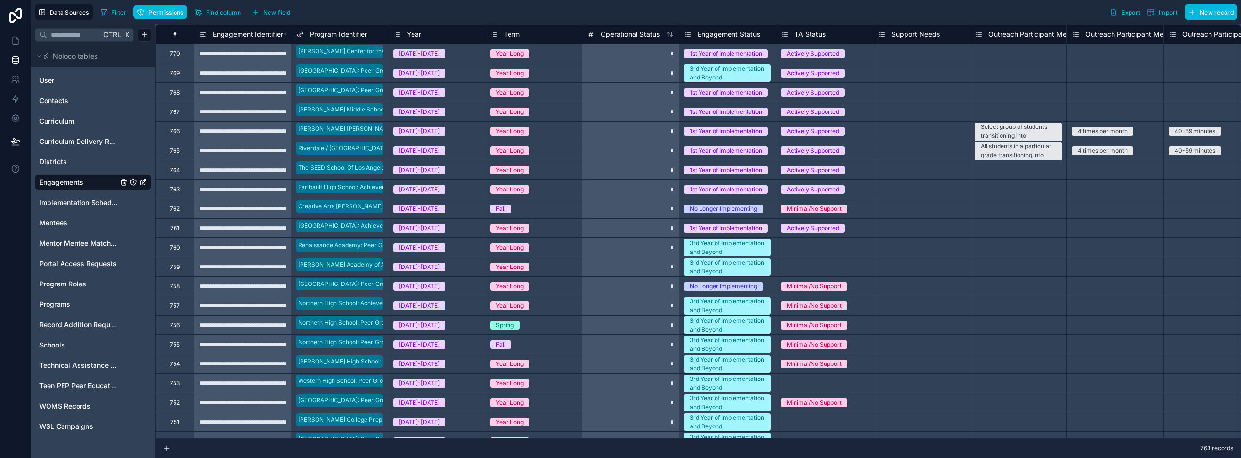
click at [263, 32] on span "Engagement Identifier" at bounding box center [248, 35] width 70 height 10
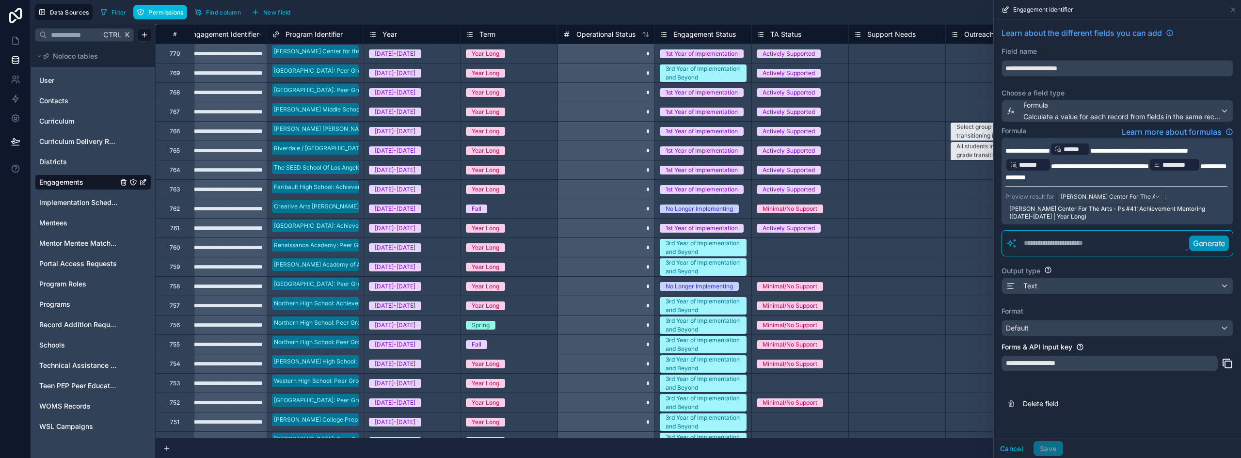
scroll to position [0, 17]
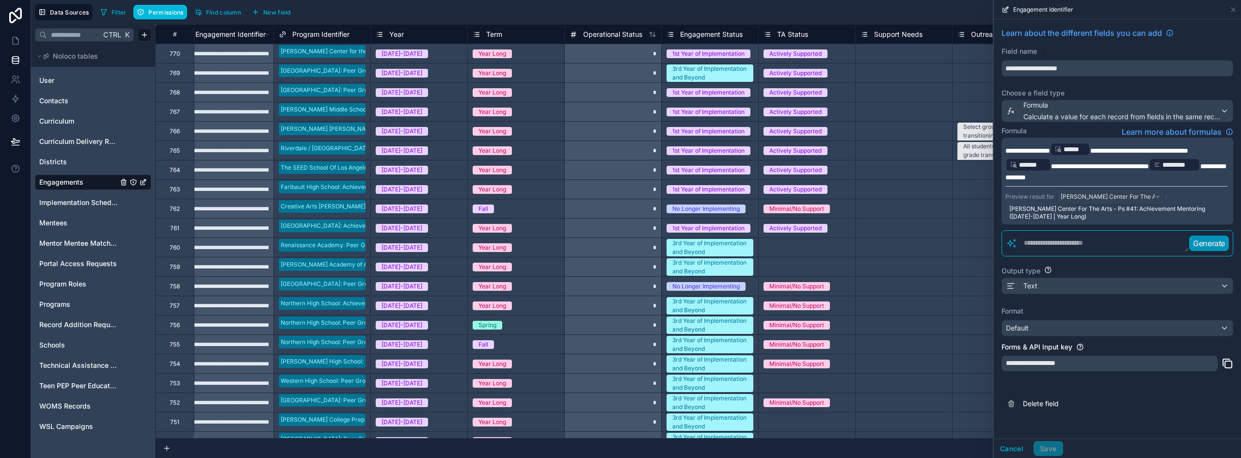
click at [394, 35] on span "Year" at bounding box center [396, 35] width 15 height 10
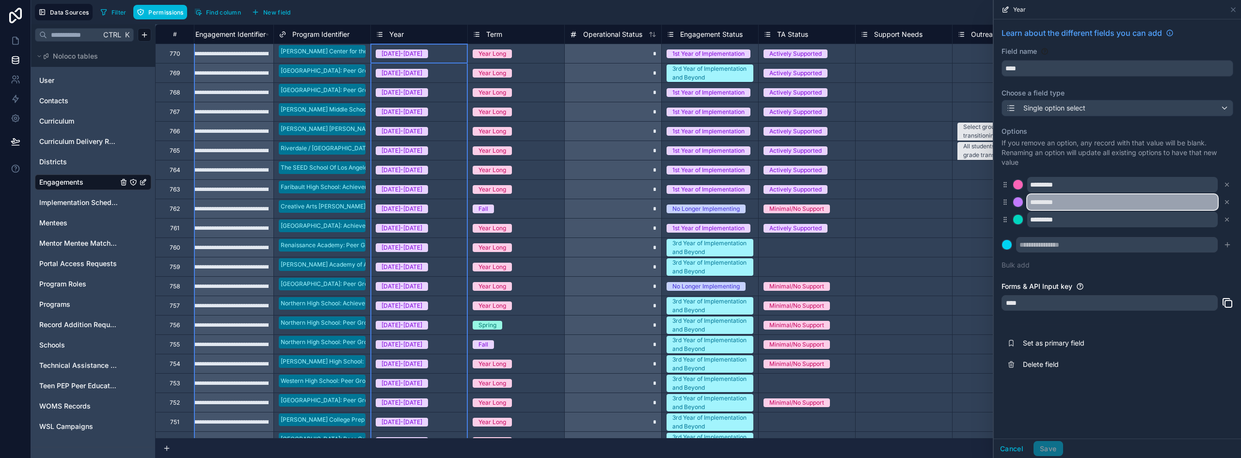
click at [1107, 202] on input "*********" at bounding box center [1122, 202] width 190 height 16
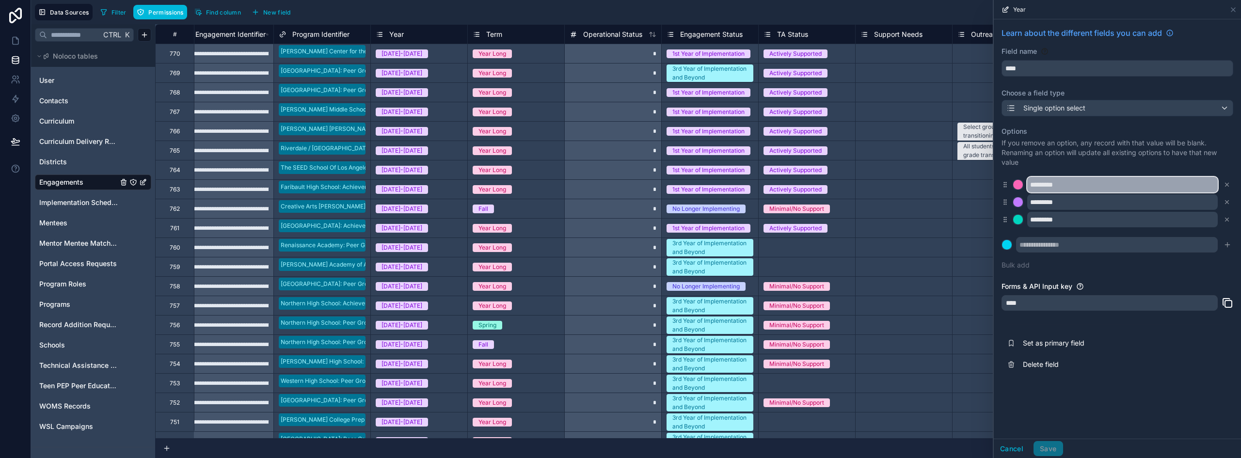
click at [1101, 183] on input "*********" at bounding box center [1122, 185] width 190 height 16
click at [1012, 449] on button "Cancel" at bounding box center [1012, 449] width 36 height 16
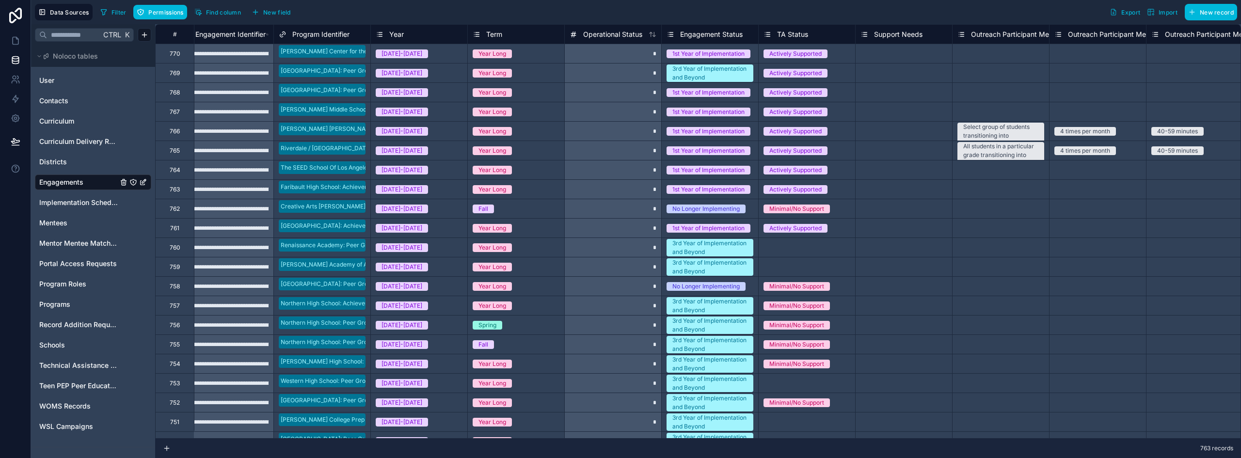
click at [241, 33] on span "Engagement Identifier" at bounding box center [230, 35] width 70 height 10
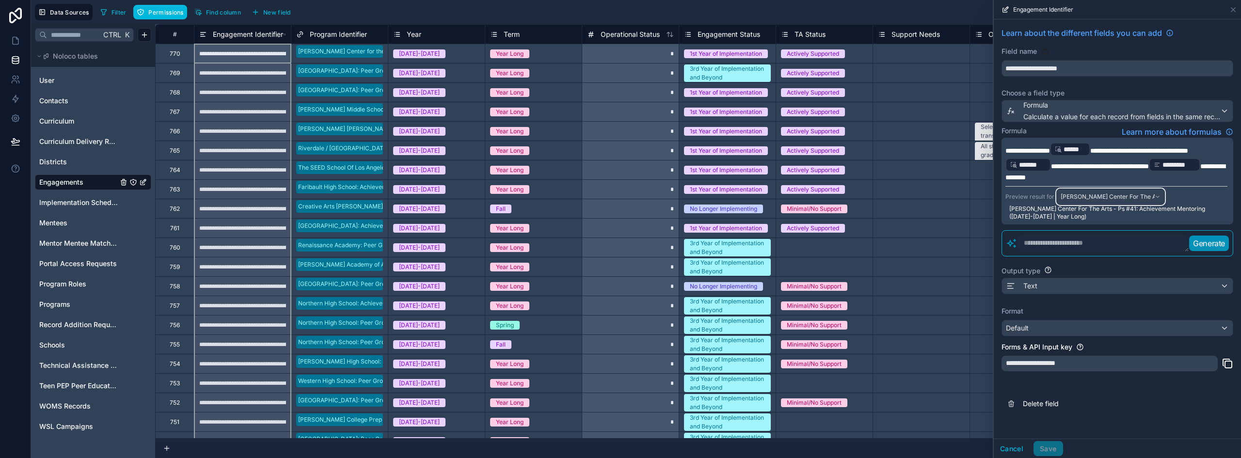
click at [1145, 198] on div "[PERSON_NAME] Center For The Arts - Ps #41: Achievement Mentoring ([DATE]-[DATE…" at bounding box center [1111, 197] width 108 height 16
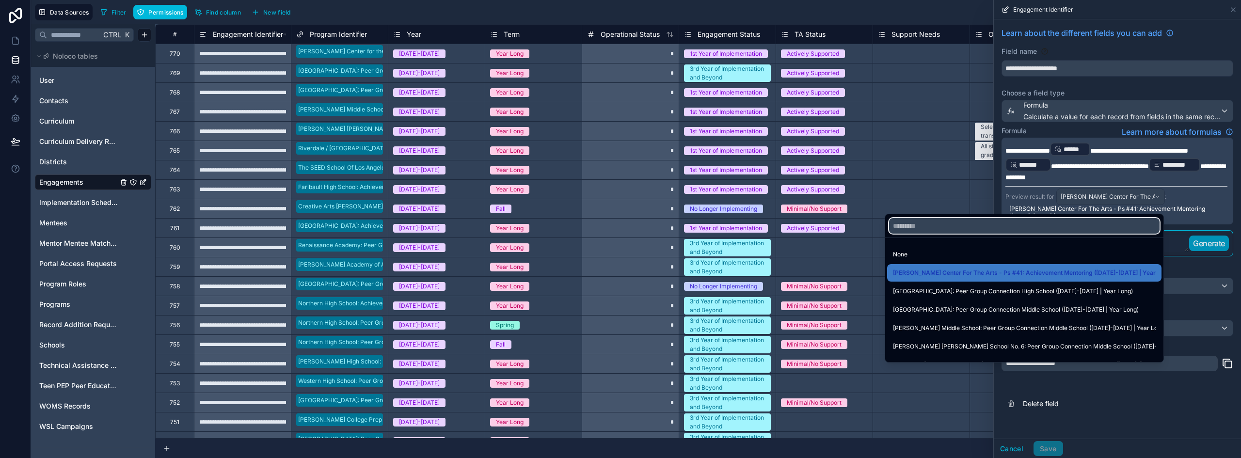
click at [968, 229] on input "text" at bounding box center [1024, 226] width 270 height 16
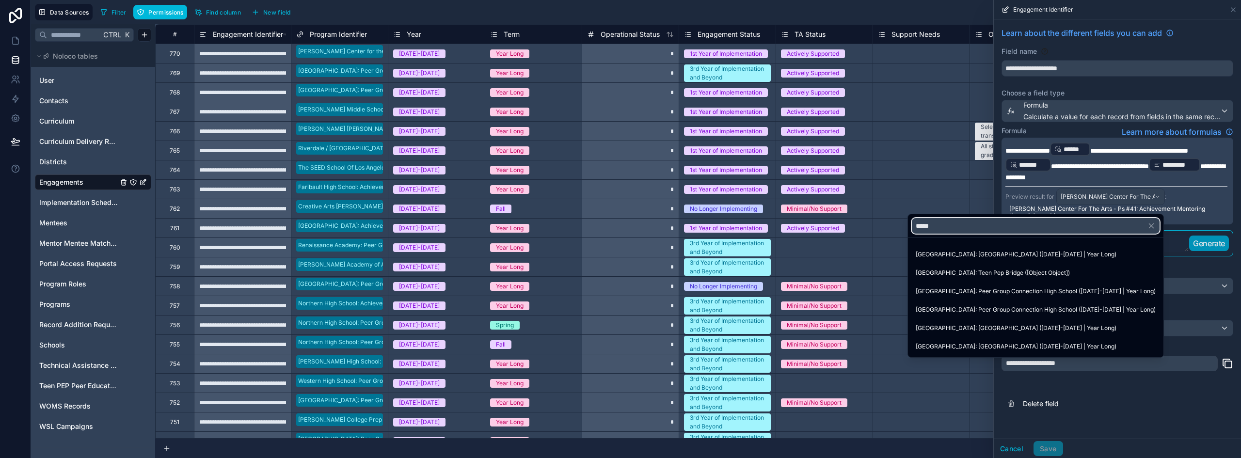
type input "*****"
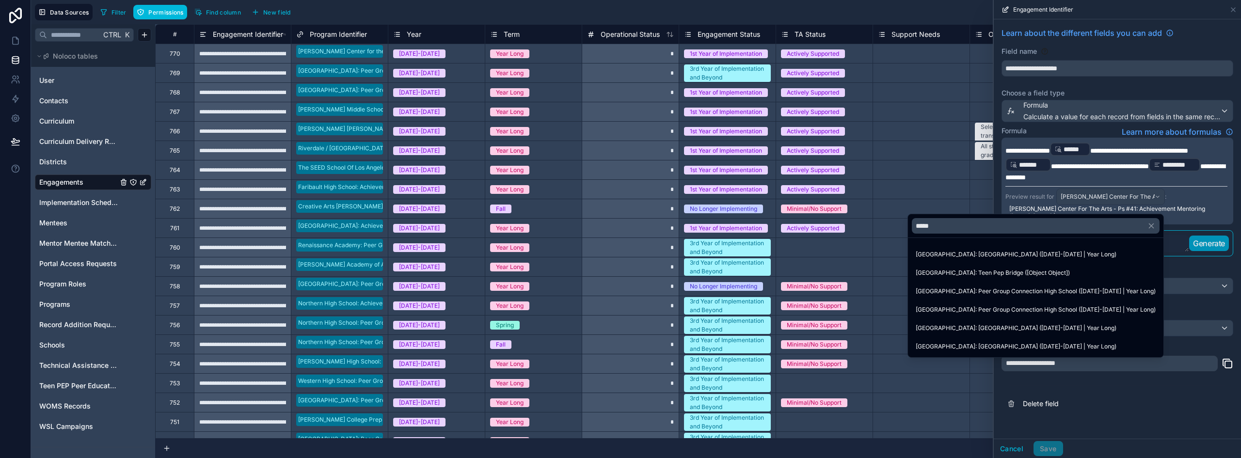
click at [1051, 274] on span "[GEOGRAPHIC_DATA]: Teen Pep Bridge ([Object Object])" at bounding box center [993, 273] width 154 height 12
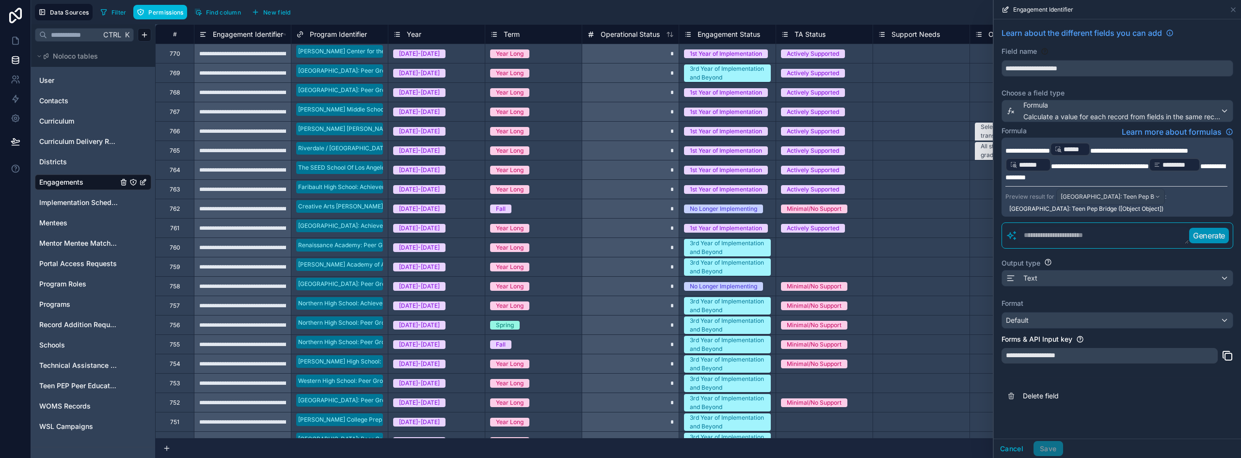
click at [116, 16] on span "Filter" at bounding box center [118, 12] width 15 height 7
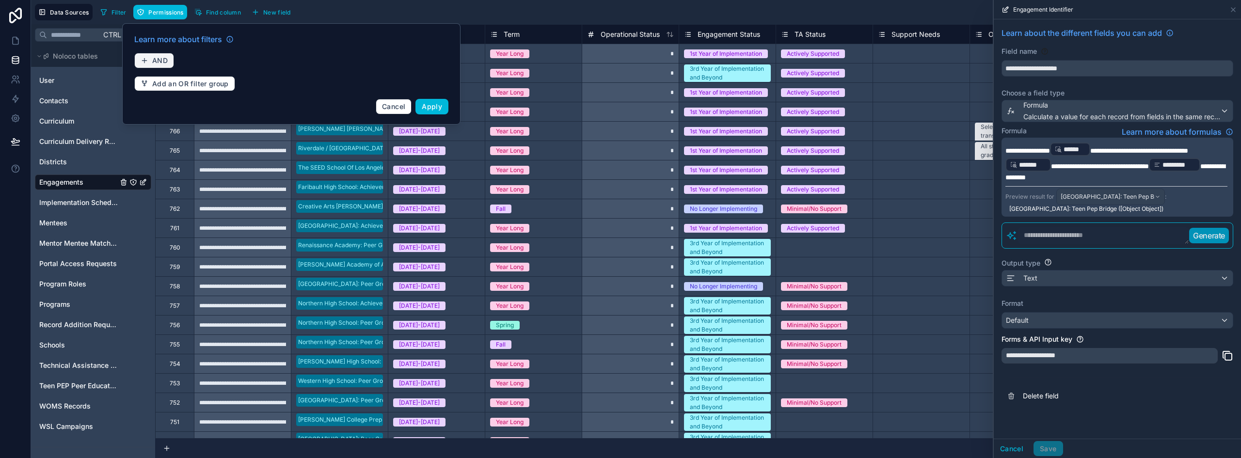
click at [155, 64] on span "AND" at bounding box center [160, 60] width 16 height 9
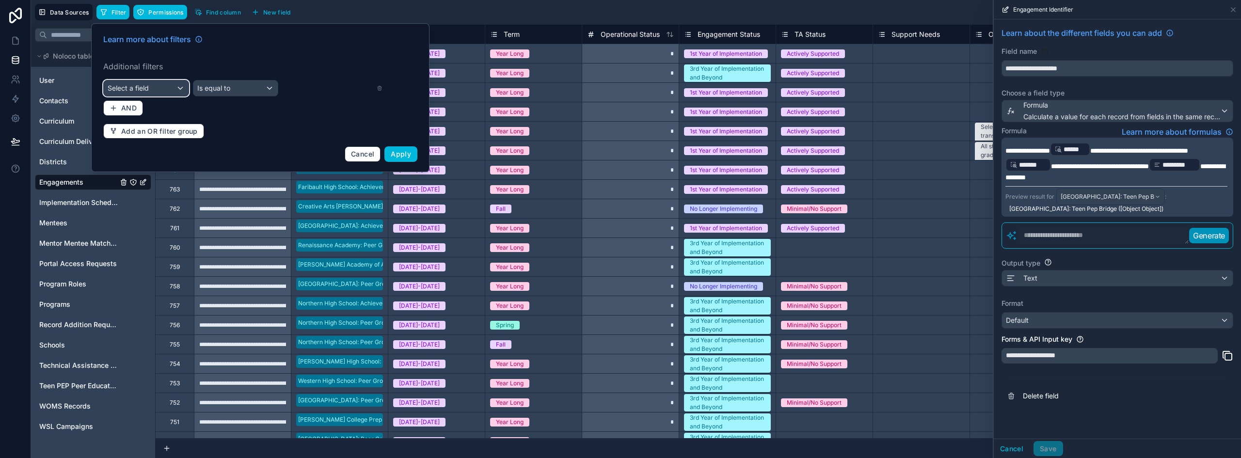
click at [160, 81] on div "Select a field" at bounding box center [146, 88] width 85 height 16
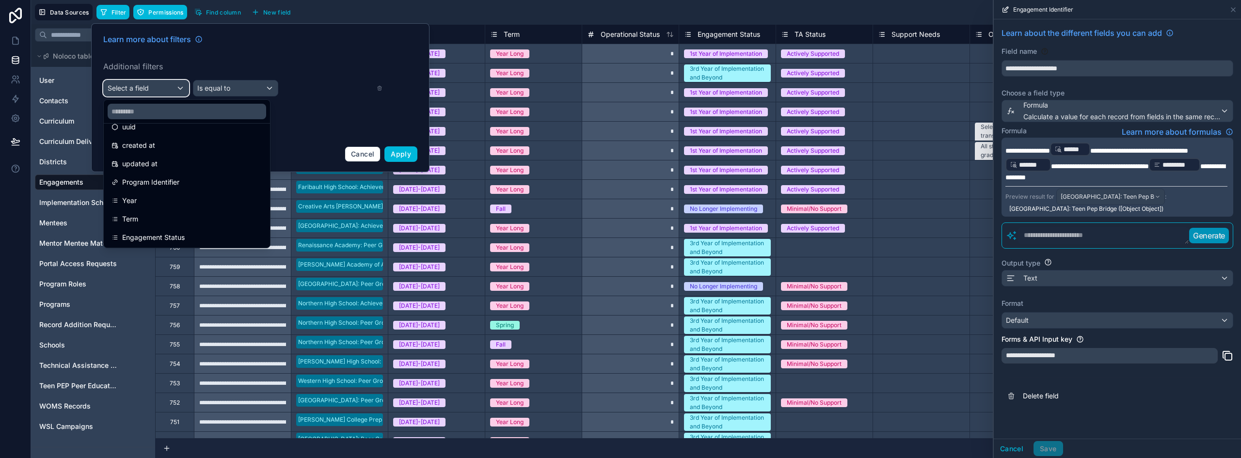
scroll to position [48, 0]
click at [150, 112] on input "text" at bounding box center [187, 112] width 158 height 16
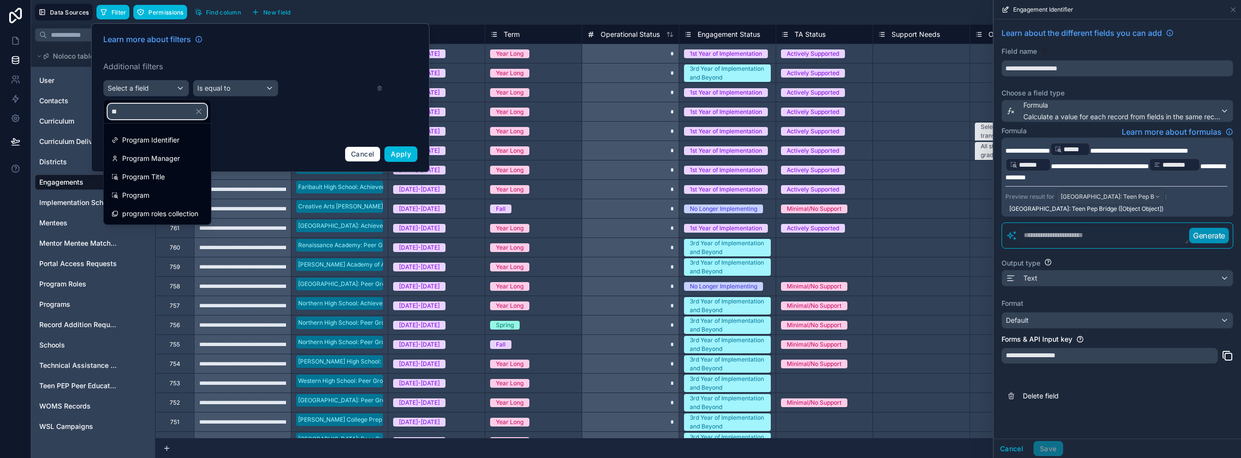
scroll to position [0, 0]
type input "*****"
click at [153, 191] on div "Program" at bounding box center [157, 196] width 92 height 12
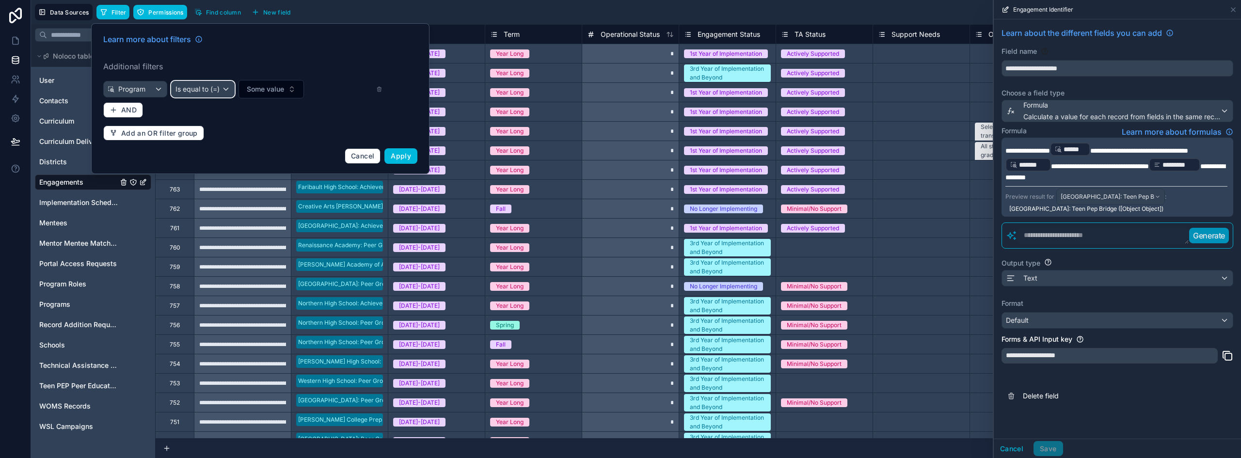
click at [217, 81] on div "Is equal to (=)" at bounding box center [203, 89] width 63 height 16
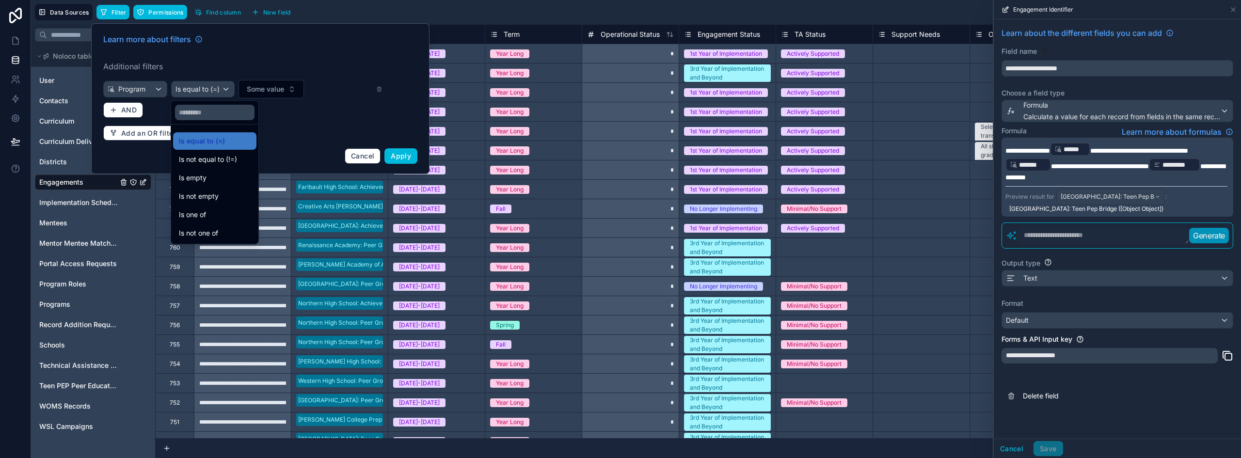
click at [203, 146] on span "Is equal to (=)" at bounding box center [202, 141] width 46 height 12
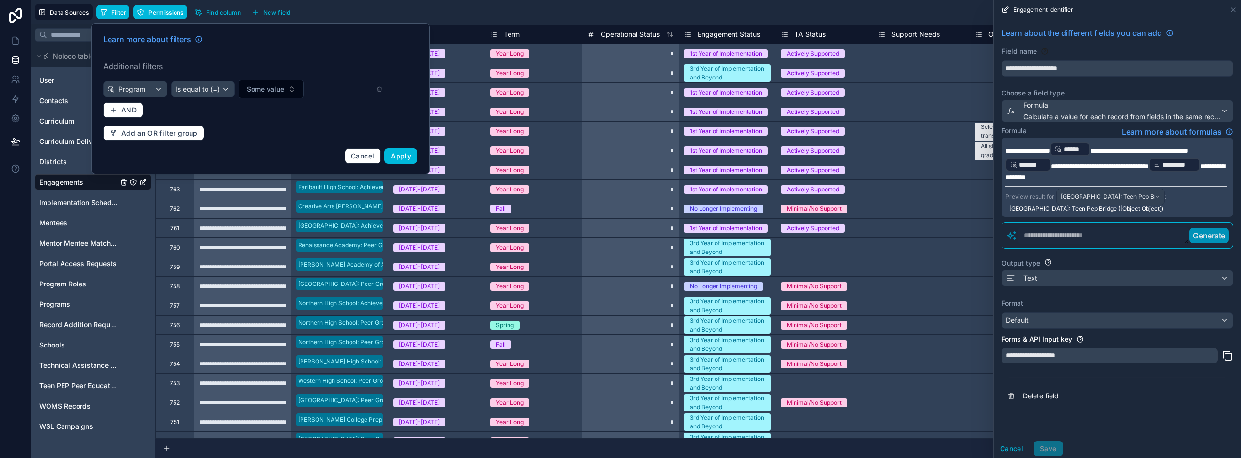
click at [268, 77] on div "Learn more about filters Additional filters Program Is equal to (=) Some value …" at bounding box center [260, 99] width 326 height 142
click at [267, 87] on span "Some value" at bounding box center [265, 89] width 37 height 10
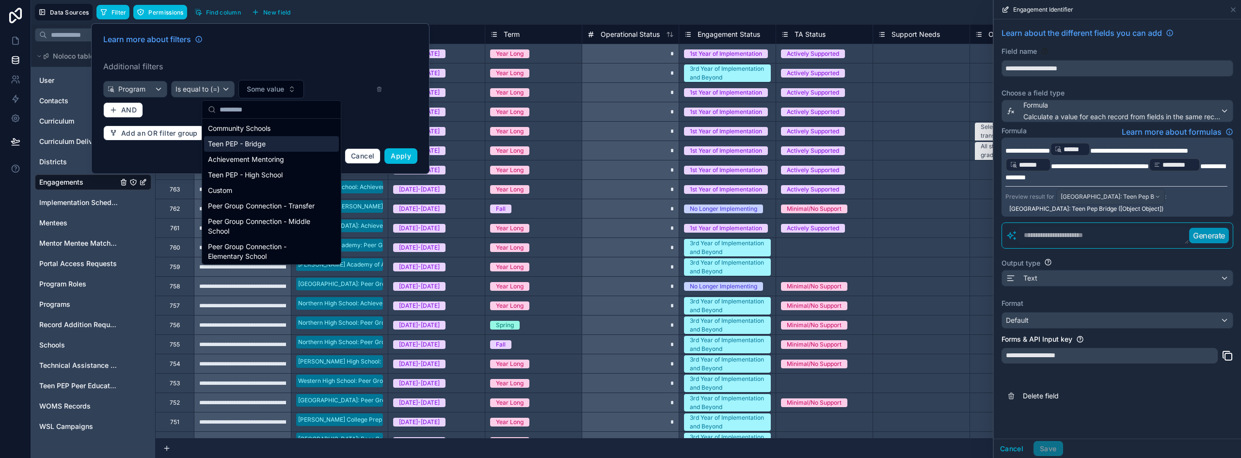
click at [270, 146] on div "Teen PEP - Bridge" at bounding box center [271, 144] width 135 height 16
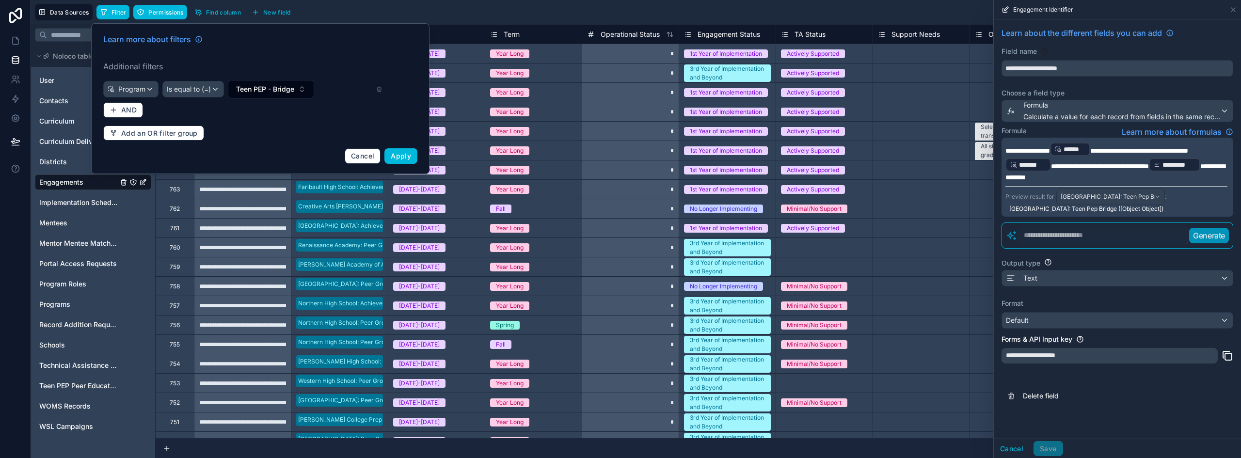
click at [401, 159] on span "Apply" at bounding box center [401, 156] width 20 height 8
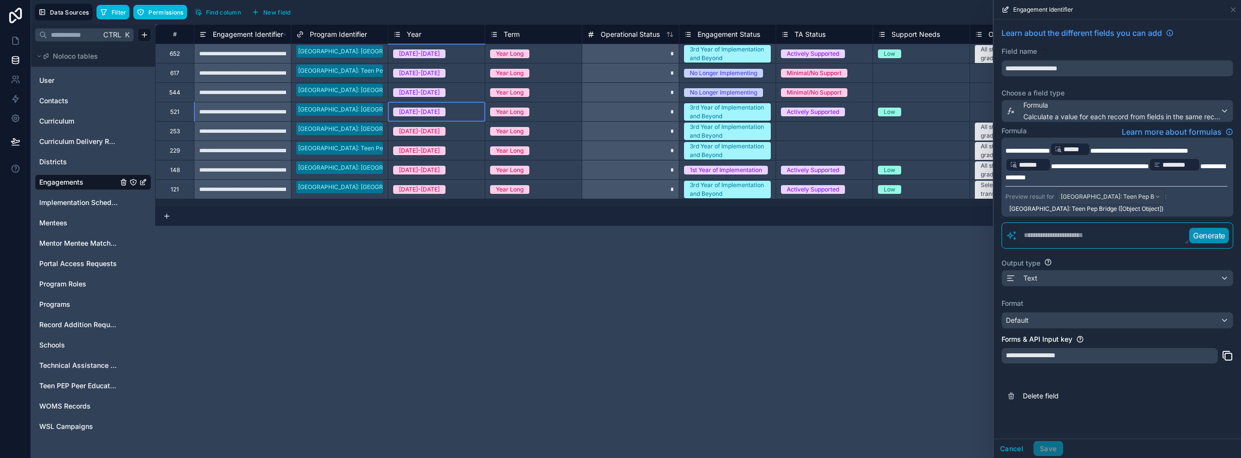
click at [458, 112] on div "[DATE]-[DATE]" at bounding box center [436, 112] width 96 height 11
click at [456, 152] on div "[DATE]-[DATE]" at bounding box center [436, 150] width 96 height 11
click at [451, 114] on div "[DATE]-[DATE]" at bounding box center [436, 112] width 96 height 11
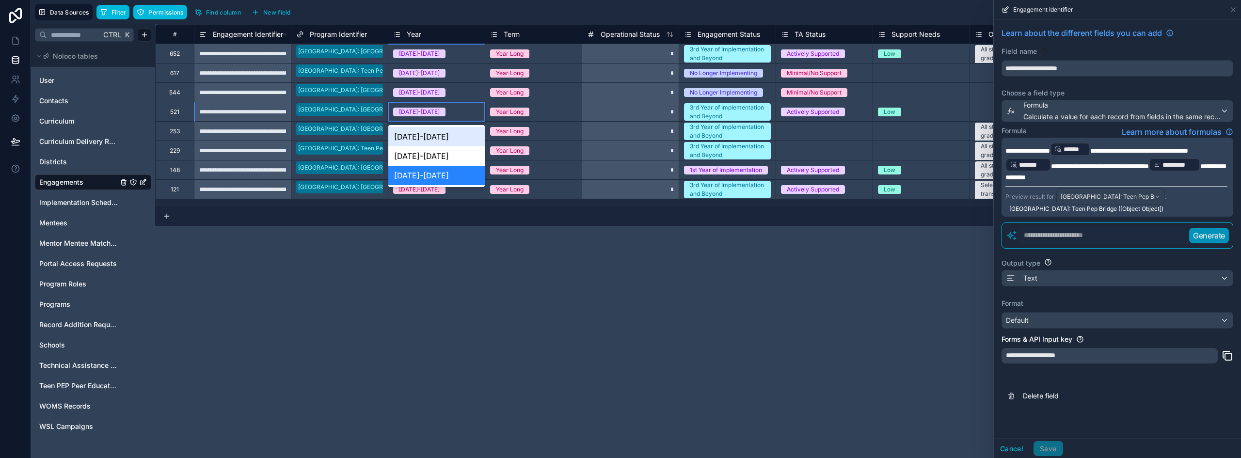
click at [451, 114] on div "[DATE]-[DATE]" at bounding box center [436, 112] width 96 height 11
click at [420, 176] on div "[DATE]-[DATE]" at bounding box center [436, 175] width 96 height 19
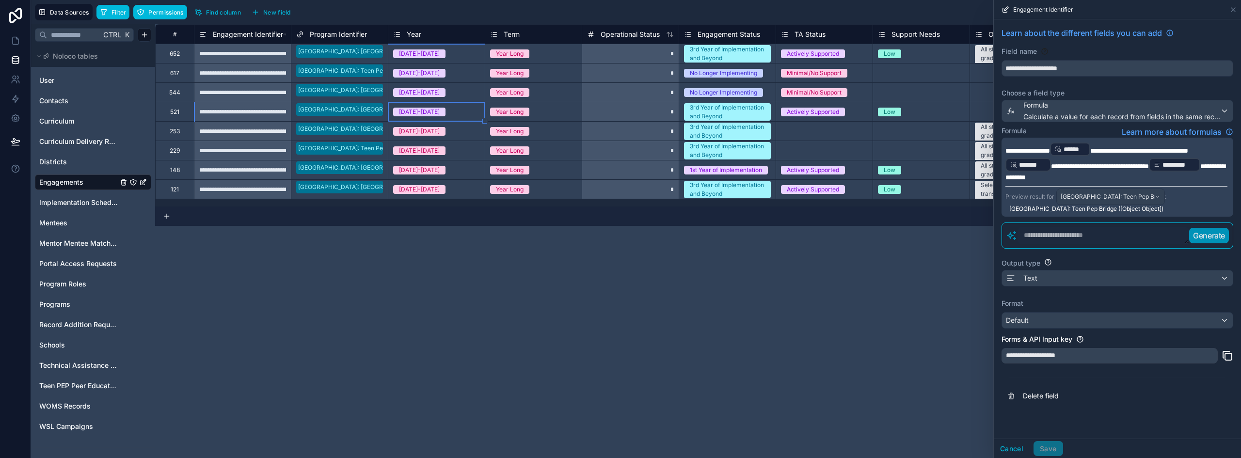
click at [449, 82] on div "[DATE]-[DATE]" at bounding box center [436, 91] width 97 height 19
click at [465, 134] on div "[DATE]-[DATE]" at bounding box center [436, 131] width 96 height 11
click at [459, 91] on div "[DATE]-[DATE]" at bounding box center [436, 92] width 96 height 11
click at [60, 304] on span "Programs" at bounding box center [54, 305] width 31 height 10
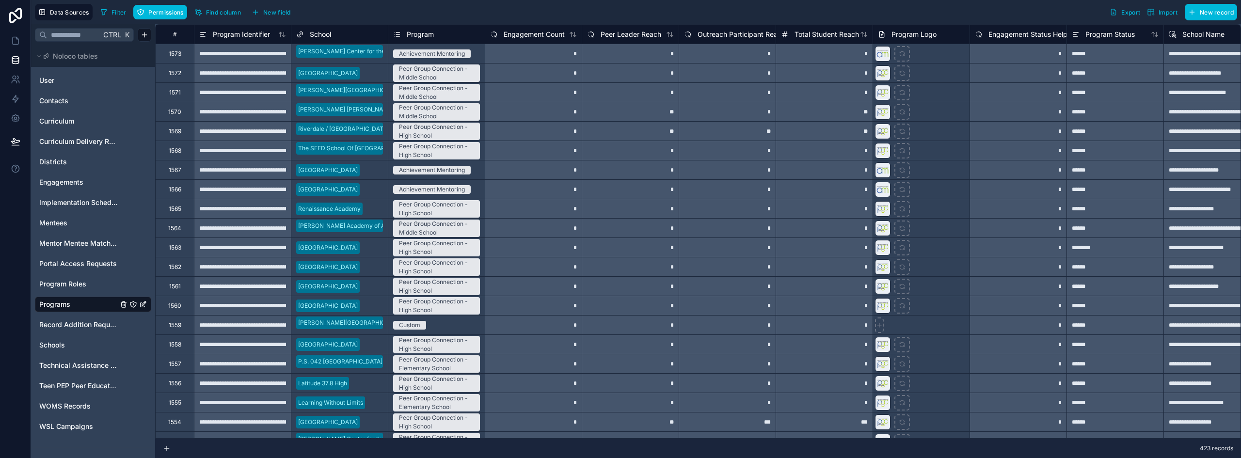
click at [420, 30] on span "Program" at bounding box center [420, 35] width 27 height 10
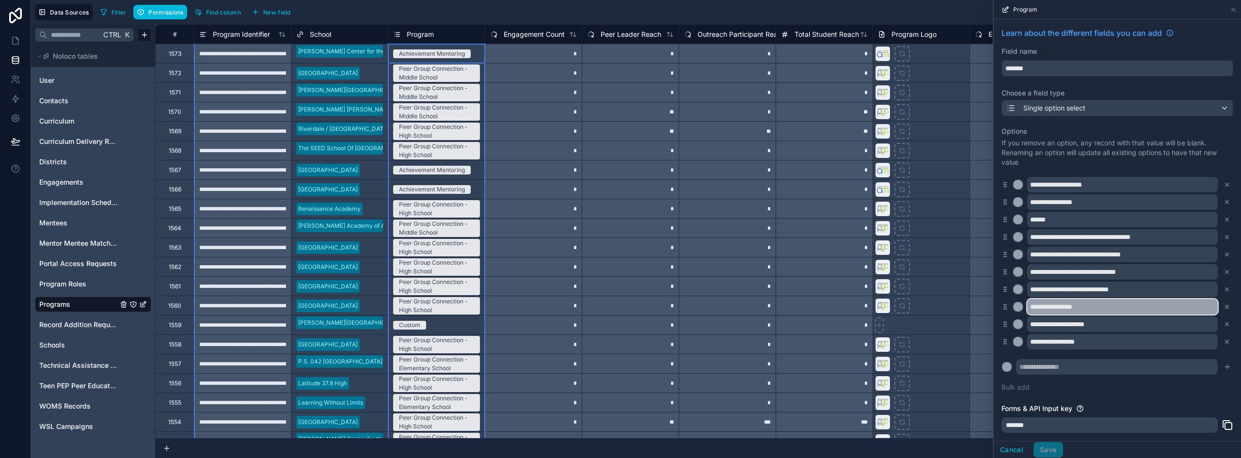
click at [1123, 306] on input "**********" at bounding box center [1122, 307] width 190 height 16
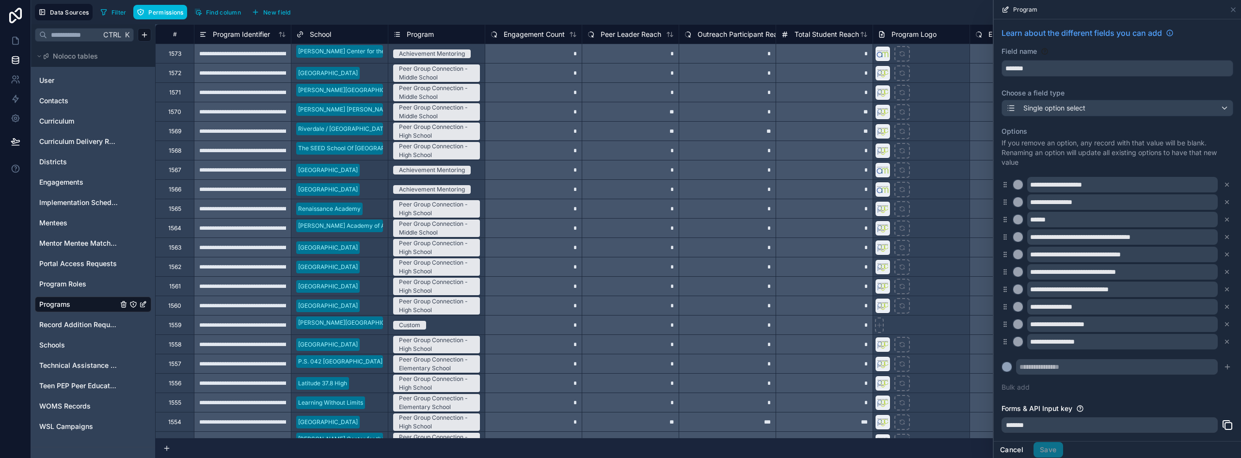
click at [1022, 446] on button "Cancel" at bounding box center [1012, 450] width 36 height 16
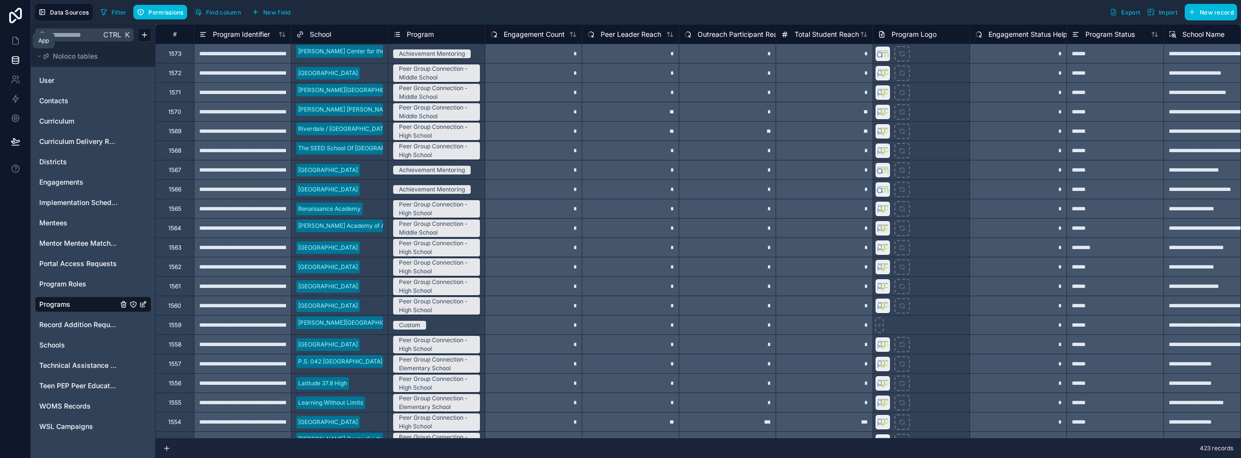
click at [19, 44] on icon at bounding box center [16, 41] width 10 height 10
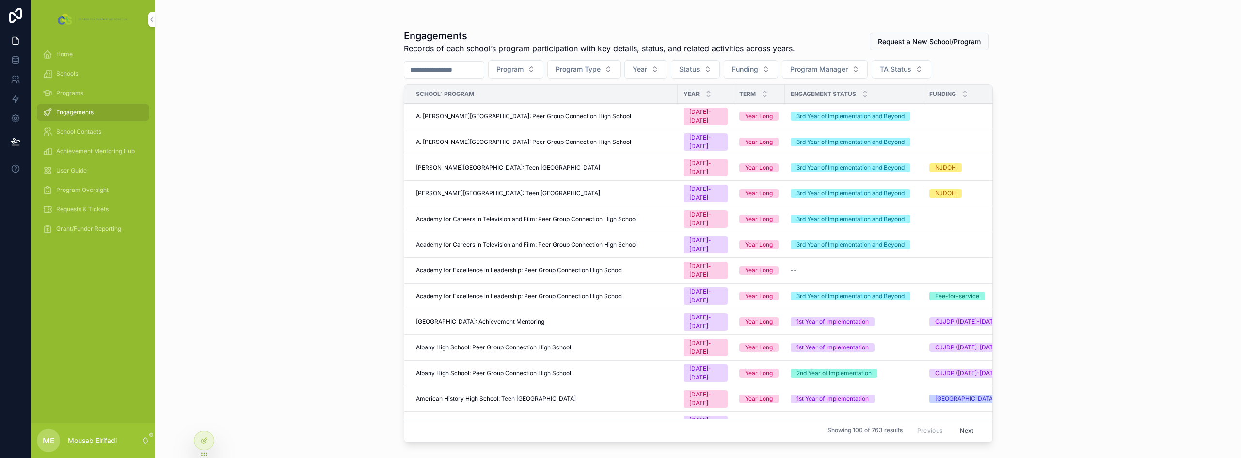
click at [66, 45] on div "Home" at bounding box center [93, 54] width 124 height 19
click at [66, 54] on span "Home" at bounding box center [64, 54] width 16 height 8
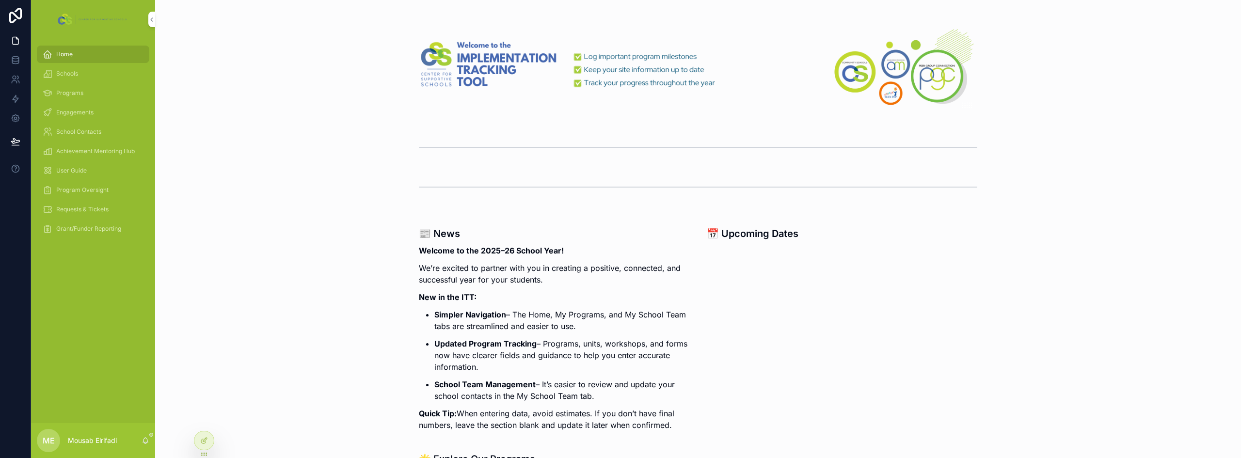
click at [95, 190] on span "Program Oversight" at bounding box center [82, 190] width 52 height 8
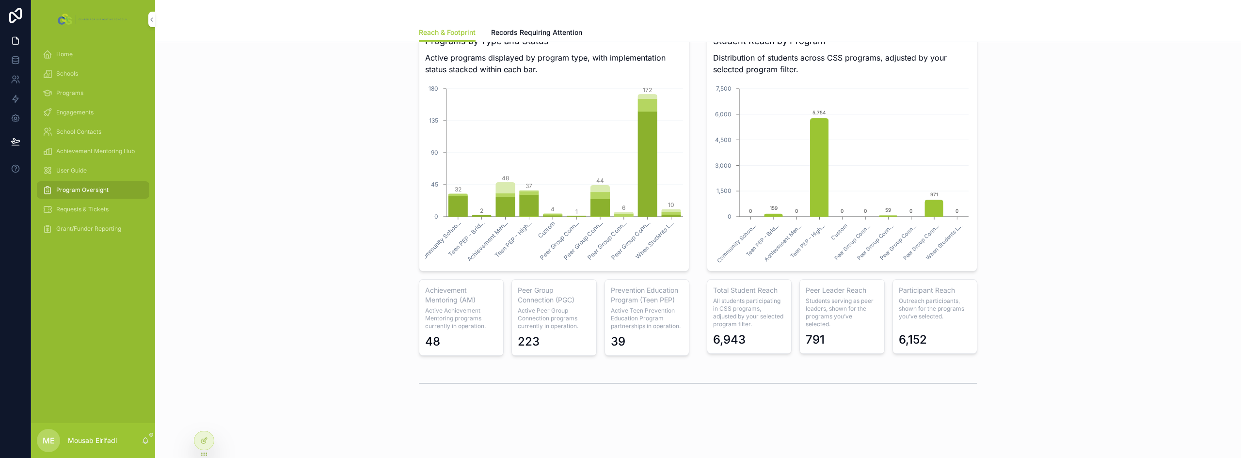
scroll to position [739, 0]
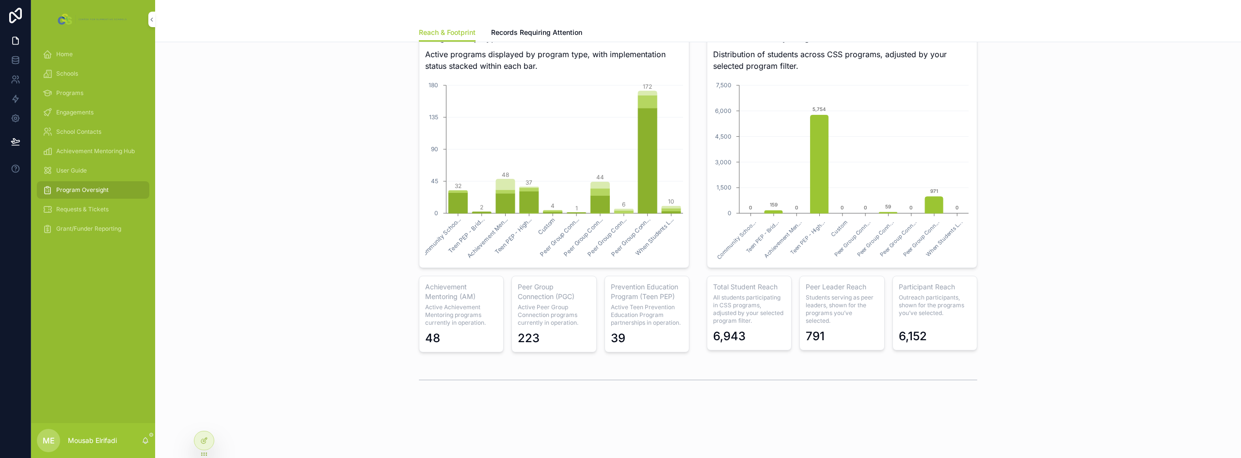
click at [560, 303] on span "Active Peer Group Connection programs currently in operation." at bounding box center [554, 314] width 72 height 23
click at [25, 58] on link at bounding box center [15, 59] width 31 height 19
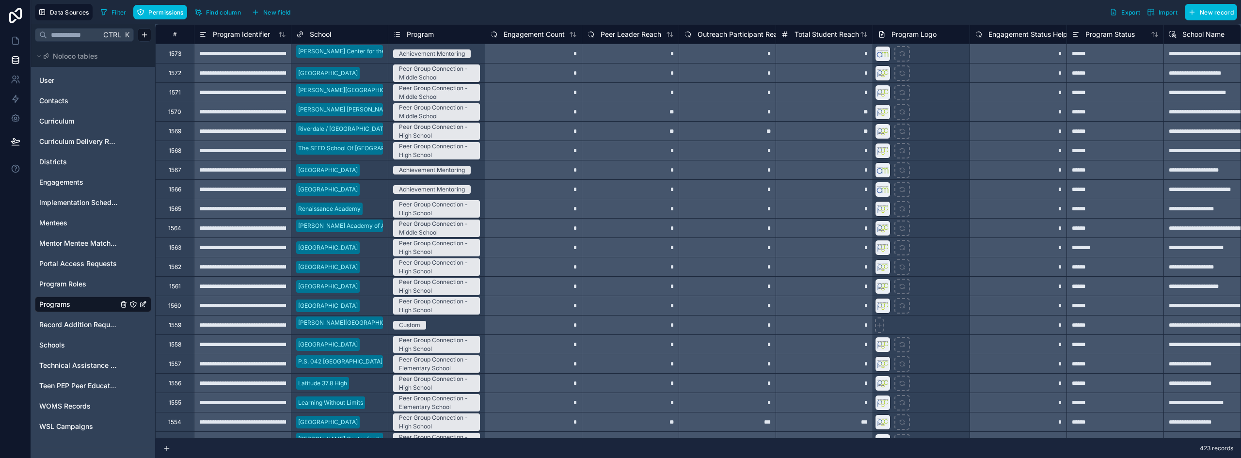
click at [1123, 13] on span "Export" at bounding box center [1130, 12] width 19 height 7
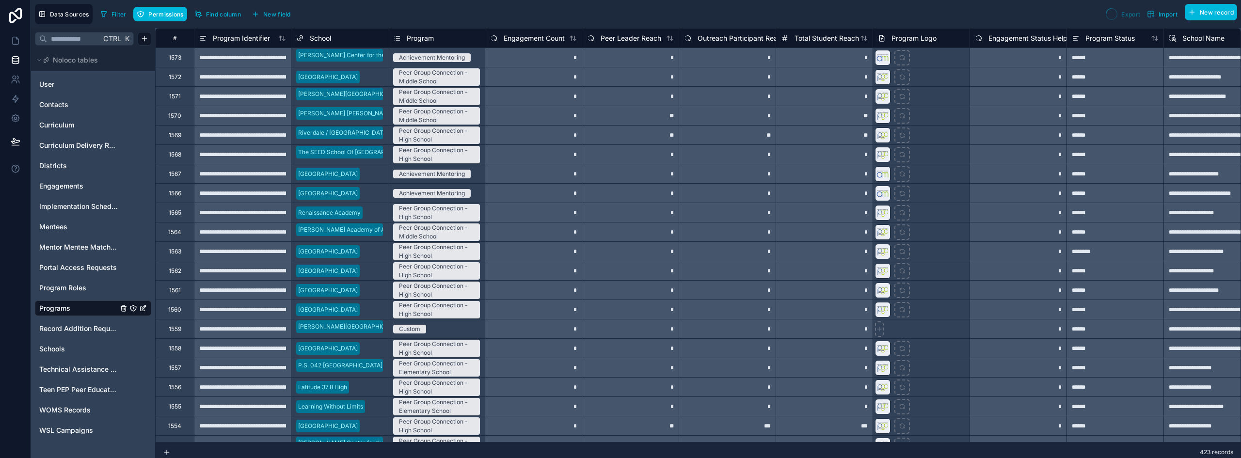
click at [59, 168] on span "Districts" at bounding box center [53, 166] width 28 height 10
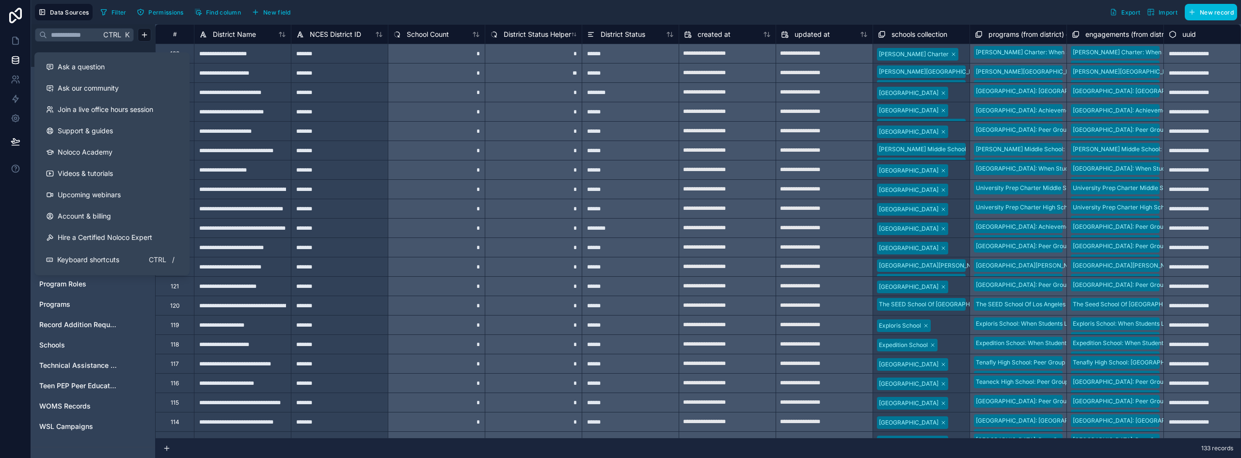
click at [366, 13] on div "Filter Permissions Find column New field Export Import New record" at bounding box center [666, 12] width 1141 height 16
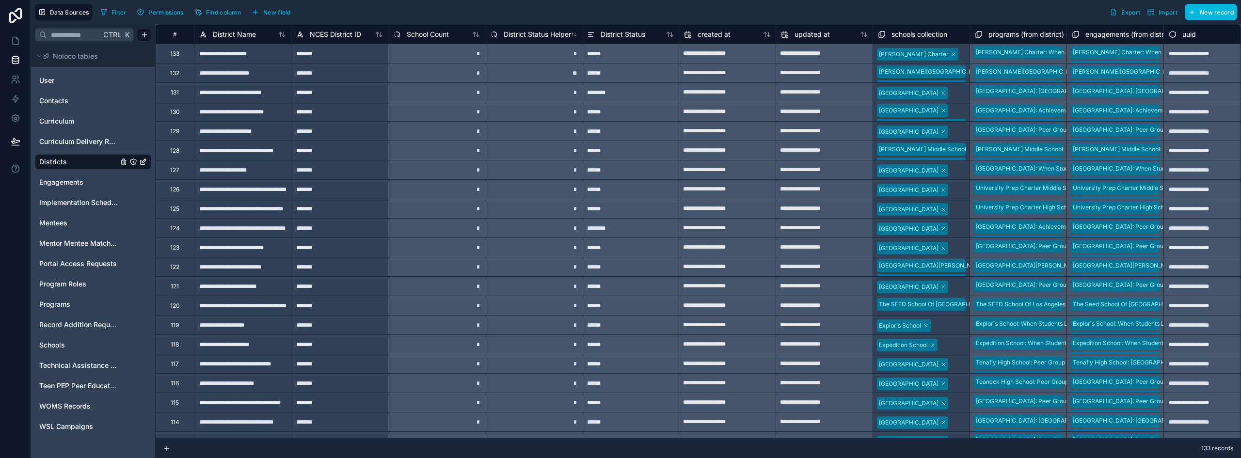
click at [1132, 14] on span "Export" at bounding box center [1130, 12] width 19 height 7
click at [426, 34] on span "School Count" at bounding box center [428, 35] width 42 height 10
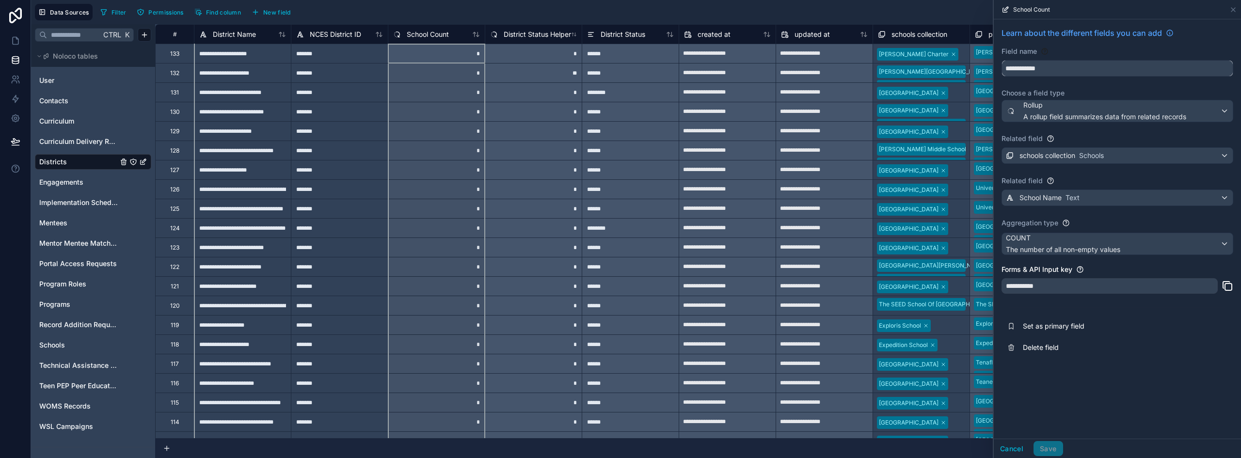
click at [1044, 67] on input "**********" at bounding box center [1117, 69] width 231 height 16
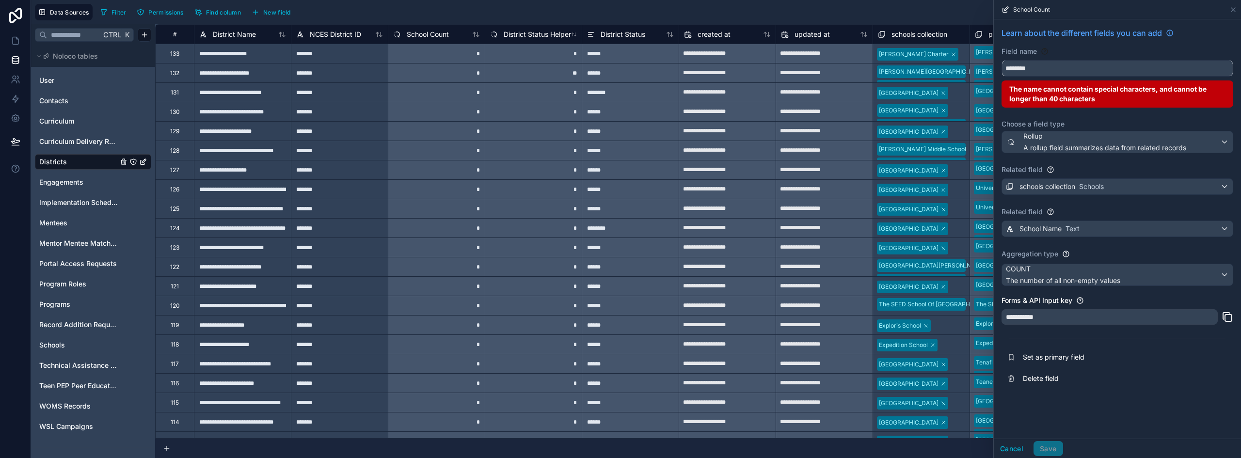
click at [1001, 60] on button "*******" at bounding box center [1117, 68] width 232 height 16
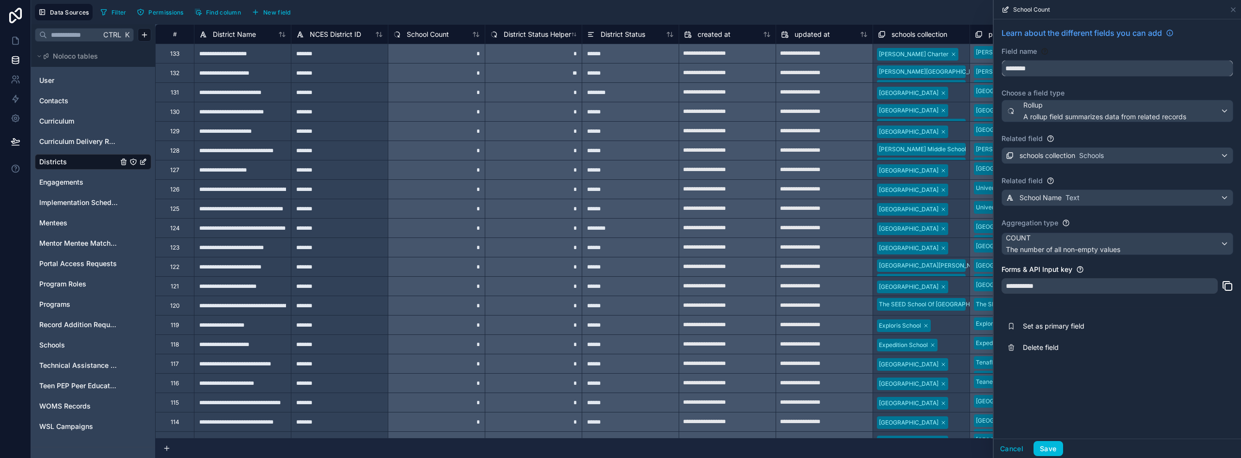
click at [1001, 60] on button "*******" at bounding box center [1117, 68] width 232 height 16
type input "**********"
click at [1047, 452] on button "Save" at bounding box center [1047, 449] width 29 height 16
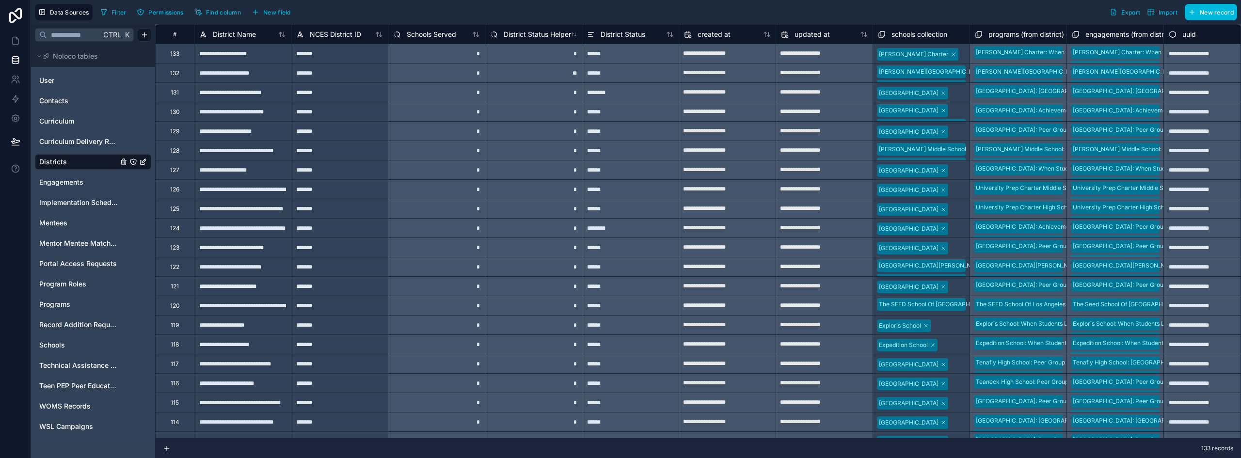
click at [292, 12] on button "New field" at bounding box center [271, 12] width 46 height 15
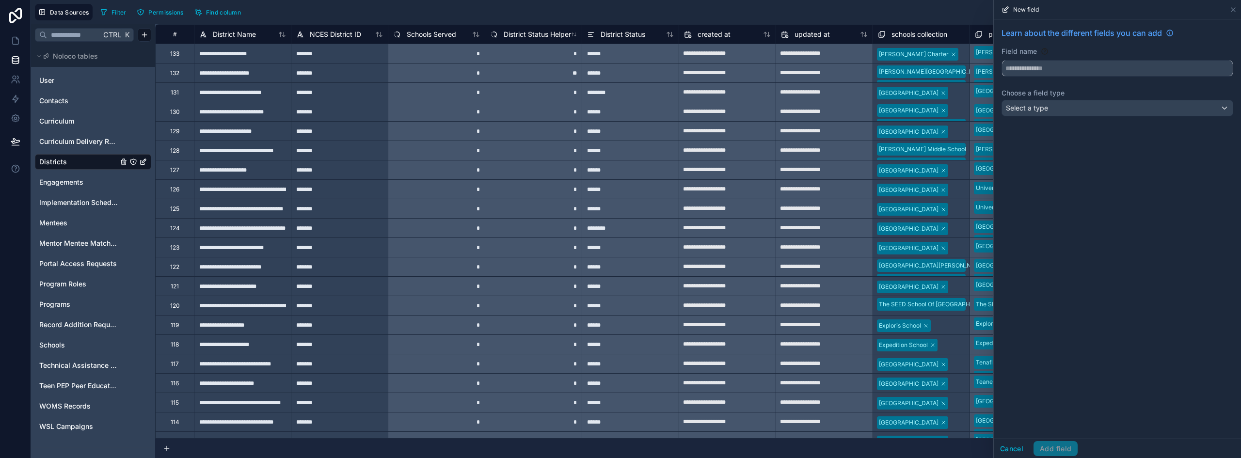
click at [1091, 67] on input "text" at bounding box center [1117, 69] width 231 height 16
click at [1001, 60] on button "*****" at bounding box center [1117, 68] width 232 height 16
type input "**********"
click at [1040, 105] on span "Select a type" at bounding box center [1027, 108] width 42 height 8
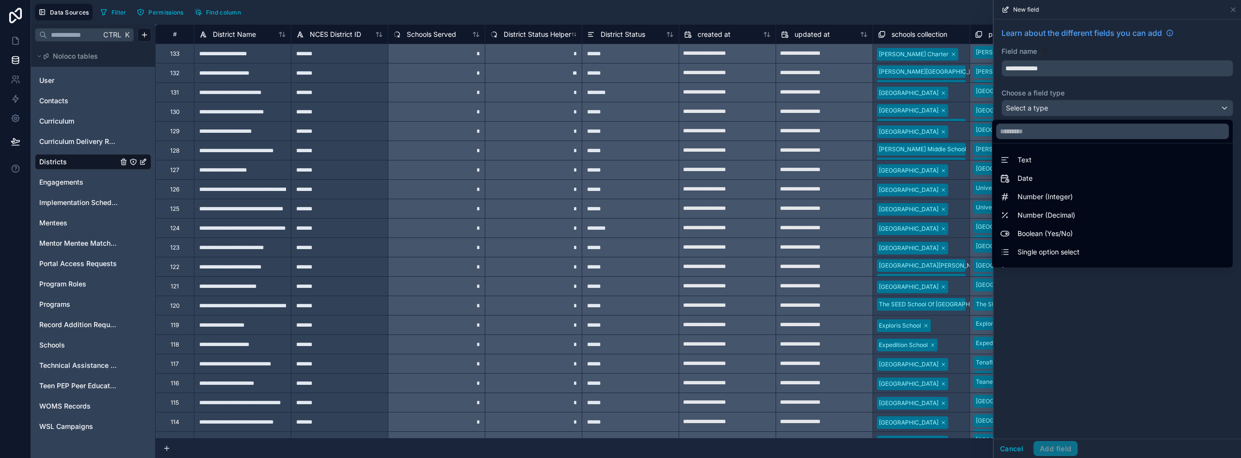
click at [1064, 191] on div "Number (Integer)" at bounding box center [1112, 197] width 225 height 12
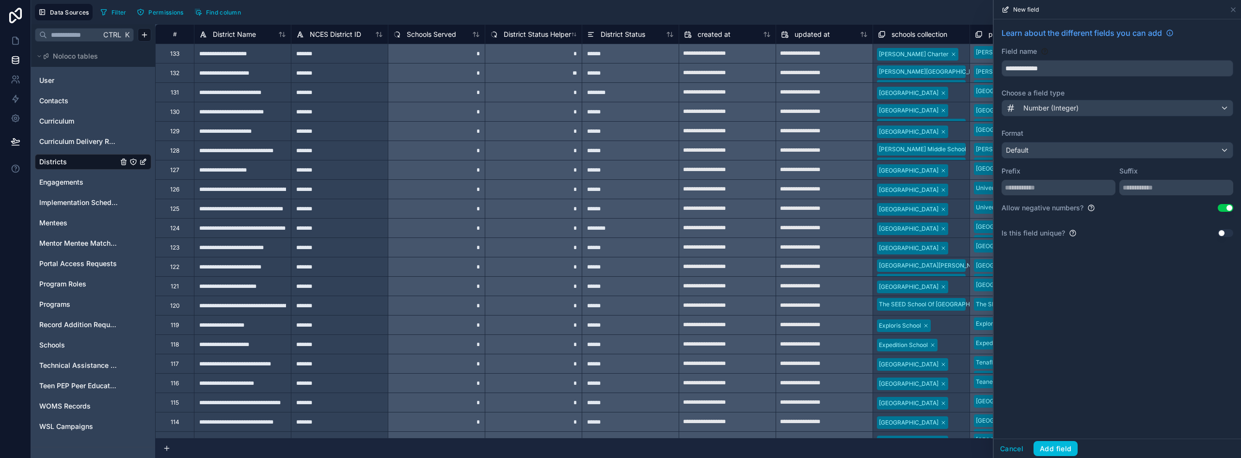
click at [1228, 207] on button "Use setting" at bounding box center [1226, 208] width 16 height 8
click at [1063, 153] on div "Default" at bounding box center [1117, 151] width 231 height 16
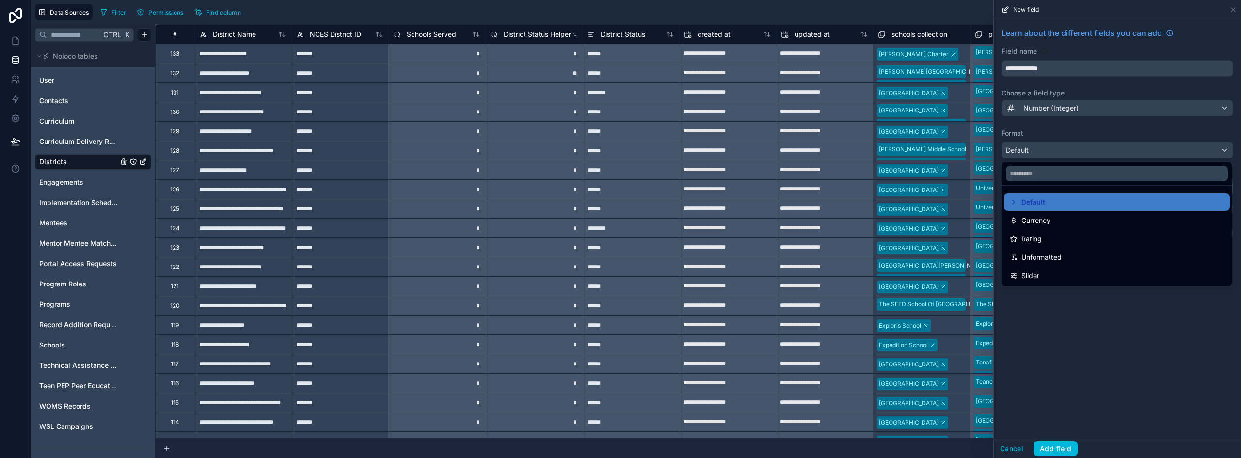
click at [1040, 206] on span "Default" at bounding box center [1033, 202] width 24 height 12
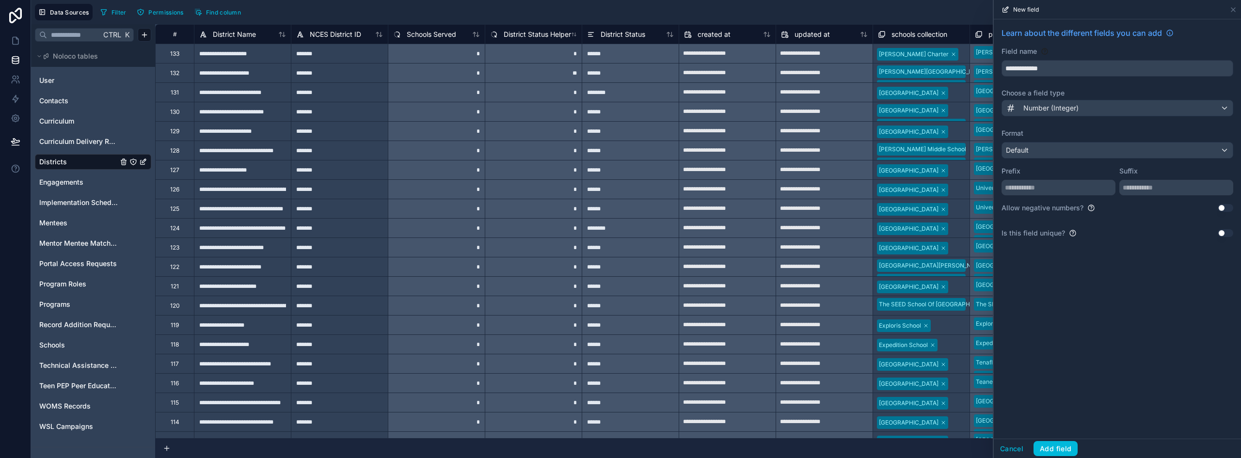
click at [1053, 443] on button "Add field" at bounding box center [1055, 449] width 44 height 16
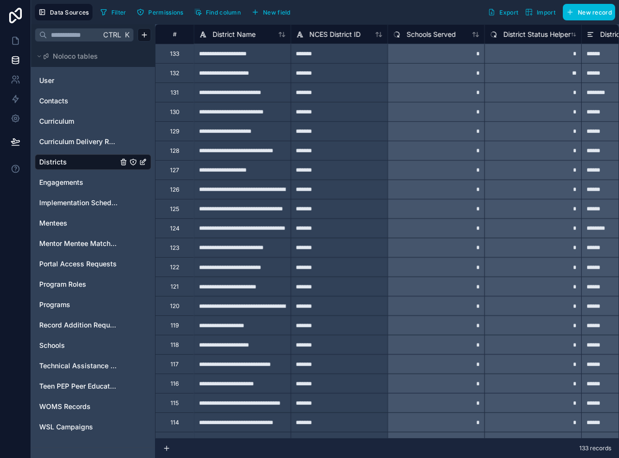
click at [281, 11] on span "New field" at bounding box center [277, 12] width 28 height 7
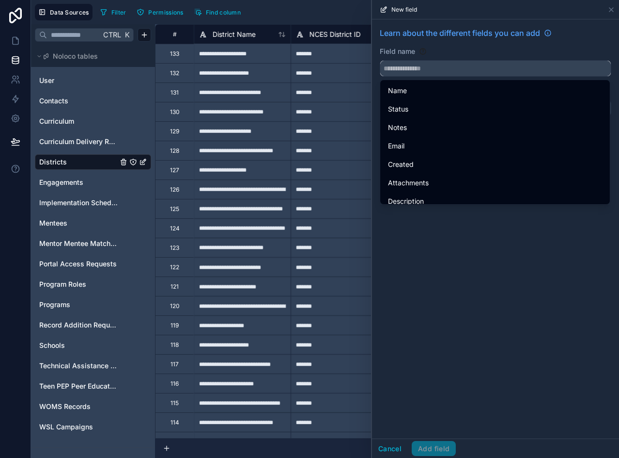
click at [451, 70] on input "text" at bounding box center [495, 69] width 231 height 16
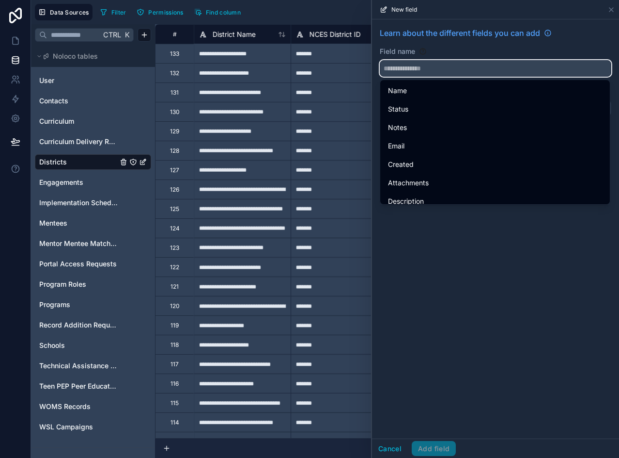
click at [486, 60] on button at bounding box center [496, 68] width 232 height 16
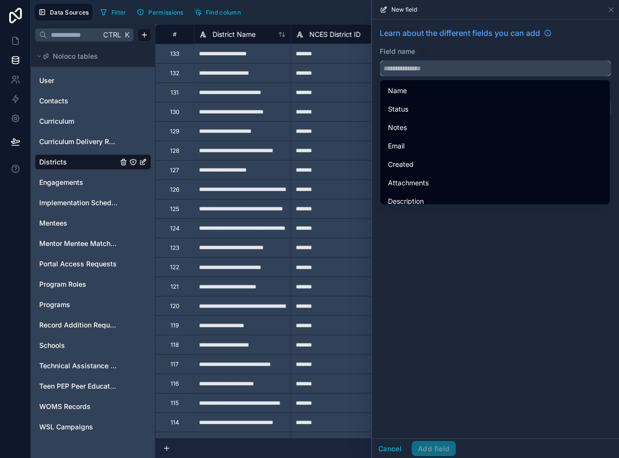
click at [434, 73] on input "text" at bounding box center [495, 69] width 231 height 16
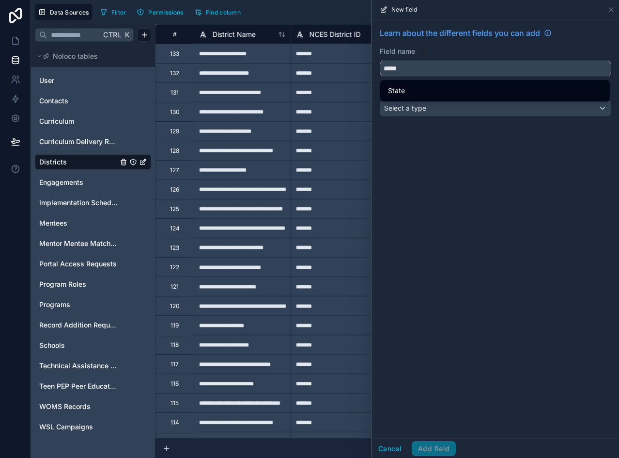
type input "*****"
click at [450, 47] on div "Field name" at bounding box center [496, 52] width 232 height 10
click at [430, 111] on div "Select a type" at bounding box center [495, 108] width 231 height 16
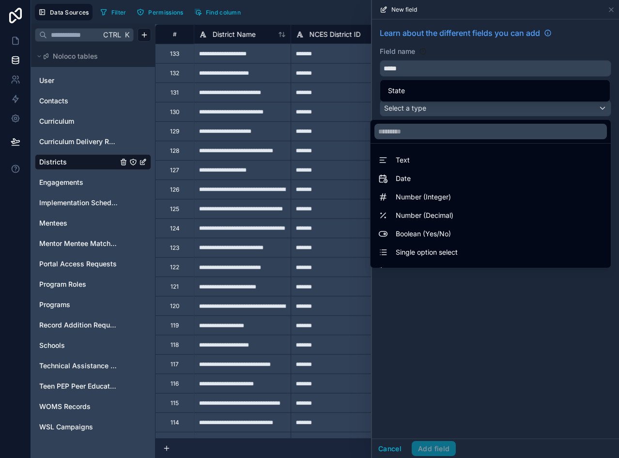
click at [432, 92] on div "State" at bounding box center [495, 91] width 214 height 12
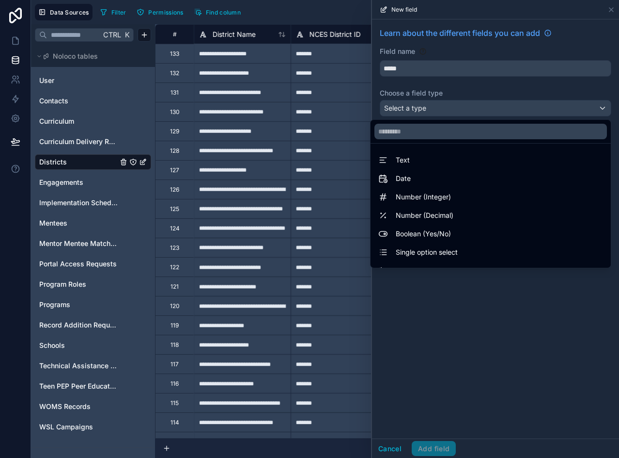
click at [459, 49] on div at bounding box center [495, 229] width 247 height 458
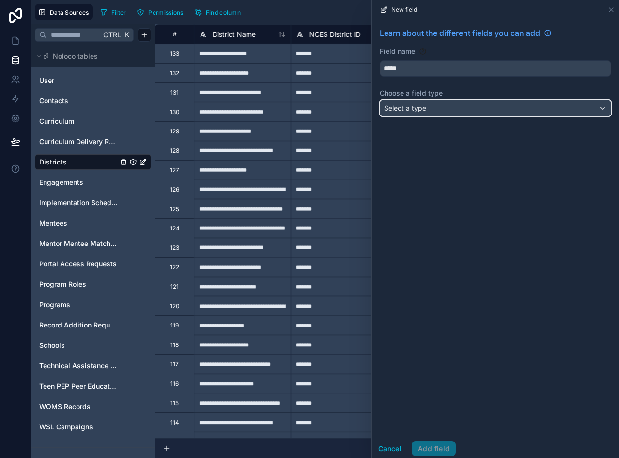
click at [437, 103] on div "Select a type" at bounding box center [495, 108] width 231 height 16
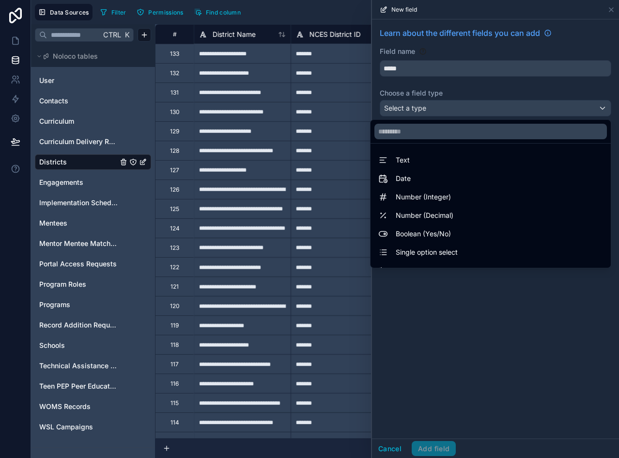
click at [443, 248] on span "Single option select" at bounding box center [427, 252] width 62 height 12
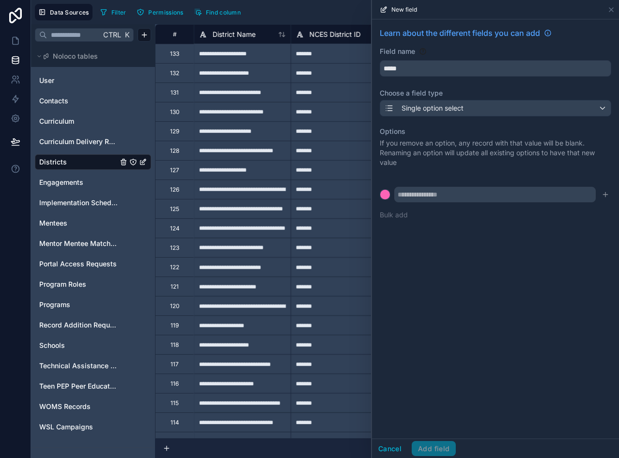
click at [401, 211] on button "Bulk add" at bounding box center [394, 215] width 28 height 10
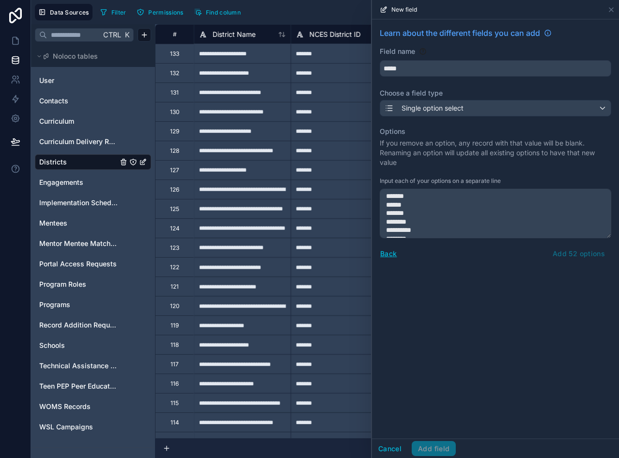
type textarea "**********"
click at [572, 255] on div "Back Add 52 options" at bounding box center [496, 254] width 232 height 16
click at [417, 226] on textarea "**********" at bounding box center [496, 213] width 232 height 49
click at [394, 252] on button "Back" at bounding box center [388, 253] width 17 height 11
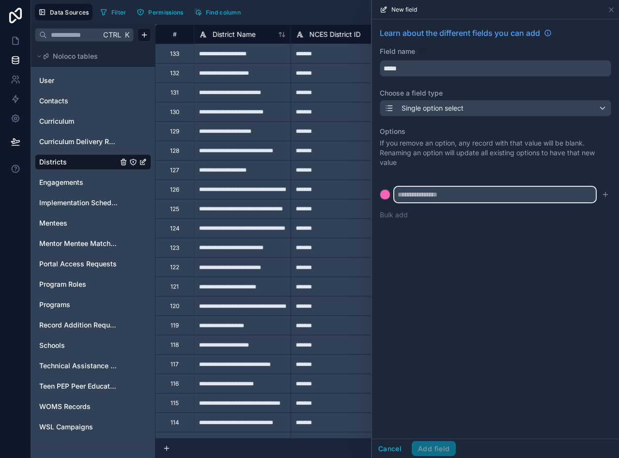
click at [427, 192] on input "text" at bounding box center [496, 195] width 202 height 16
click at [444, 194] on input "text" at bounding box center [496, 195] width 202 height 16
type input "*******"
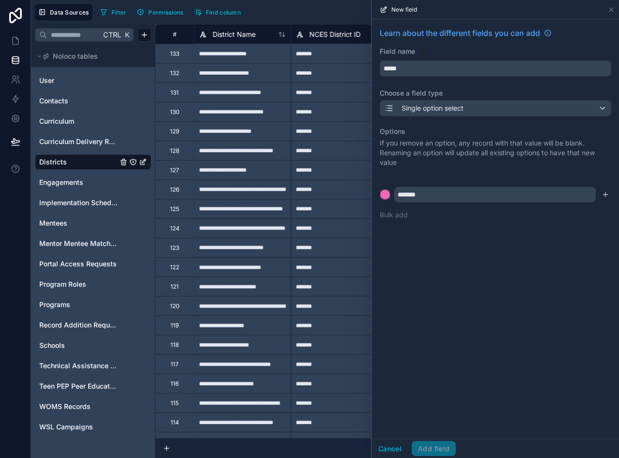
click at [395, 215] on button "Bulk add" at bounding box center [394, 215] width 28 height 10
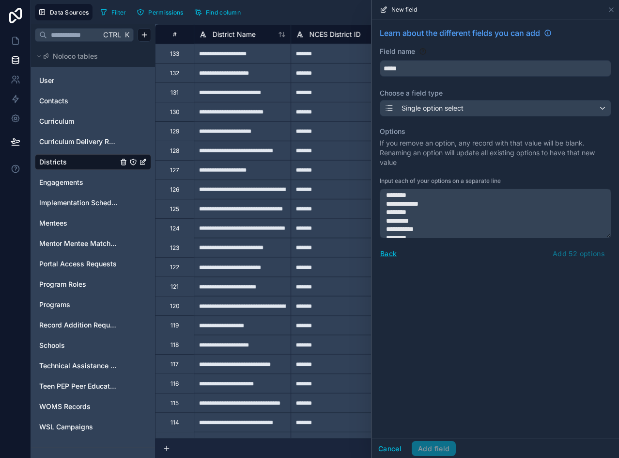
scroll to position [154, 0]
type textarea "**********"
click at [587, 254] on div "Back Add 52 options" at bounding box center [496, 254] width 232 height 16
click at [389, 254] on button "Back" at bounding box center [388, 253] width 17 height 11
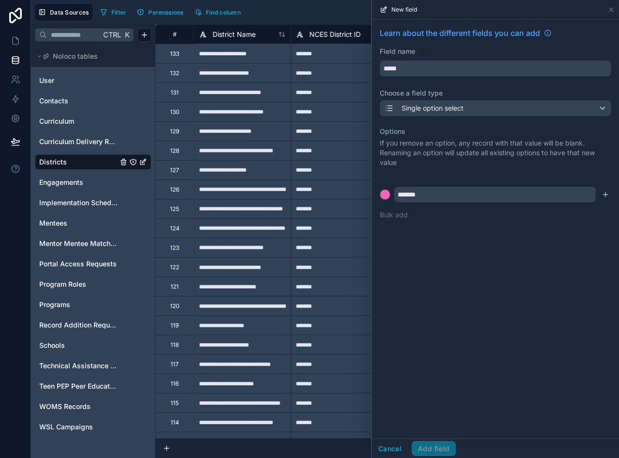
click at [604, 197] on icon "submit" at bounding box center [606, 194] width 8 height 8
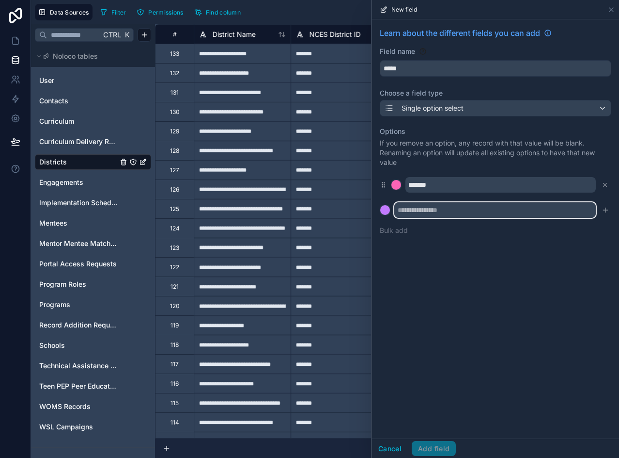
click at [462, 212] on input "text" at bounding box center [496, 210] width 202 height 16
click at [387, 230] on button "Bulk add" at bounding box center [394, 230] width 28 height 10
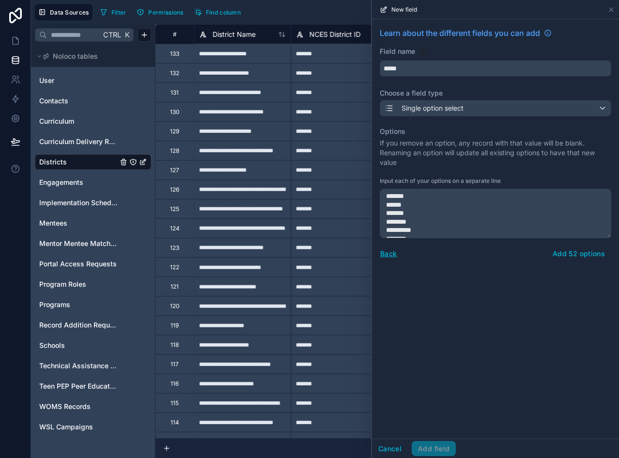
click at [405, 197] on textarea "**********" at bounding box center [496, 213] width 232 height 49
type textarea "**********"
click at [569, 253] on button "Add 51 options" at bounding box center [579, 254] width 63 height 16
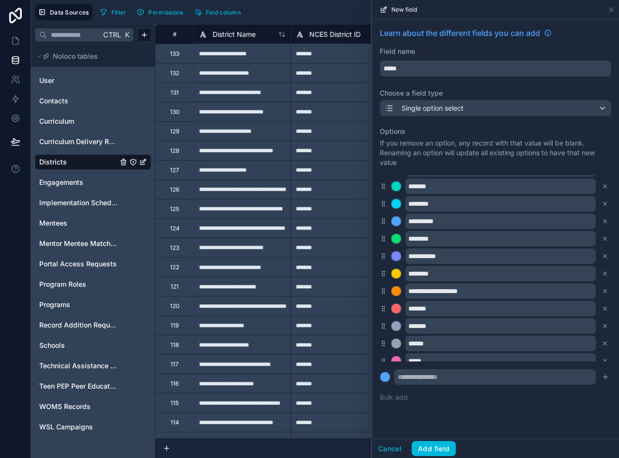
scroll to position [48, 0]
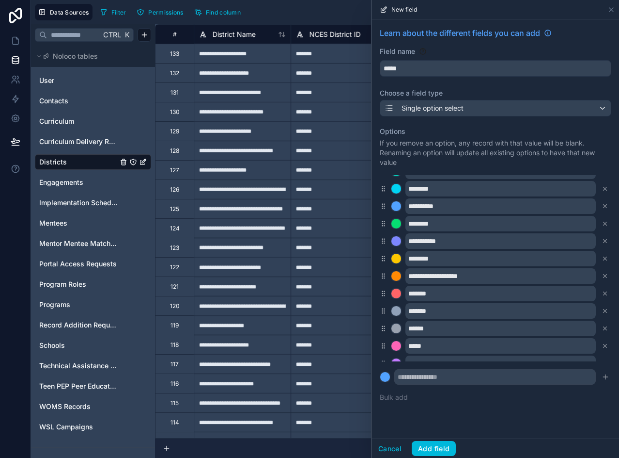
click at [430, 449] on button "Add field" at bounding box center [434, 449] width 44 height 16
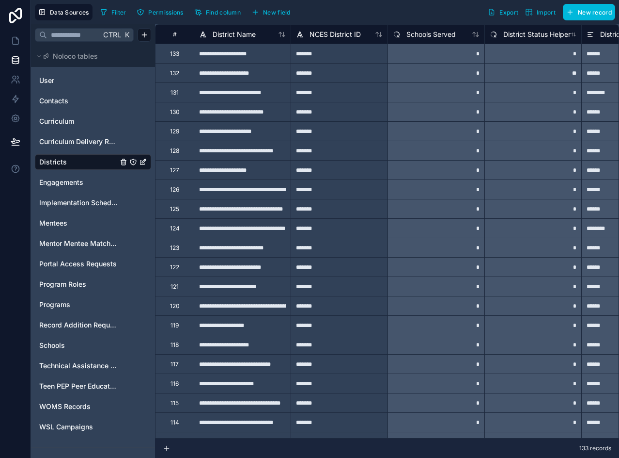
click at [57, 343] on span "Schools" at bounding box center [52, 345] width 26 height 10
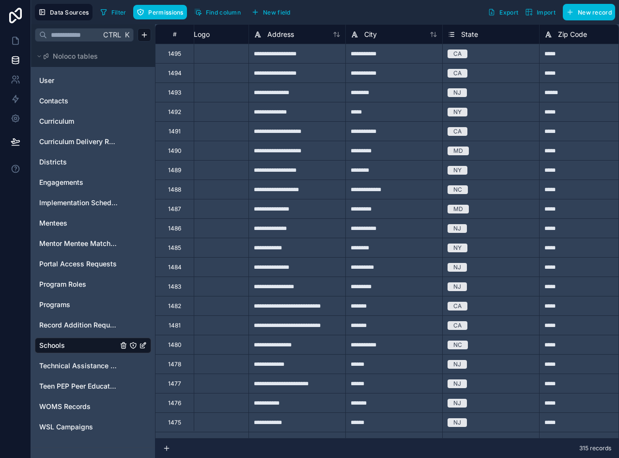
scroll to position [0, 1431]
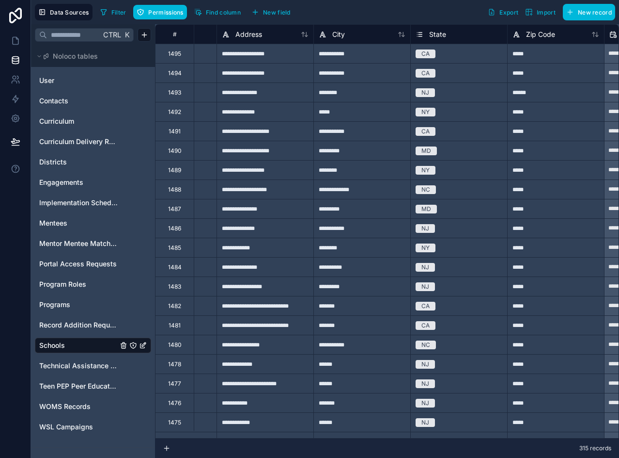
click at [437, 34] on span "State" at bounding box center [437, 35] width 17 height 10
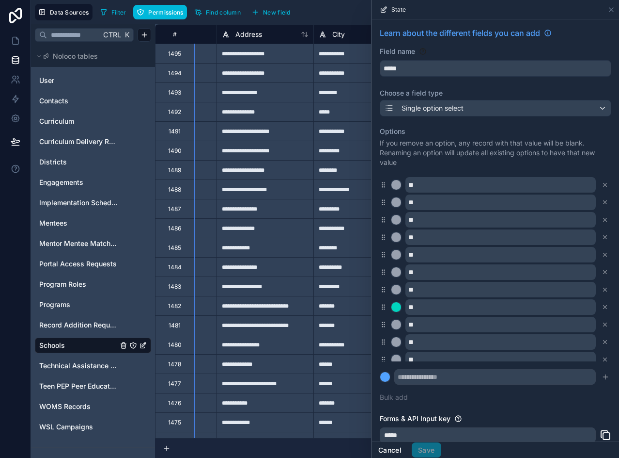
click at [385, 453] on button "Cancel" at bounding box center [390, 450] width 36 height 16
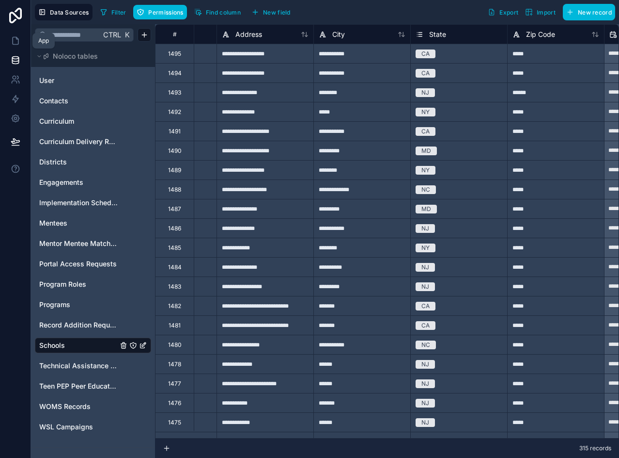
click at [12, 37] on icon at bounding box center [16, 41] width 10 height 10
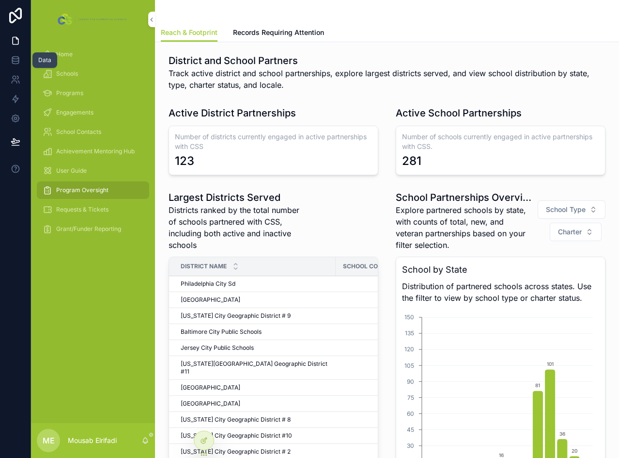
click at [17, 60] on icon at bounding box center [16, 60] width 10 height 10
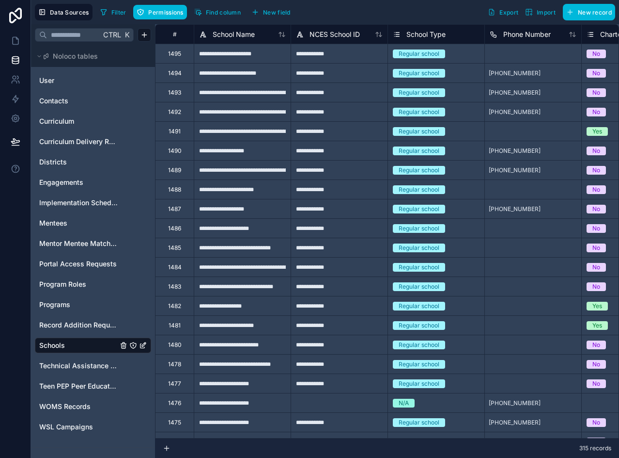
click at [54, 161] on span "Districts" at bounding box center [53, 162] width 28 height 10
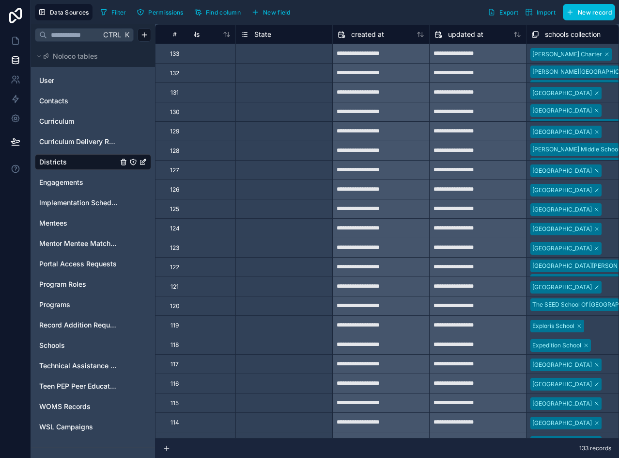
scroll to position [0, 491]
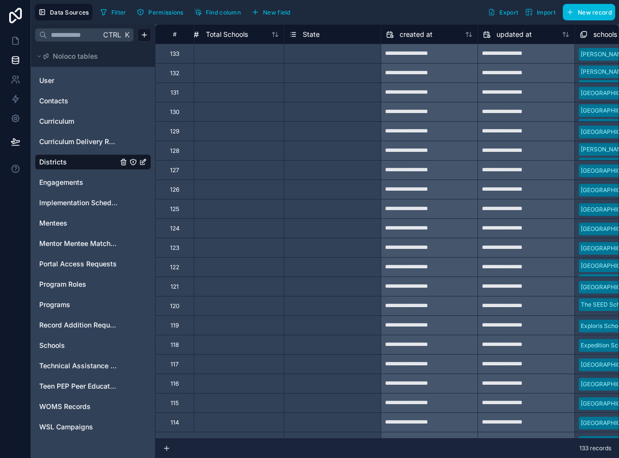
click at [313, 39] on div "State" at bounding box center [304, 35] width 31 height 12
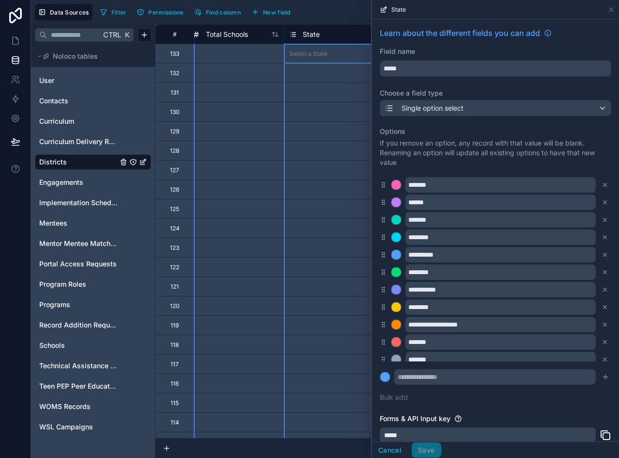
click at [604, 201] on icon at bounding box center [605, 202] width 3 height 3
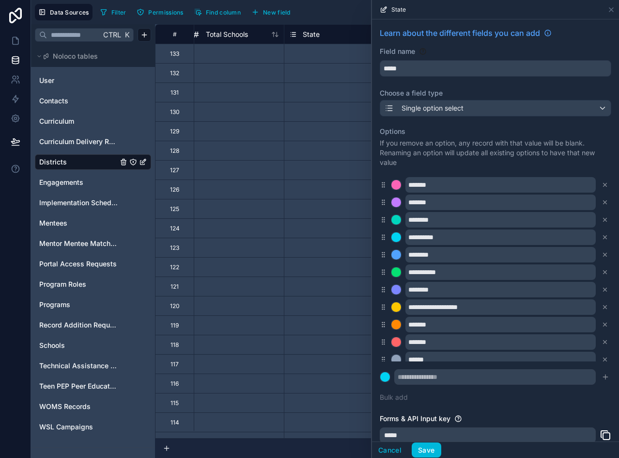
click at [602, 201] on icon at bounding box center [605, 202] width 7 height 7
click at [602, 216] on icon at bounding box center [605, 219] width 7 height 7
click at [602, 201] on icon at bounding box center [605, 202] width 7 height 7
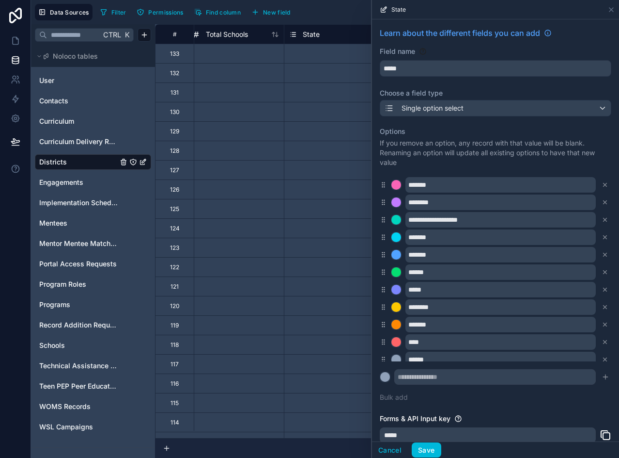
click at [602, 201] on icon at bounding box center [605, 202] width 7 height 7
click at [602, 216] on icon at bounding box center [605, 219] width 7 height 7
click at [602, 201] on icon at bounding box center [605, 202] width 7 height 7
click at [602, 216] on icon at bounding box center [605, 219] width 7 height 7
click at [602, 201] on icon at bounding box center [605, 202] width 7 height 7
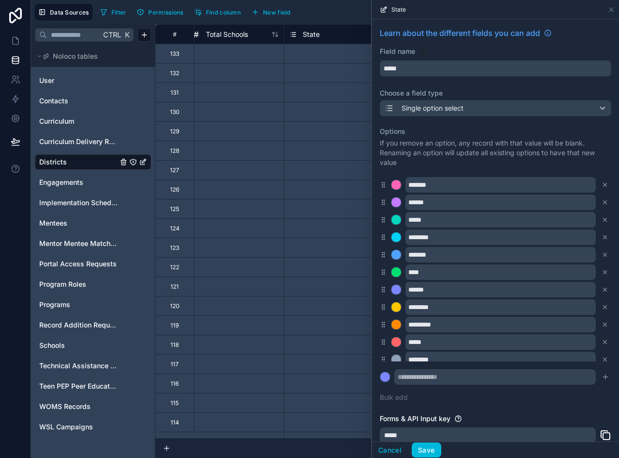
click at [602, 216] on icon at bounding box center [605, 219] width 7 height 7
click at [602, 201] on icon at bounding box center [605, 202] width 7 height 7
click at [602, 216] on icon at bounding box center [605, 219] width 7 height 7
click at [602, 201] on icon at bounding box center [605, 202] width 7 height 7
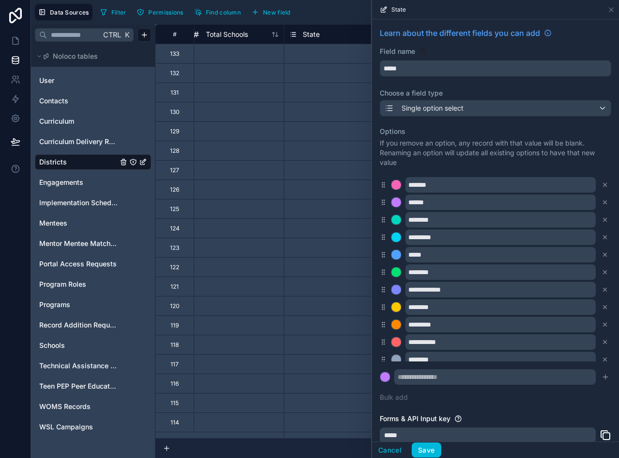
click at [602, 216] on icon at bounding box center [605, 219] width 7 height 7
click at [602, 201] on icon at bounding box center [605, 202] width 7 height 7
click at [602, 216] on icon at bounding box center [605, 219] width 7 height 7
click at [602, 201] on icon at bounding box center [605, 202] width 7 height 7
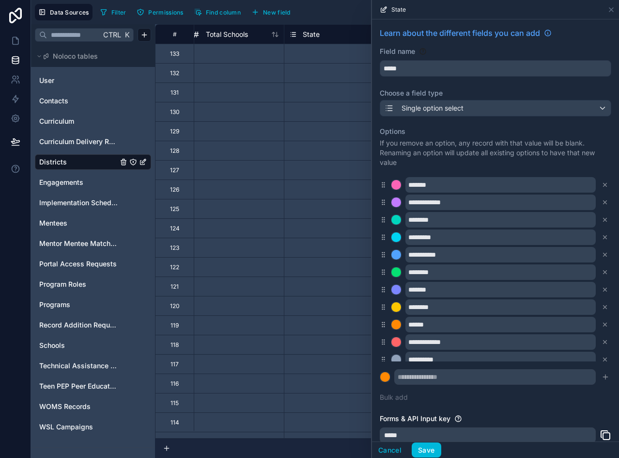
click at [602, 216] on icon at bounding box center [605, 219] width 7 height 7
click at [602, 201] on icon at bounding box center [605, 202] width 7 height 7
click at [602, 216] on icon at bounding box center [605, 219] width 7 height 7
click at [602, 201] on icon at bounding box center [605, 202] width 7 height 7
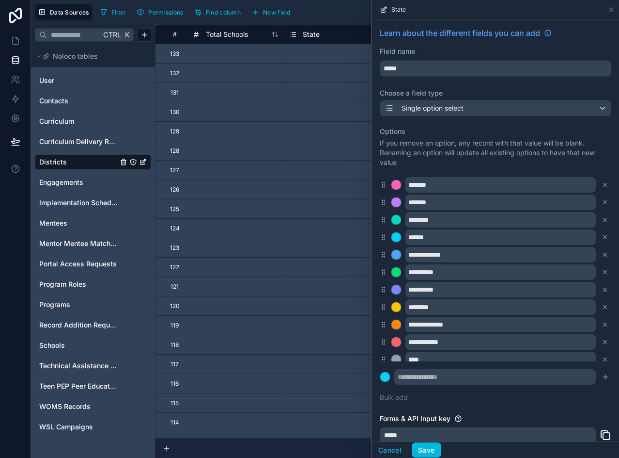
click at [602, 216] on icon at bounding box center [605, 219] width 7 height 7
click at [602, 201] on icon at bounding box center [605, 202] width 7 height 7
click at [602, 216] on icon at bounding box center [605, 219] width 7 height 7
click at [602, 201] on icon at bounding box center [605, 202] width 7 height 7
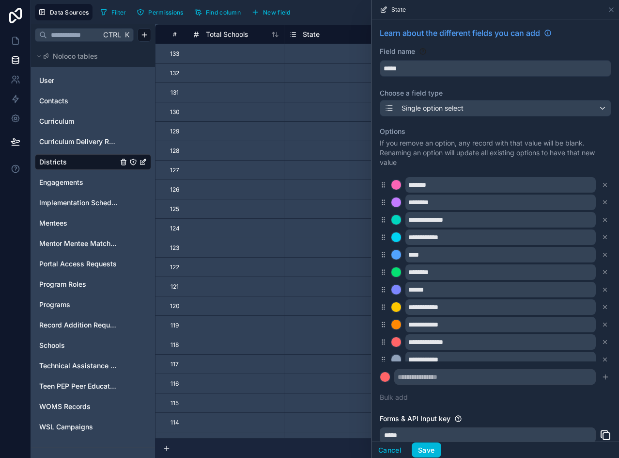
click at [602, 201] on icon at bounding box center [605, 202] width 7 height 7
click at [602, 216] on icon at bounding box center [605, 219] width 7 height 7
click at [602, 201] on icon at bounding box center [605, 202] width 7 height 7
click at [602, 216] on icon at bounding box center [605, 219] width 7 height 7
click at [602, 201] on icon at bounding box center [605, 202] width 7 height 7
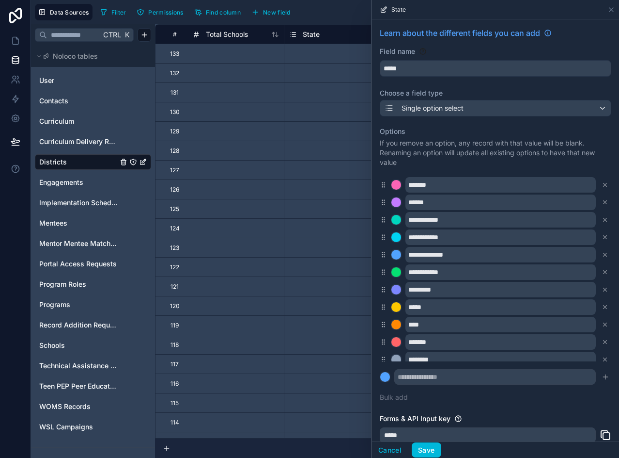
click at [602, 201] on icon at bounding box center [605, 202] width 7 height 7
click at [602, 216] on icon at bounding box center [605, 219] width 7 height 7
click at [602, 201] on icon at bounding box center [605, 202] width 7 height 7
click at [602, 216] on icon at bounding box center [605, 219] width 7 height 7
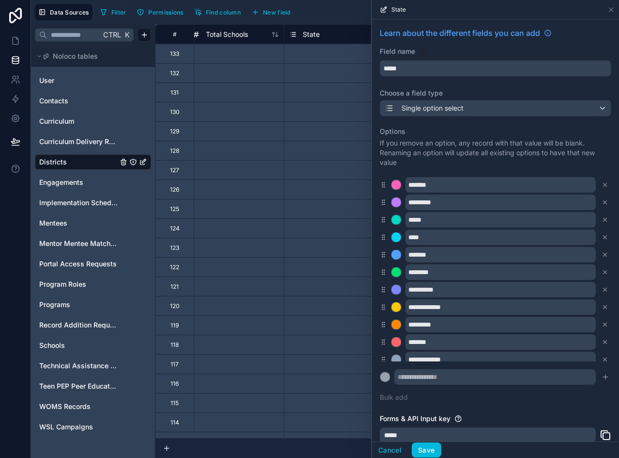
click at [602, 201] on icon at bounding box center [605, 202] width 7 height 7
click at [590, 212] on div "*****" at bounding box center [496, 220] width 232 height 16
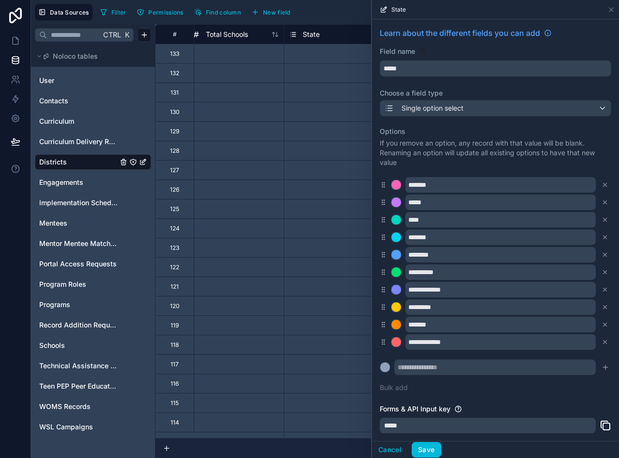
click at [590, 201] on div "*****" at bounding box center [496, 202] width 232 height 16
click at [602, 201] on icon at bounding box center [605, 202] width 7 height 7
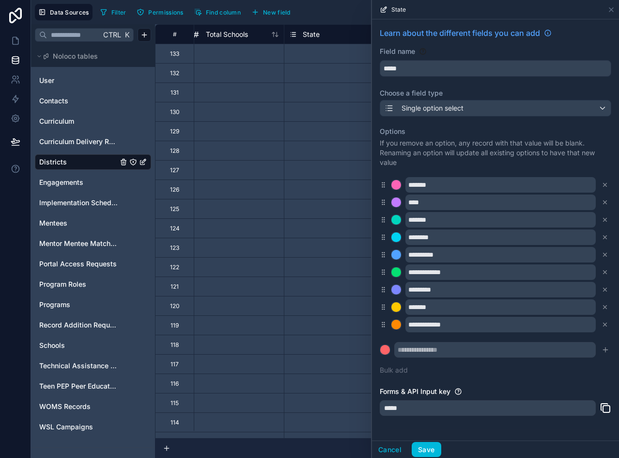
click at [602, 201] on icon at bounding box center [605, 202] width 7 height 7
click at [602, 216] on icon at bounding box center [605, 219] width 7 height 7
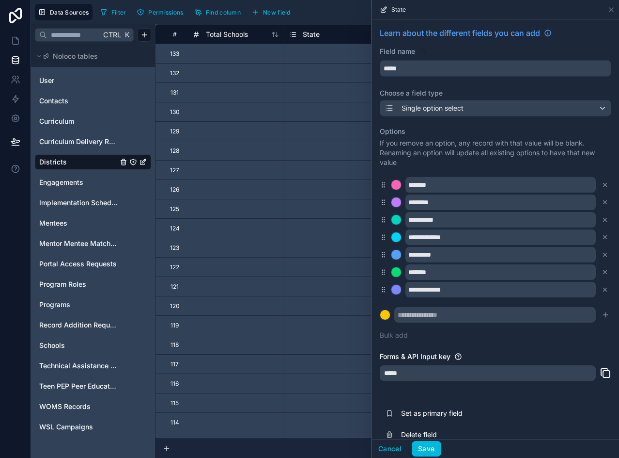
click at [602, 201] on icon at bounding box center [605, 202] width 7 height 7
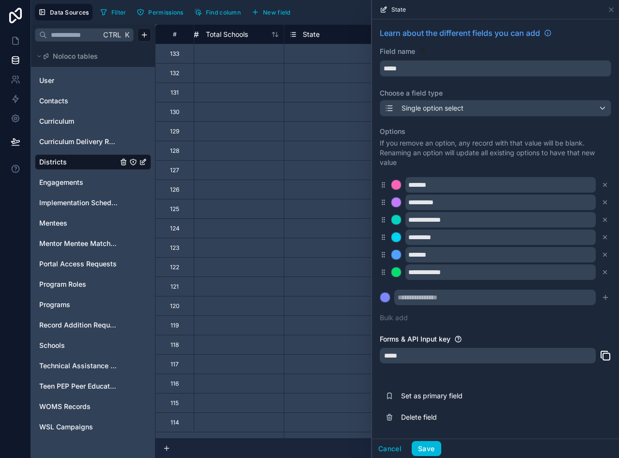
click at [596, 201] on div "**********" at bounding box center [496, 202] width 232 height 16
click at [602, 200] on icon at bounding box center [605, 202] width 7 height 7
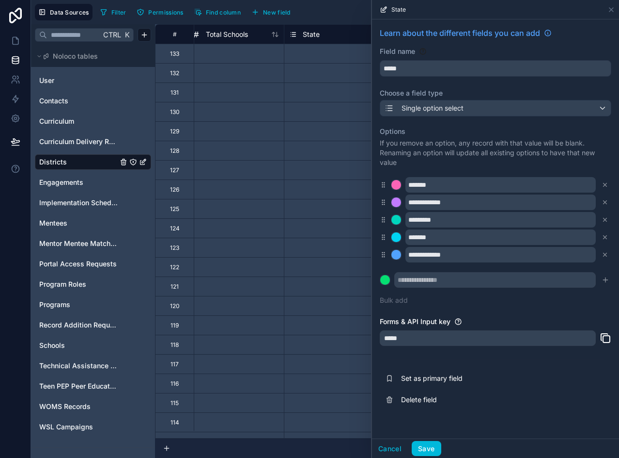
click at [602, 200] on icon at bounding box center [605, 202] width 7 height 7
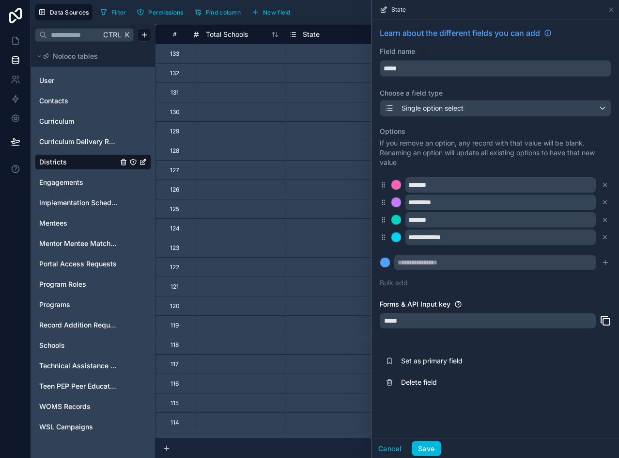
click at [602, 200] on icon at bounding box center [605, 202] width 7 height 7
click at [602, 216] on icon at bounding box center [605, 219] width 7 height 7
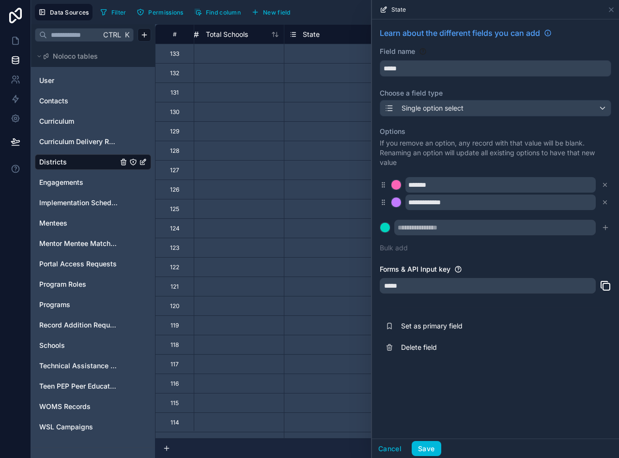
click at [602, 200] on icon at bounding box center [605, 202] width 7 height 7
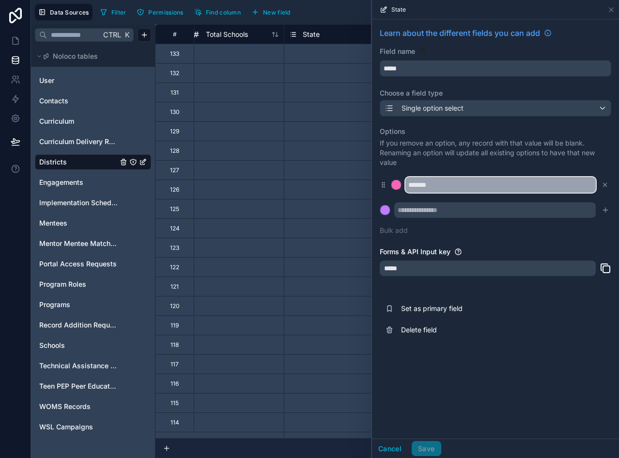
click at [434, 187] on input "*******" at bounding box center [501, 185] width 190 height 16
type input "**"
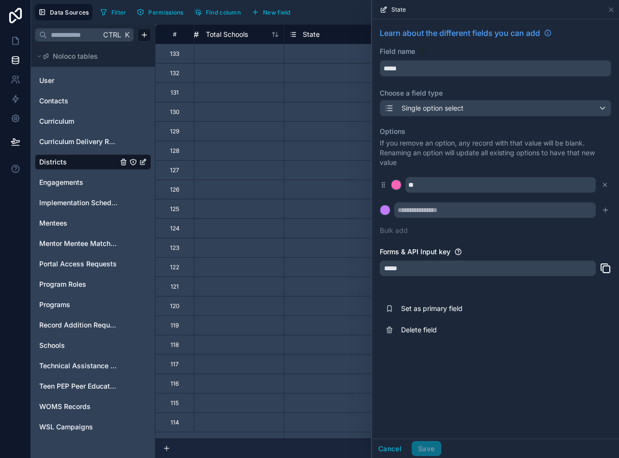
click at [404, 232] on button "Bulk add" at bounding box center [394, 230] width 28 height 10
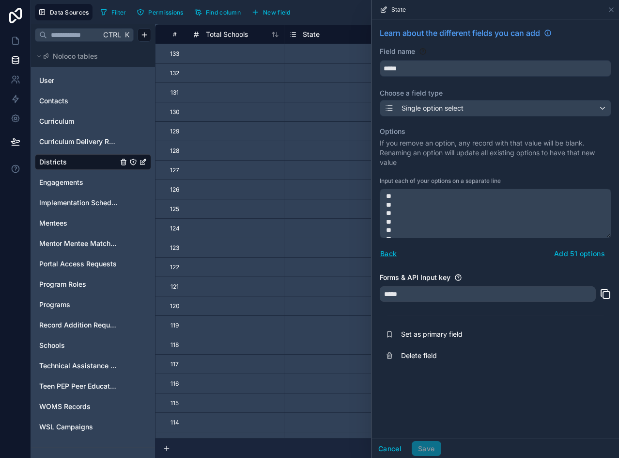
scroll to position [387, 0]
type textarea "** ** ** ** ** ** ** ** ** ** ** ** ** ** ** ** ** ** ** ** ** ** ** ** ** ** *…"
click at [573, 253] on button "Add 51 options" at bounding box center [579, 254] width 63 height 16
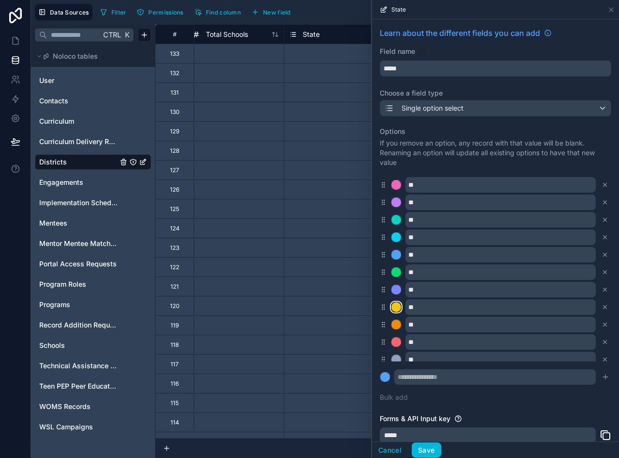
click at [400, 305] on div at bounding box center [397, 307] width 10 height 10
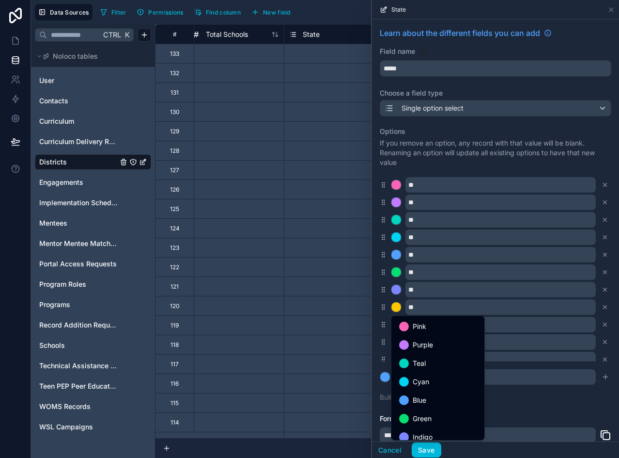
click at [421, 361] on span "Teal" at bounding box center [419, 363] width 13 height 12
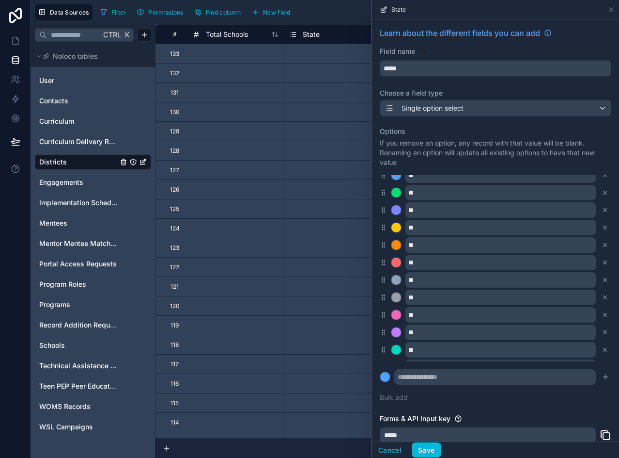
scroll to position [723, 0]
click at [399, 350] on div at bounding box center [397, 352] width 10 height 10
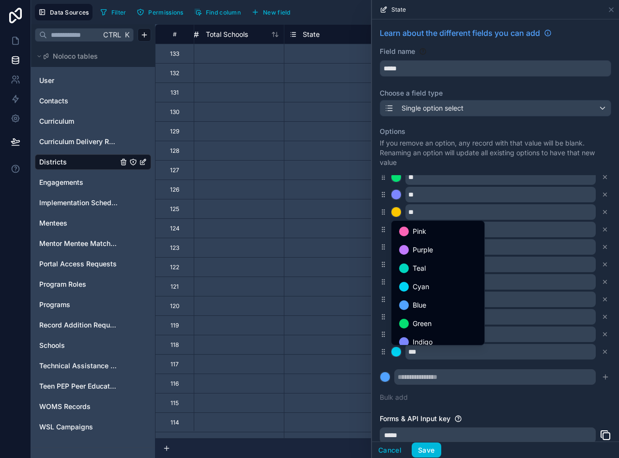
click at [423, 307] on span "Blue" at bounding box center [420, 305] width 14 height 12
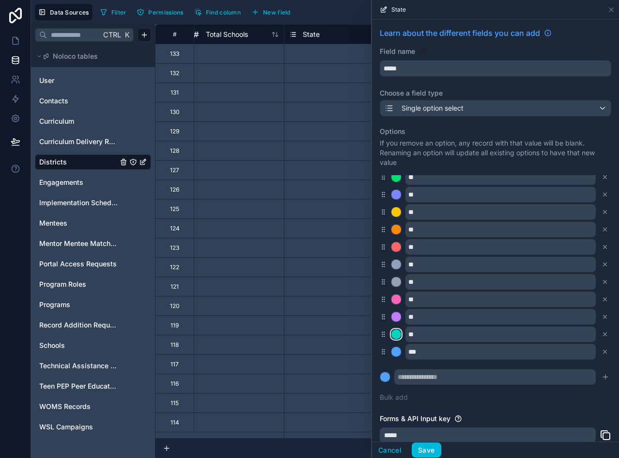
click at [397, 333] on div at bounding box center [397, 334] width 10 height 10
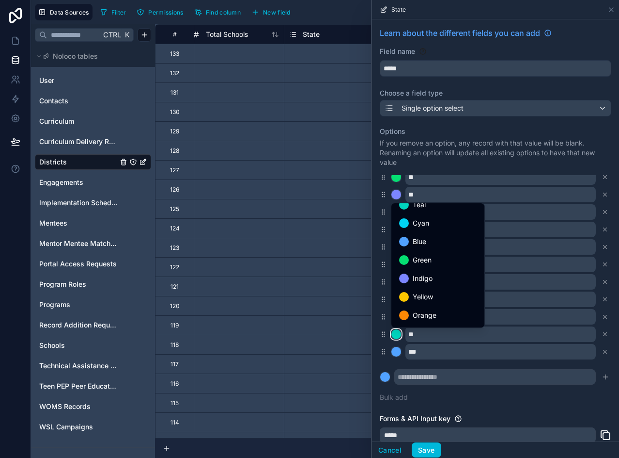
scroll to position [81, 0]
click at [416, 313] on span "Gray" at bounding box center [420, 317] width 15 height 12
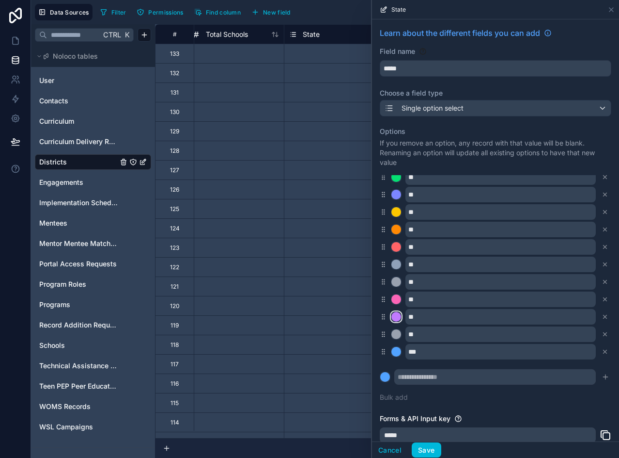
click at [396, 314] on div at bounding box center [397, 317] width 10 height 10
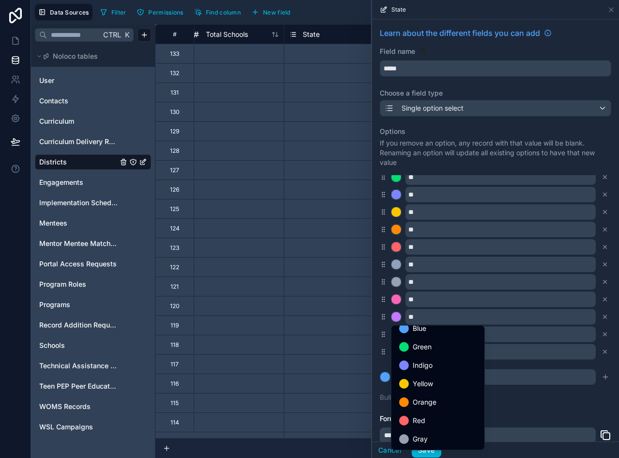
click at [415, 433] on span "Gray" at bounding box center [420, 439] width 15 height 12
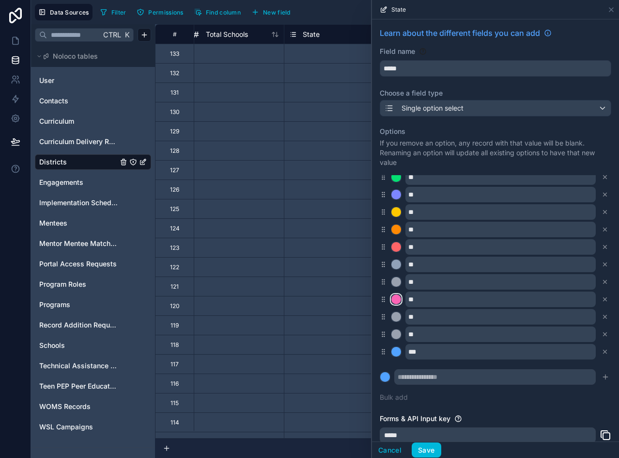
click at [401, 299] on div at bounding box center [397, 299] width 10 height 10
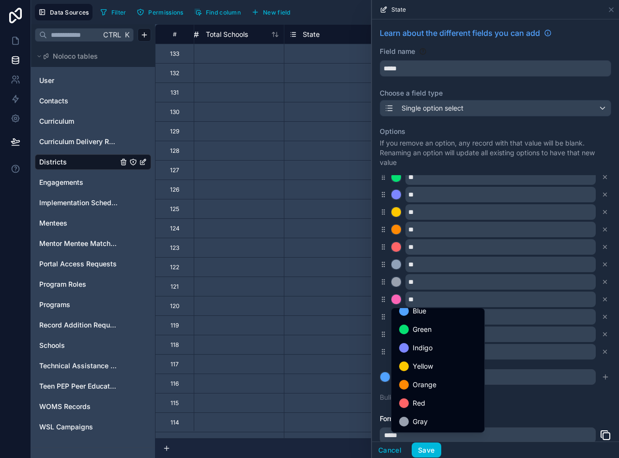
click at [440, 415] on div "Gray" at bounding box center [438, 421] width 78 height 12
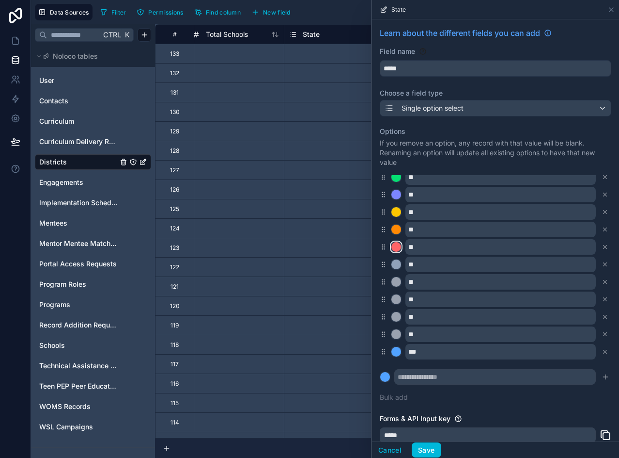
click at [391, 244] on button at bounding box center [396, 246] width 11 height 11
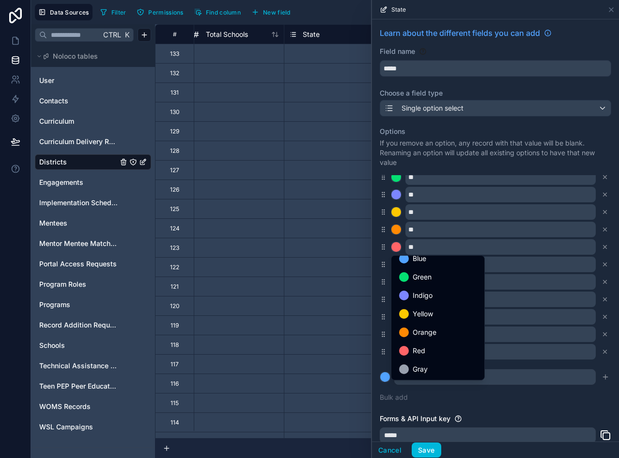
click at [436, 363] on div "Gray" at bounding box center [438, 368] width 89 height 17
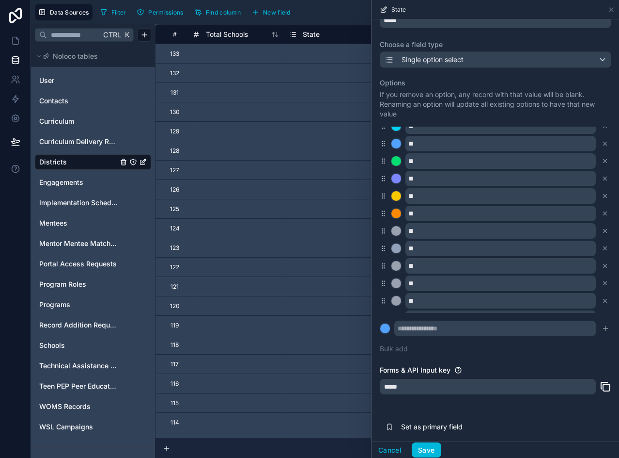
scroll to position [675, 0]
click at [399, 227] on div at bounding box center [397, 229] width 10 height 10
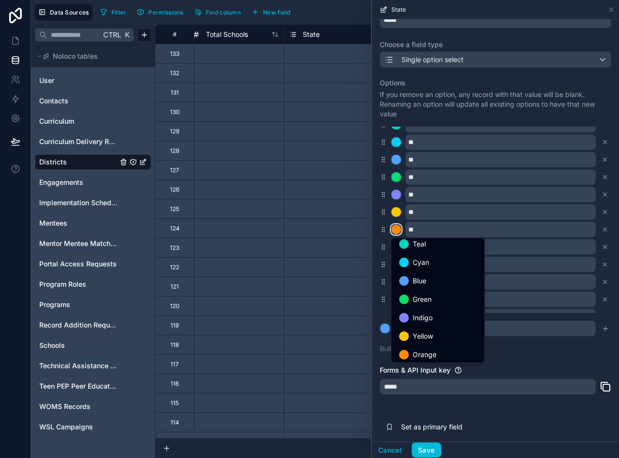
scroll to position [81, 0]
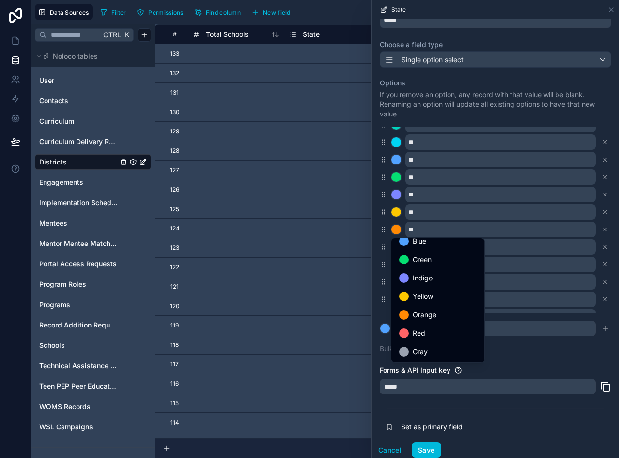
click at [437, 349] on div "Gray" at bounding box center [438, 352] width 78 height 12
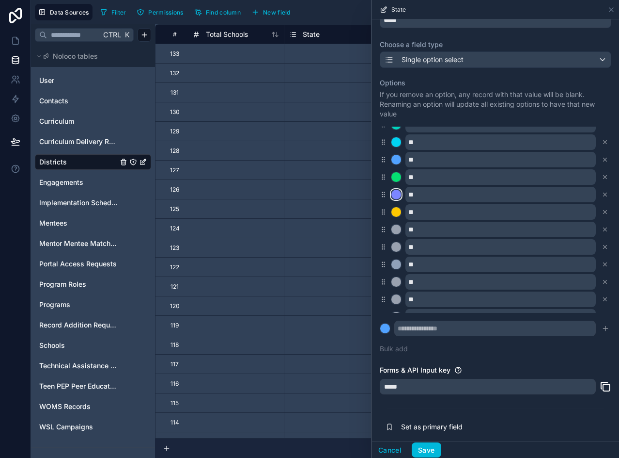
click at [397, 195] on div at bounding box center [397, 195] width 10 height 10
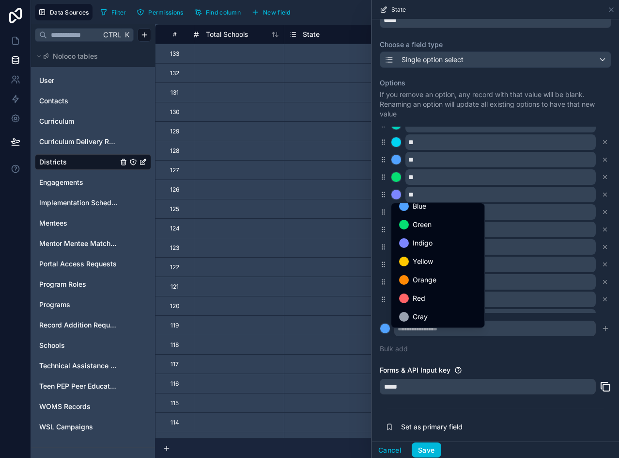
click at [430, 308] on div "Gray" at bounding box center [438, 316] width 89 height 17
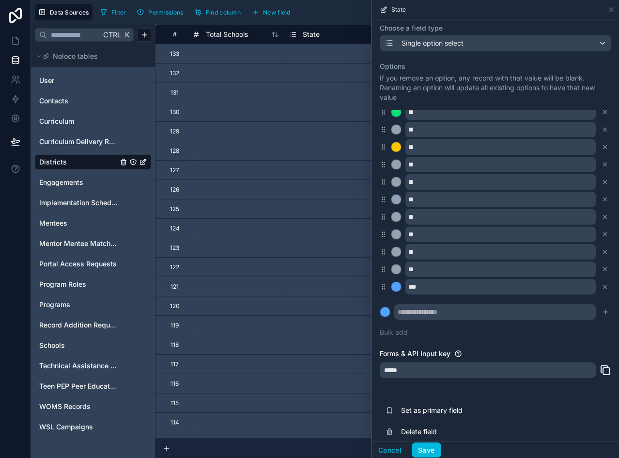
scroll to position [74, 0]
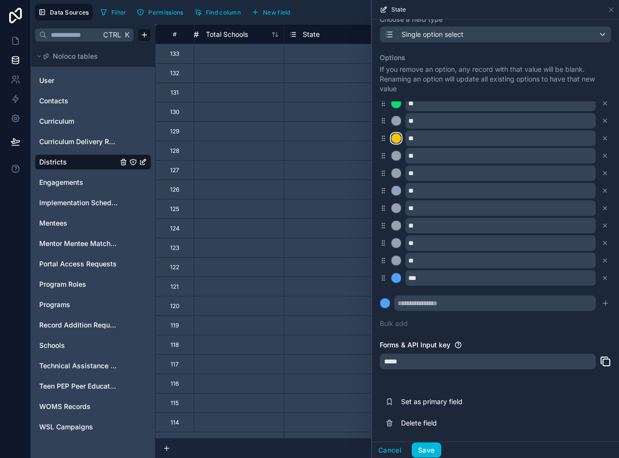
click at [398, 135] on div at bounding box center [397, 138] width 10 height 10
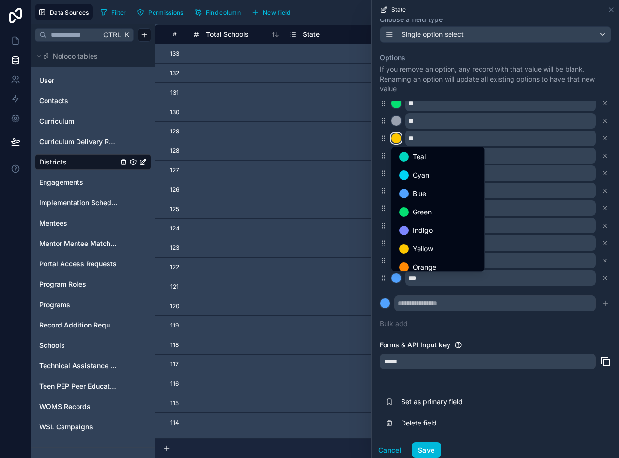
scroll to position [81, 0]
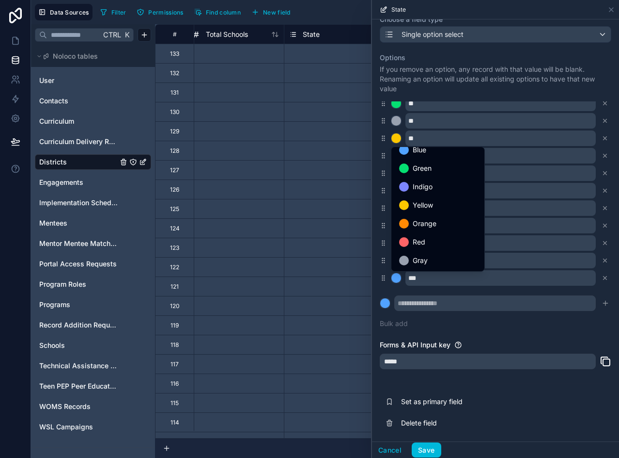
click at [448, 263] on div "Gray" at bounding box center [438, 260] width 78 height 12
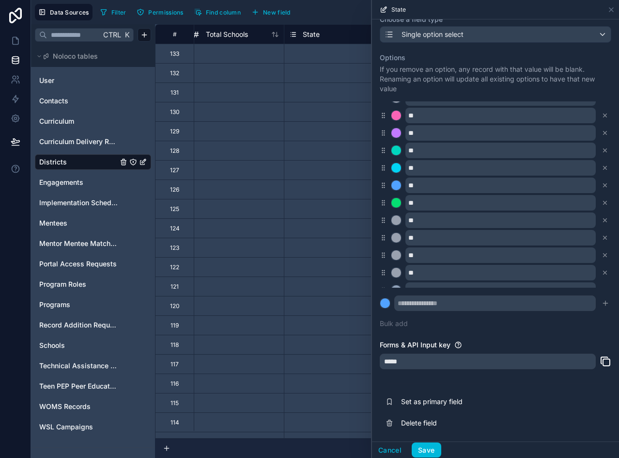
scroll to position [578, 0]
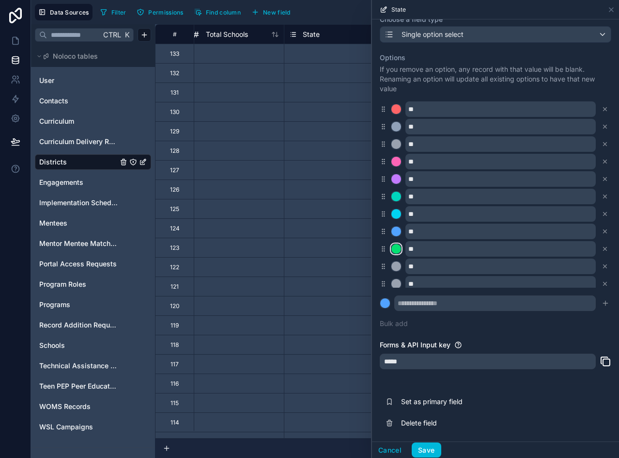
click at [398, 249] on div at bounding box center [397, 249] width 10 height 10
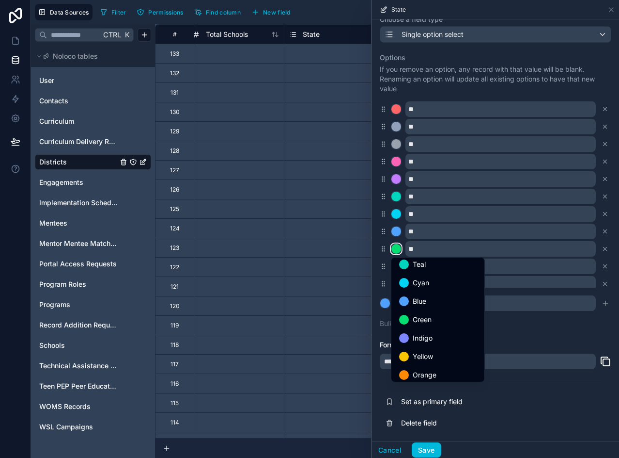
scroll to position [81, 0]
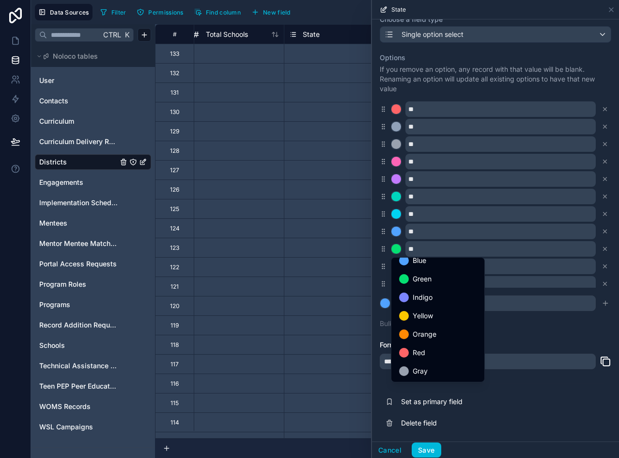
click at [419, 368] on span "Gray" at bounding box center [420, 371] width 15 height 12
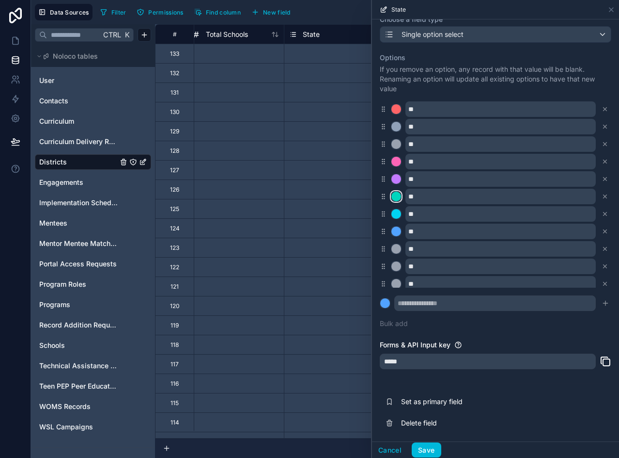
click at [394, 194] on div at bounding box center [397, 196] width 10 height 10
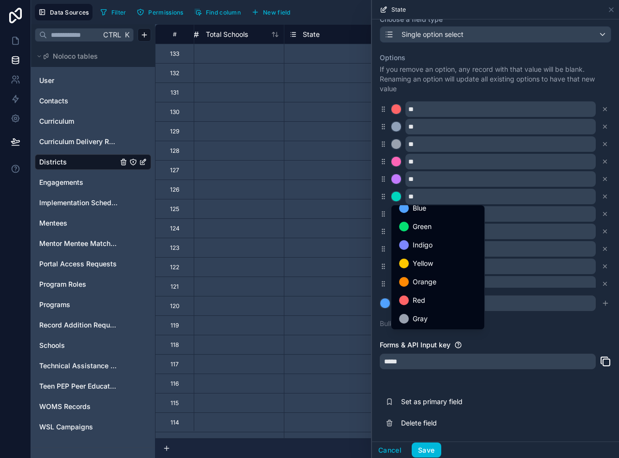
click at [444, 312] on div "Gray" at bounding box center [438, 318] width 89 height 17
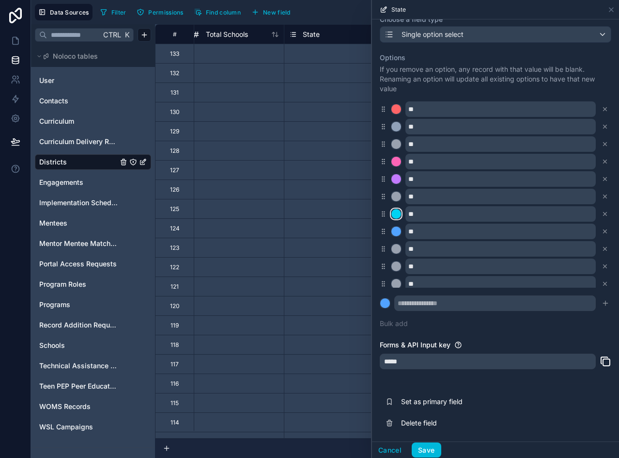
click at [395, 215] on div at bounding box center [397, 214] width 10 height 10
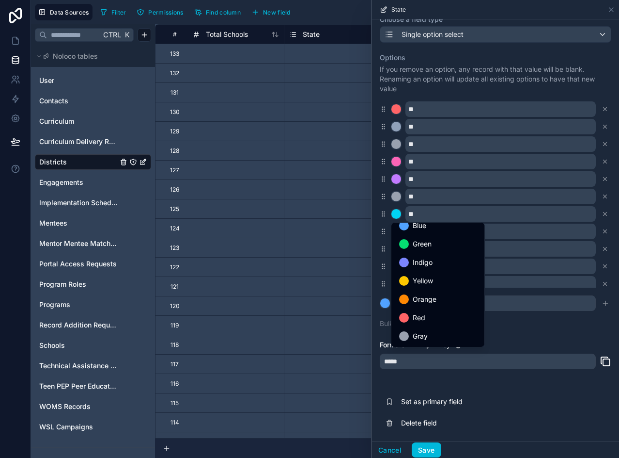
click at [438, 329] on div "Gray" at bounding box center [438, 335] width 89 height 17
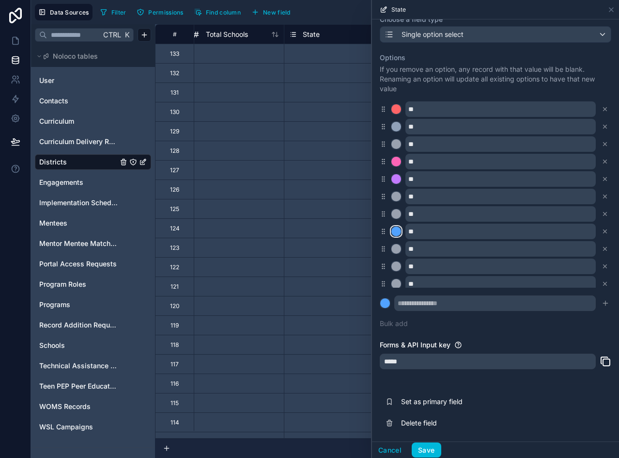
click at [399, 229] on div at bounding box center [397, 231] width 10 height 10
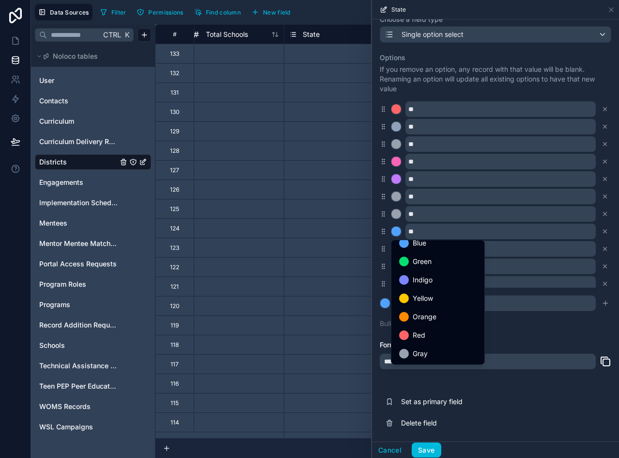
click at [445, 348] on div "Gray" at bounding box center [438, 354] width 78 height 12
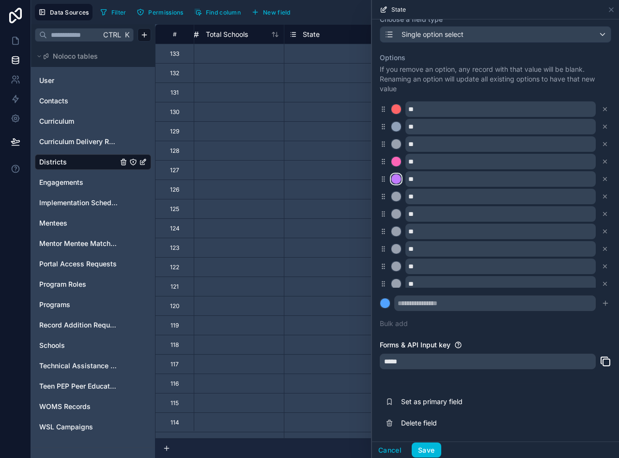
click at [393, 178] on div at bounding box center [397, 179] width 10 height 10
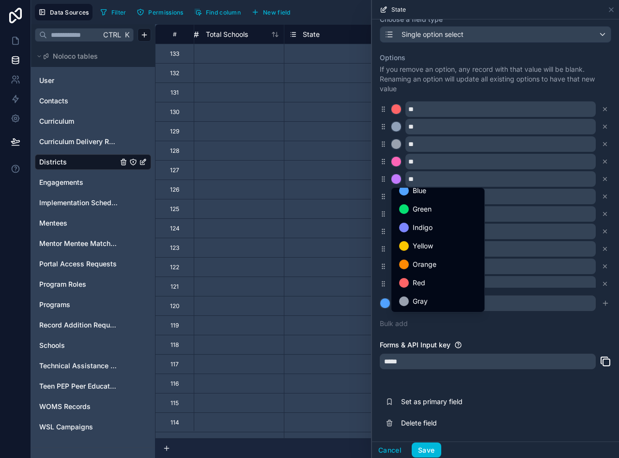
click at [446, 303] on div "Gray" at bounding box center [438, 301] width 78 height 12
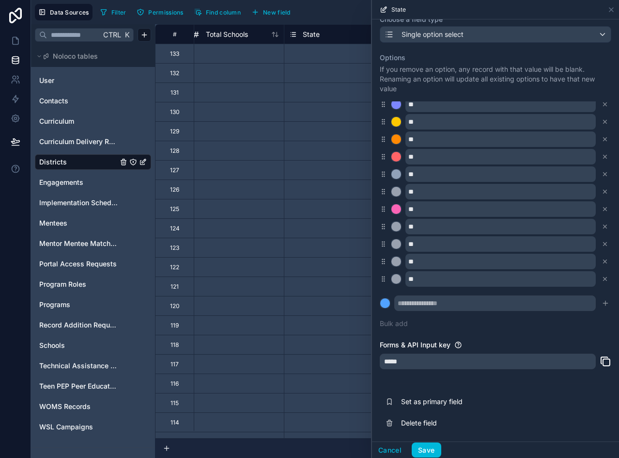
scroll to position [529, 0]
click at [398, 211] on div at bounding box center [397, 210] width 10 height 10
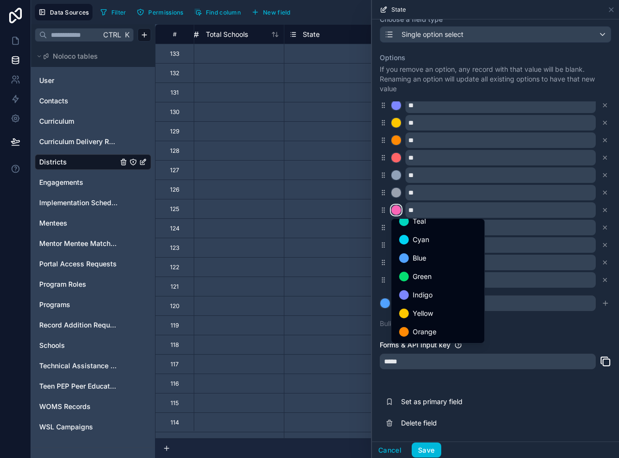
scroll to position [81, 0]
click at [433, 324] on div "Gray" at bounding box center [438, 331] width 89 height 17
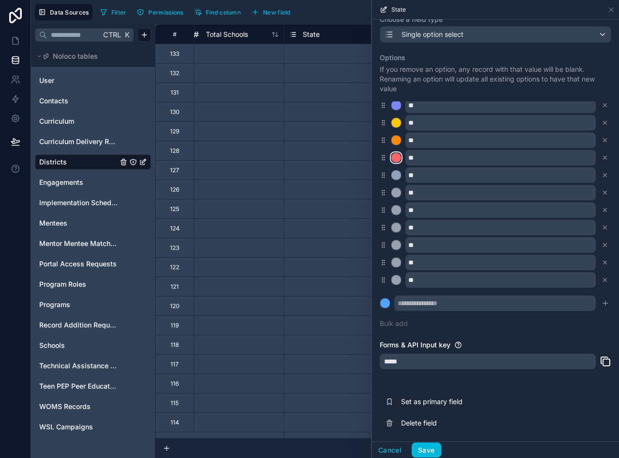
click at [396, 158] on div at bounding box center [397, 158] width 10 height 10
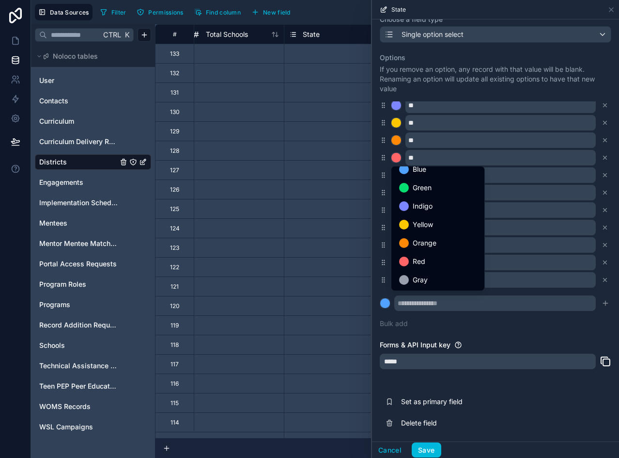
click at [436, 273] on div "Gray" at bounding box center [438, 279] width 89 height 17
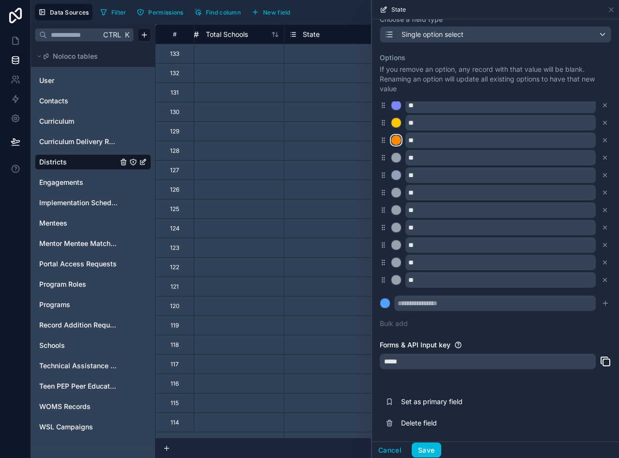
click at [399, 142] on div at bounding box center [397, 140] width 10 height 10
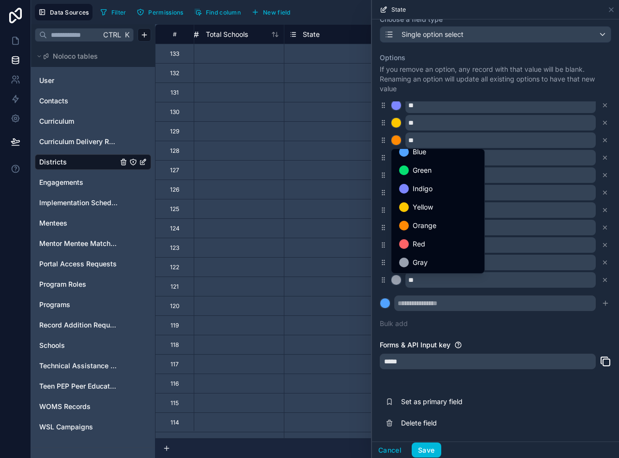
click at [453, 262] on div "Gray" at bounding box center [438, 262] width 78 height 12
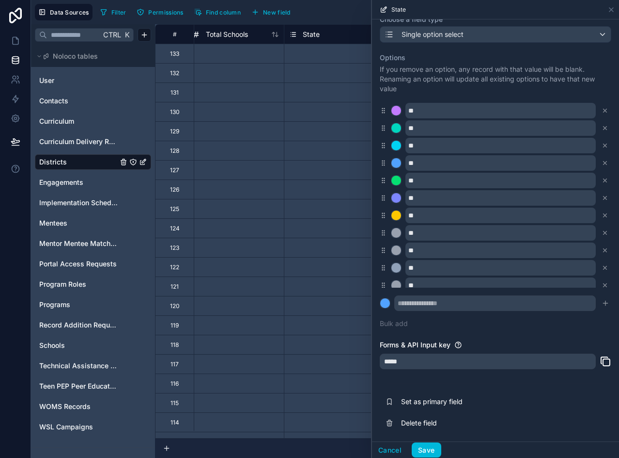
scroll to position [432, 0]
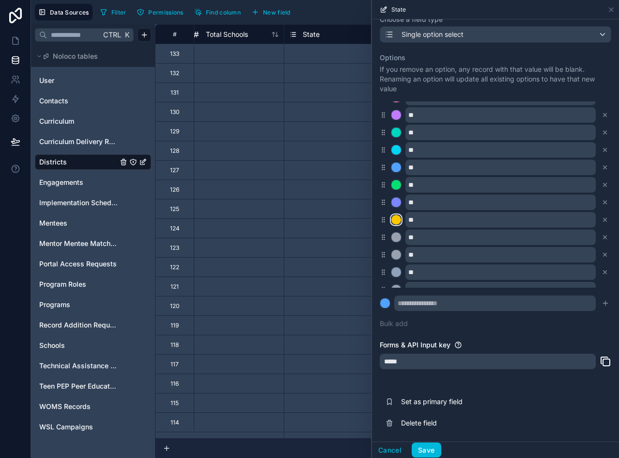
click at [397, 217] on div at bounding box center [397, 220] width 10 height 10
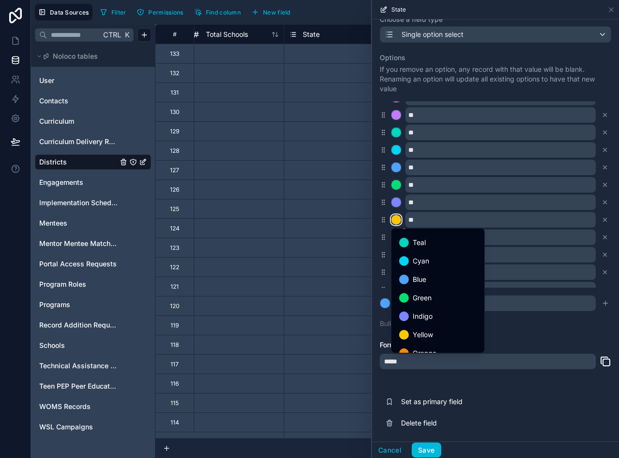
scroll to position [81, 0]
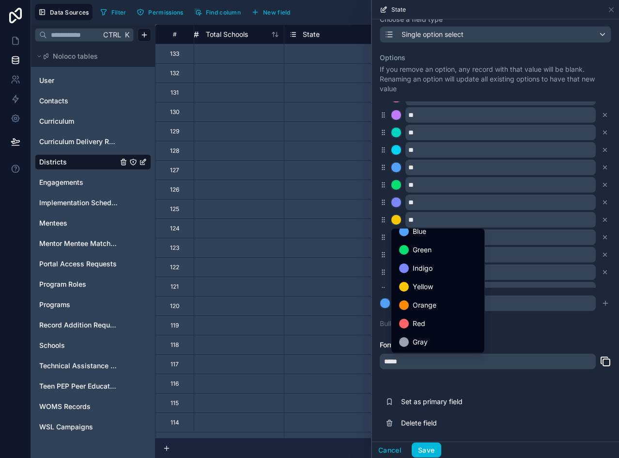
click at [429, 338] on div "Gray" at bounding box center [438, 342] width 78 height 12
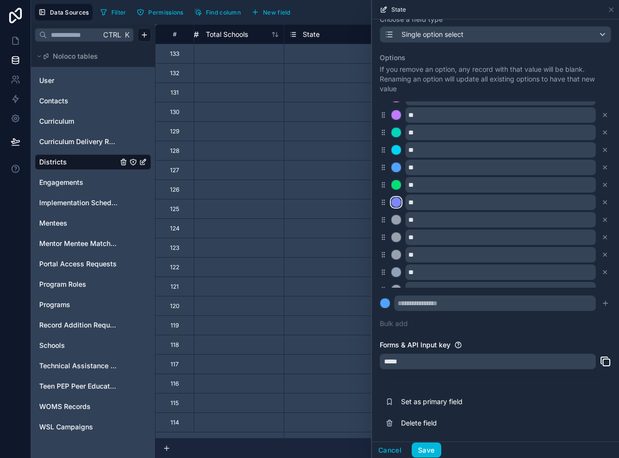
click at [396, 198] on div at bounding box center [397, 202] width 10 height 10
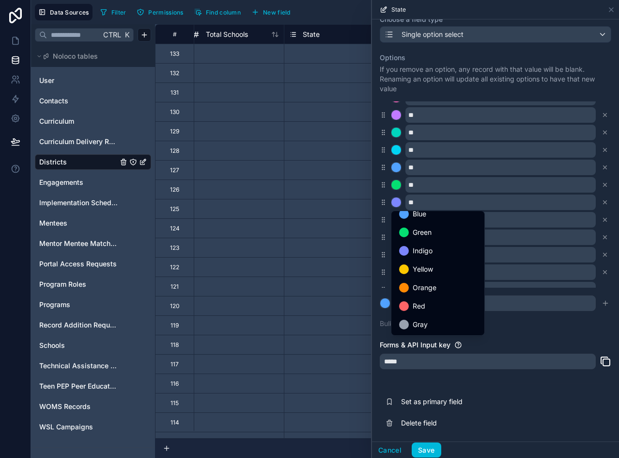
click at [435, 317] on div "Gray" at bounding box center [438, 324] width 89 height 17
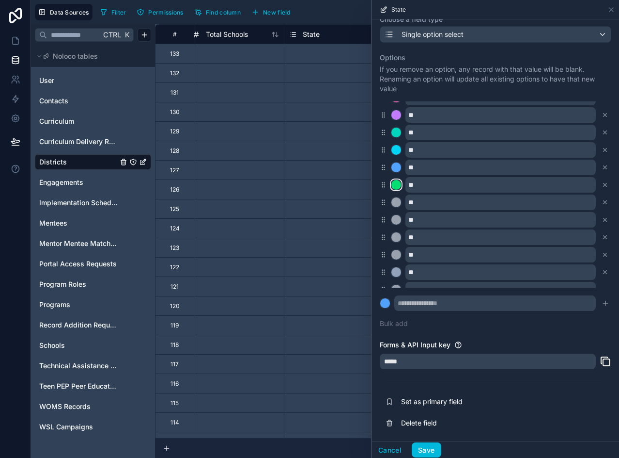
click at [395, 182] on div at bounding box center [397, 185] width 10 height 10
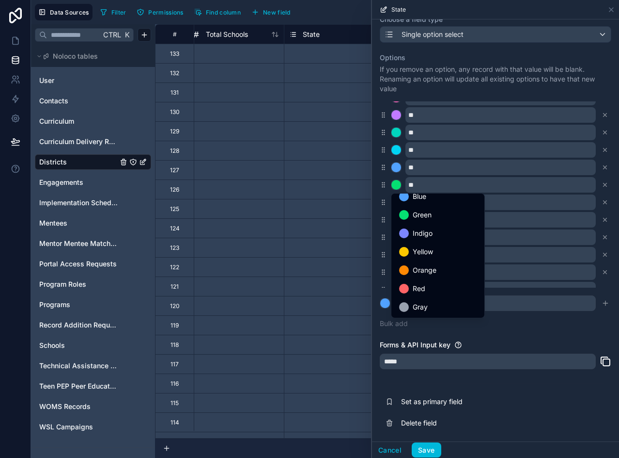
click at [426, 303] on span "Gray" at bounding box center [420, 307] width 15 height 12
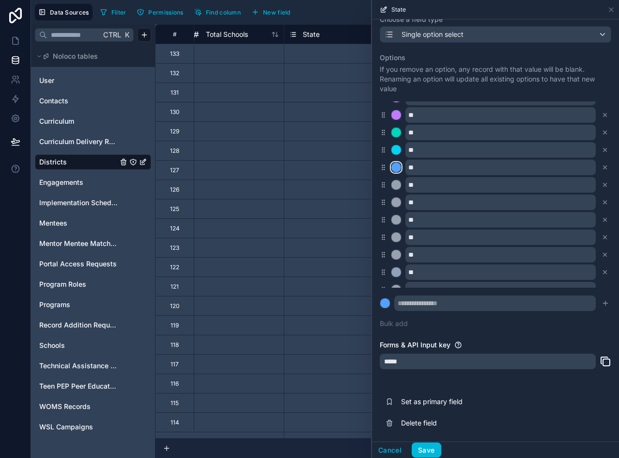
click at [398, 163] on div at bounding box center [397, 167] width 10 height 10
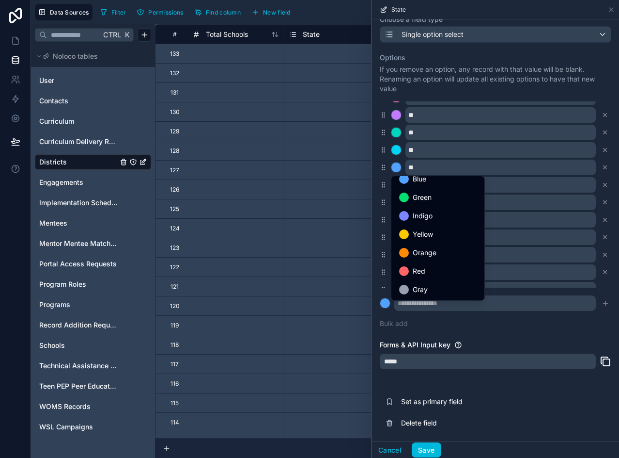
click at [442, 286] on div "Gray" at bounding box center [438, 290] width 78 height 12
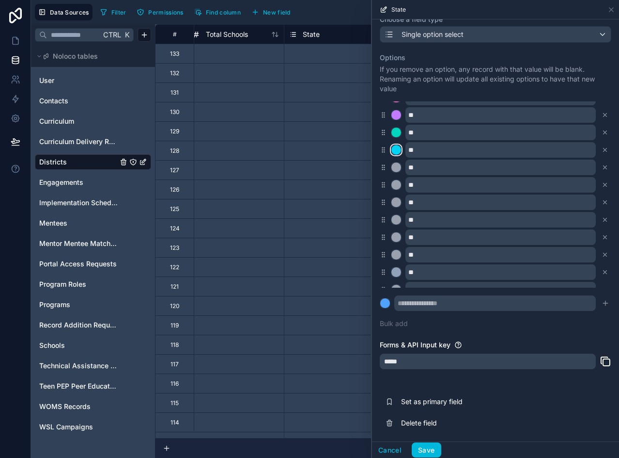
click at [396, 148] on div at bounding box center [397, 150] width 10 height 10
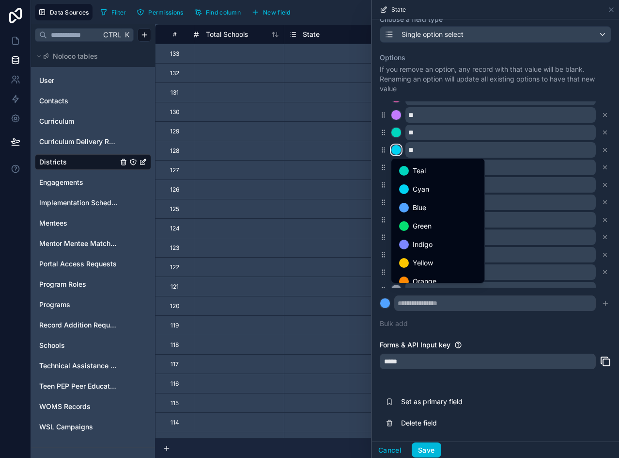
scroll to position [0, 0]
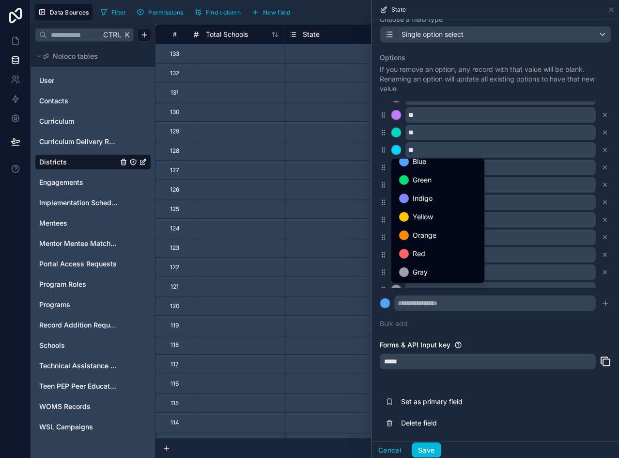
click at [422, 273] on span "Gray" at bounding box center [420, 272] width 15 height 12
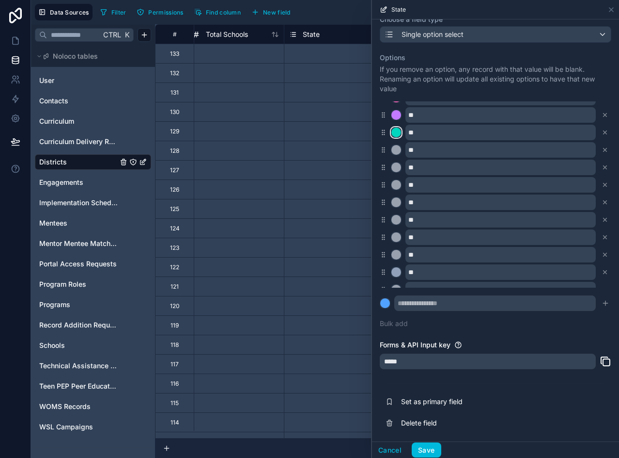
click at [395, 130] on div at bounding box center [397, 132] width 10 height 10
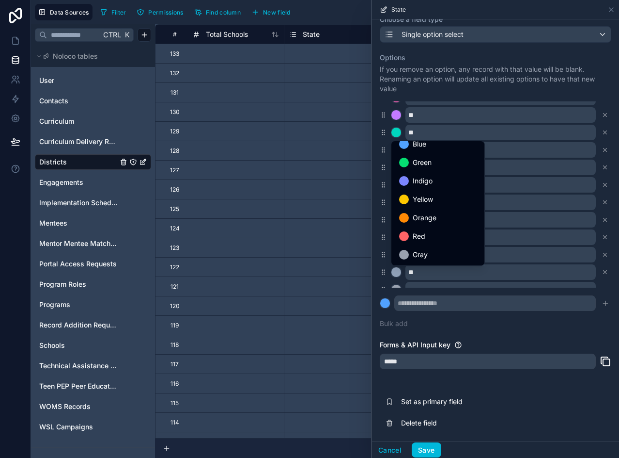
click at [445, 258] on div "Gray" at bounding box center [438, 255] width 78 height 12
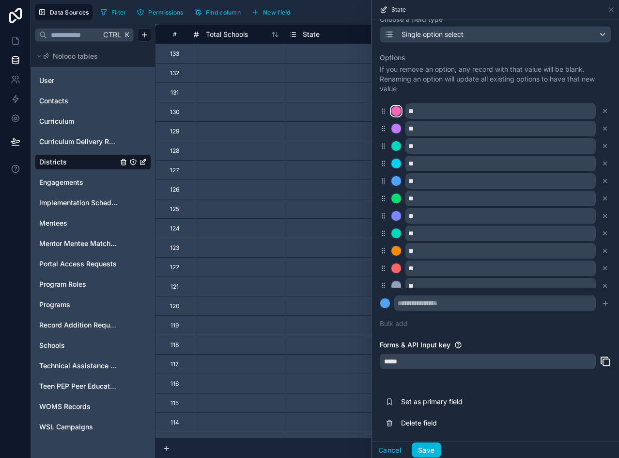
click at [395, 113] on div at bounding box center [397, 111] width 10 height 10
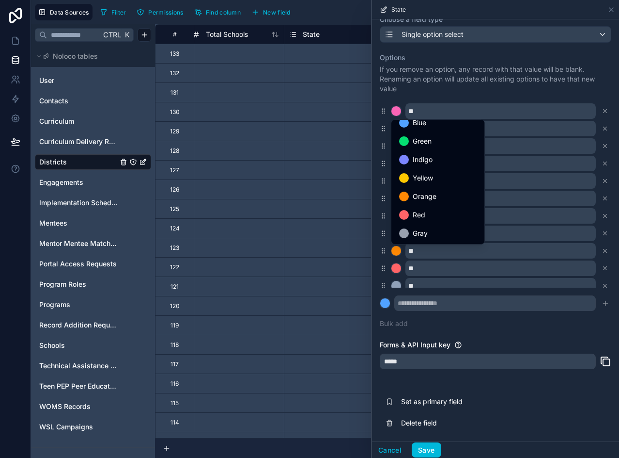
click at [440, 234] on div "Gray" at bounding box center [438, 233] width 78 height 12
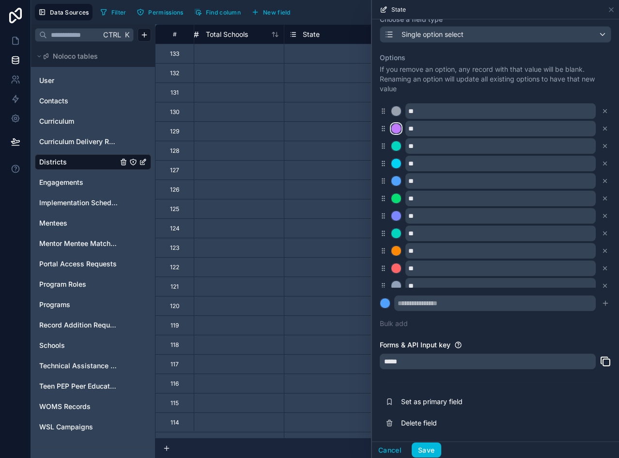
click at [398, 131] on div at bounding box center [397, 129] width 10 height 10
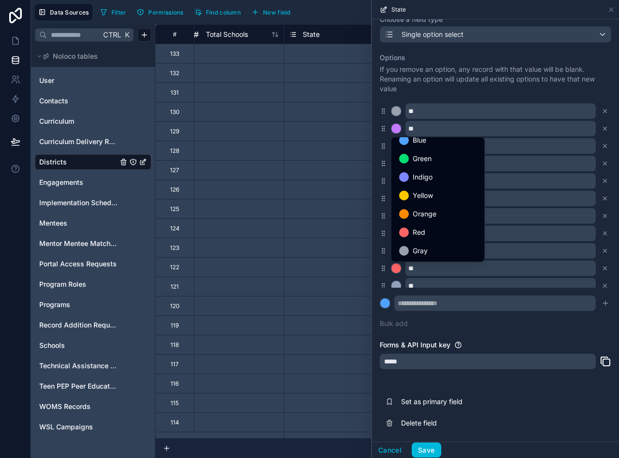
click at [428, 245] on span "Gray" at bounding box center [420, 251] width 15 height 12
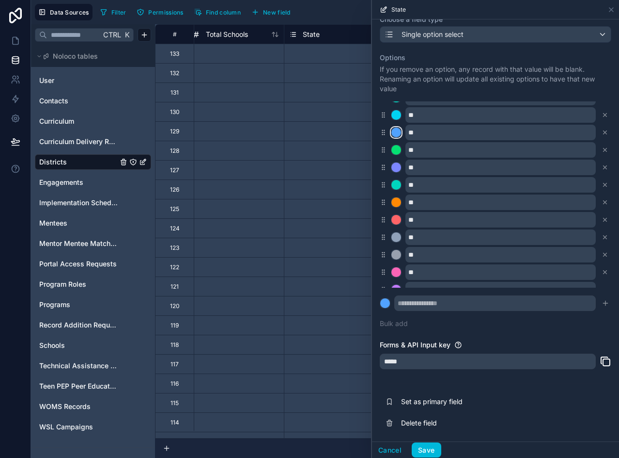
click at [396, 134] on div at bounding box center [397, 132] width 10 height 10
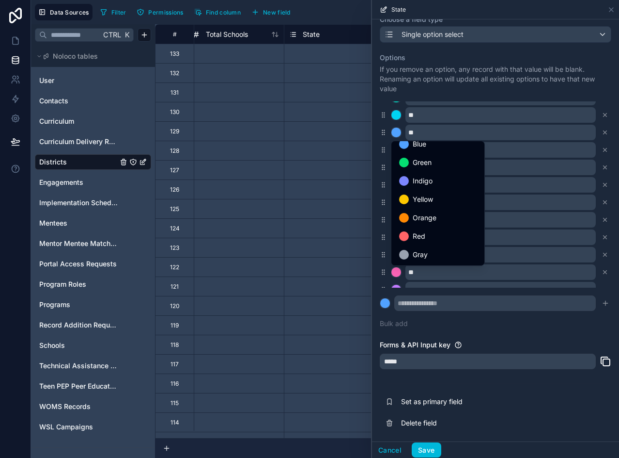
click at [426, 247] on div "Gray" at bounding box center [438, 254] width 89 height 17
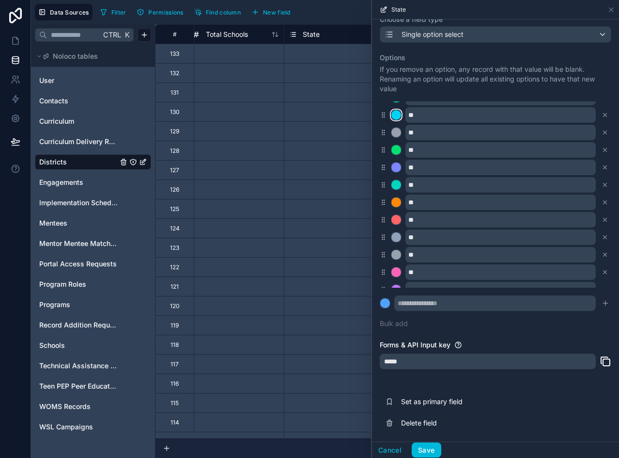
click at [400, 115] on div at bounding box center [397, 115] width 10 height 10
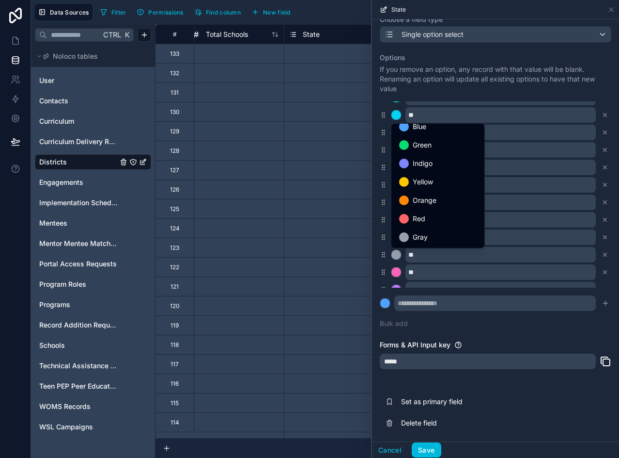
click at [432, 231] on div "Gray" at bounding box center [438, 236] width 89 height 17
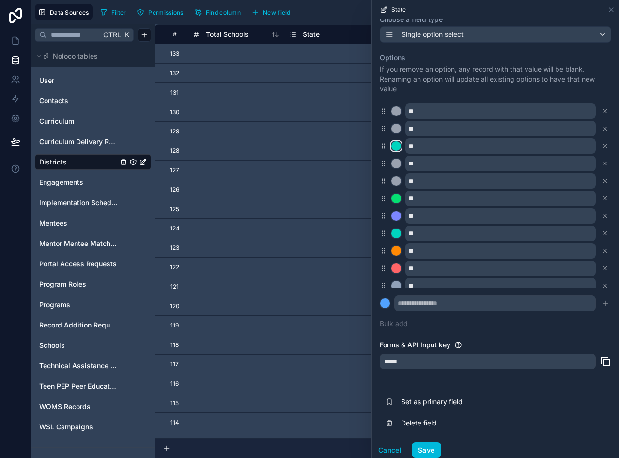
click at [395, 147] on div at bounding box center [397, 146] width 10 height 10
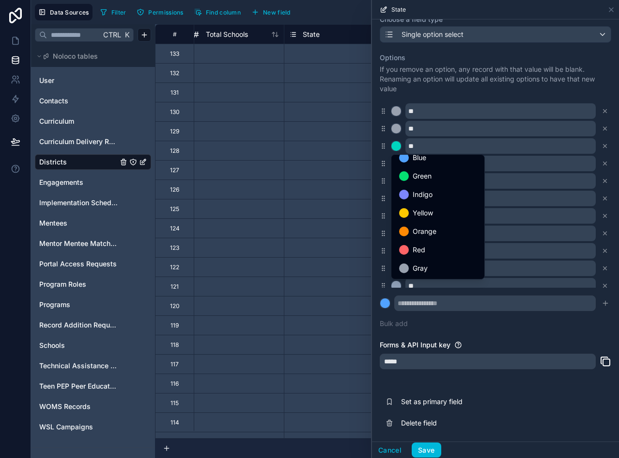
drag, startPoint x: 437, startPoint y: 262, endPoint x: 438, endPoint y: 241, distance: 21.3
click at [437, 261] on div "Gray" at bounding box center [438, 267] width 89 height 17
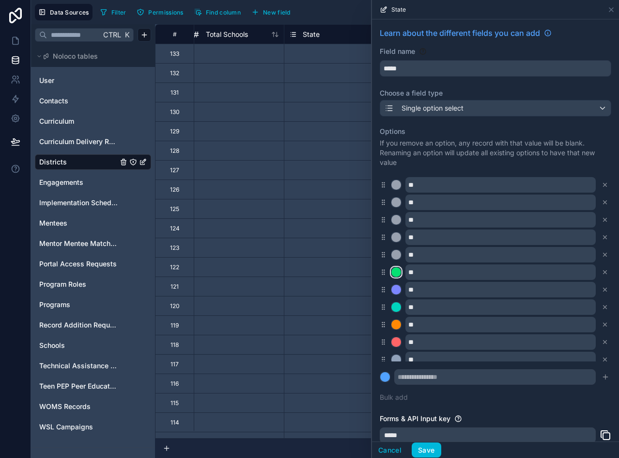
click at [398, 269] on div at bounding box center [397, 272] width 10 height 10
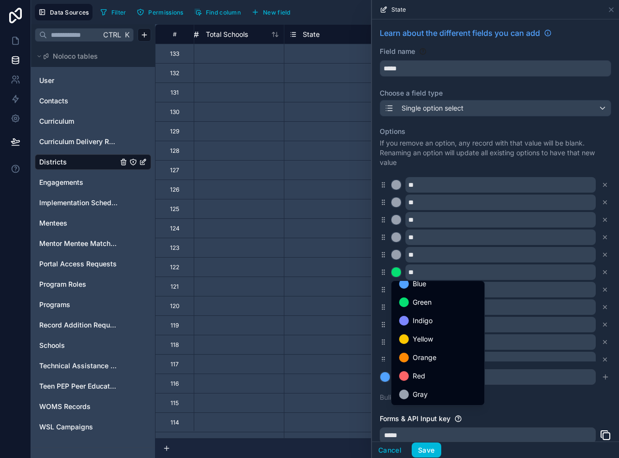
click at [420, 385] on div "Gray" at bounding box center [438, 393] width 89 height 17
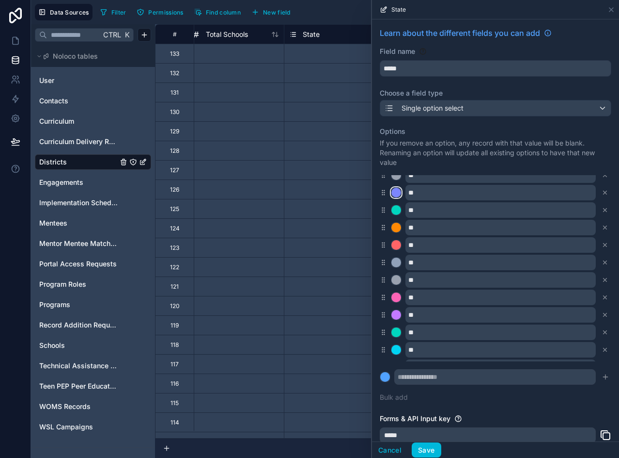
click at [399, 191] on div at bounding box center [397, 193] width 10 height 10
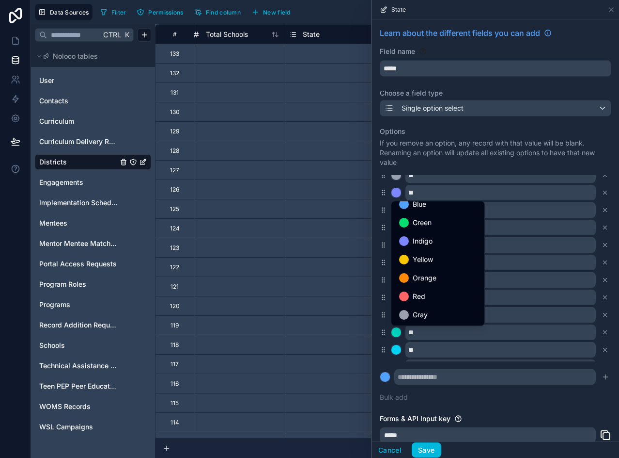
click at [426, 317] on span "Gray" at bounding box center [420, 315] width 15 height 12
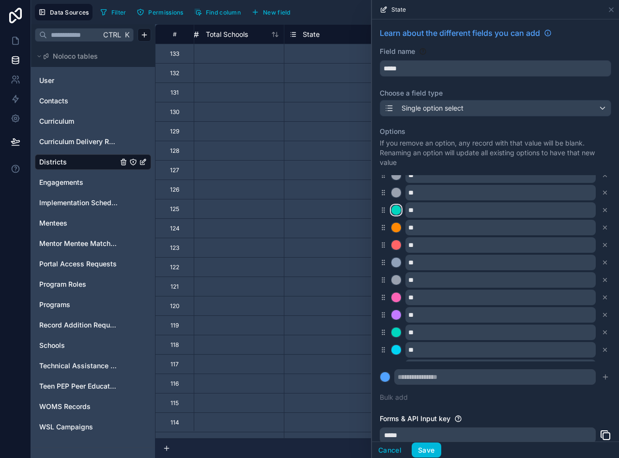
click at [398, 206] on div at bounding box center [397, 210] width 10 height 10
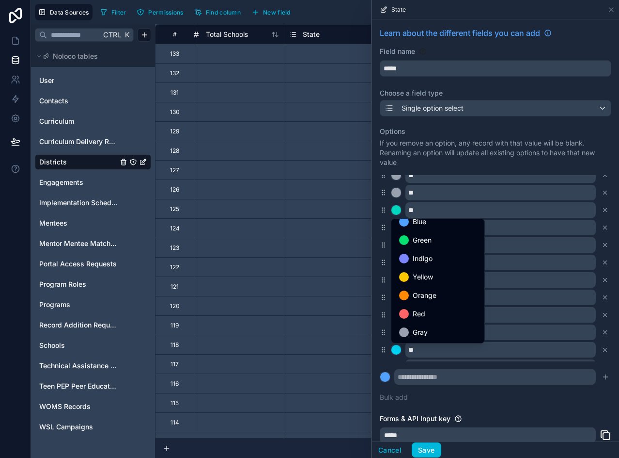
click at [423, 324] on div "Gray" at bounding box center [438, 331] width 89 height 17
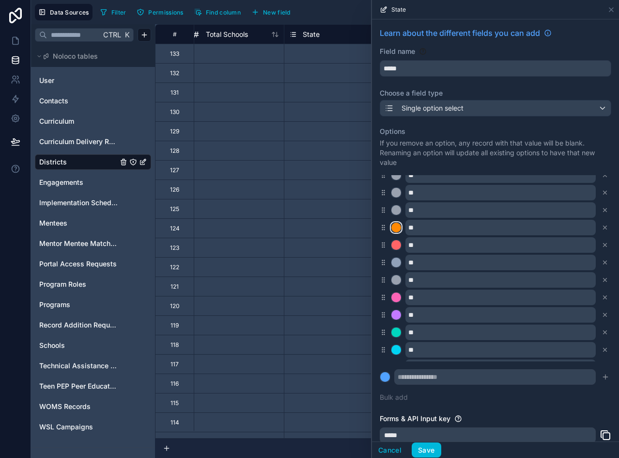
click at [396, 225] on div at bounding box center [397, 227] width 10 height 10
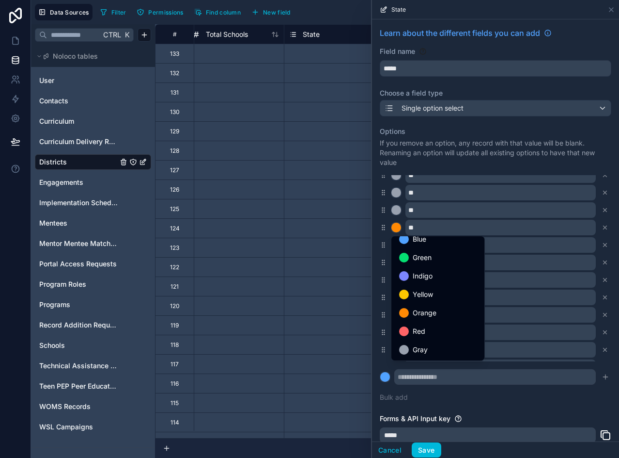
click at [426, 342] on div "Gray" at bounding box center [438, 349] width 89 height 17
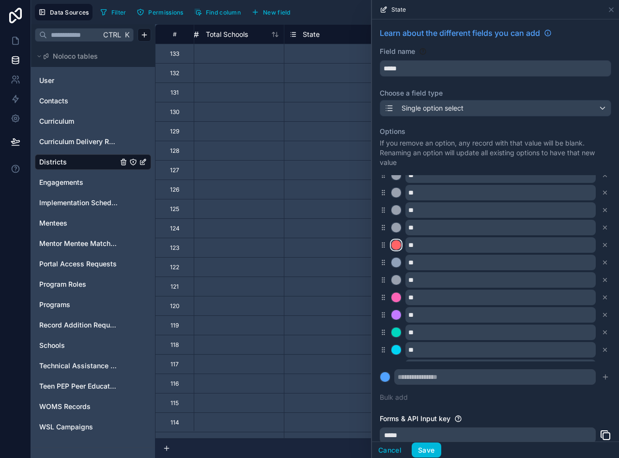
click at [399, 240] on div at bounding box center [397, 245] width 10 height 10
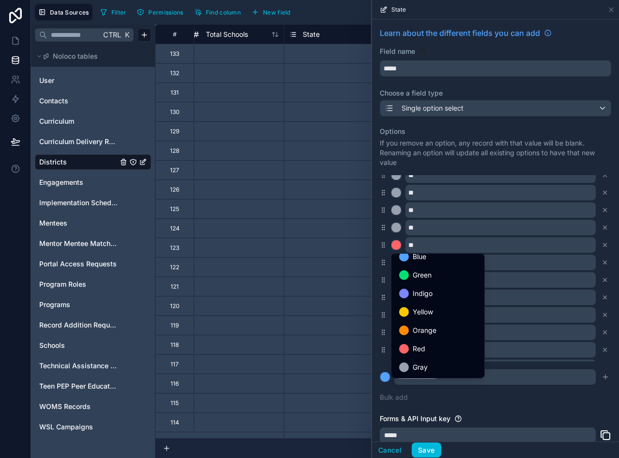
click at [430, 357] on ul "Pink Purple Teal Cyan Blue Green Indigo Yellow Orange Red Gray" at bounding box center [438, 315] width 93 height 124
click at [428, 360] on div "Gray" at bounding box center [438, 366] width 89 height 17
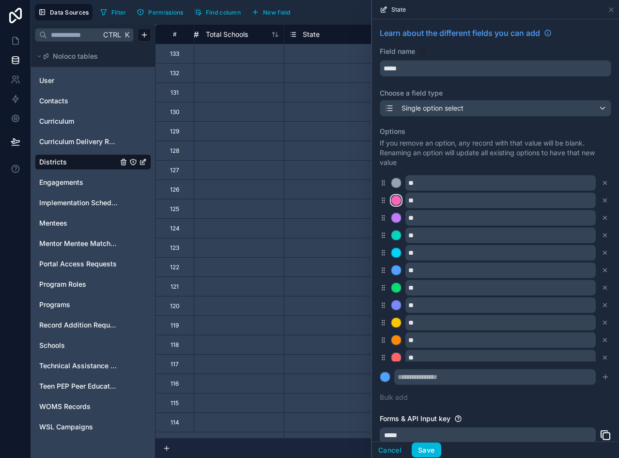
click at [394, 198] on div at bounding box center [397, 200] width 10 height 10
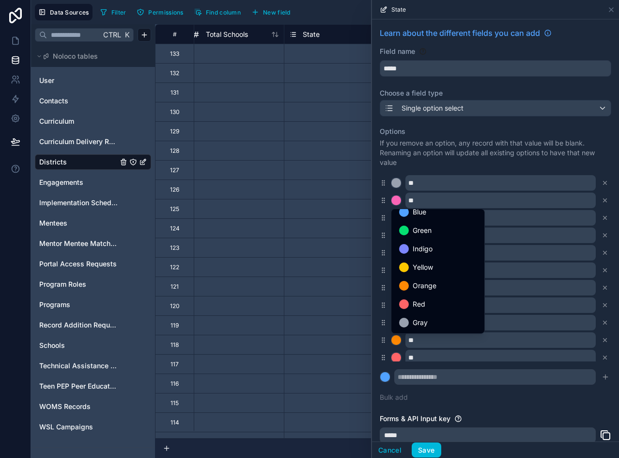
click at [435, 317] on div "Gray" at bounding box center [438, 323] width 78 height 12
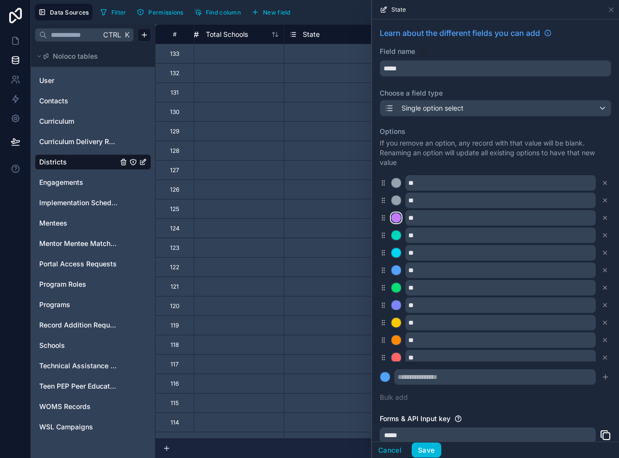
click at [400, 214] on div at bounding box center [397, 218] width 10 height 10
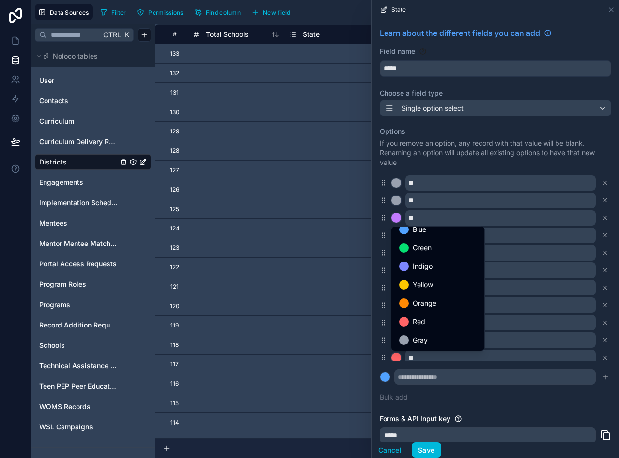
click at [428, 336] on span "Gray" at bounding box center [420, 340] width 15 height 12
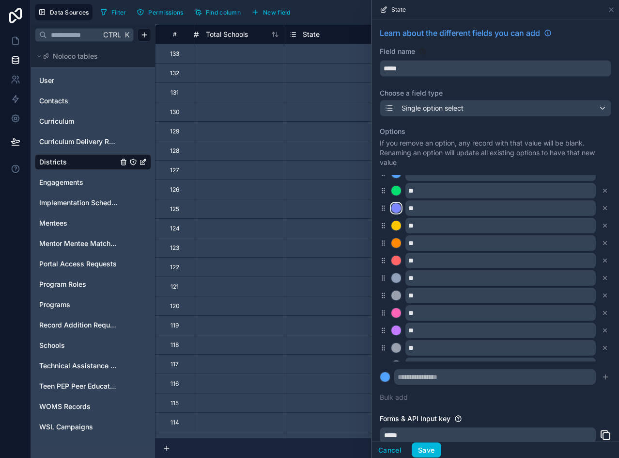
click at [398, 211] on div at bounding box center [397, 208] width 10 height 10
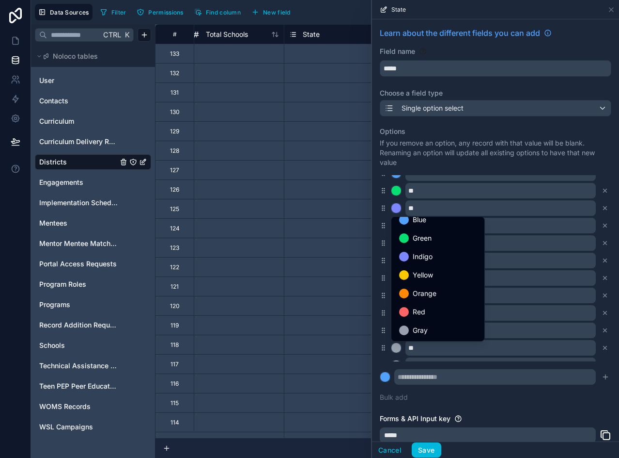
click at [425, 327] on span "Gray" at bounding box center [420, 330] width 15 height 12
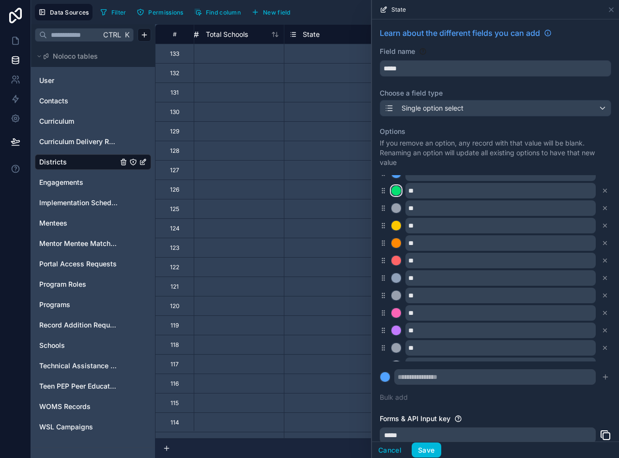
click at [398, 189] on div at bounding box center [397, 191] width 10 height 10
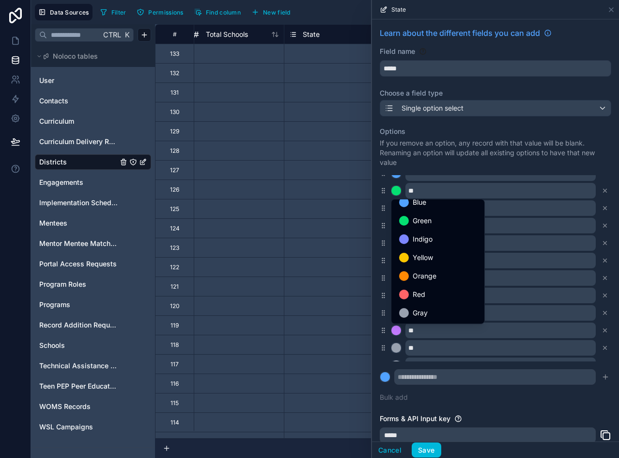
click at [430, 307] on div "Gray" at bounding box center [438, 313] width 78 height 12
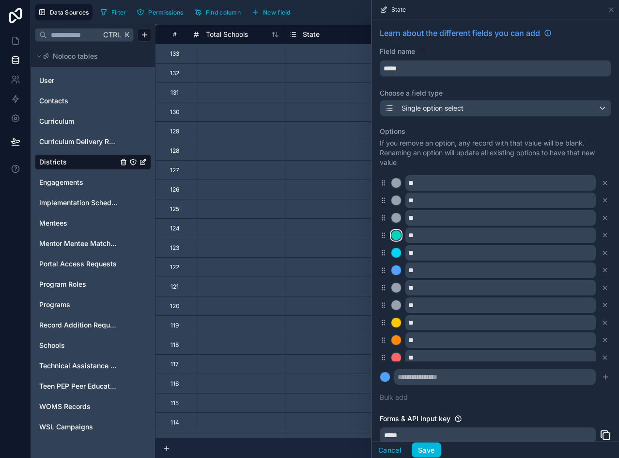
click at [398, 236] on div at bounding box center [397, 235] width 10 height 10
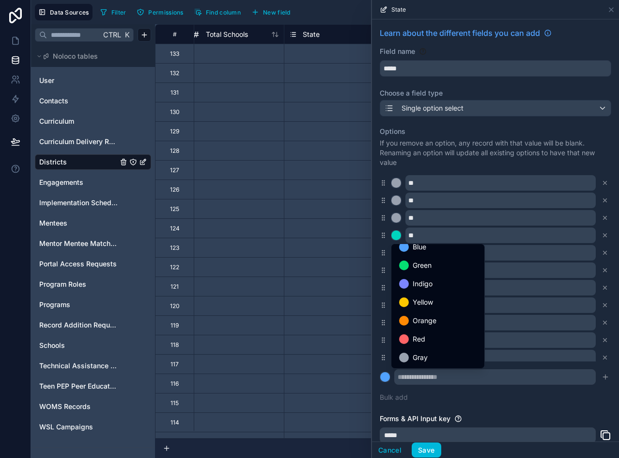
click at [451, 351] on div "Gray" at bounding box center [438, 357] width 78 height 12
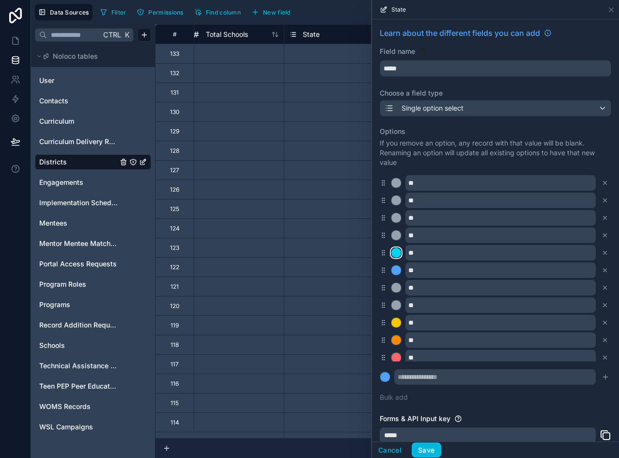
click at [396, 250] on div at bounding box center [397, 253] width 10 height 10
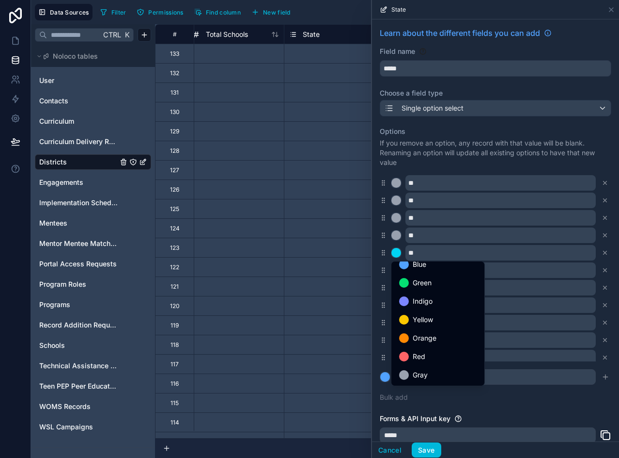
click at [428, 363] on div "Red" at bounding box center [438, 356] width 89 height 17
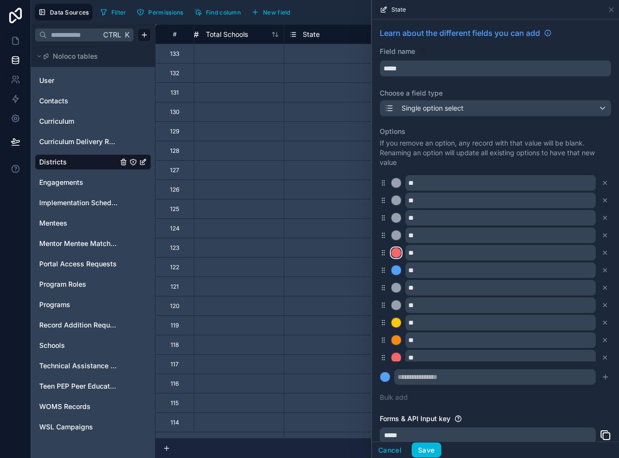
click at [399, 255] on div at bounding box center [397, 253] width 10 height 10
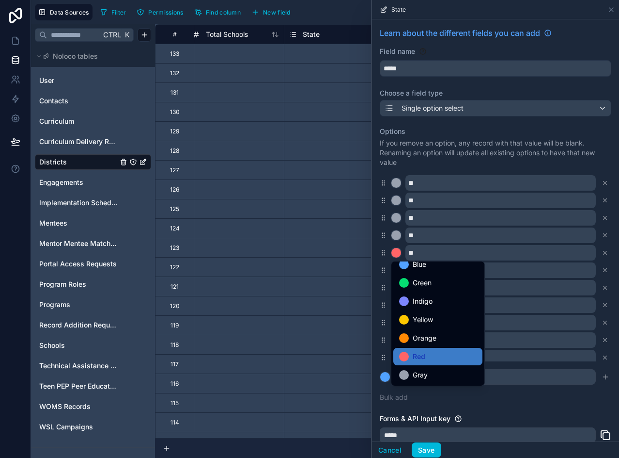
click at [418, 371] on span "Gray" at bounding box center [420, 375] width 15 height 12
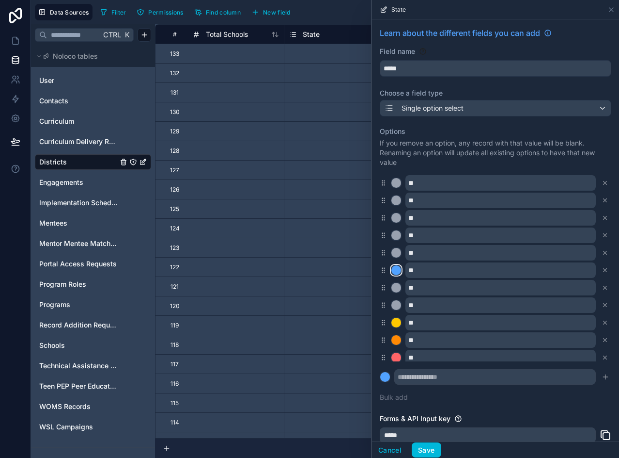
click at [396, 268] on div at bounding box center [397, 270] width 10 height 10
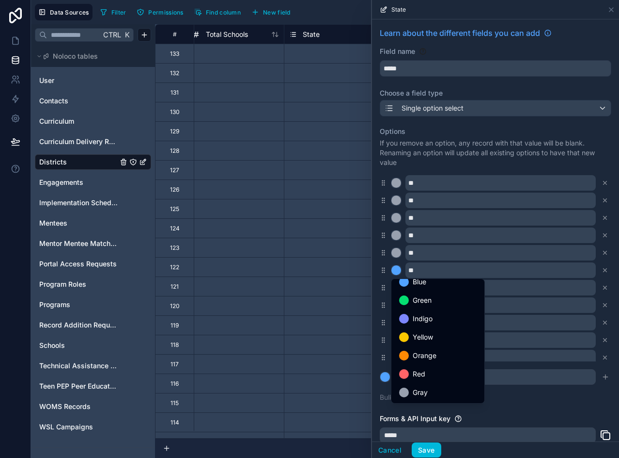
click at [414, 390] on span "Gray" at bounding box center [420, 392] width 15 height 12
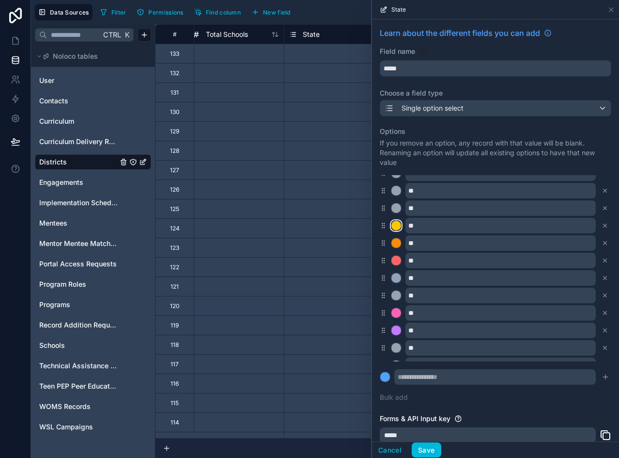
click at [399, 222] on div at bounding box center [397, 226] width 10 height 10
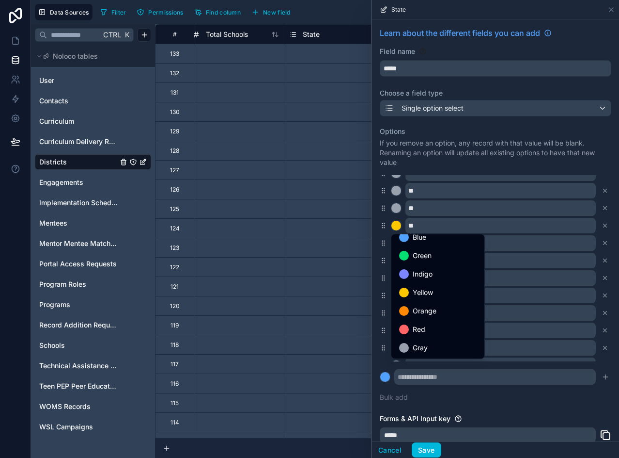
click at [415, 344] on span "Gray" at bounding box center [420, 348] width 15 height 12
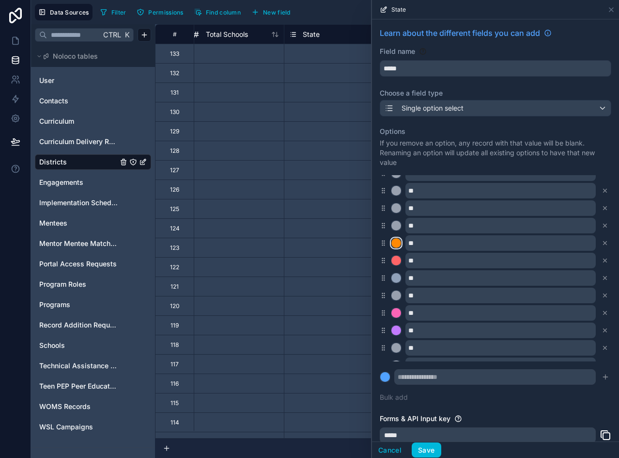
click at [396, 240] on div at bounding box center [397, 243] width 10 height 10
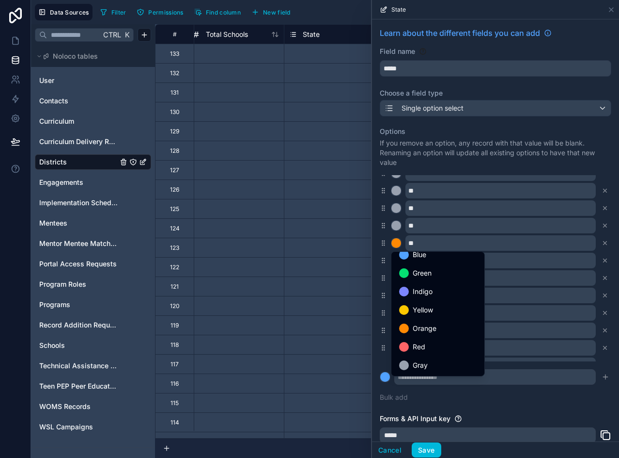
click at [421, 358] on div "Gray" at bounding box center [438, 364] width 89 height 17
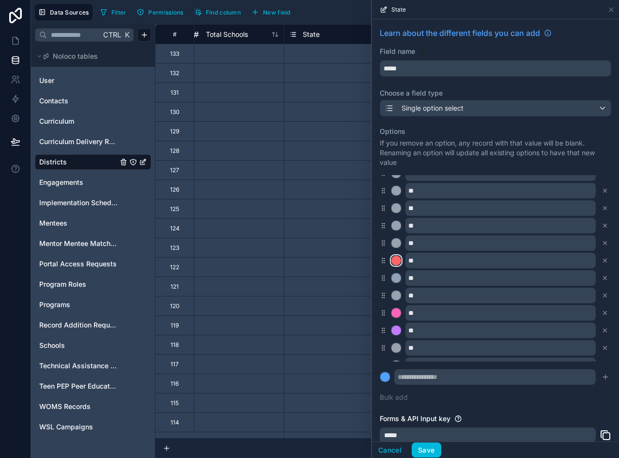
click at [395, 260] on div at bounding box center [397, 260] width 10 height 10
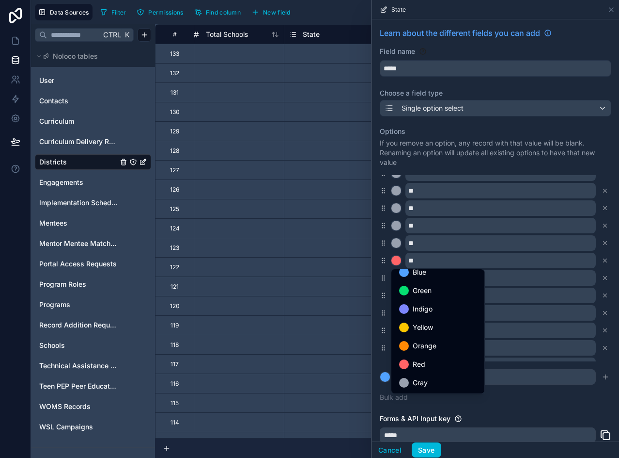
click at [426, 376] on div "Gray" at bounding box center [438, 382] width 89 height 17
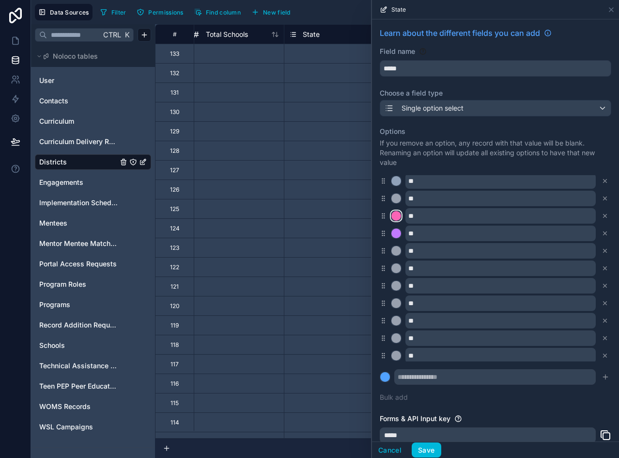
click at [401, 217] on div at bounding box center [397, 216] width 10 height 10
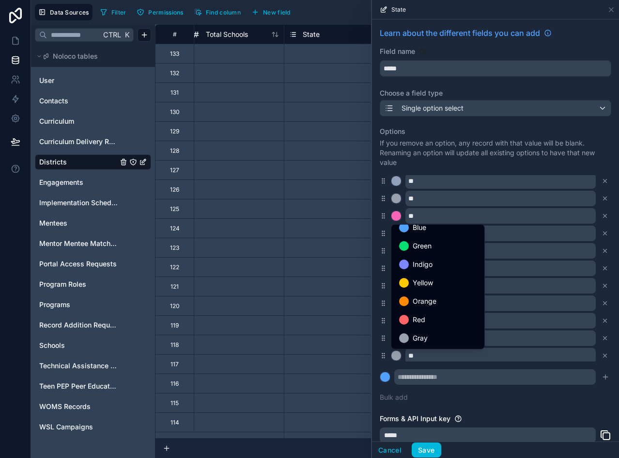
click at [413, 335] on span "Gray" at bounding box center [420, 338] width 15 height 12
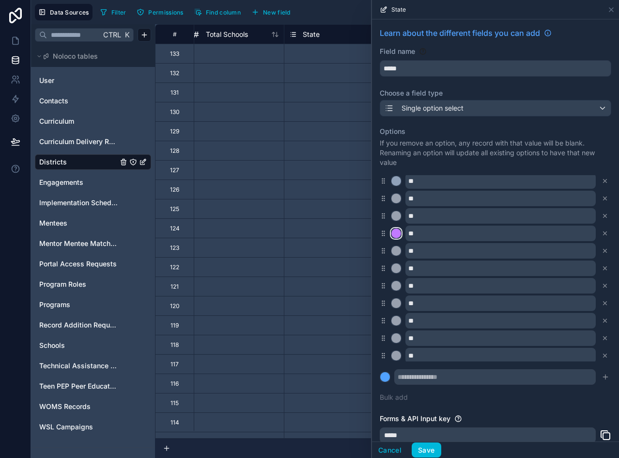
click at [400, 228] on button at bounding box center [396, 233] width 11 height 11
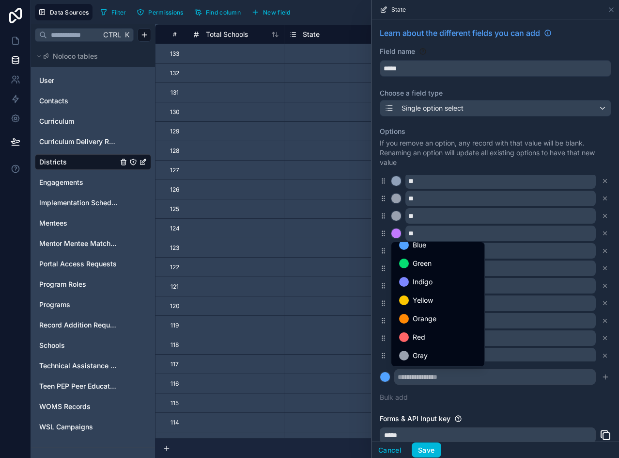
click at [421, 354] on span "Gray" at bounding box center [420, 355] width 15 height 12
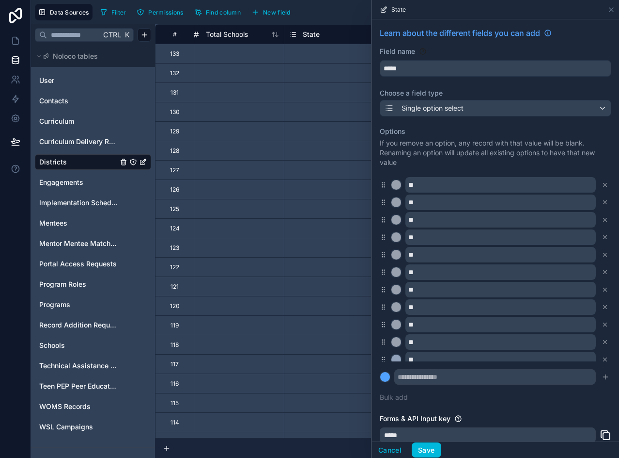
click at [420, 447] on button "Save" at bounding box center [426, 450] width 29 height 16
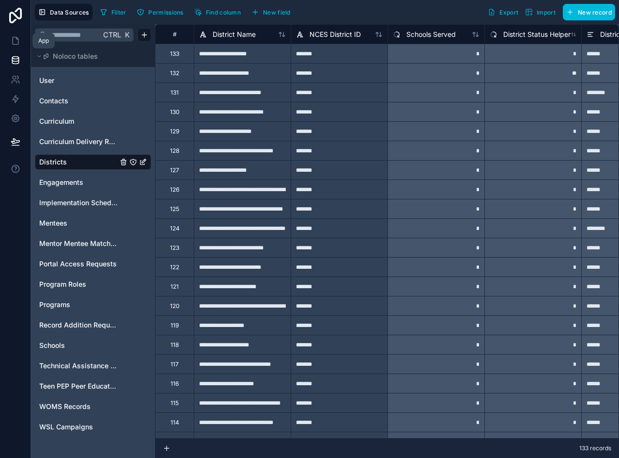
click at [15, 39] on icon at bounding box center [16, 41] width 10 height 10
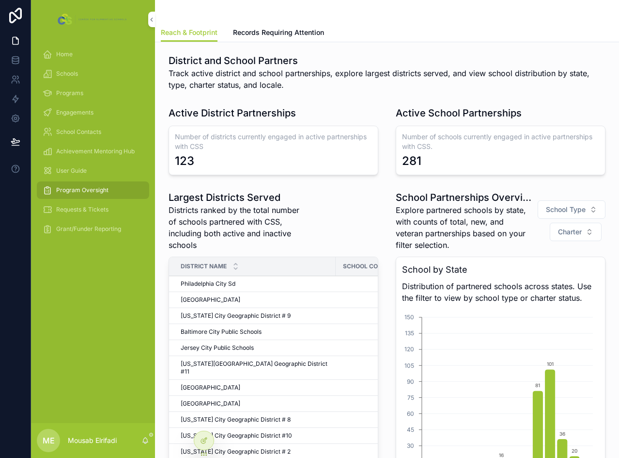
click at [217, 444] on td "[US_STATE][GEOGRAPHIC_DATA] Geographic District # 2 [US_STATE][GEOGRAPHIC_DATA]…" at bounding box center [252, 452] width 167 height 16
click at [206, 440] on icon at bounding box center [204, 440] width 8 height 8
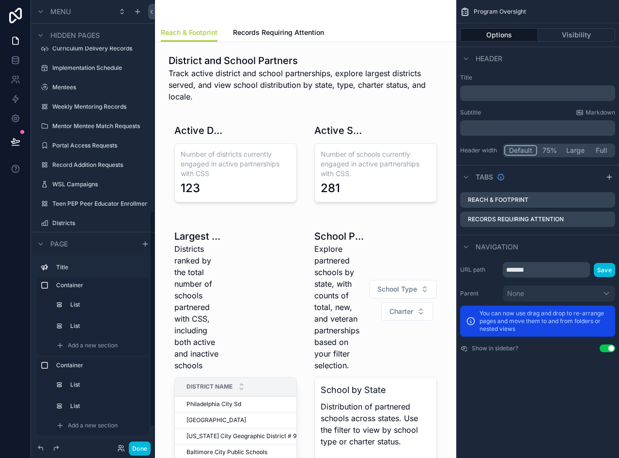
scroll to position [476, 0]
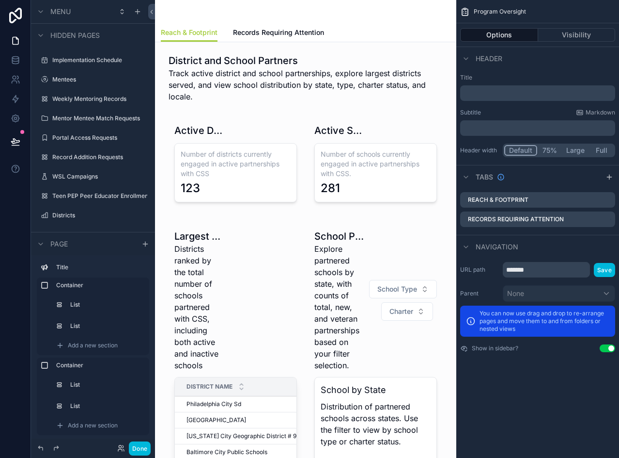
click at [63, 219] on div "Districts" at bounding box center [99, 215] width 95 height 8
click at [65, 215] on label "Districts" at bounding box center [97, 215] width 91 height 8
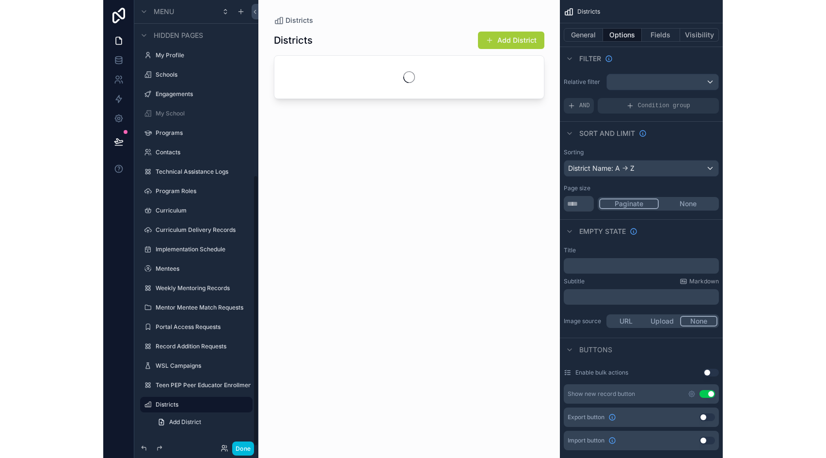
scroll to position [287, 0]
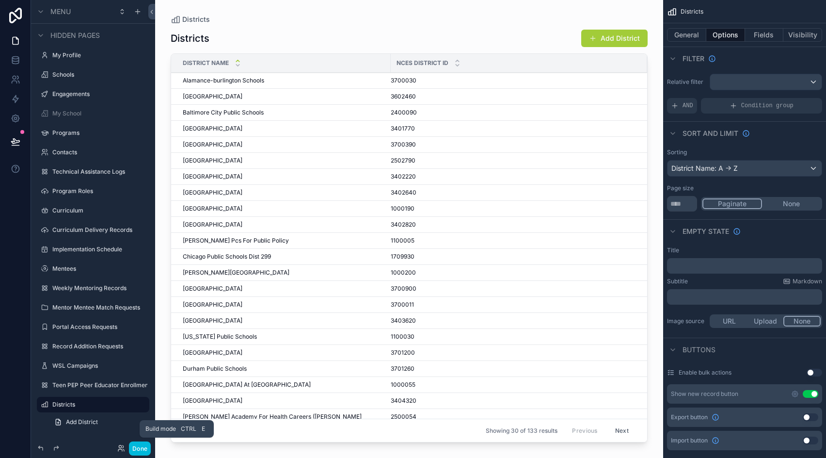
click at [143, 449] on button "Done" at bounding box center [140, 448] width 22 height 14
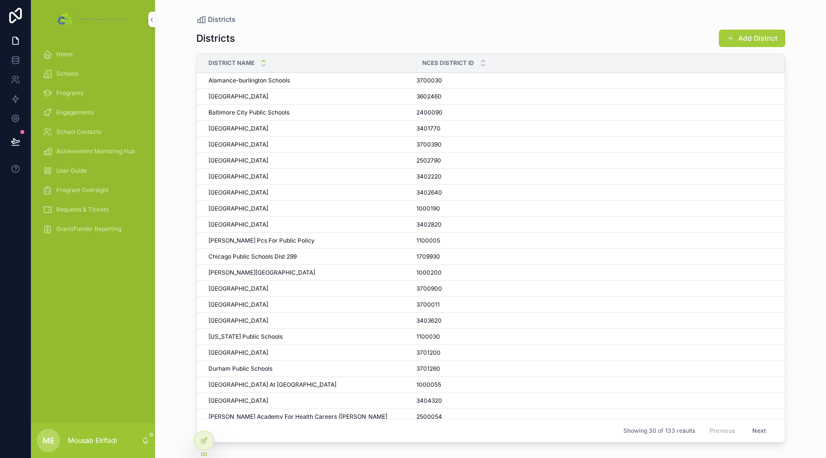
click at [446, 23] on div "Districts [GEOGRAPHIC_DATA] Name [GEOGRAPHIC_DATA] ID Alamance-[GEOGRAPHIC_DATA…" at bounding box center [490, 234] width 589 height 423
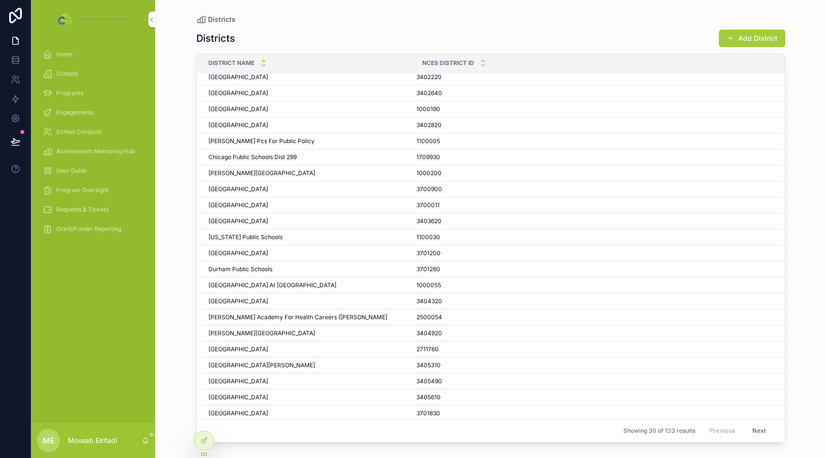
scroll to position [85, 0]
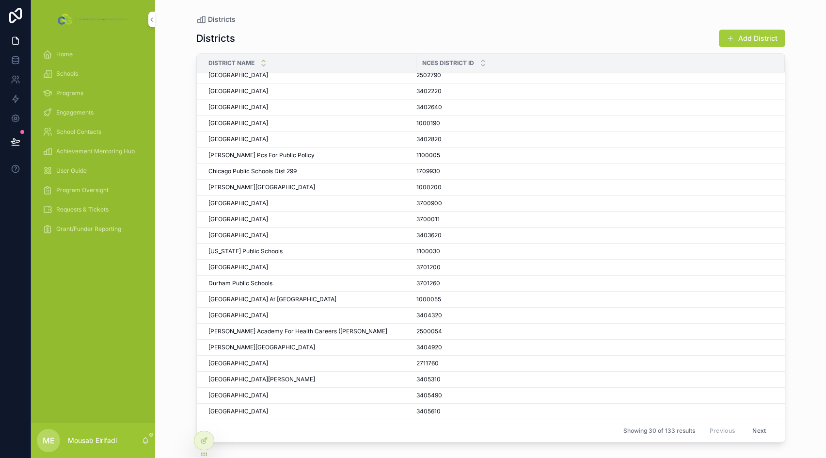
click at [750, 426] on button "Next" at bounding box center [758, 430] width 27 height 15
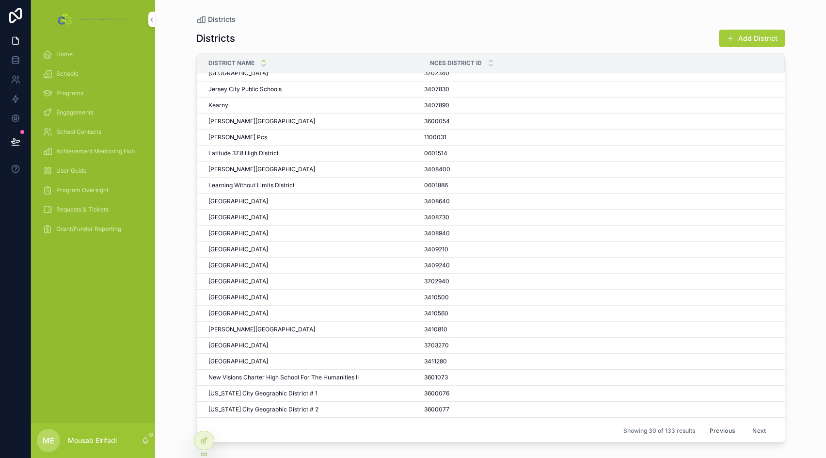
scroll to position [134, 0]
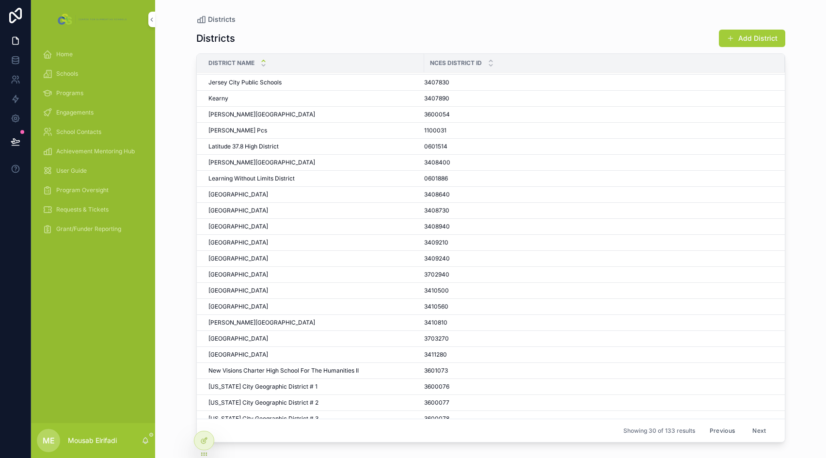
click at [756, 432] on button "Next" at bounding box center [758, 430] width 27 height 15
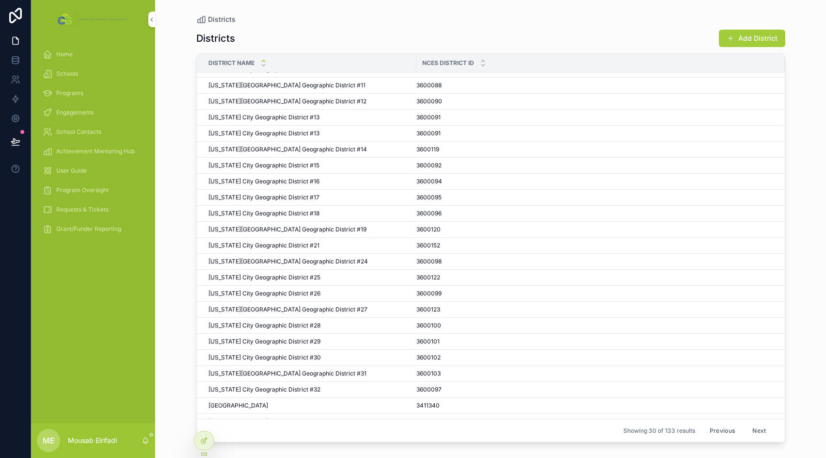
scroll to position [85, 0]
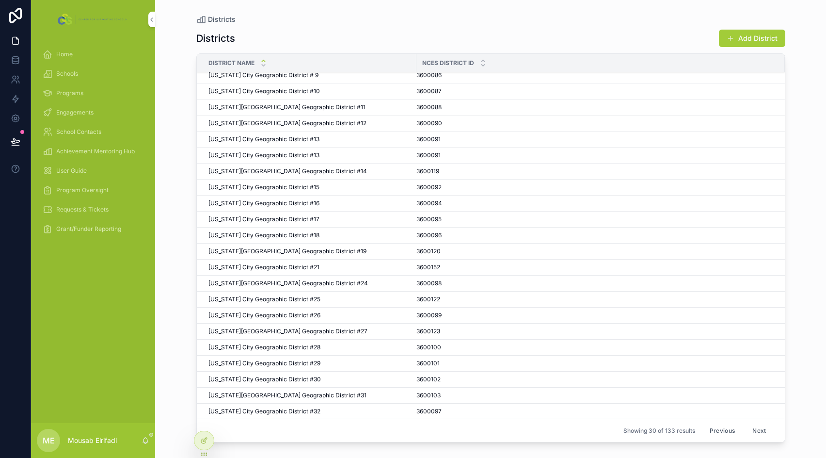
click at [751, 430] on button "Next" at bounding box center [758, 430] width 27 height 15
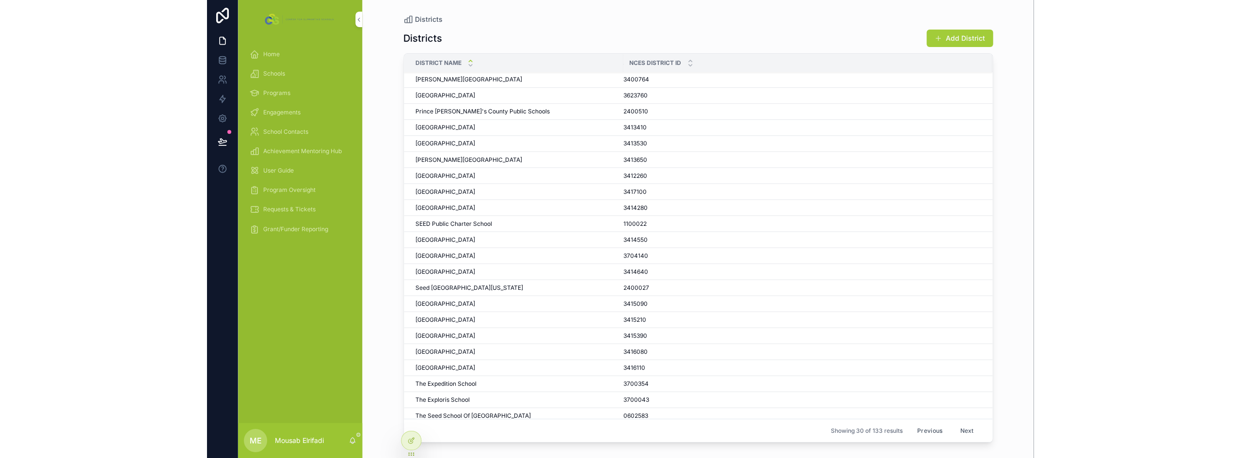
scroll to position [134, 0]
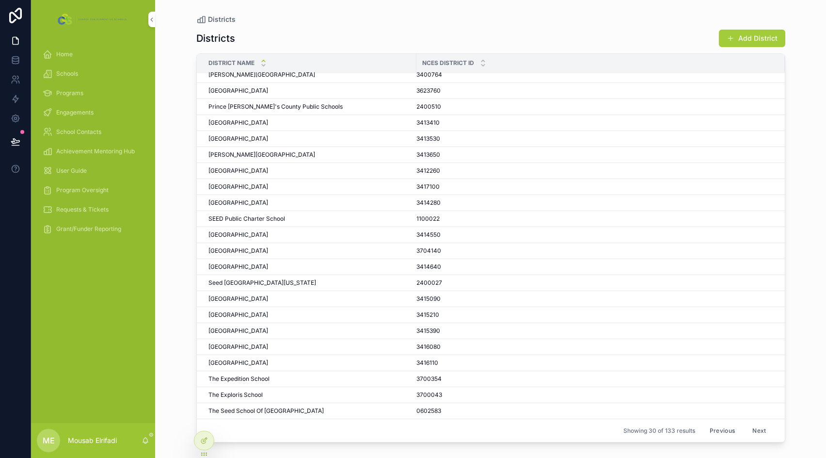
click at [250, 218] on span "SEED Public Charter School" at bounding box center [246, 219] width 77 height 8
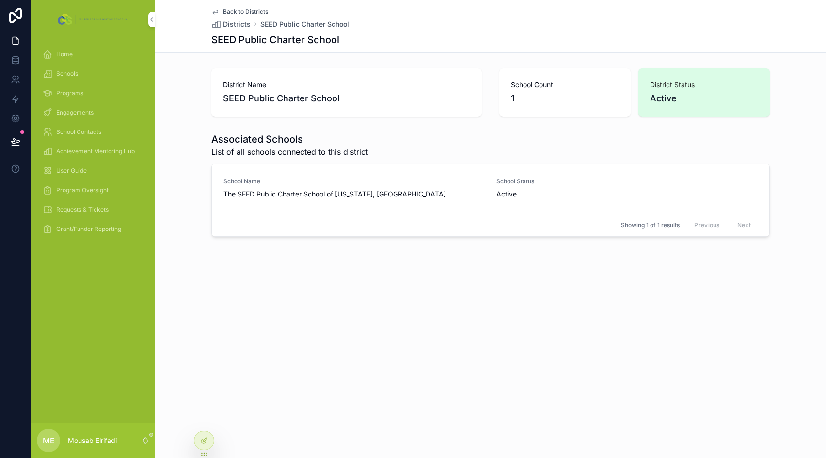
click at [343, 196] on span "The SEED Public Charter School of [US_STATE], [GEOGRAPHIC_DATA]" at bounding box center [353, 194] width 261 height 10
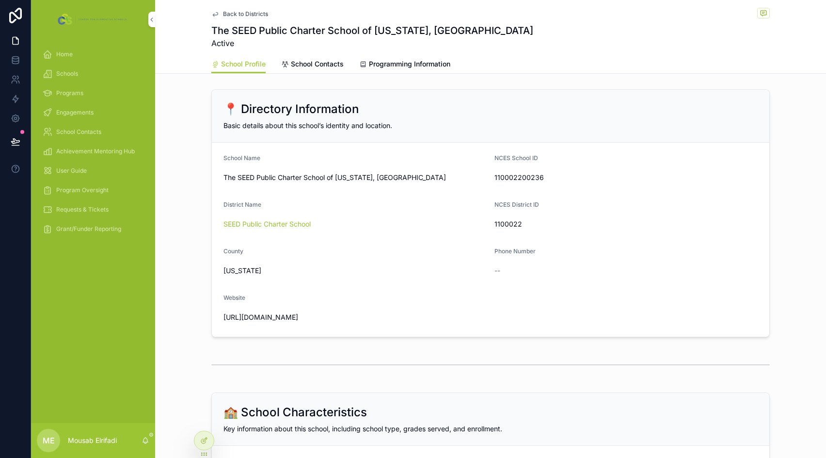
click at [324, 32] on h1 "The SEED Public Charter School of [US_STATE], [GEOGRAPHIC_DATA]" at bounding box center [372, 31] width 322 height 14
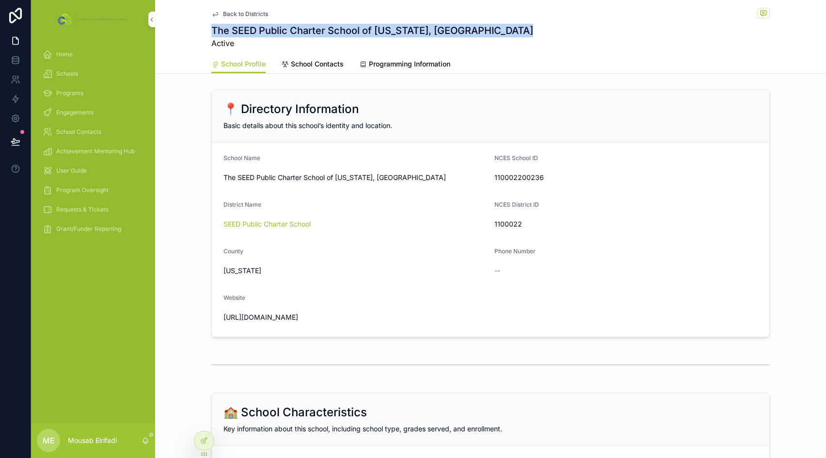
click at [324, 32] on h1 "The SEED Public Charter School of [US_STATE], [GEOGRAPHIC_DATA]" at bounding box center [372, 31] width 322 height 14
copy h1 "The SEED Public Charter School of [US_STATE], [GEOGRAPHIC_DATA]"
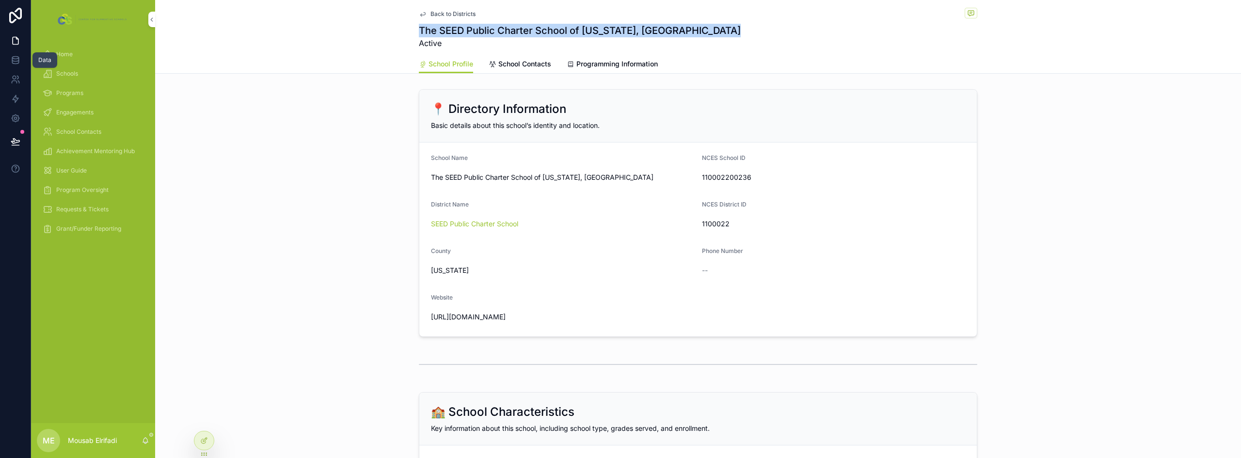
click at [16, 61] on icon at bounding box center [15, 60] width 6 height 4
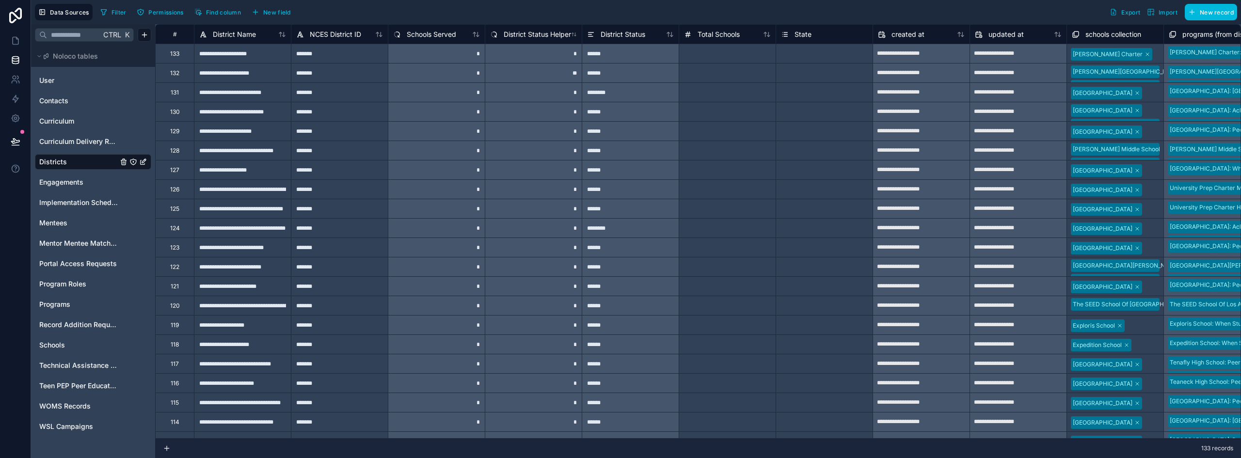
click at [1164, 13] on span "Import" at bounding box center [1167, 12] width 19 height 7
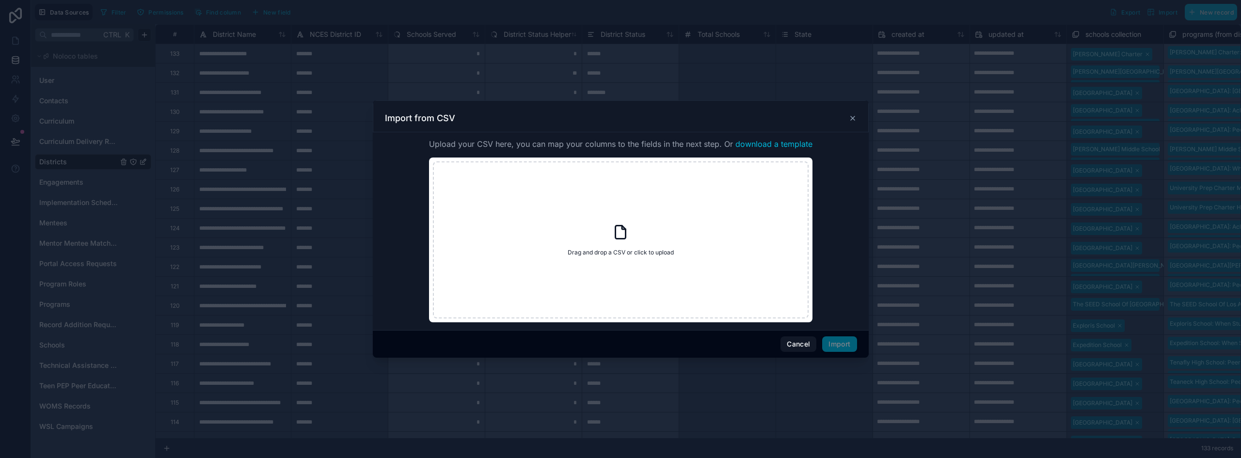
click at [633, 214] on div "Drag and drop a CSV or click to upload Drag and drop a CSV or click to upload" at bounding box center [621, 239] width 376 height 157
type input "**********"
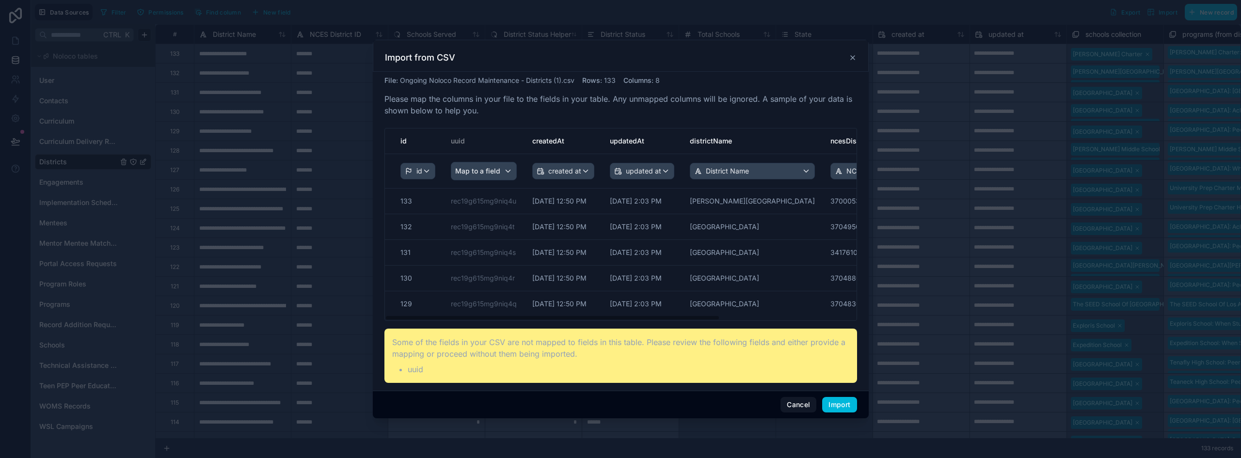
drag, startPoint x: 586, startPoint y: 318, endPoint x: 510, endPoint y: 333, distance: 78.0
click at [510, 333] on div "File : Ongoing Noloco Record Maintenance - Districts (1).csv Rows : 133 Columns…" at bounding box center [620, 229] width 473 height 307
click at [759, 173] on div "District Name" at bounding box center [752, 171] width 124 height 16
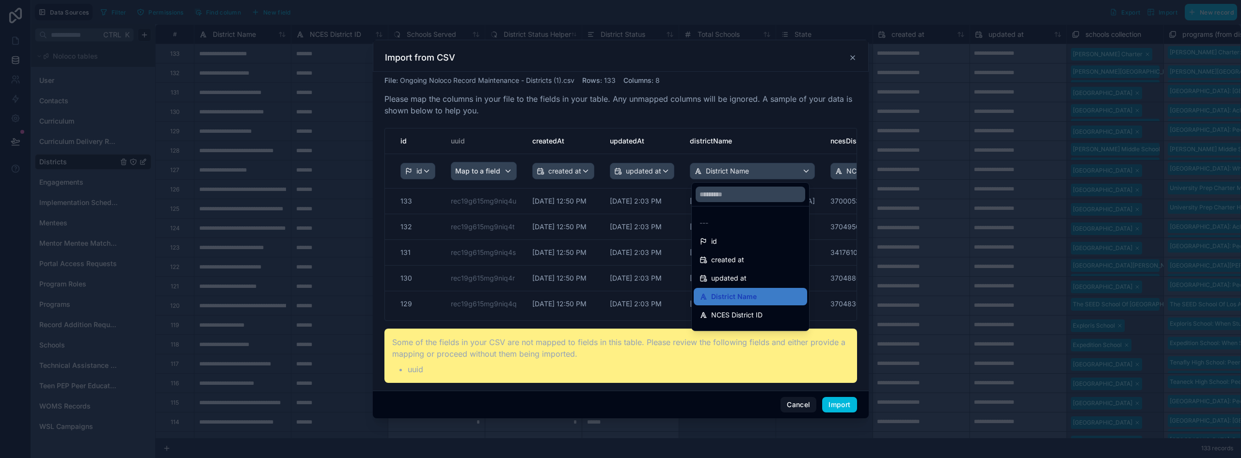
click at [759, 173] on div "scrollable content" at bounding box center [620, 229] width 1241 height 458
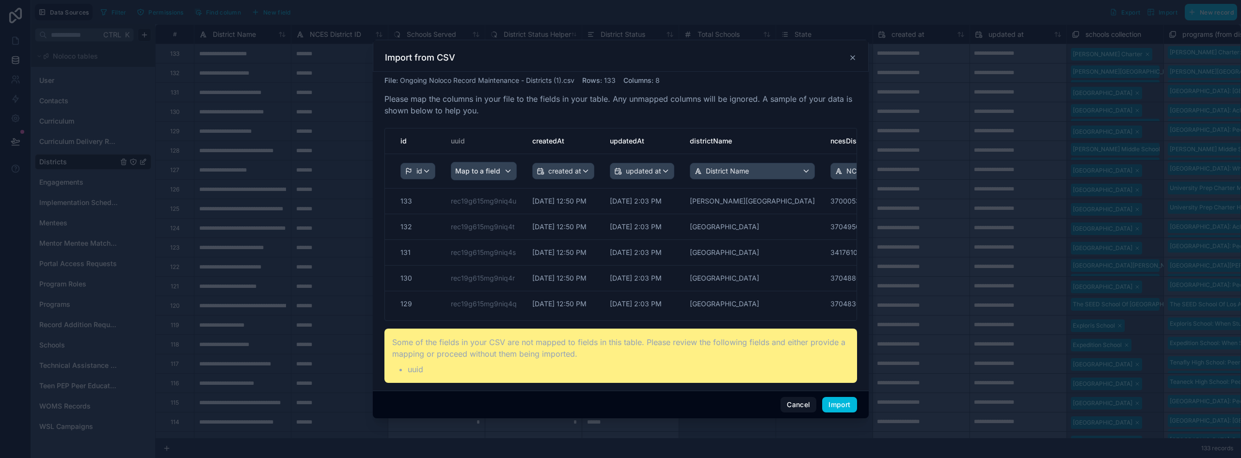
click at [835, 405] on button "Import" at bounding box center [839, 405] width 34 height 16
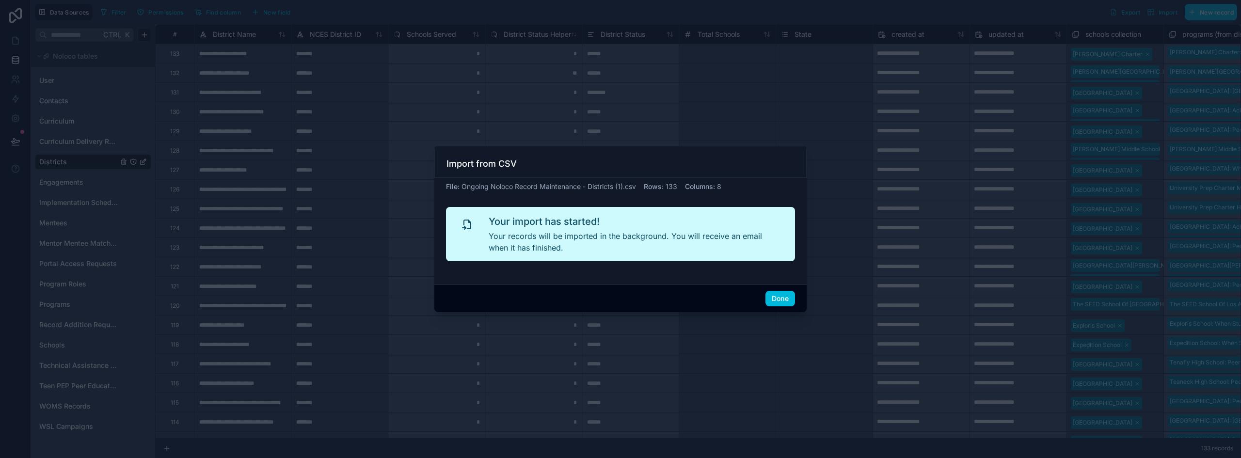
click at [781, 296] on button "Done" at bounding box center [780, 299] width 30 height 16
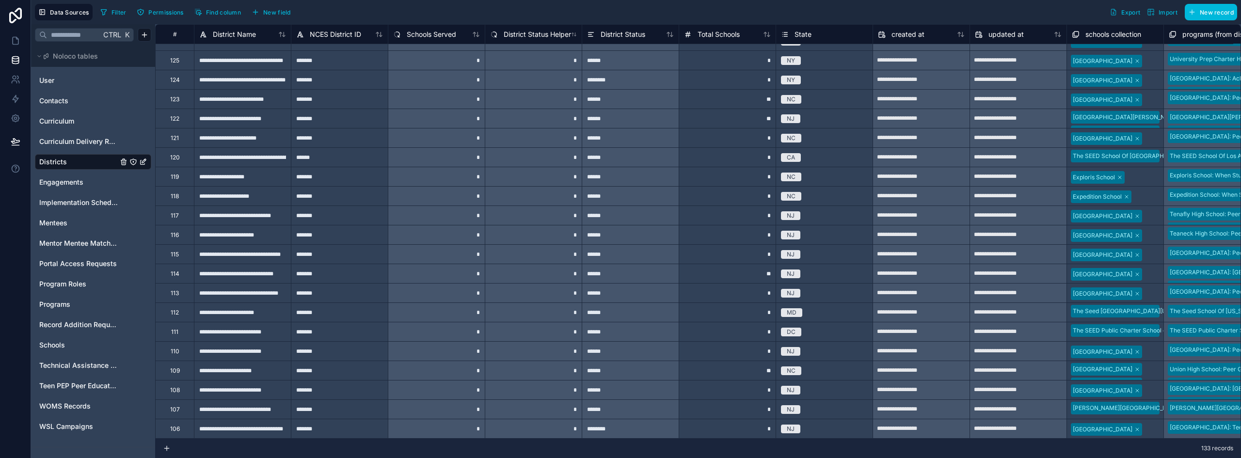
scroll to position [97, 0]
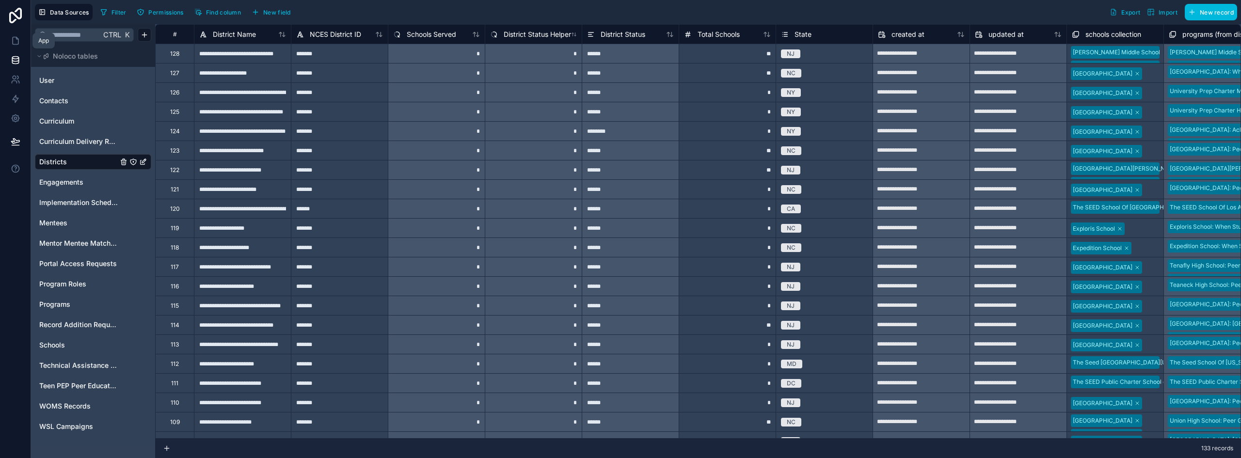
click at [18, 39] on icon at bounding box center [16, 40] width 6 height 7
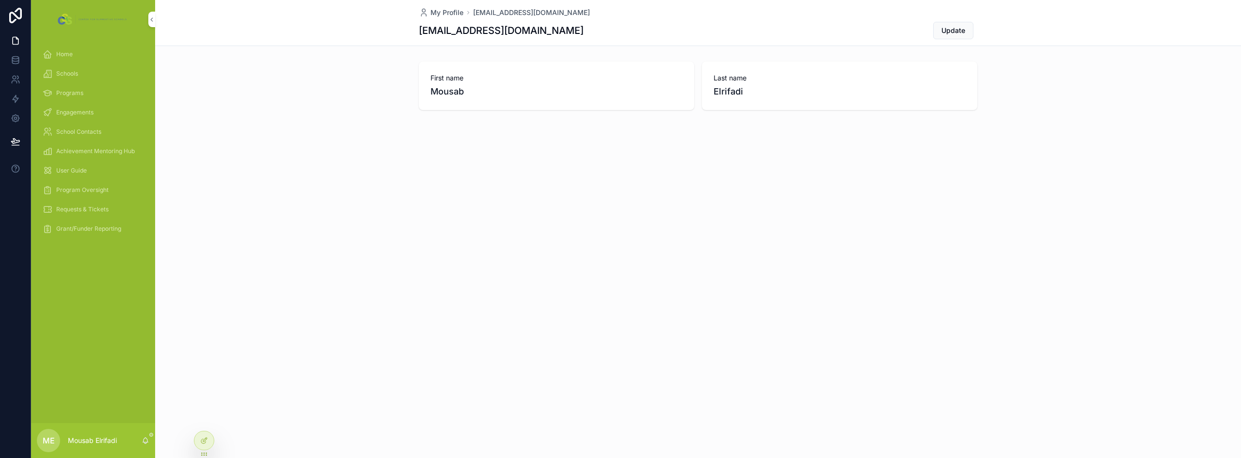
click at [79, 210] on span "Requests & Tickets" at bounding box center [82, 210] width 52 height 8
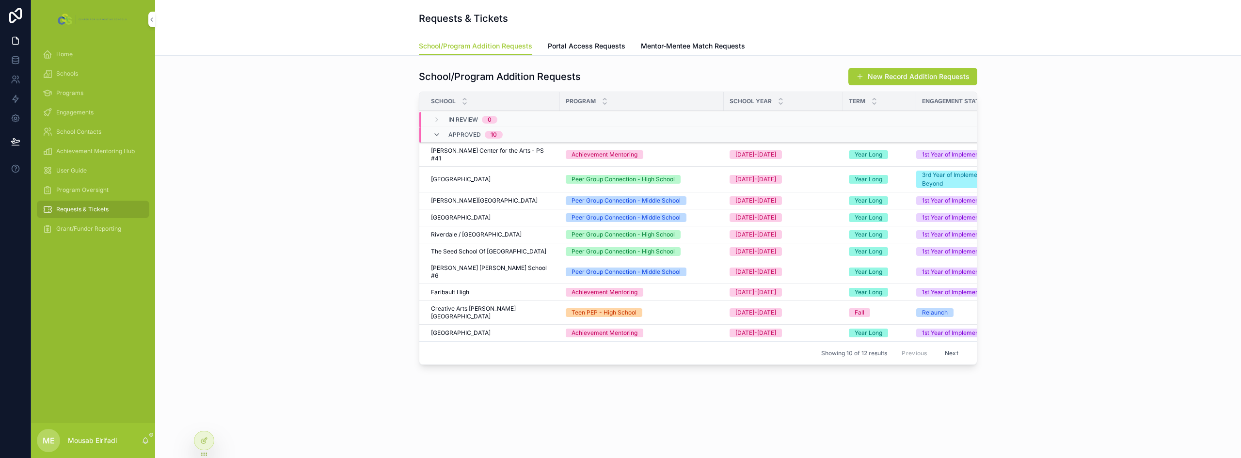
click at [82, 193] on span "Program Oversight" at bounding box center [82, 190] width 52 height 8
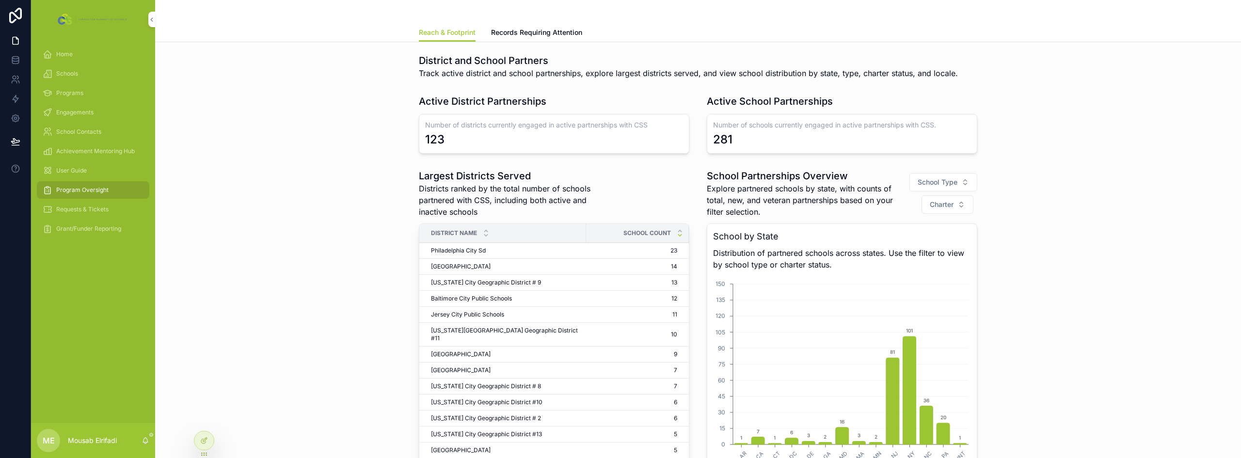
click at [475, 198] on span "Districts ranked by the total number of schools partnered with CSS, including b…" at bounding box center [518, 200] width 198 height 35
click at [209, 439] on div at bounding box center [203, 440] width 19 height 18
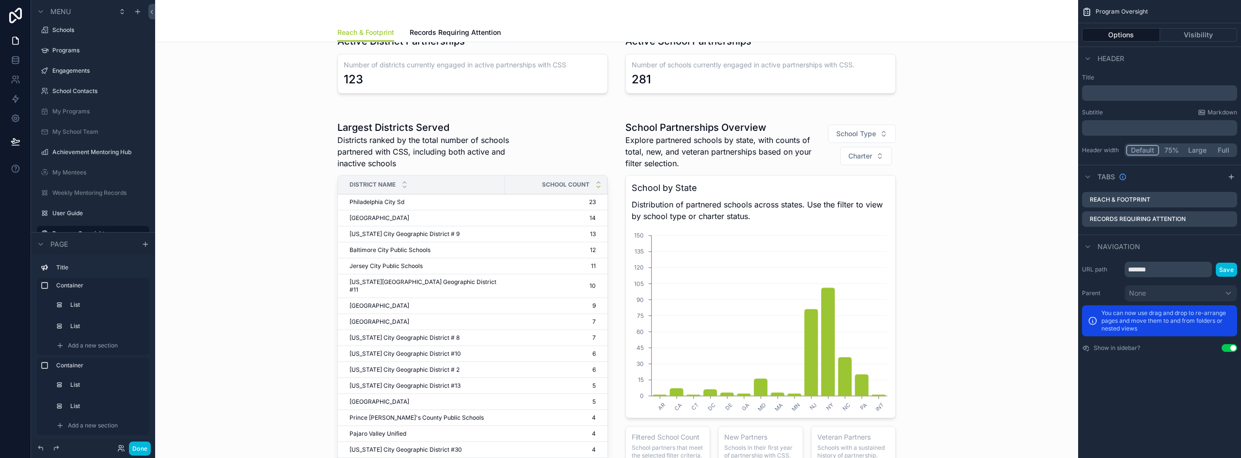
scroll to position [48, 0]
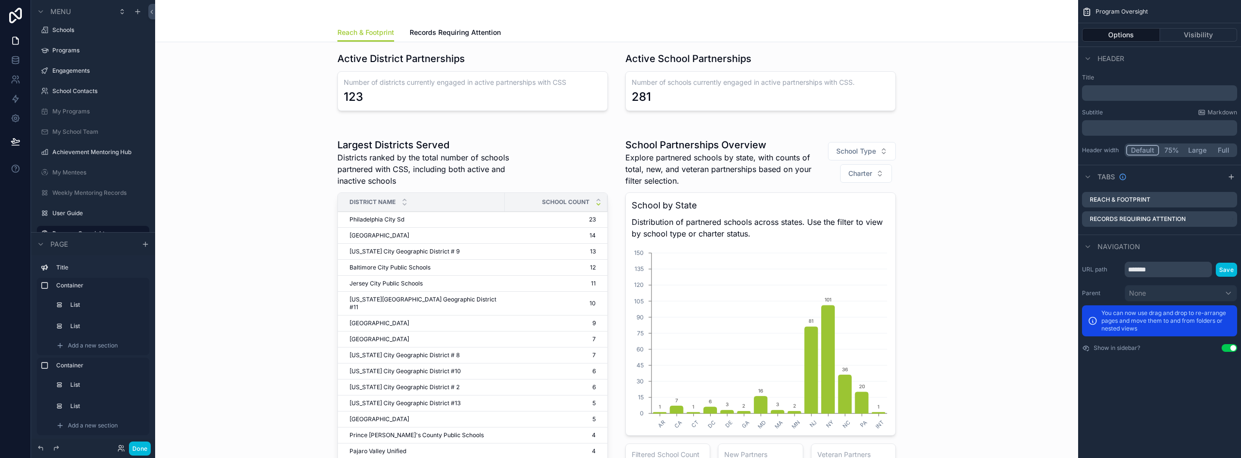
click at [452, 182] on div "scrollable content" at bounding box center [616, 328] width 907 height 400
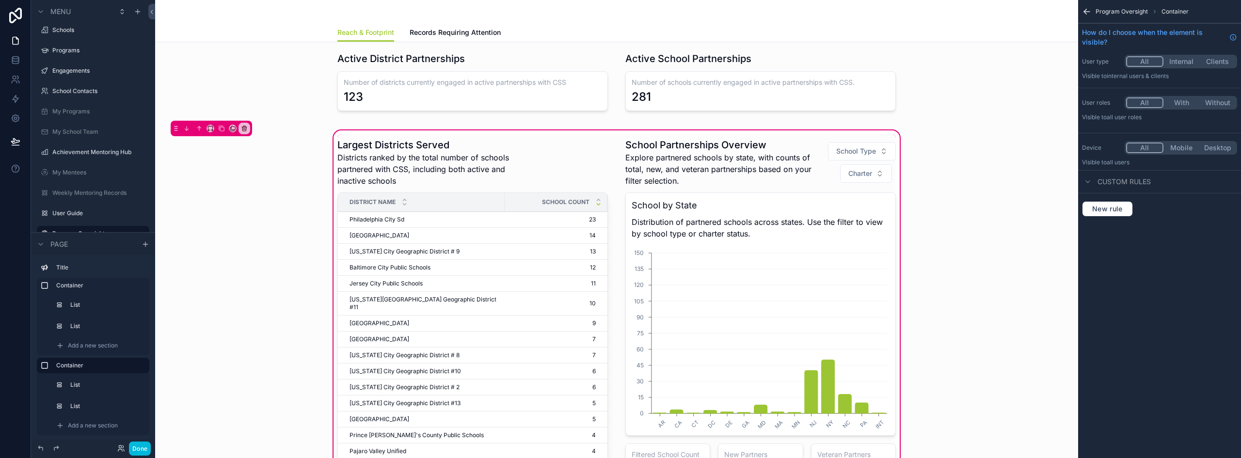
click at [490, 169] on div "scrollable content" at bounding box center [473, 328] width 282 height 389
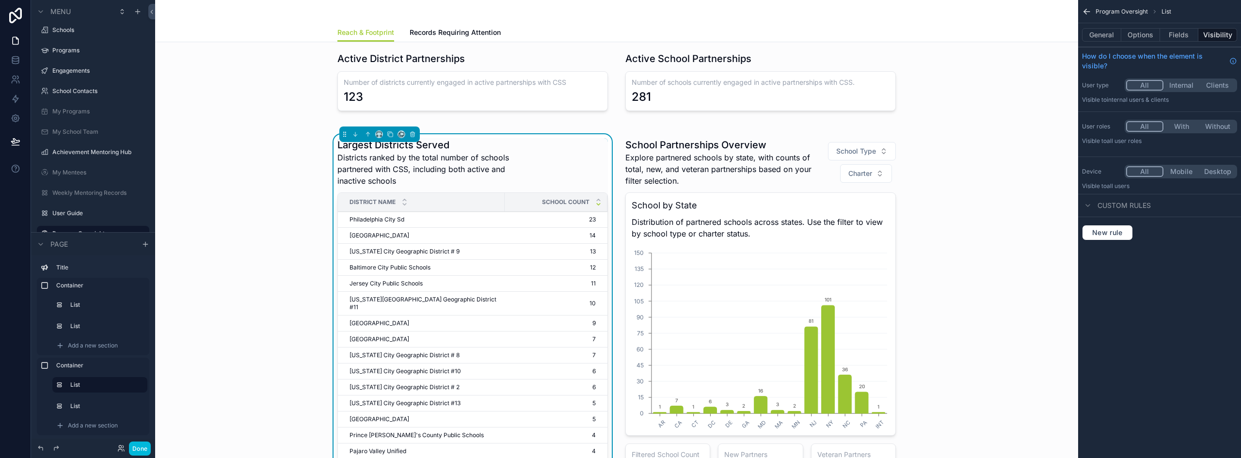
click at [1174, 33] on button "Fields" at bounding box center [1179, 35] width 39 height 14
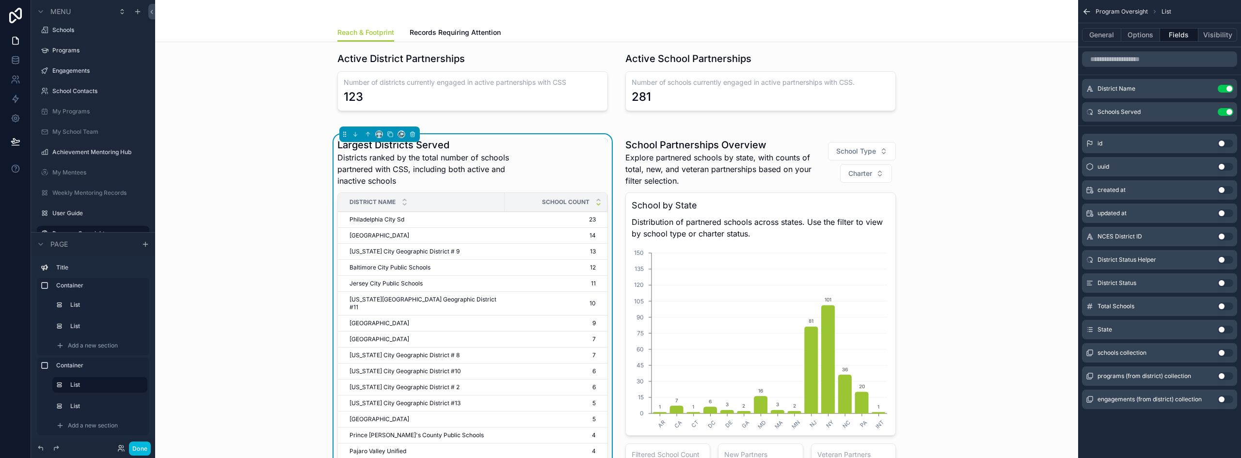
click at [1147, 33] on button "Options" at bounding box center [1140, 35] width 39 height 14
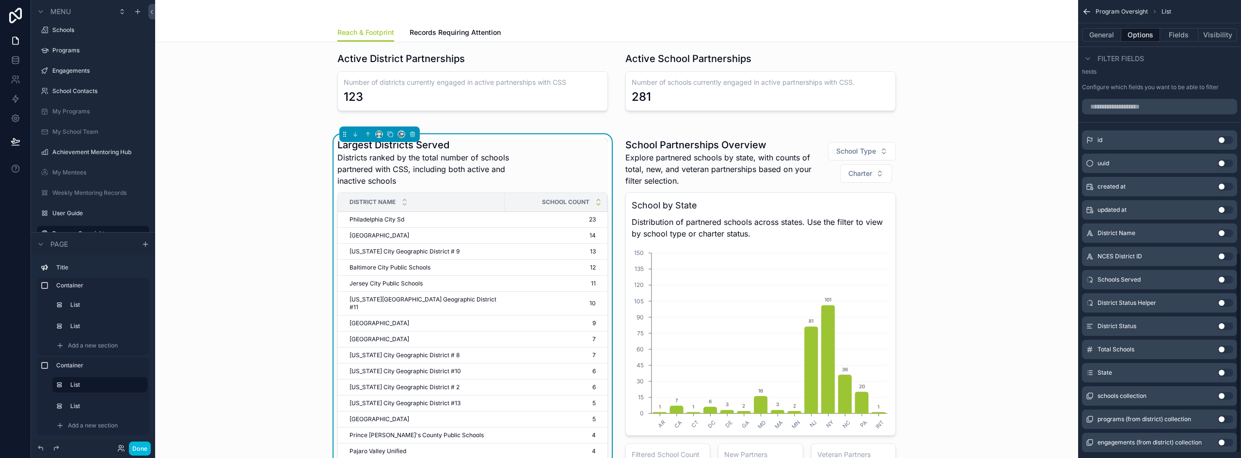
scroll to position [582, 0]
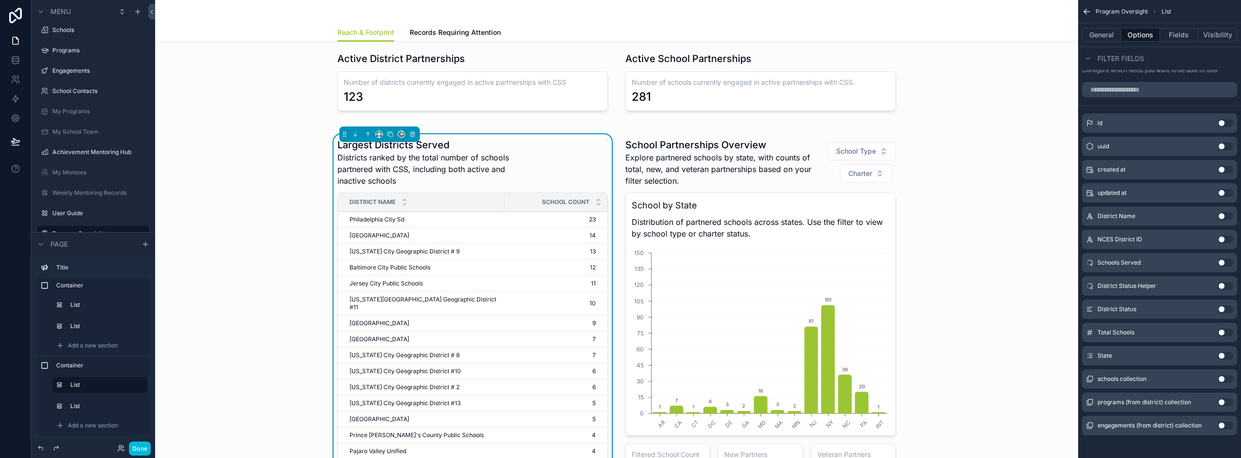
click at [1223, 354] on button "Use setting" at bounding box center [1226, 356] width 16 height 8
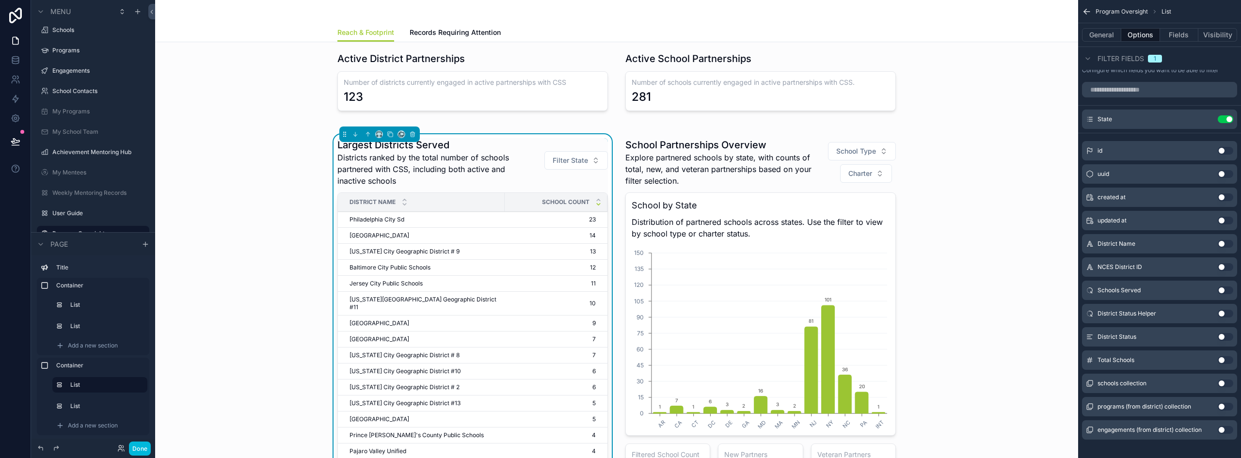
click at [574, 159] on span "Filter State" at bounding box center [570, 161] width 35 height 10
click at [338, 177] on span "Districts ranked by the total number of schools partnered with CSS, including b…" at bounding box center [436, 169] width 198 height 35
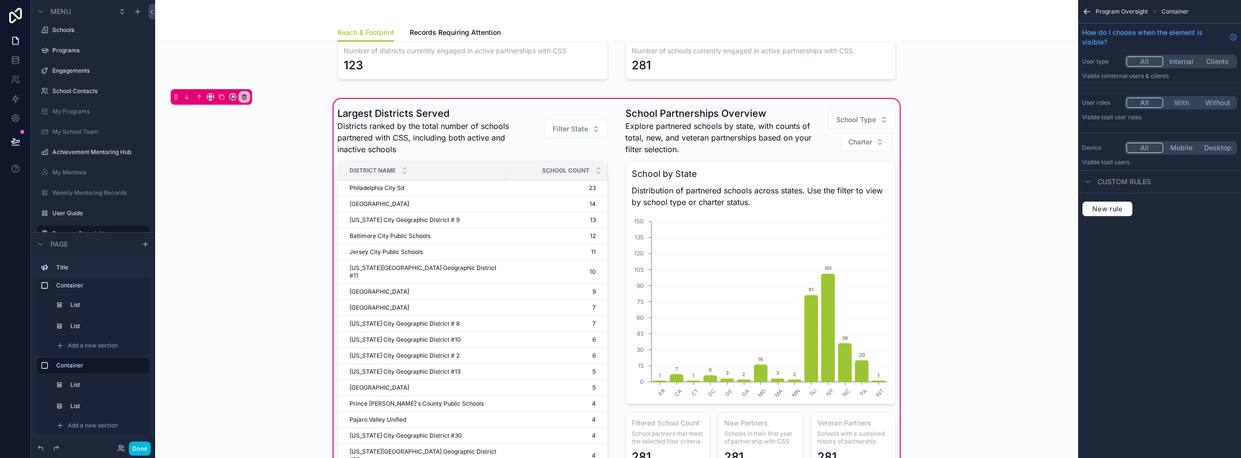
scroll to position [97, 0]
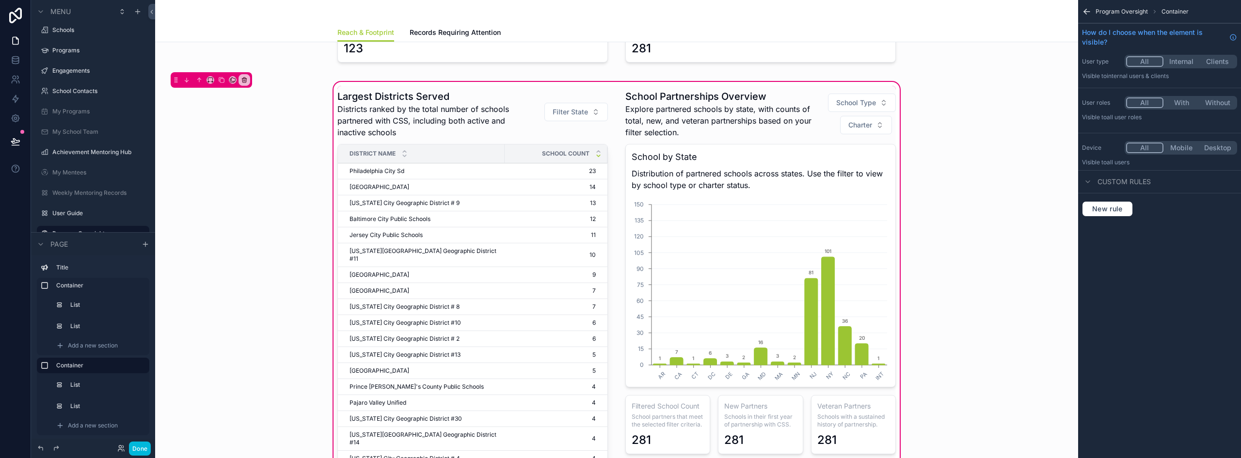
click at [567, 113] on div "scrollable content" at bounding box center [473, 280] width 282 height 389
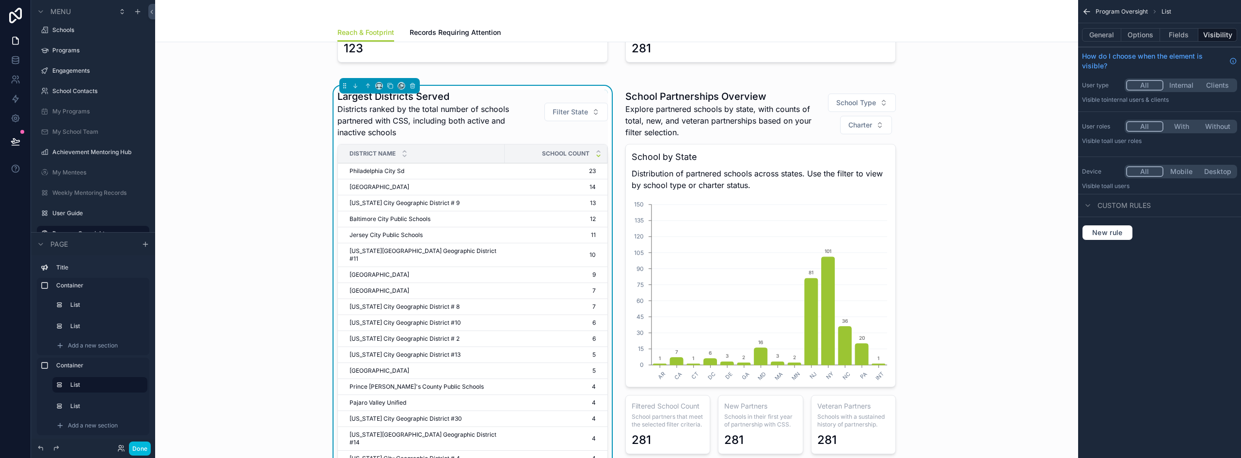
click at [1190, 39] on button "Fields" at bounding box center [1179, 35] width 39 height 14
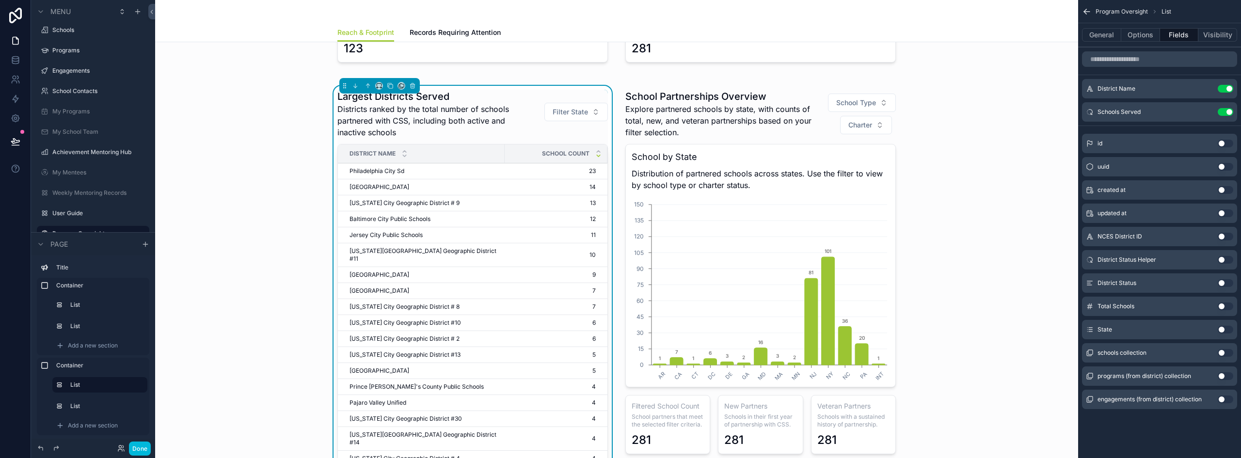
click at [1147, 37] on button "Options" at bounding box center [1140, 35] width 39 height 14
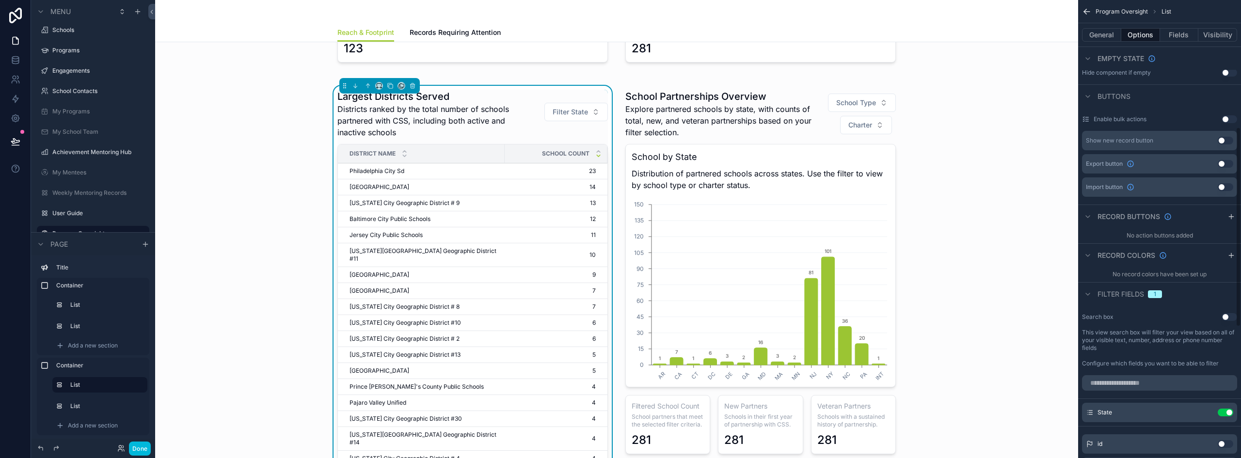
scroll to position [291, 0]
click at [0, 0] on icon "scrollable content" at bounding box center [0, 0] width 0 height 0
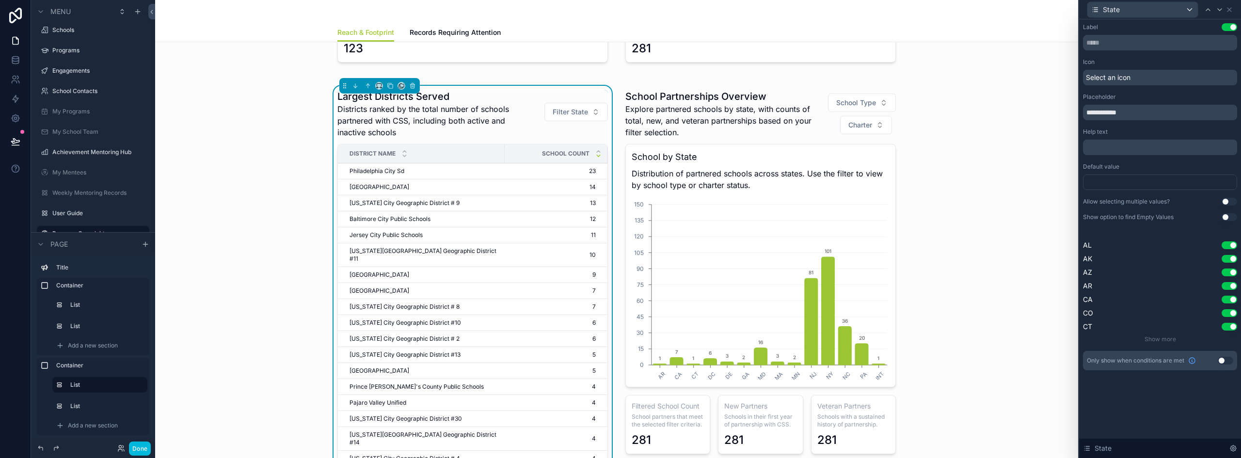
click at [1228, 203] on button "Use setting" at bounding box center [1229, 202] width 16 height 8
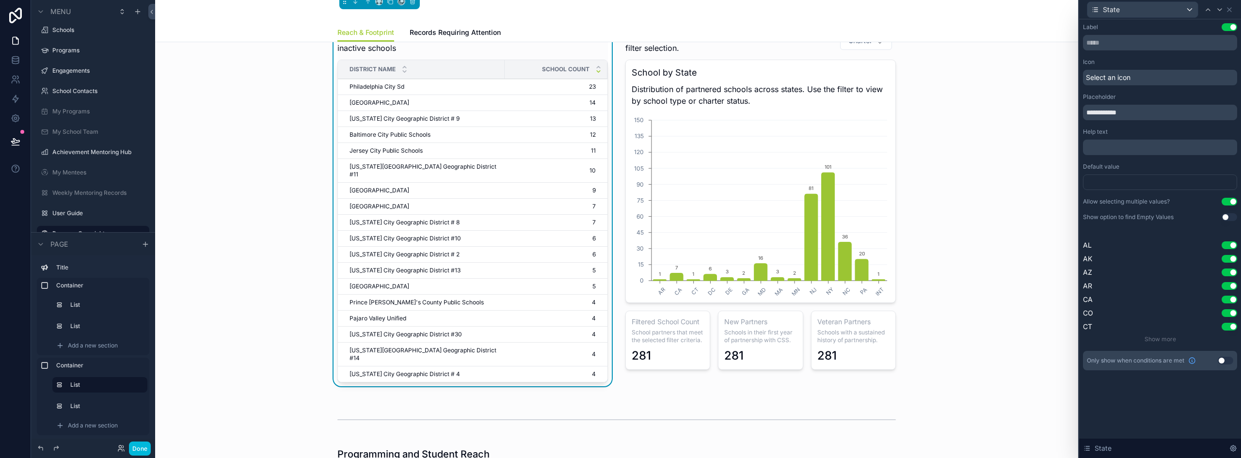
scroll to position [194, 0]
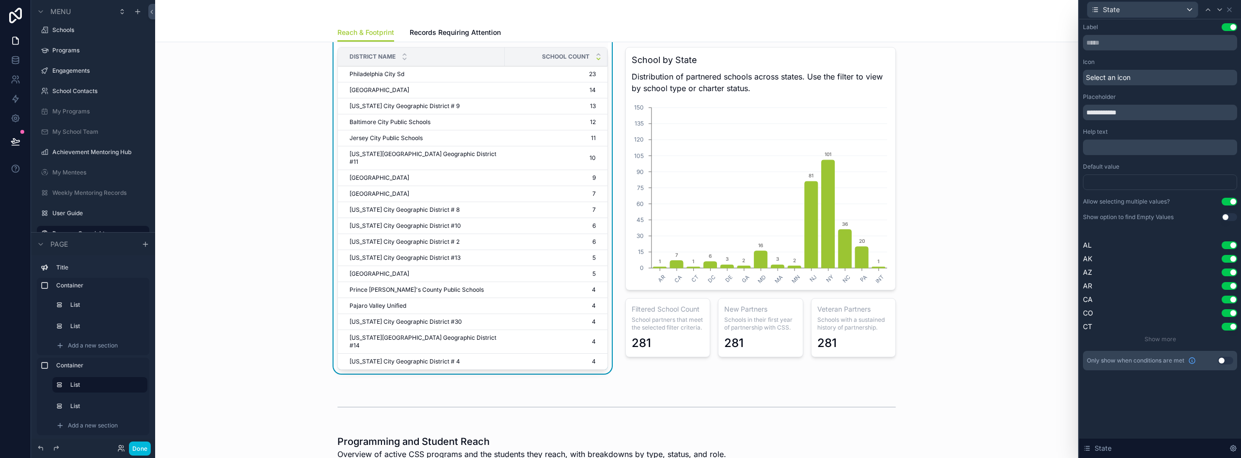
click at [137, 447] on button "Done" at bounding box center [140, 449] width 22 height 14
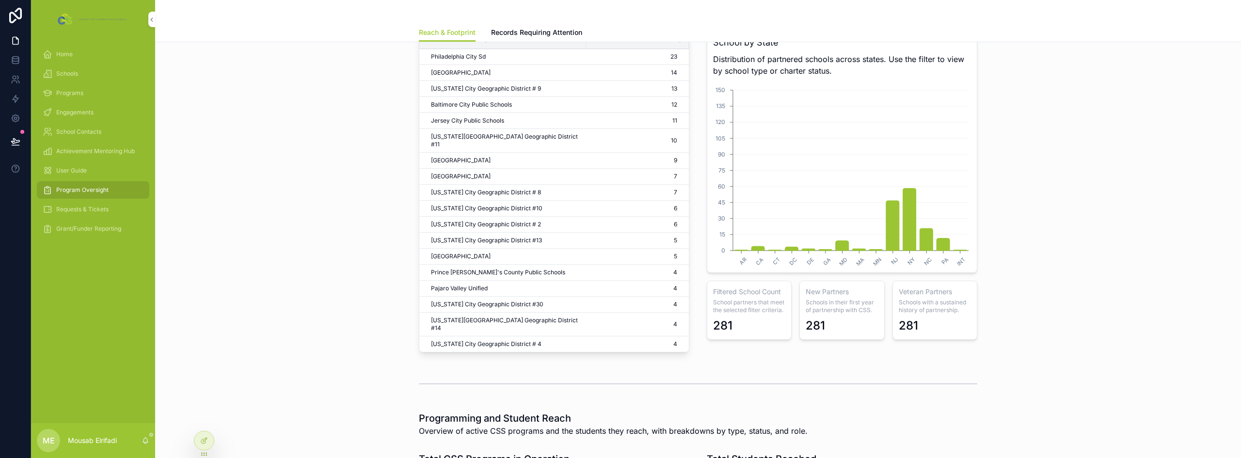
scroll to position [97, 0]
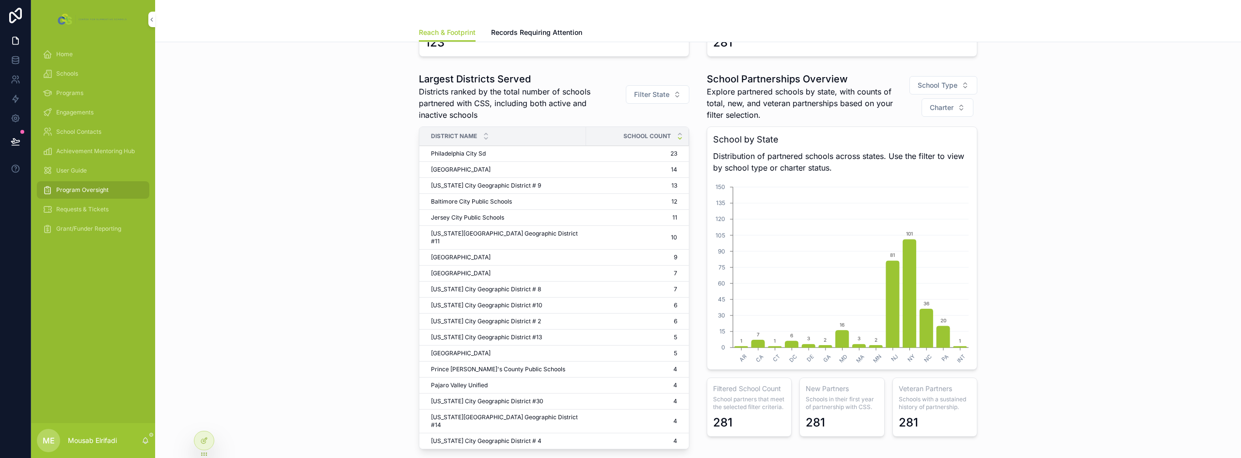
click at [665, 88] on button "Filter State" at bounding box center [657, 94] width 63 height 18
click at [601, 148] on div "AK" at bounding box center [653, 150] width 135 height 16
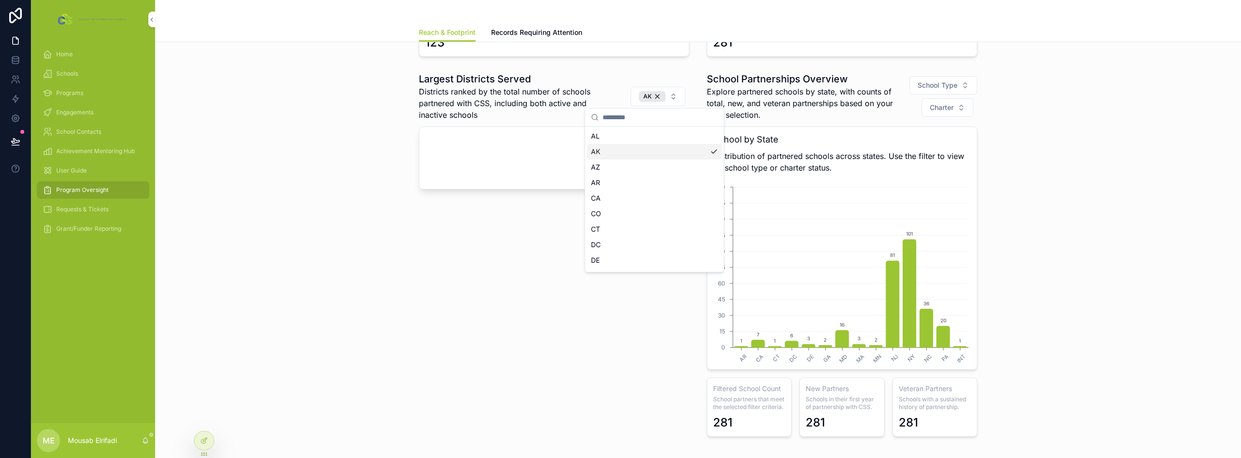
click at [310, 220] on div "Largest Districts Served Districts ranked by the total number of schools partne…" at bounding box center [698, 254] width 1070 height 372
click at [656, 96] on div "AK" at bounding box center [652, 96] width 27 height 11
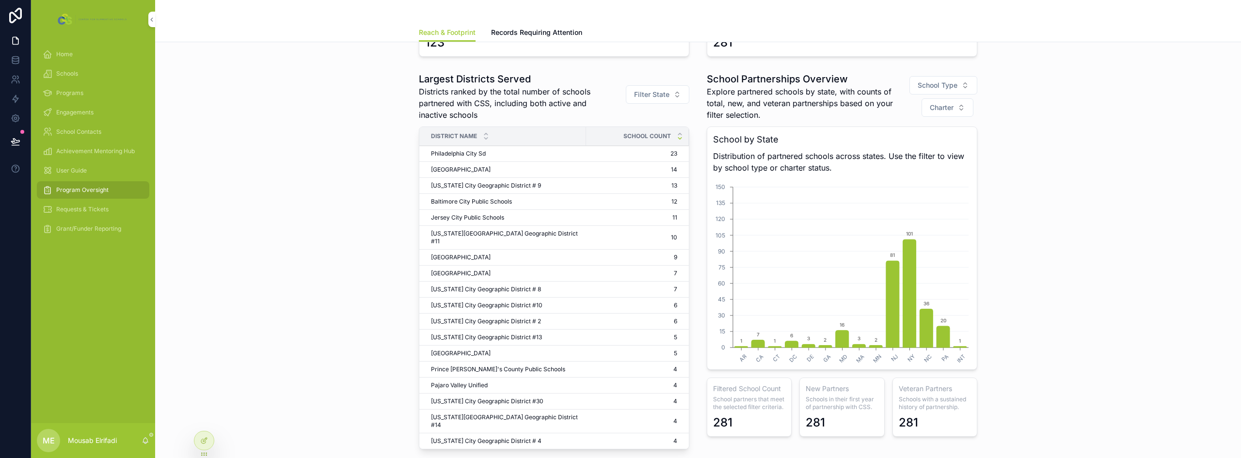
click at [648, 95] on span "Filter State" at bounding box center [651, 95] width 35 height 10
click at [611, 143] on div "DC" at bounding box center [653, 146] width 135 height 16
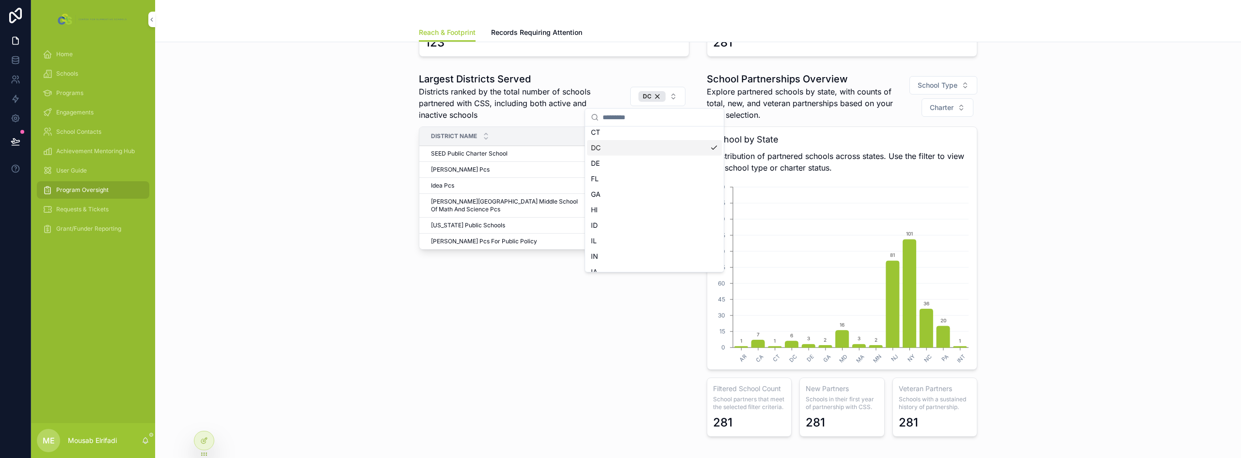
click at [335, 189] on div "Largest Districts Served Districts ranked by the total number of schools partne…" at bounding box center [698, 254] width 1070 height 372
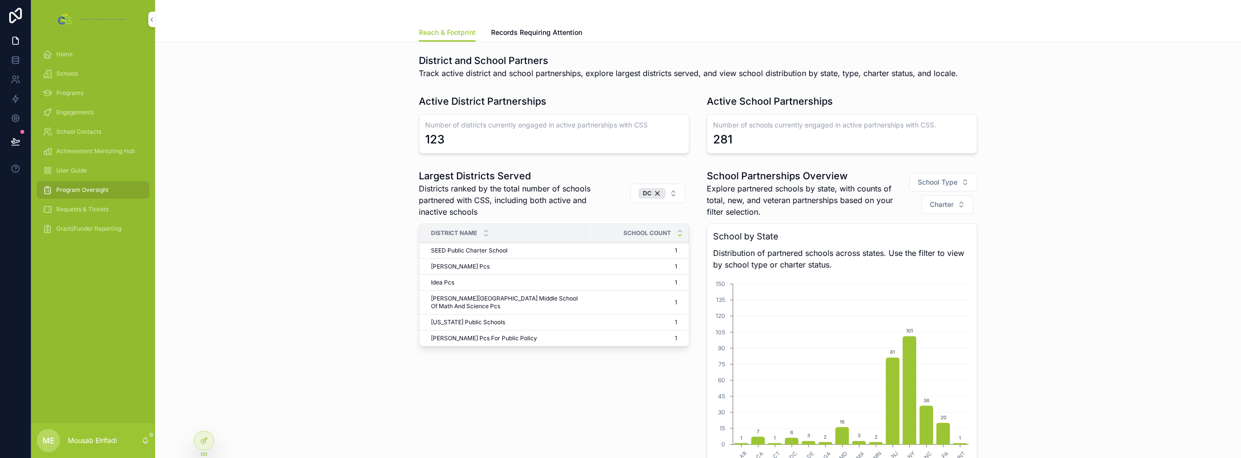
click at [655, 193] on div "DC" at bounding box center [651, 193] width 27 height 11
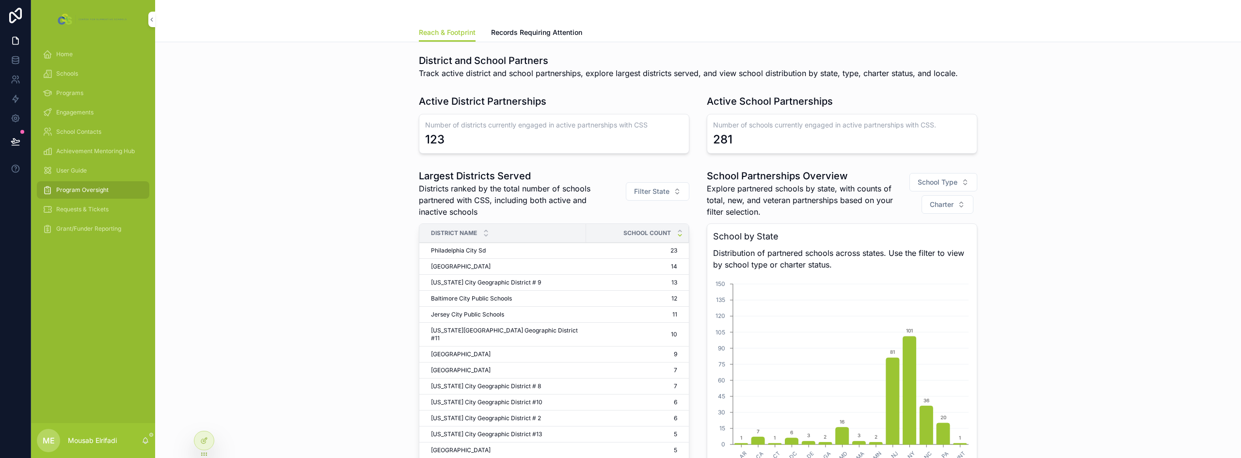
click at [491, 249] on div "Philadelphia City Sd Philadelphia City Sd" at bounding box center [505, 251] width 149 height 8
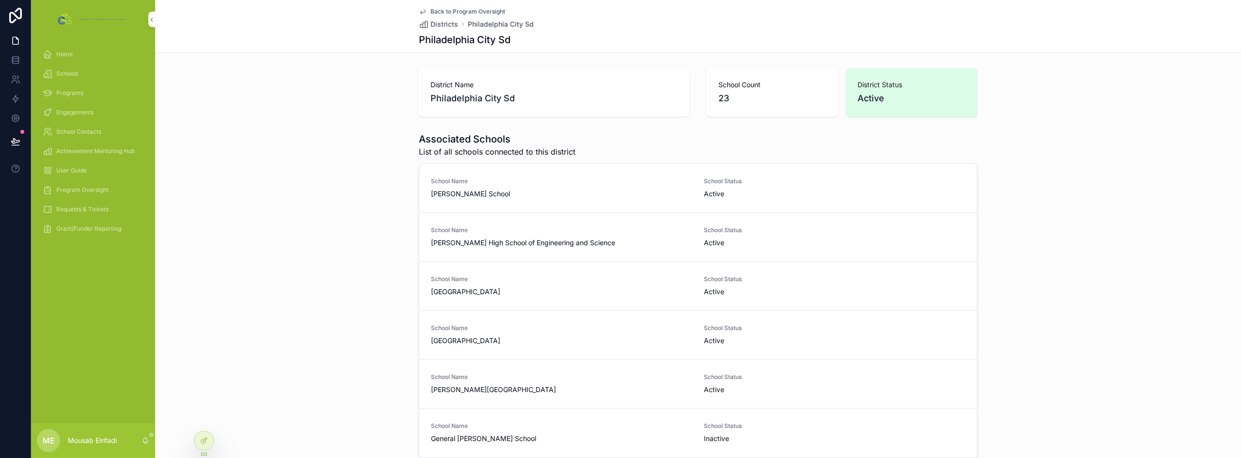
click at [465, 98] on span "Philadelphia City Sd" at bounding box center [553, 99] width 247 height 14
click at [16, 137] on icon at bounding box center [16, 142] width 10 height 10
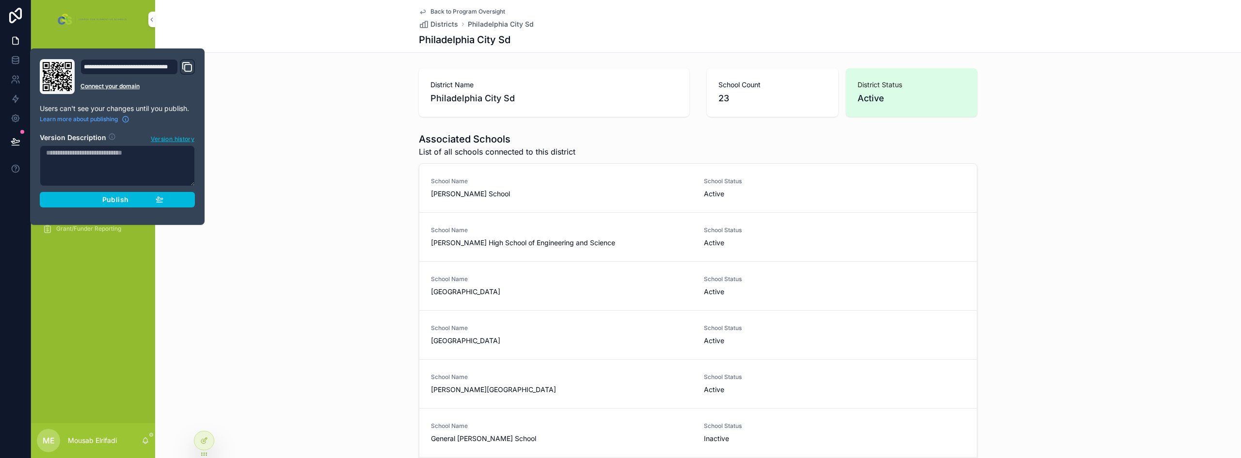
click at [94, 201] on div "Publish" at bounding box center [117, 199] width 92 height 9
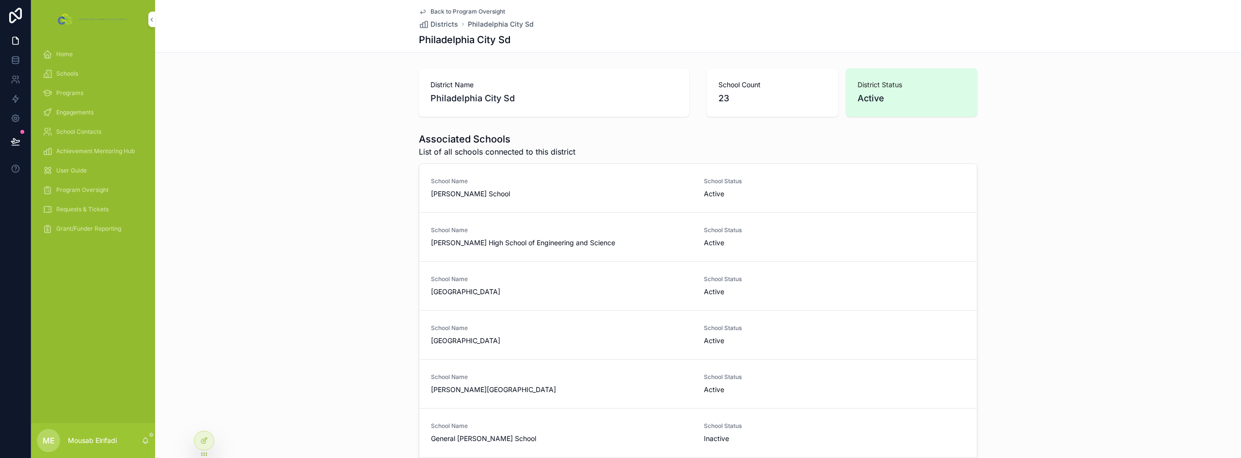
click at [340, 170] on div "Associated Schools List of all schools connected to this district School Name B…" at bounding box center [698, 321] width 1086 height 386
click at [18, 41] on icon at bounding box center [16, 40] width 6 height 7
